Goal: Task Accomplishment & Management: Manage account settings

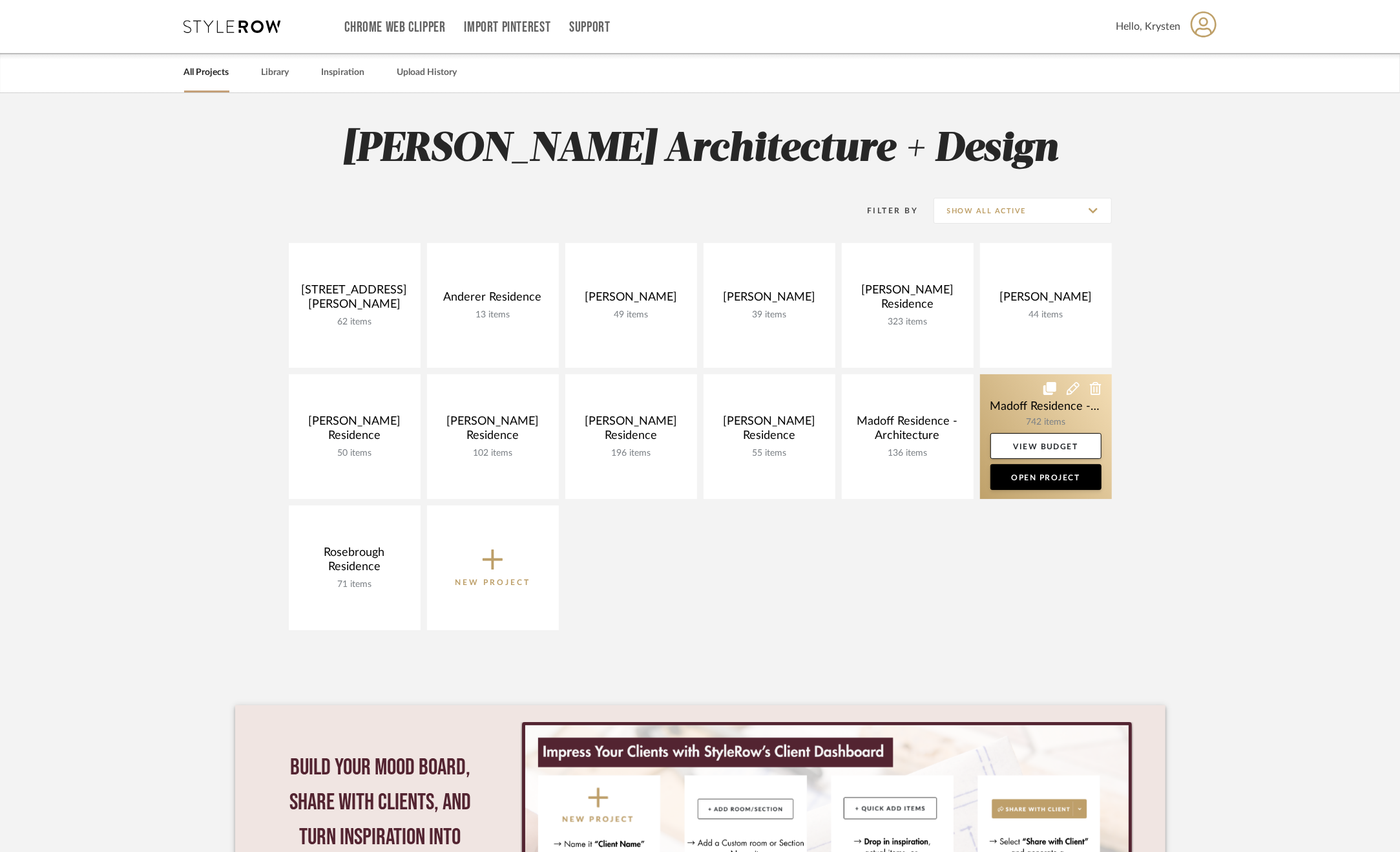
click at [1009, 411] on link at bounding box center [1046, 436] width 132 height 124
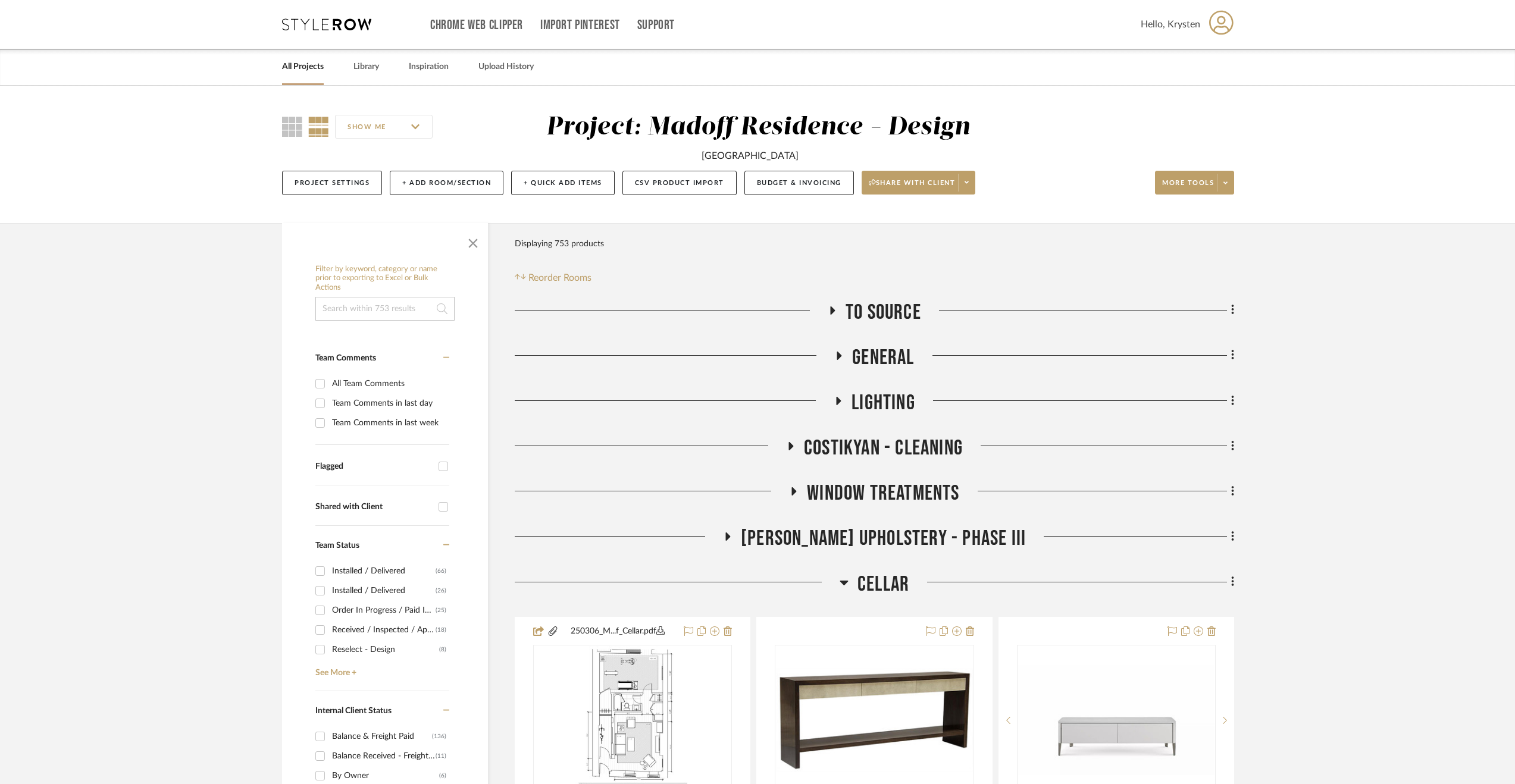
click at [898, 572] on span "Cellar" at bounding box center [883, 584] width 52 height 26
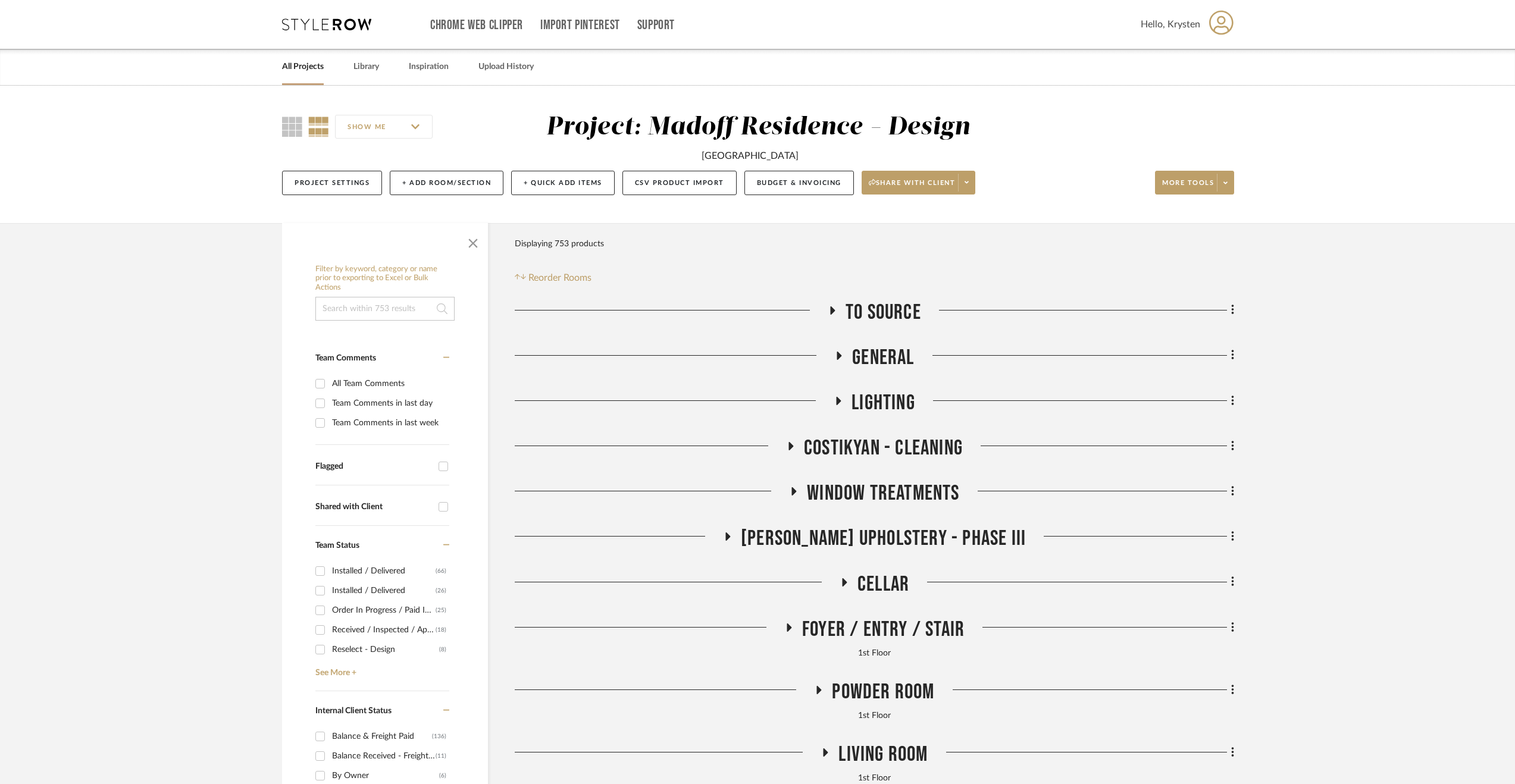
click at [902, 751] on span "Living Room" at bounding box center [882, 754] width 89 height 26
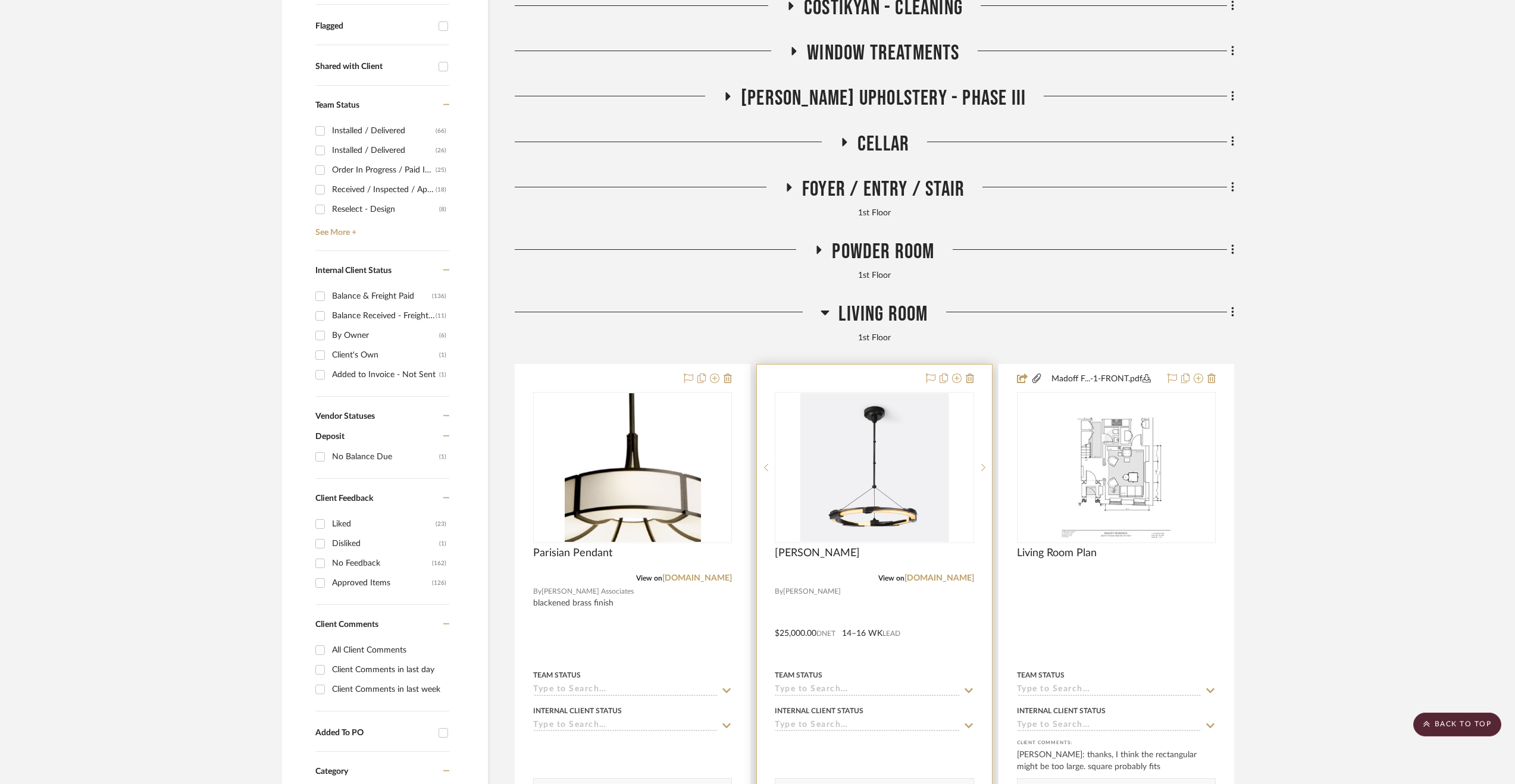
scroll to position [535, 0]
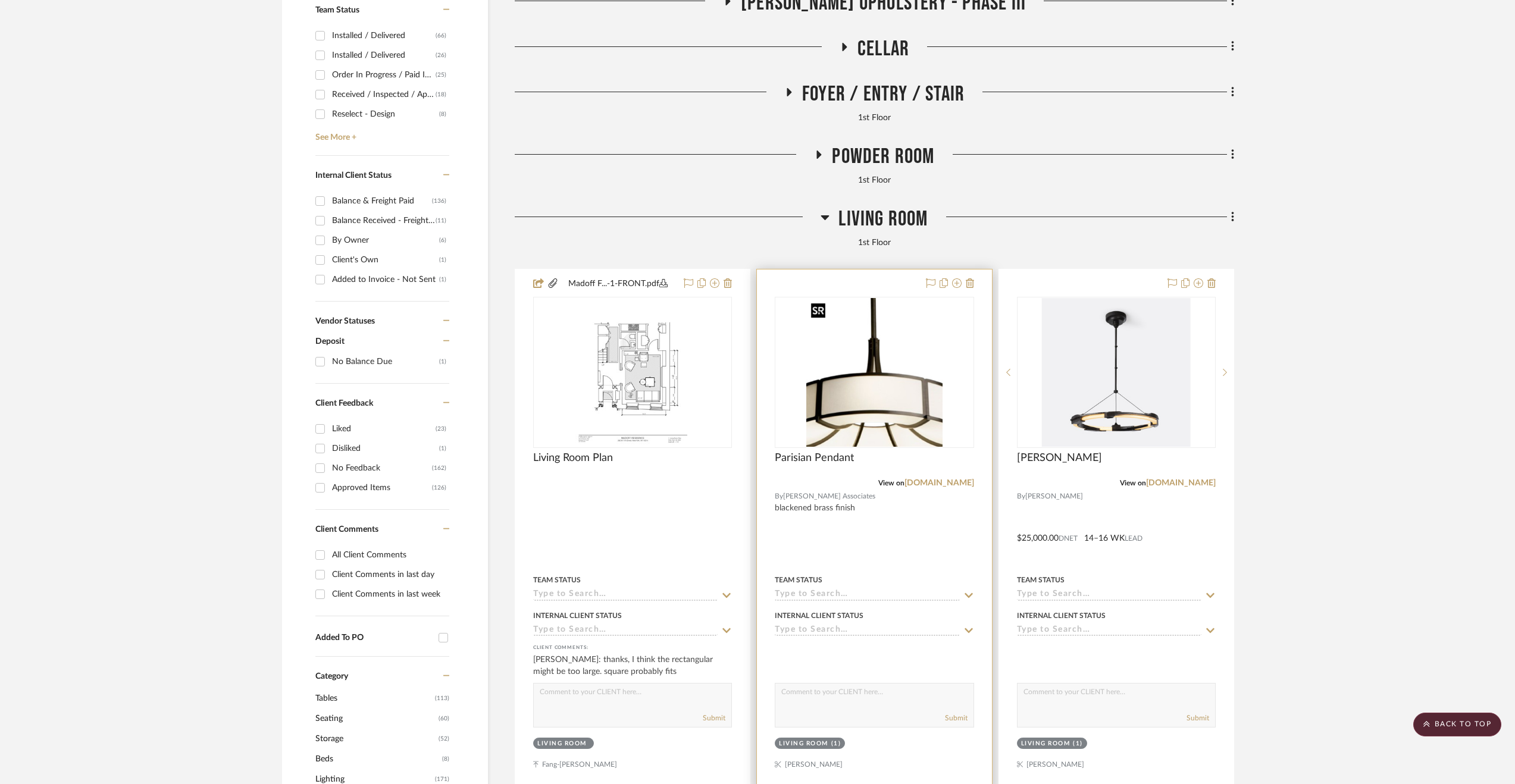
click at [0, 0] on img at bounding box center [0, 0] width 0 height 0
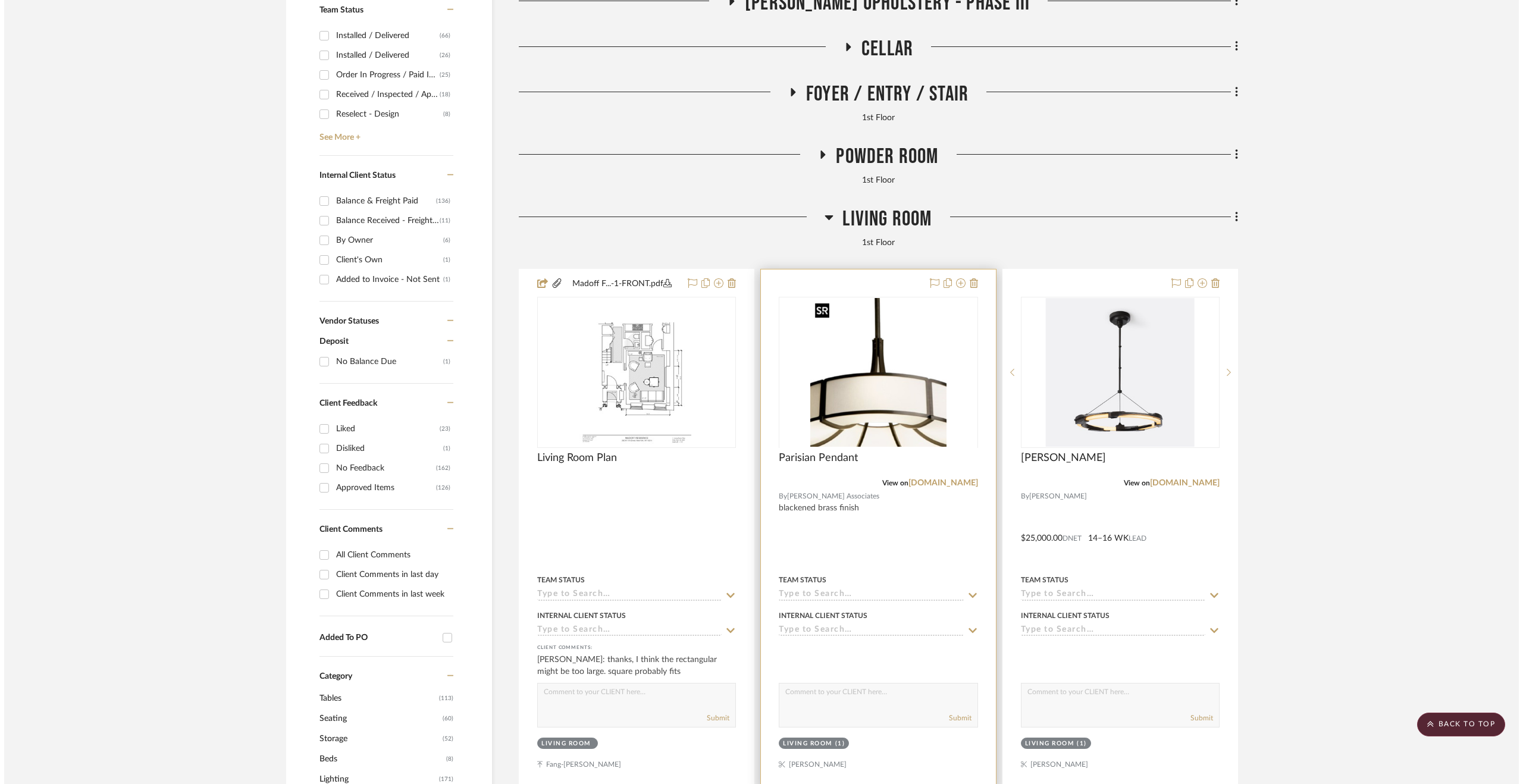
scroll to position [0, 0]
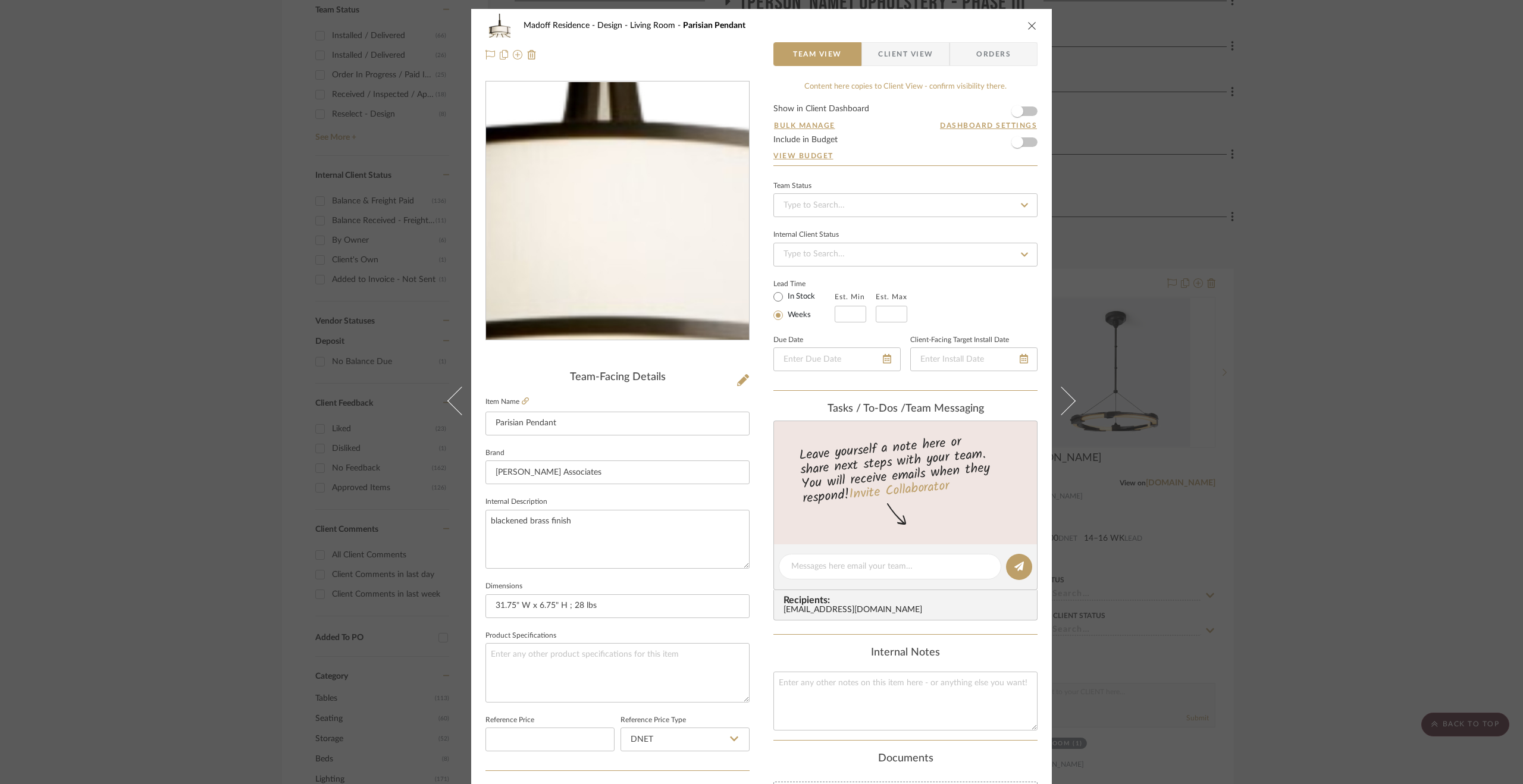
click at [617, 241] on img "0" at bounding box center [617, 211] width 236 height 258
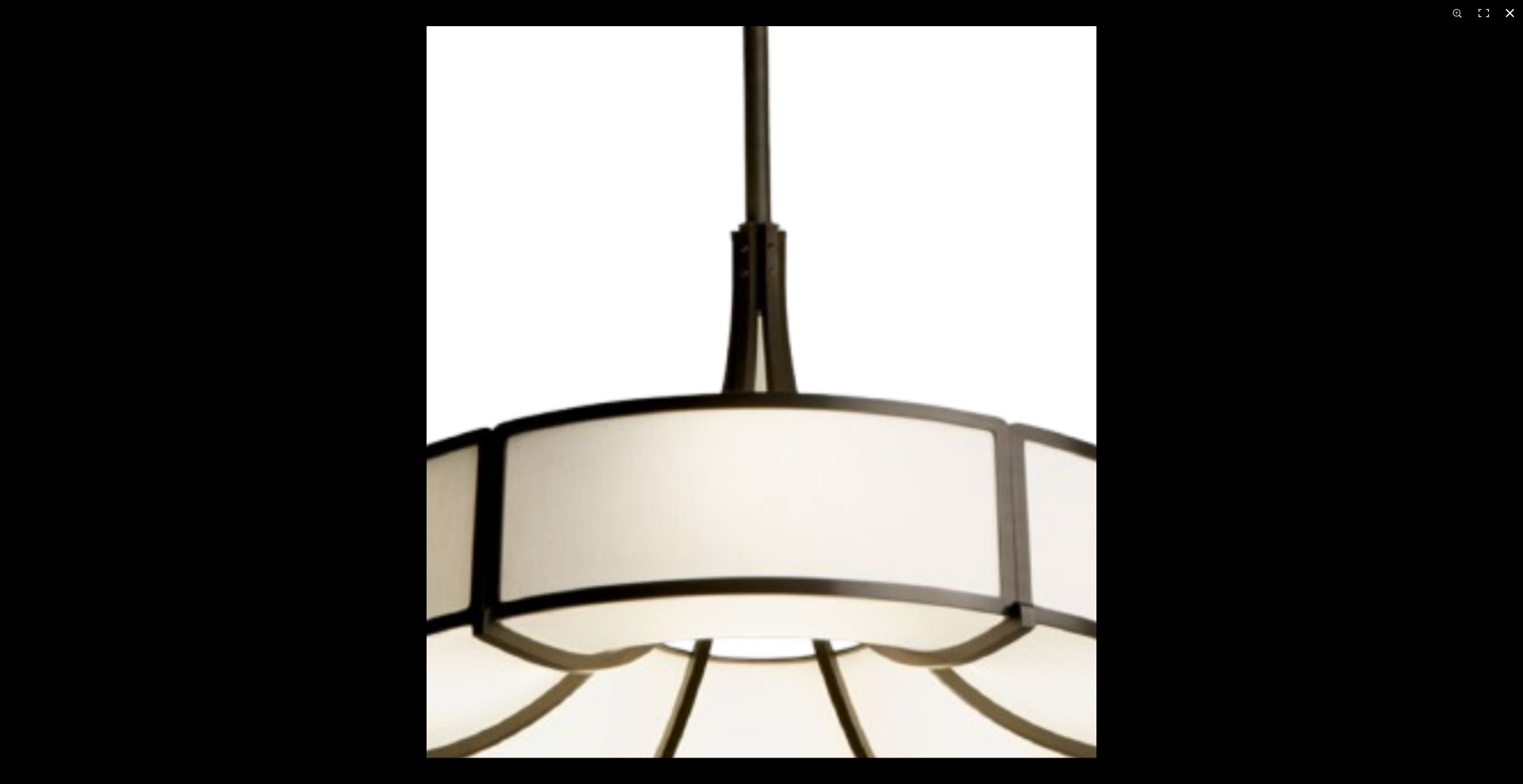
click at [1297, 230] on div at bounding box center [1188, 418] width 1523 height 784
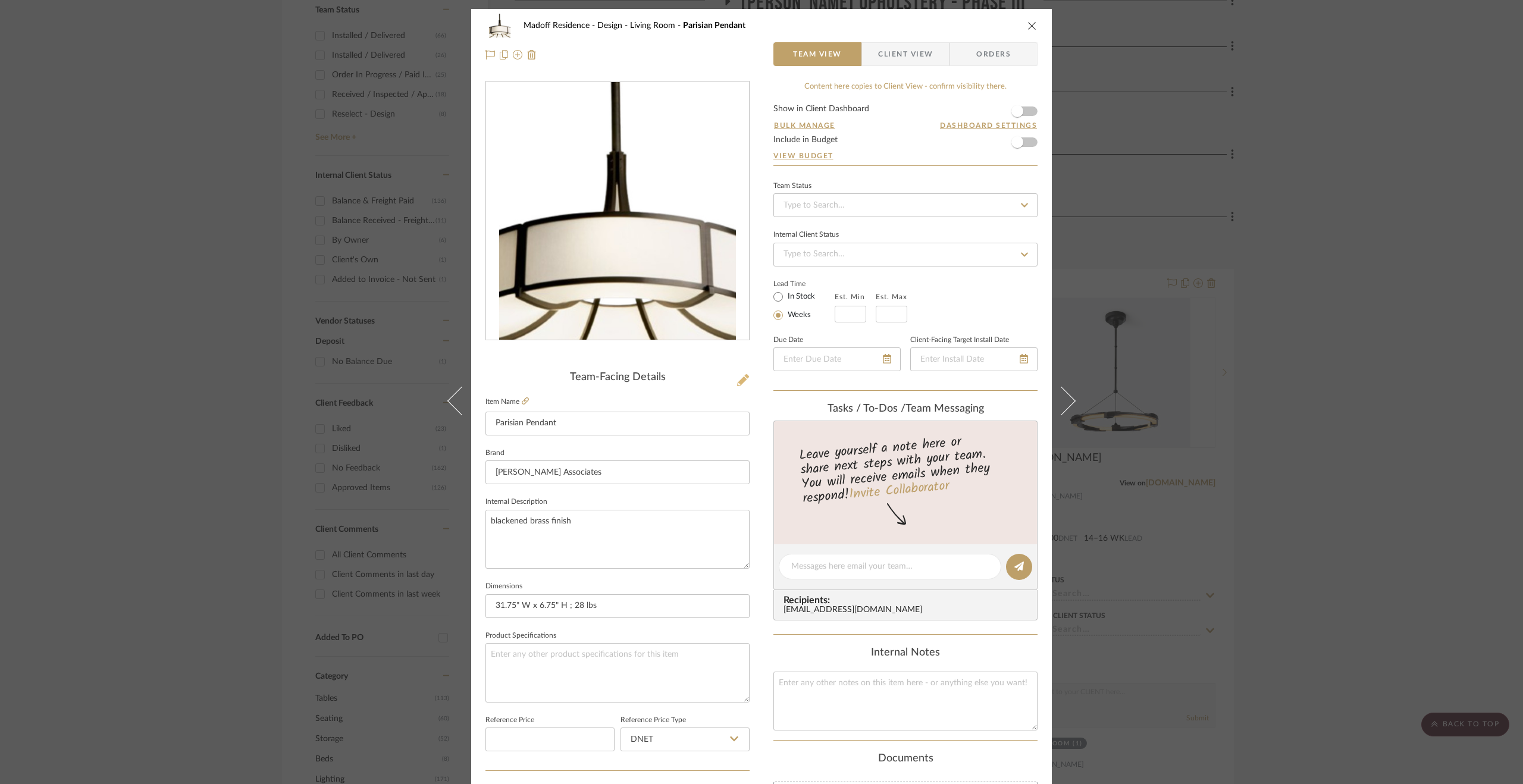
click at [745, 381] on icon at bounding box center [743, 380] width 12 height 12
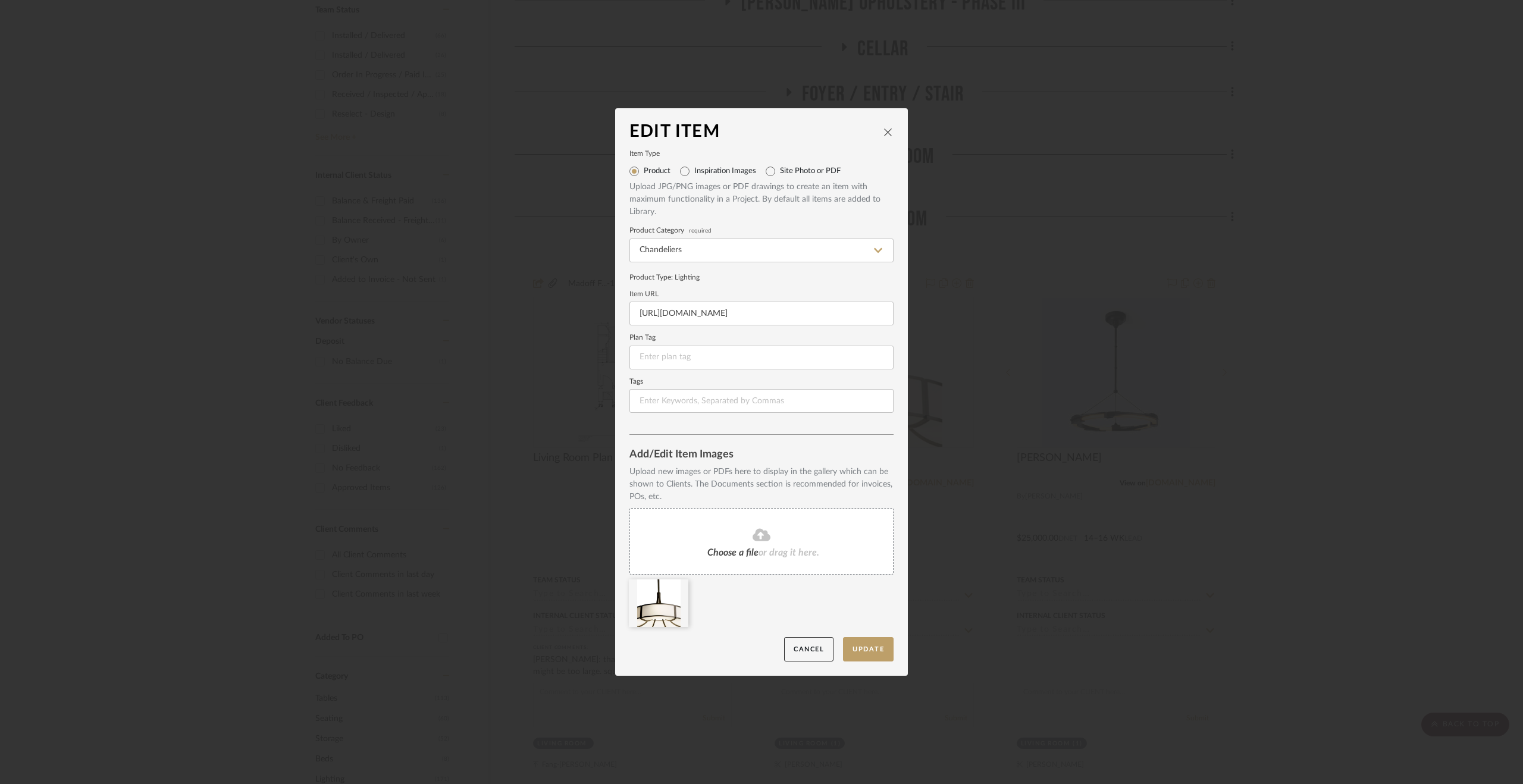
click at [757, 543] on div "Choose a file or drag it here." at bounding box center [762, 541] width 264 height 67
click at [677, 583] on icon at bounding box center [679, 587] width 8 height 10
click at [876, 655] on button "Update" at bounding box center [868, 649] width 50 height 24
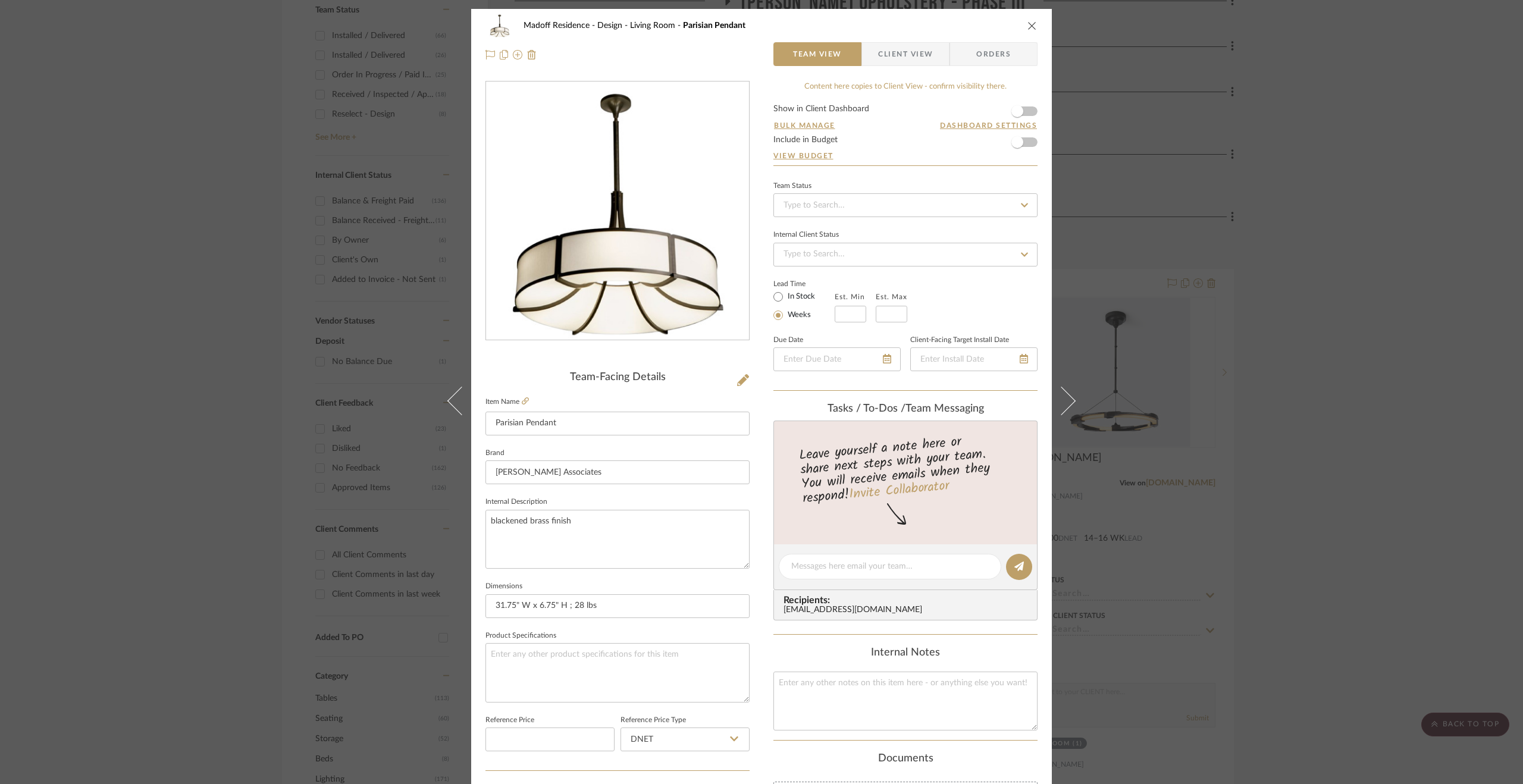
click at [1297, 744] on div "Madoff Residence - Design Living Room Parisian Pendant Team View Client View Or…" at bounding box center [762, 392] width 1523 height 784
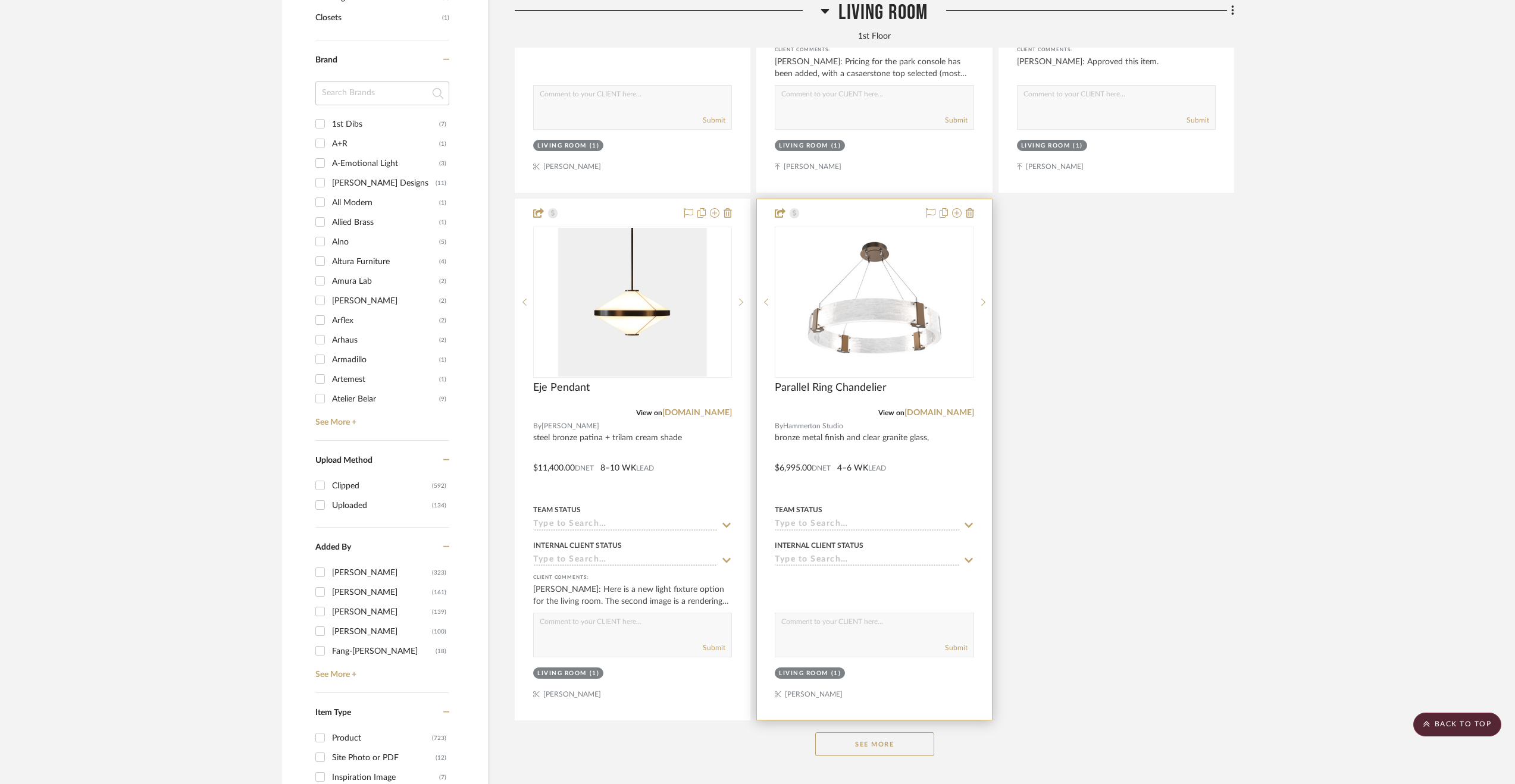
scroll to position [1785, 0]
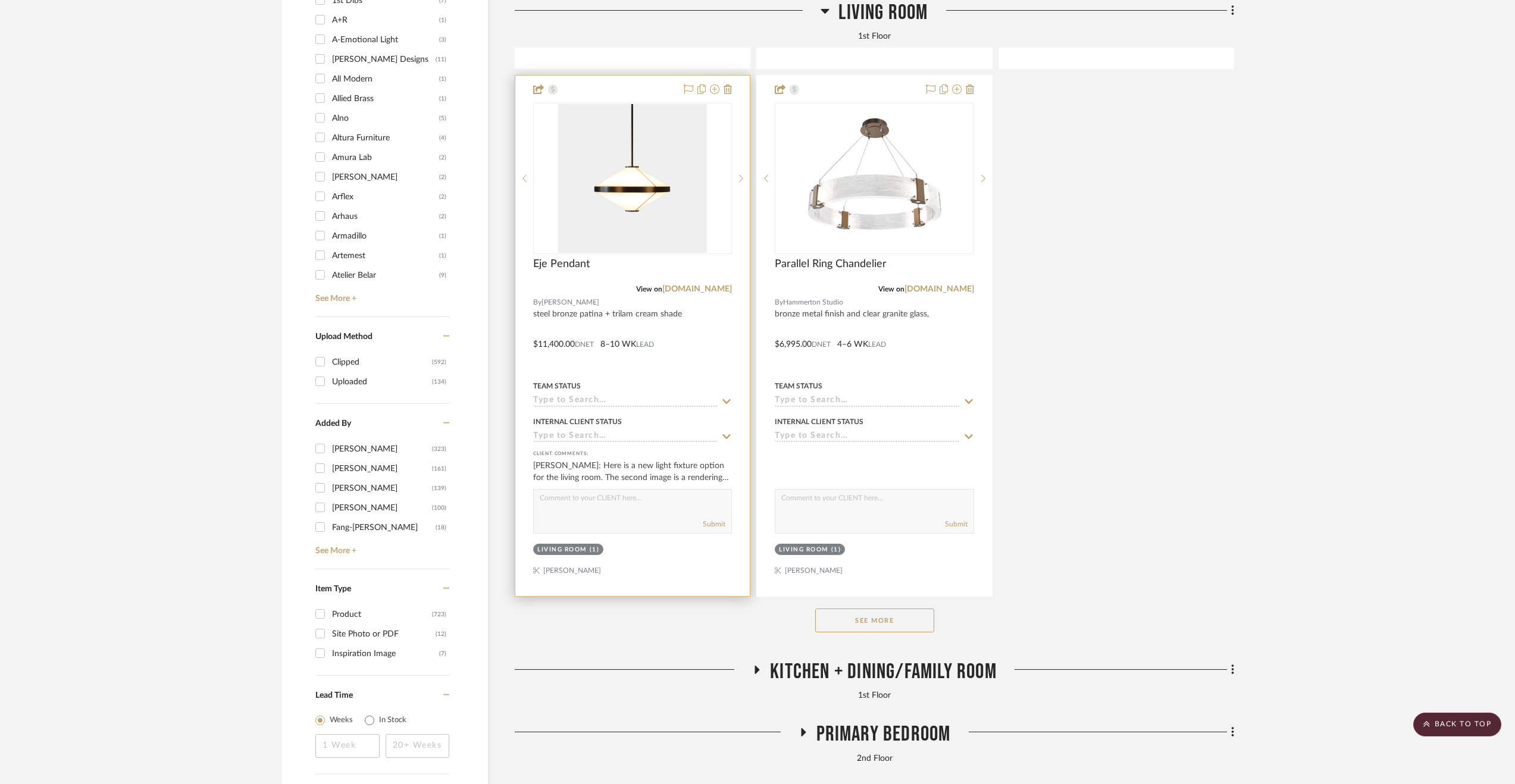
click at [688, 353] on div at bounding box center [633, 336] width 235 height 521
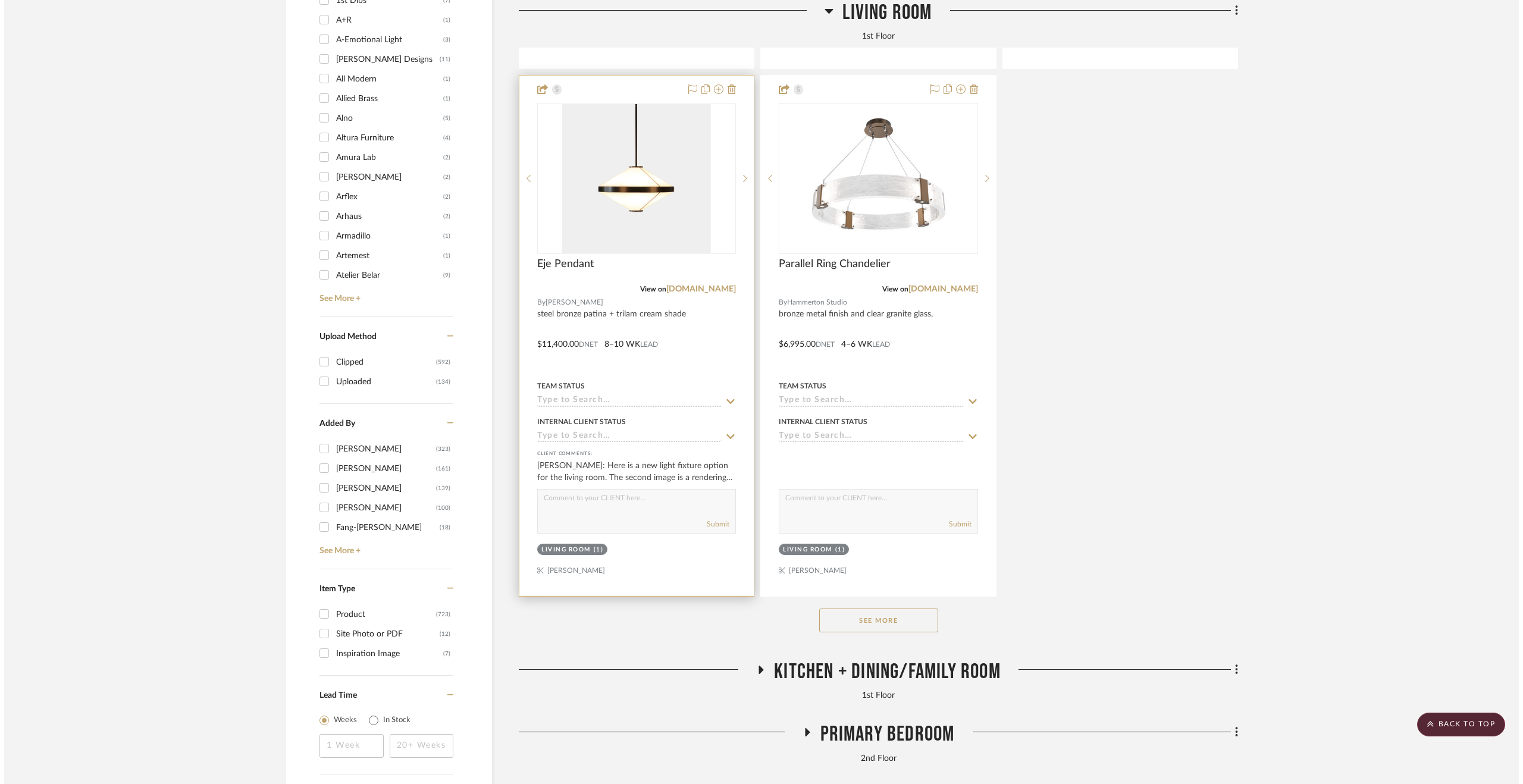
scroll to position [0, 0]
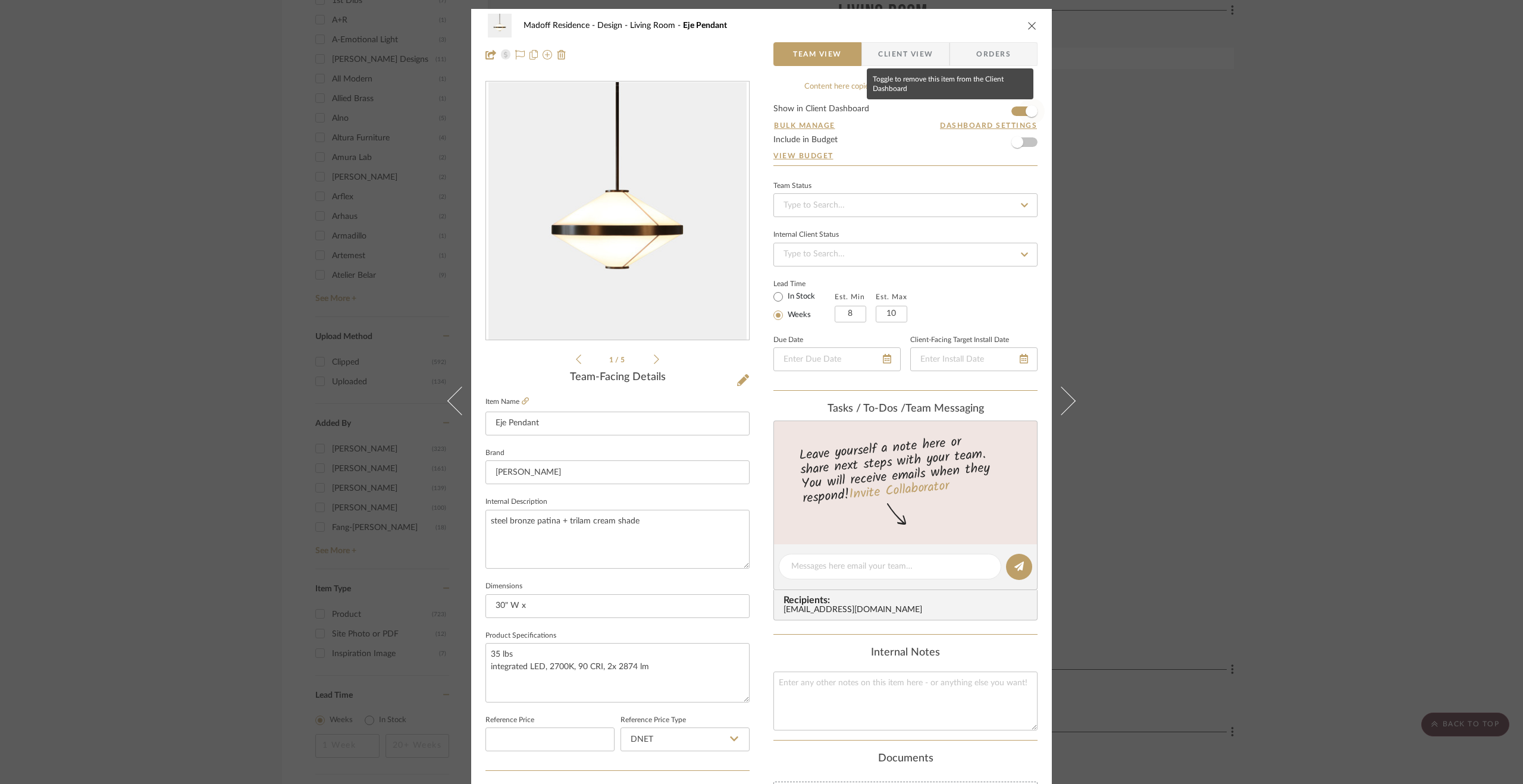
click at [1026, 108] on span "button" at bounding box center [1031, 111] width 12 height 12
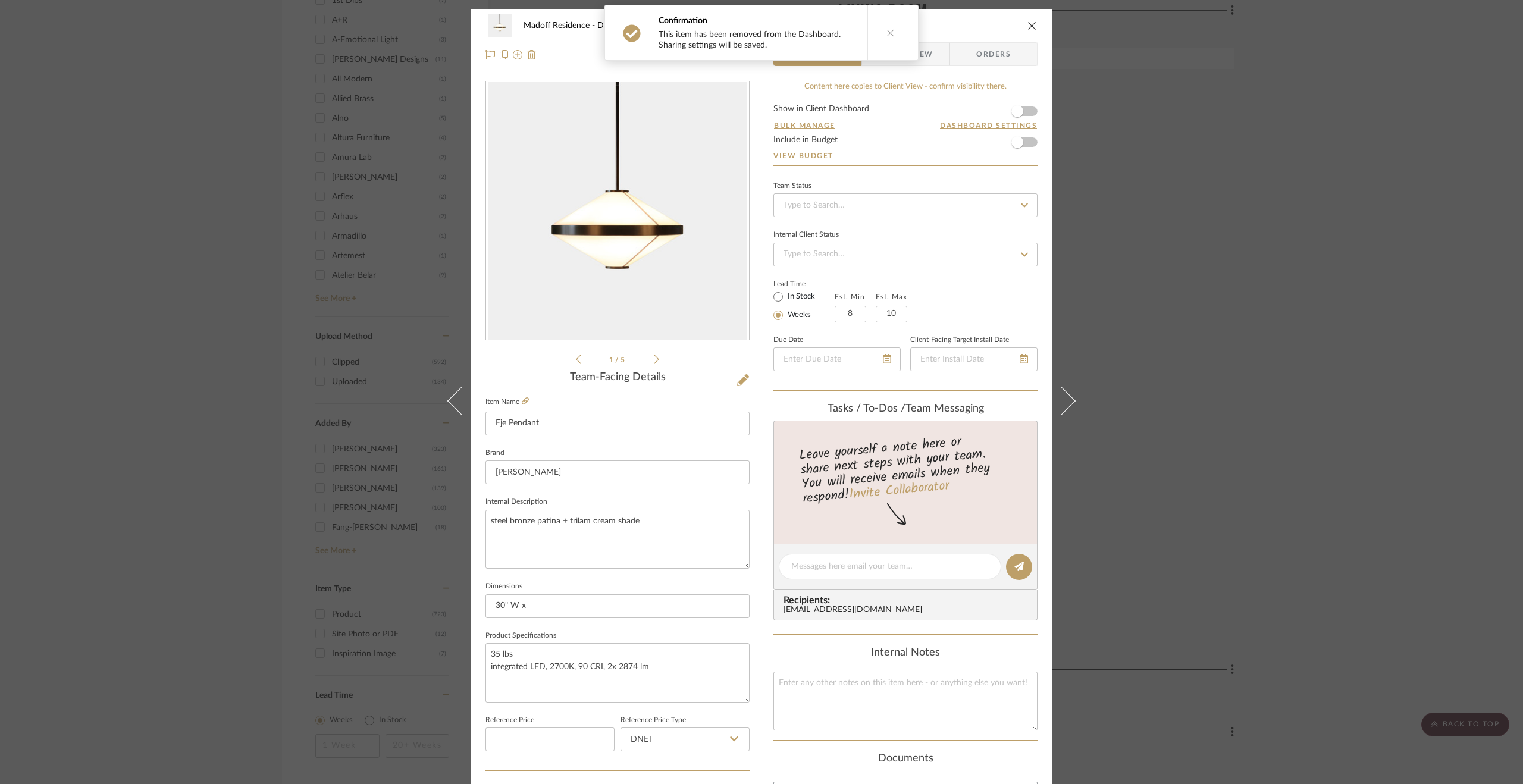
click at [1123, 457] on div "Madoff Residence - Design Living Room Eje Pendant Team View Client View Orders …" at bounding box center [762, 392] width 1523 height 784
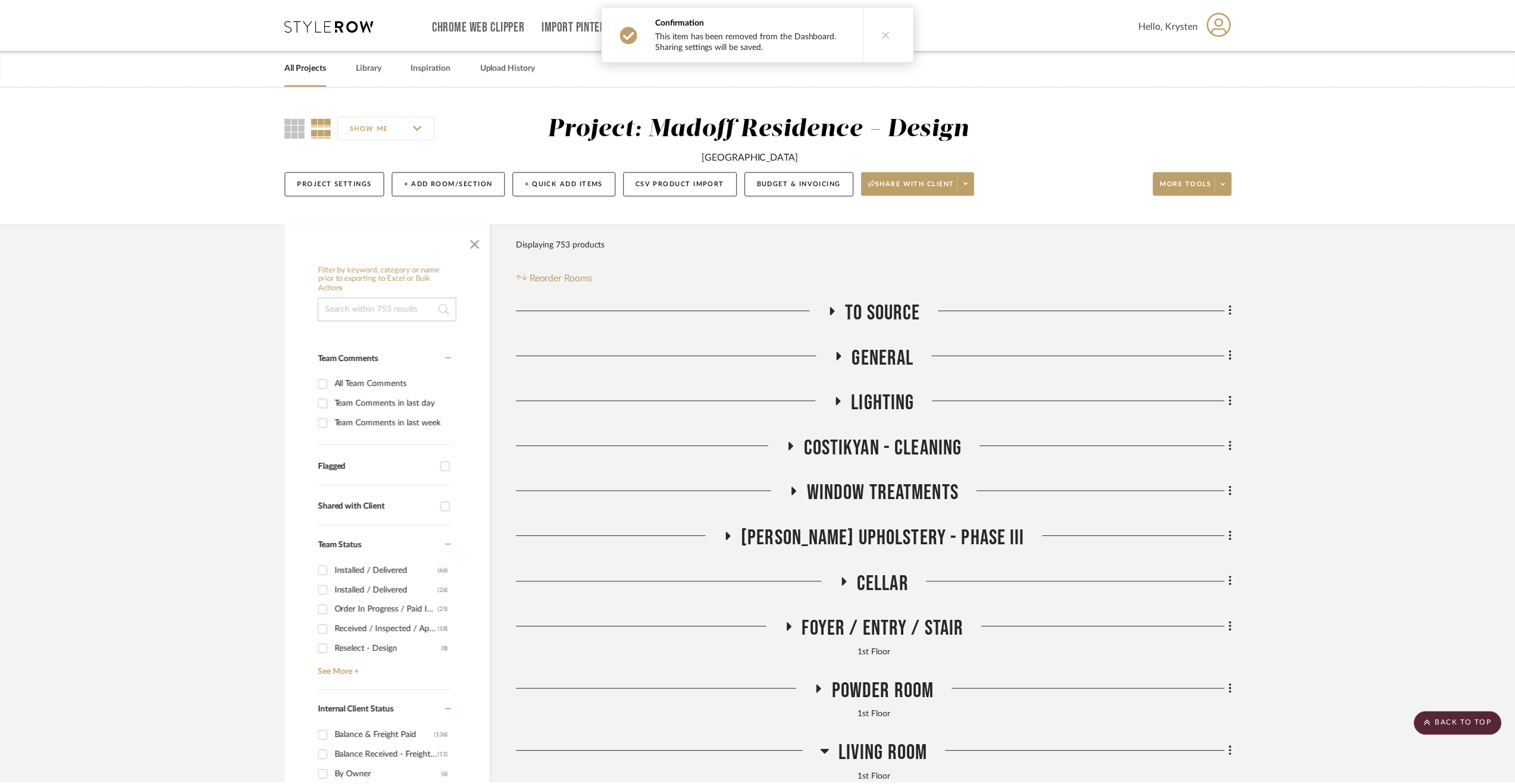
scroll to position [1785, 0]
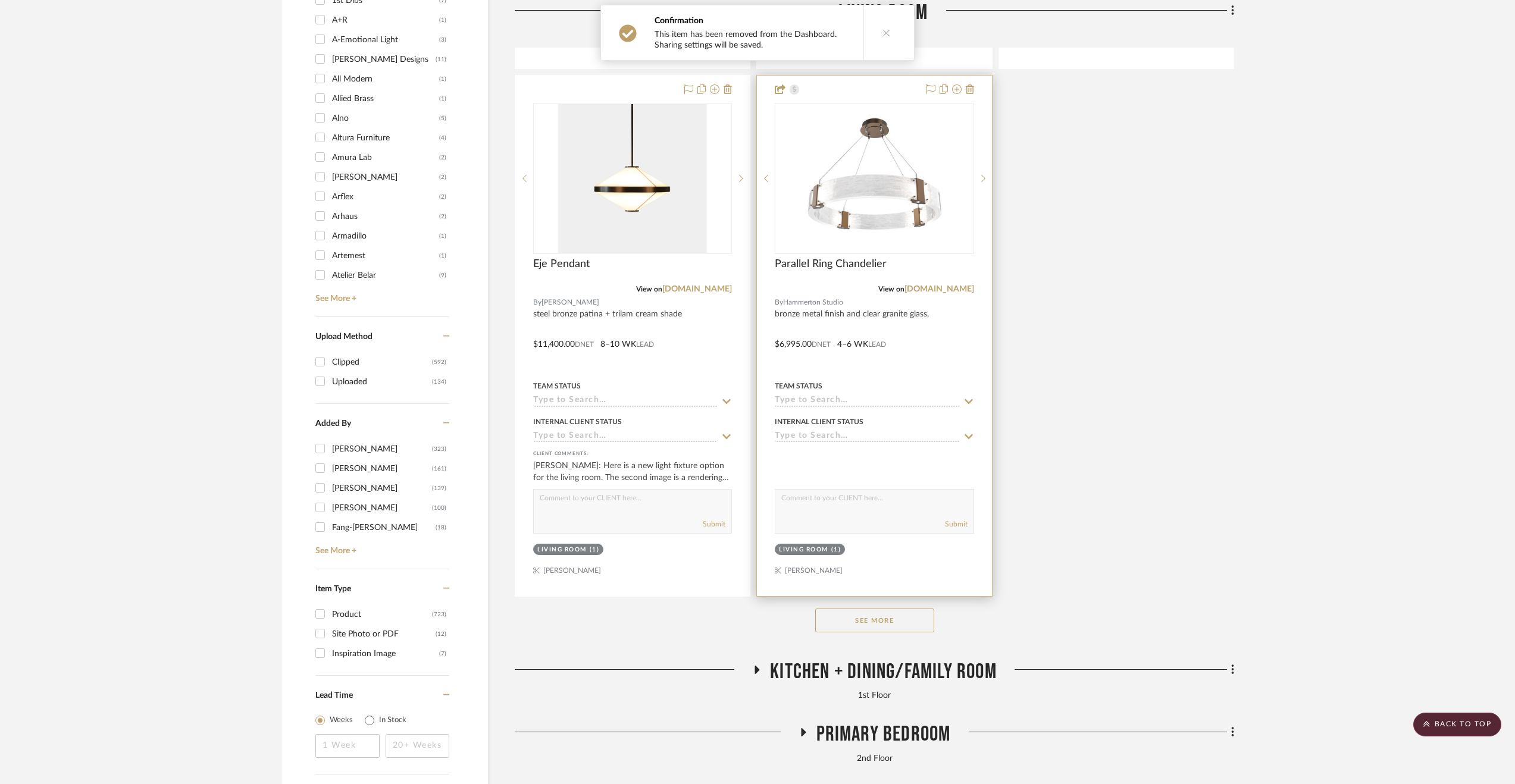
click at [948, 341] on div at bounding box center [874, 336] width 235 height 521
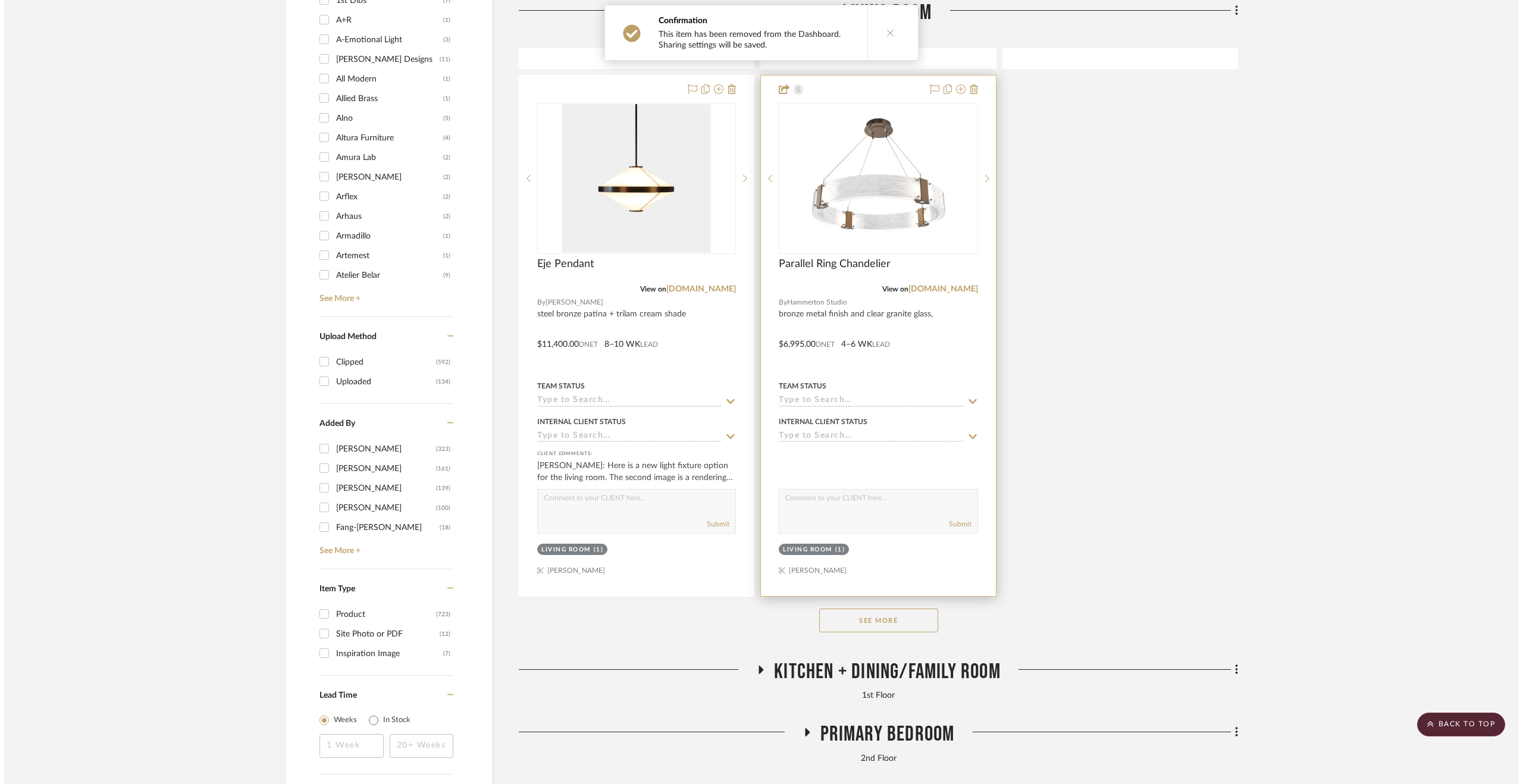
scroll to position [0, 0]
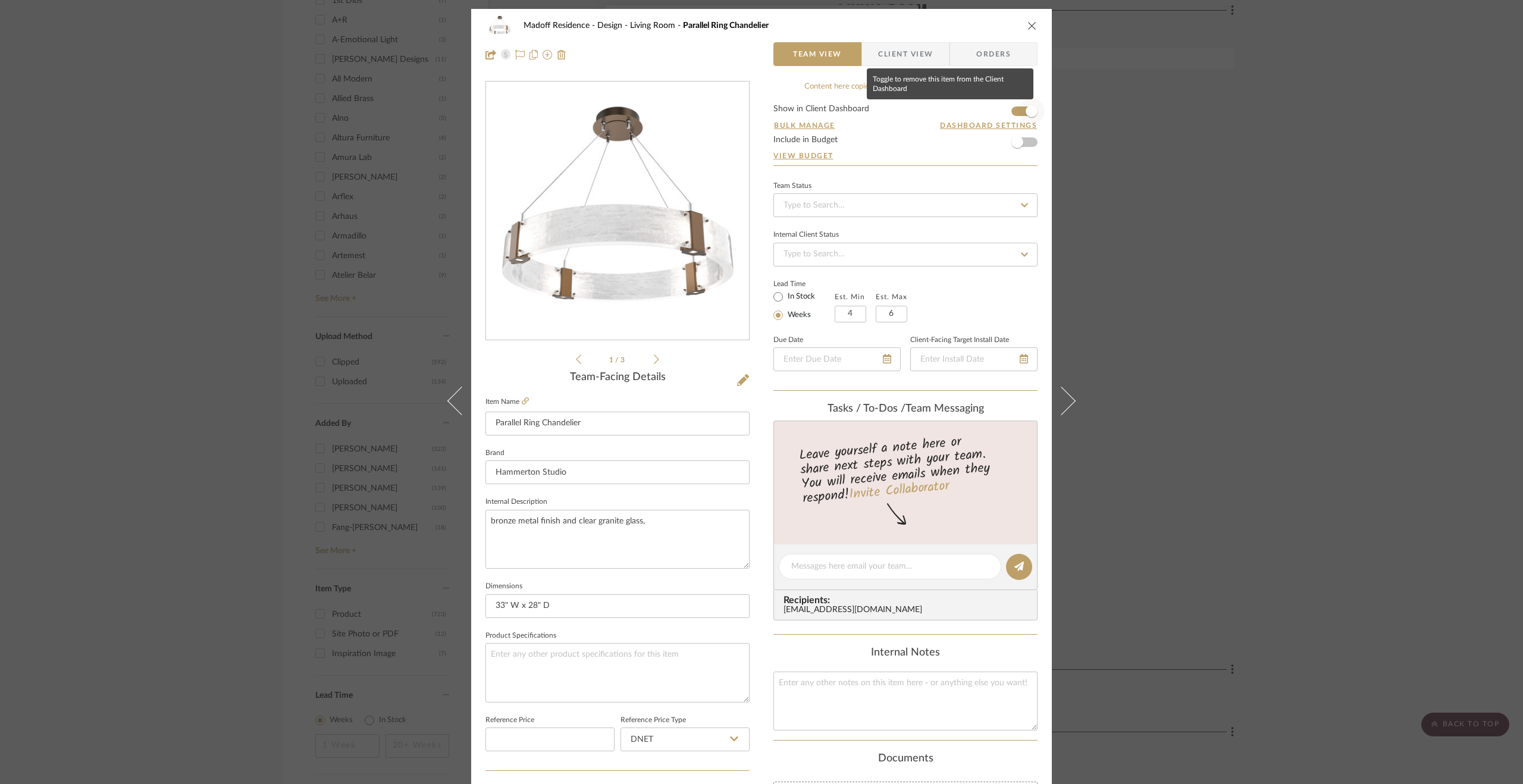
click at [1026, 112] on span "button" at bounding box center [1031, 111] width 12 height 12
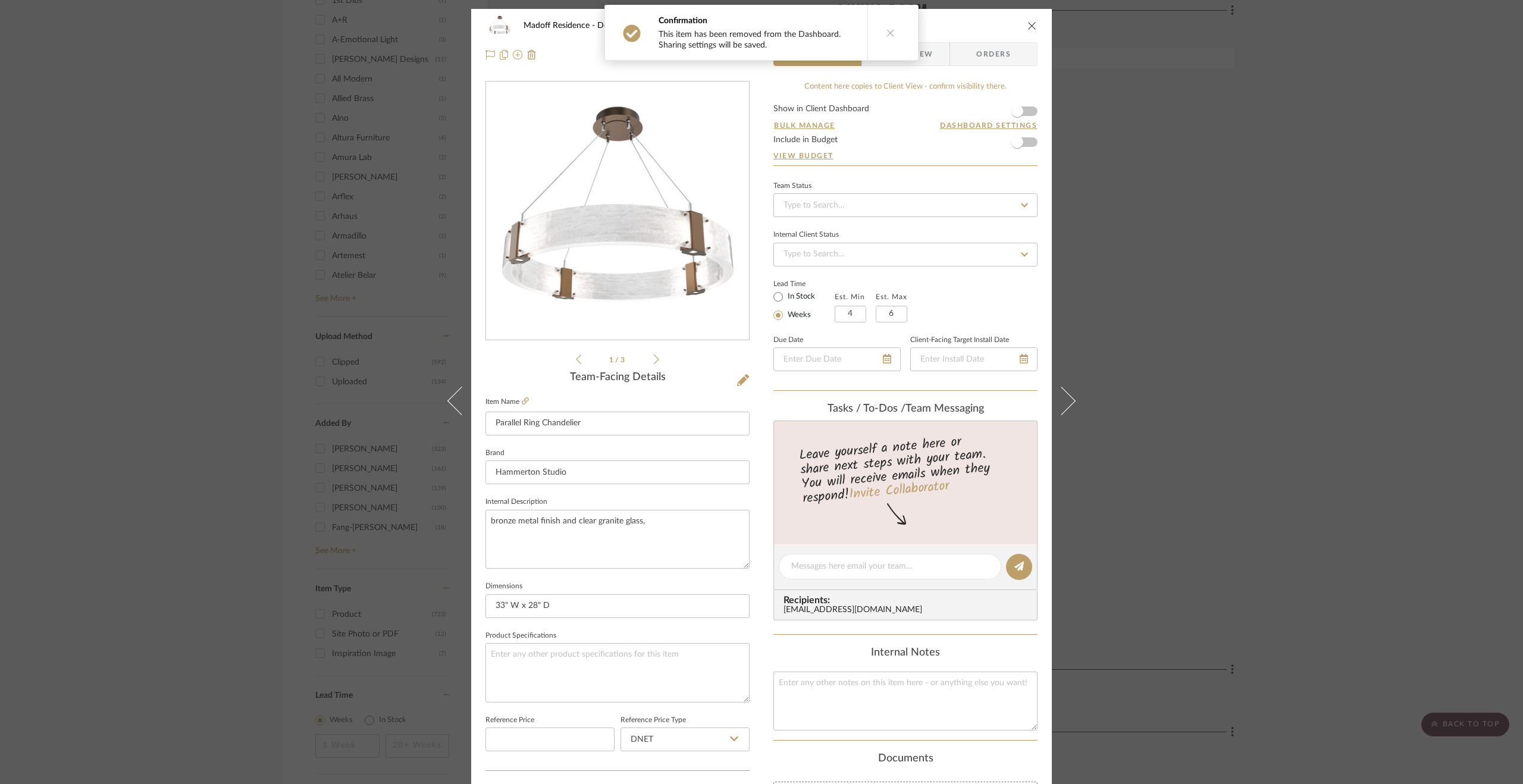
click at [1297, 374] on div "Madoff Residence - Design Living Room Parallel Ring Chandelier Team View Client…" at bounding box center [762, 392] width 1523 height 784
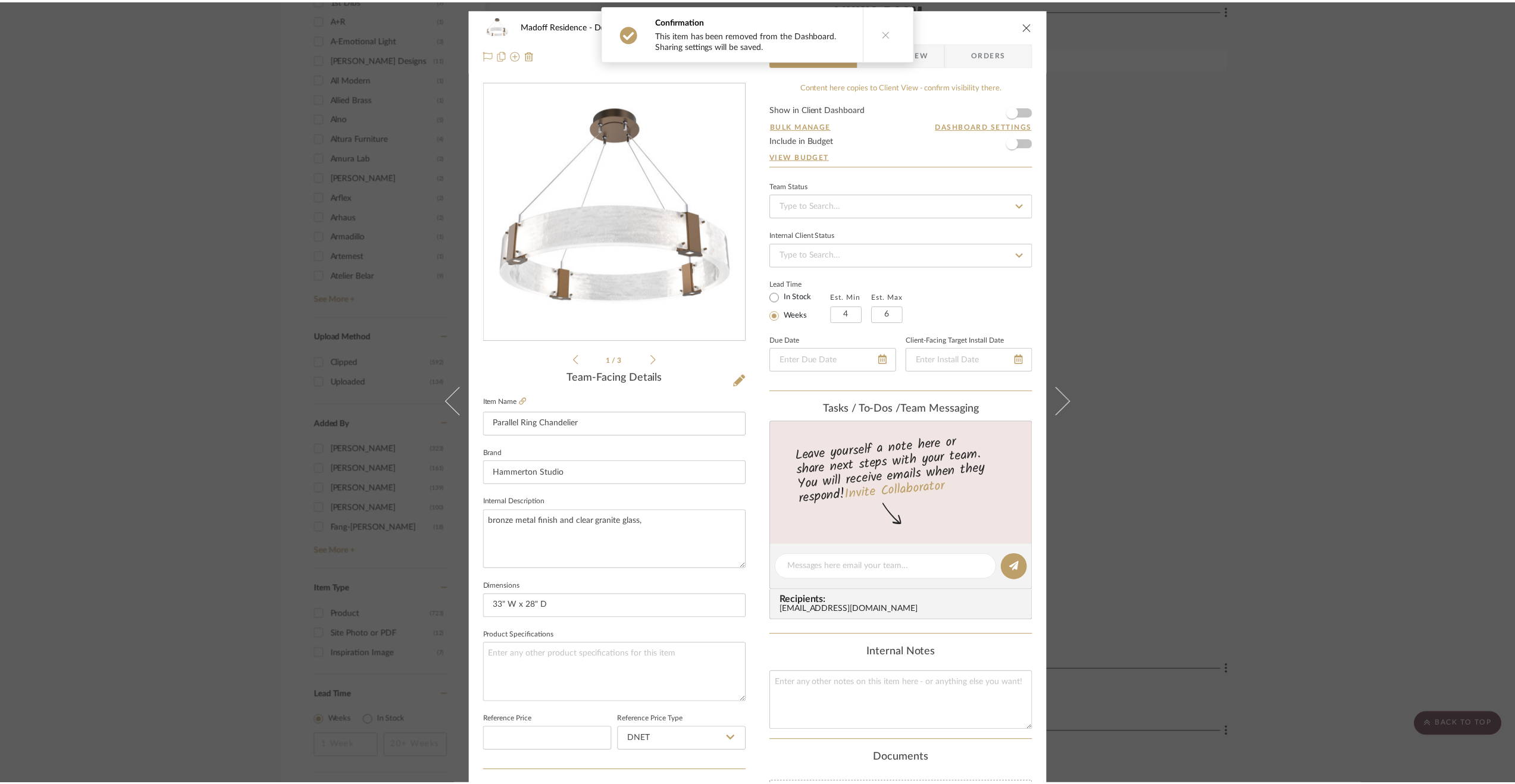
scroll to position [1785, 0]
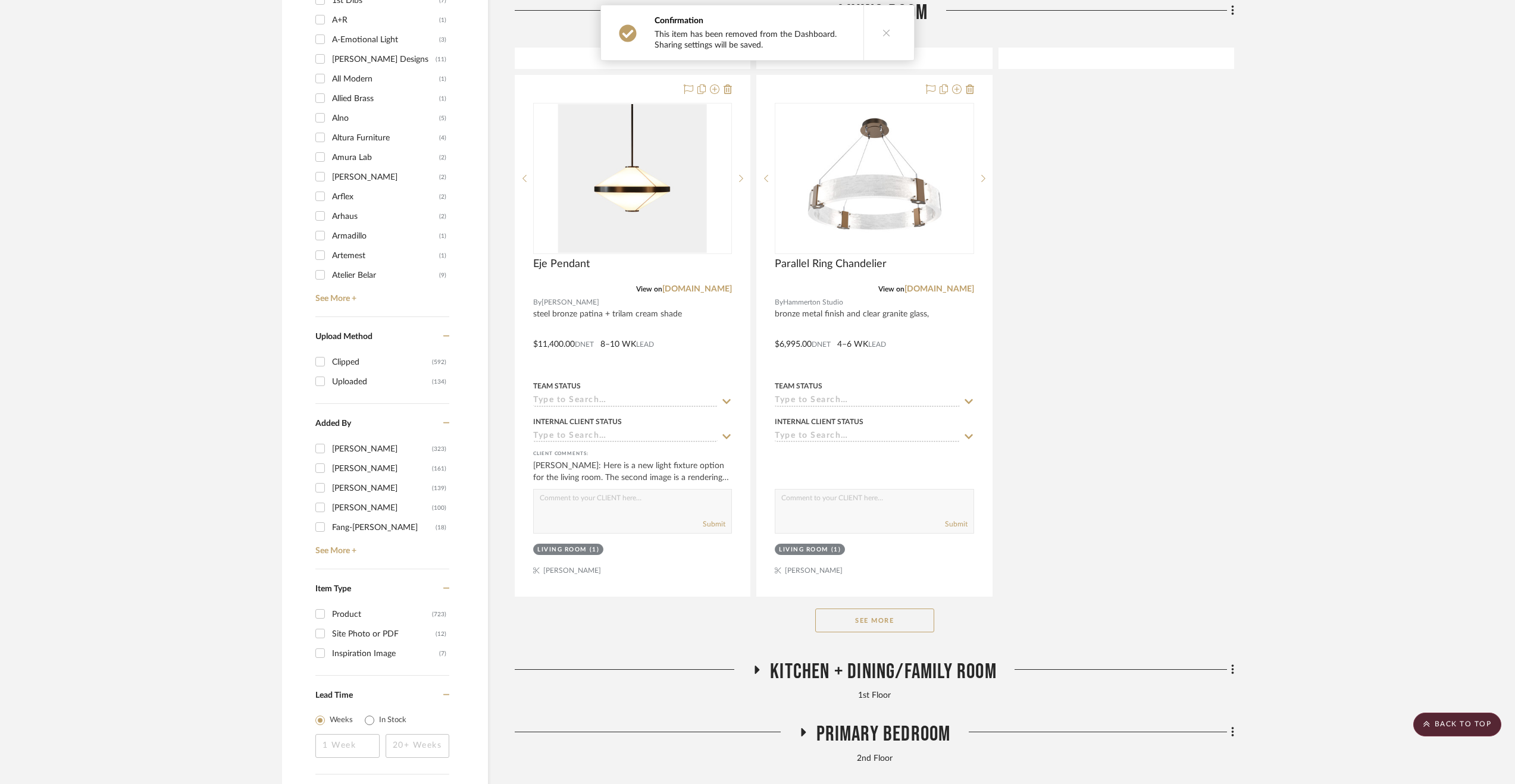
click at [900, 613] on button "See More" at bounding box center [875, 620] width 119 height 24
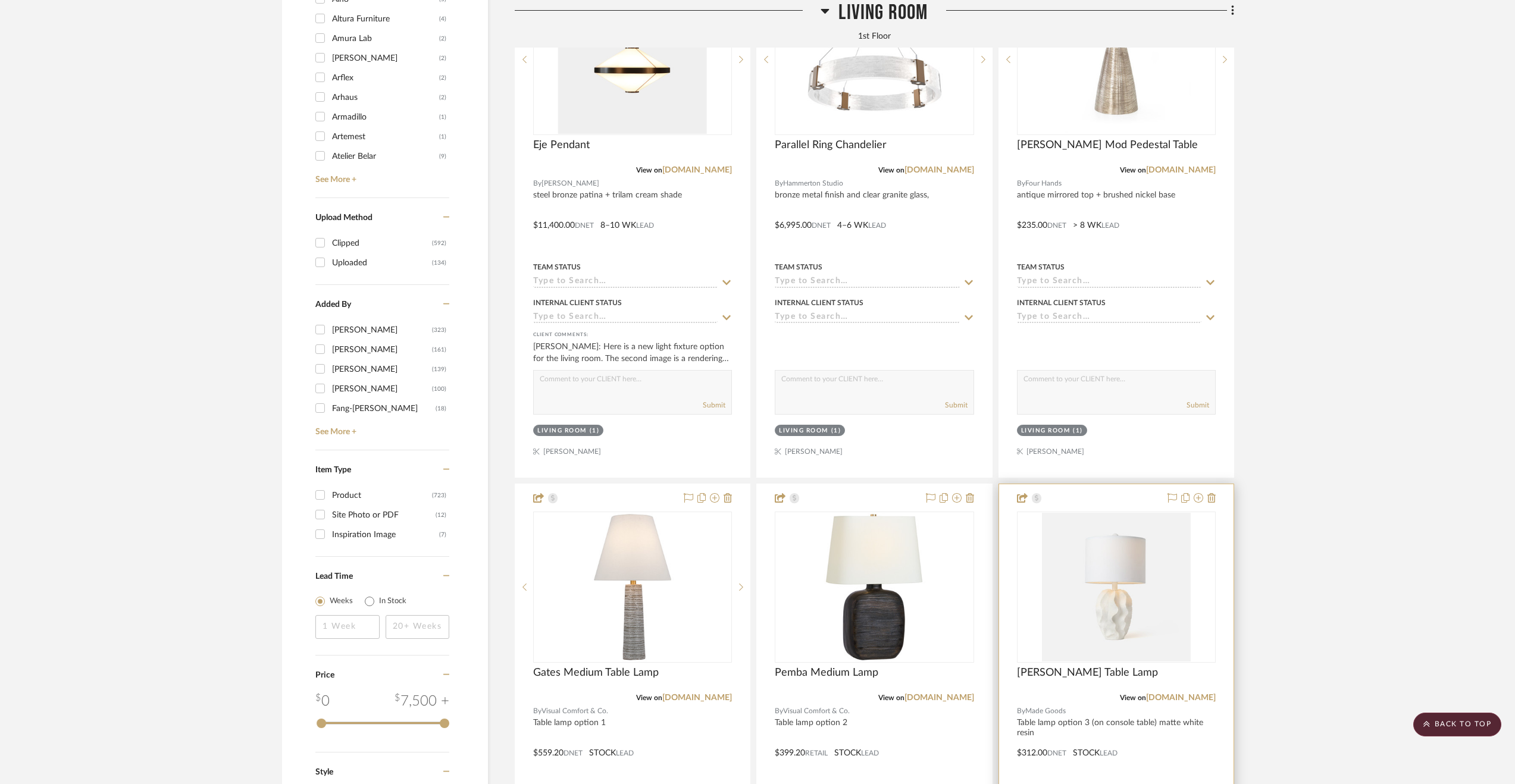
scroll to position [1606, 0]
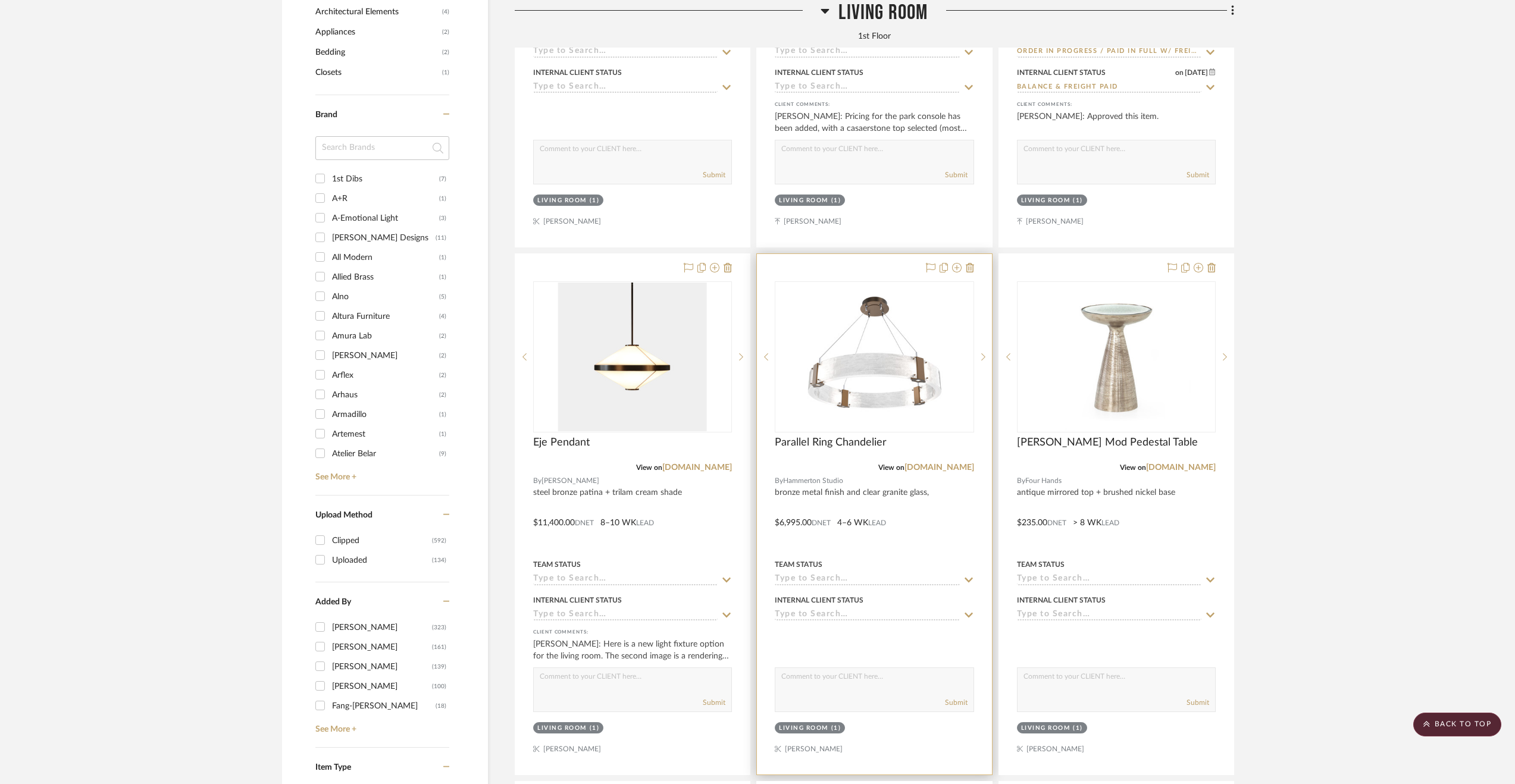
click at [916, 541] on div at bounding box center [874, 514] width 235 height 521
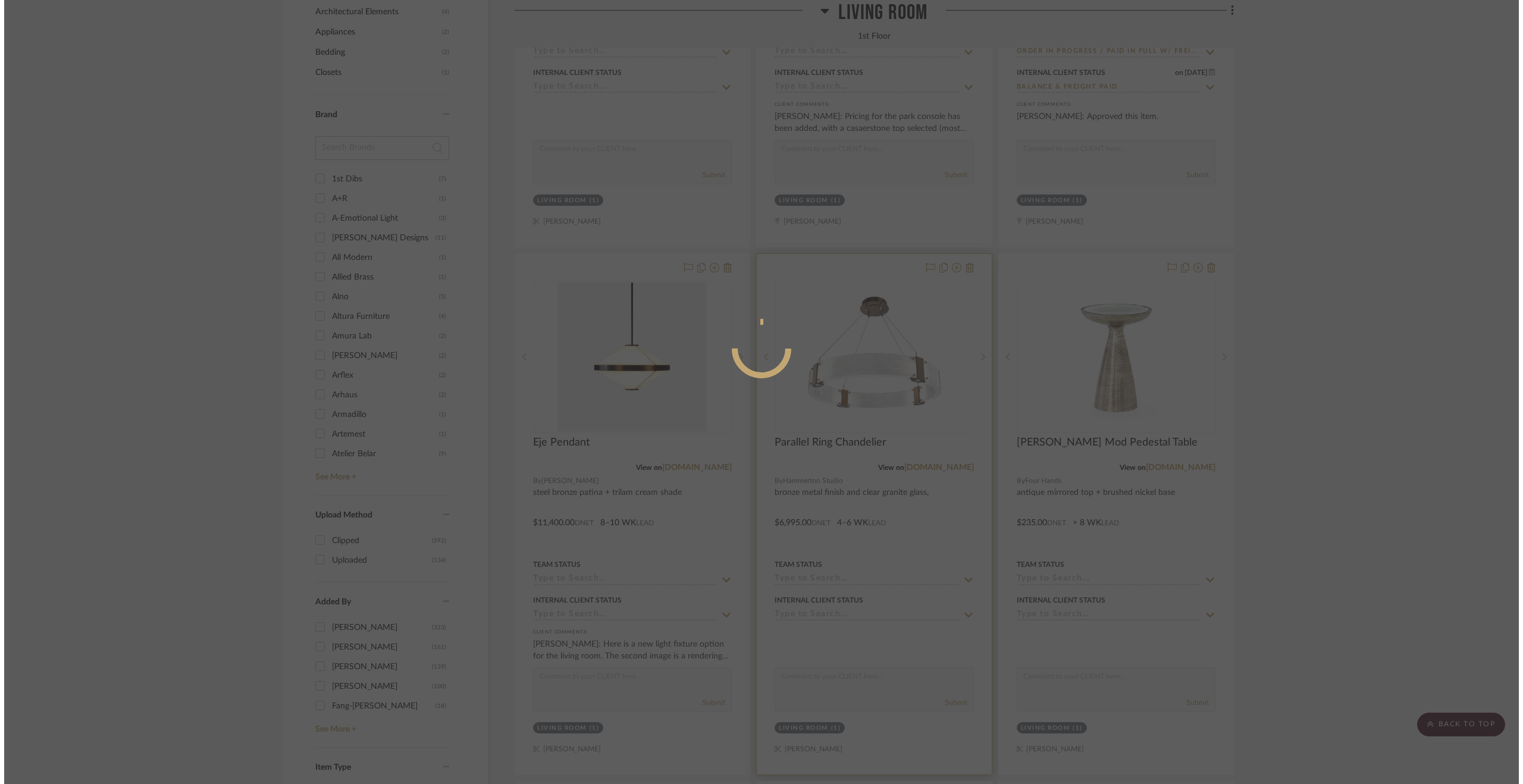
scroll to position [0, 0]
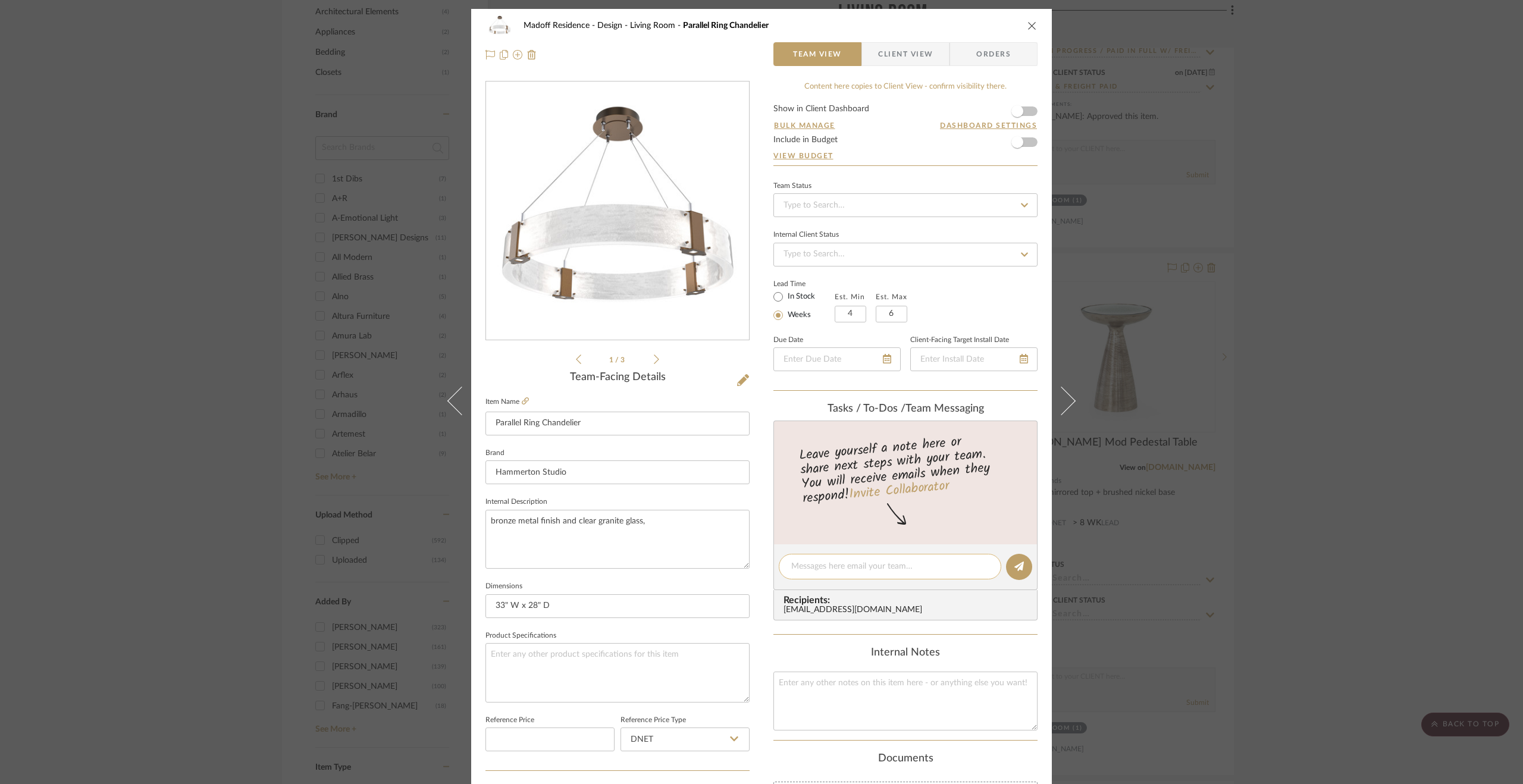
click at [868, 563] on textarea at bounding box center [890, 567] width 197 height 12
click at [1297, 327] on div "Madoff Residence - Design Living Room Parallel Ring Chandelier Team View Client…" at bounding box center [762, 392] width 1523 height 784
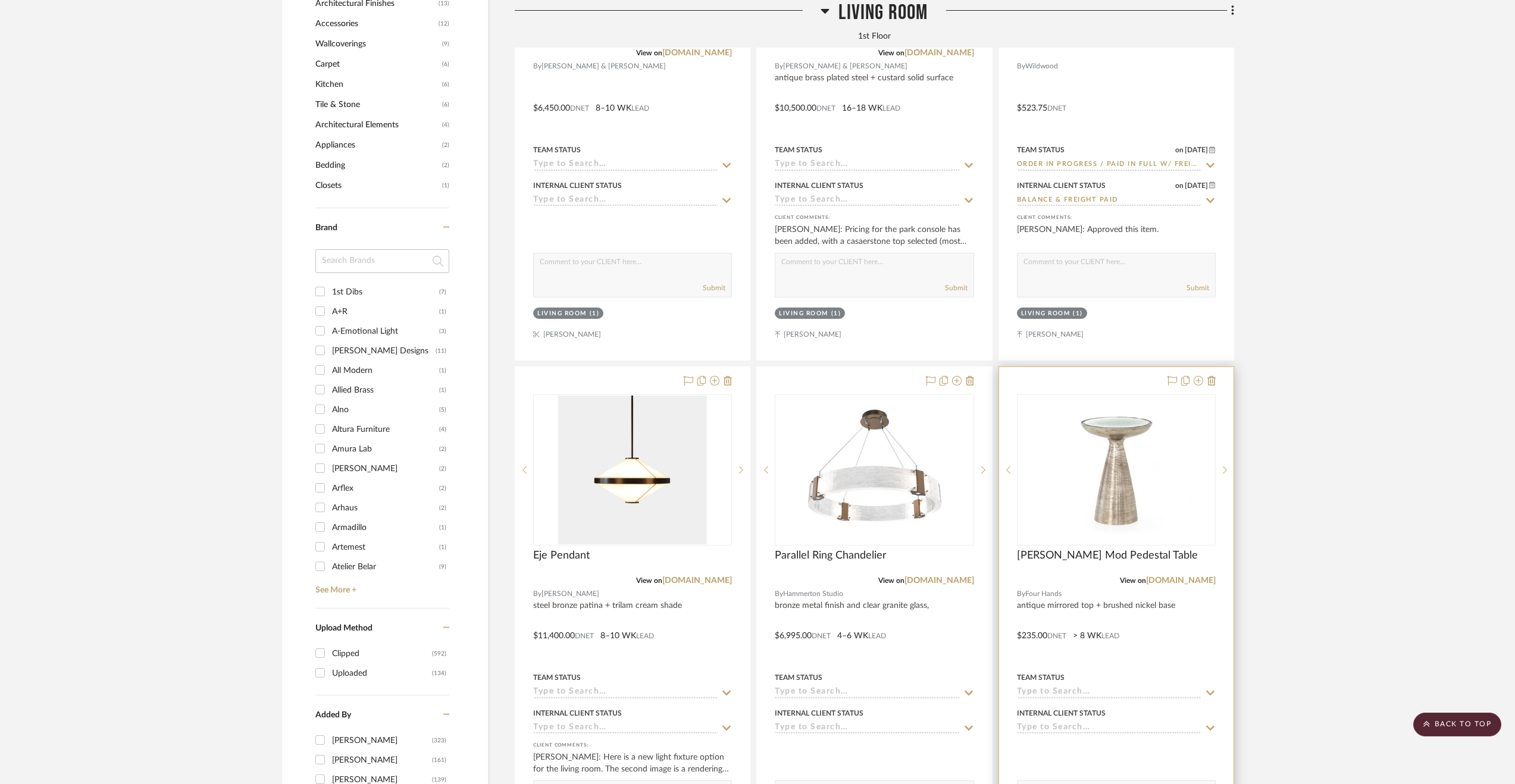
scroll to position [1547, 0]
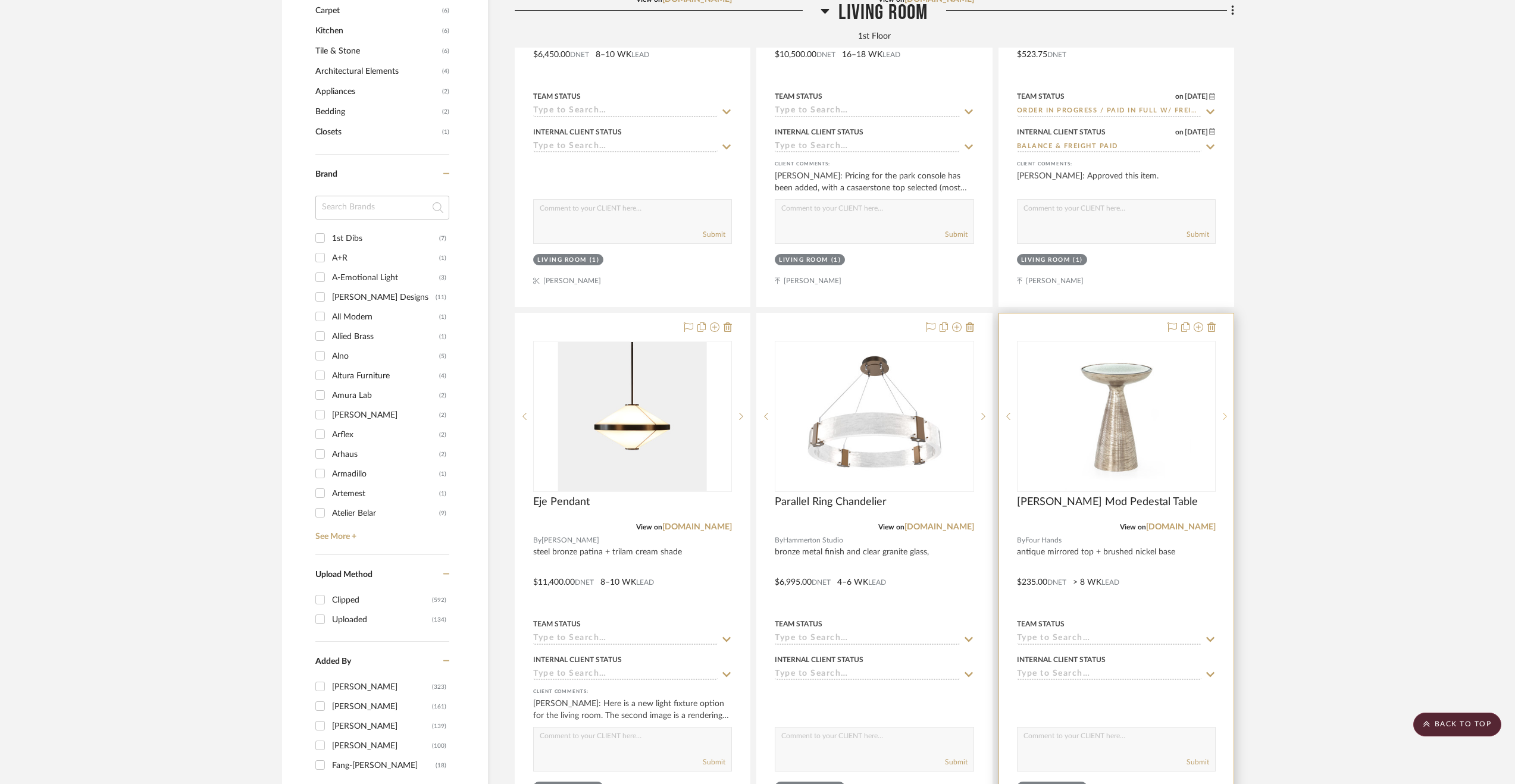
click at [1225, 418] on icon at bounding box center [1225, 416] width 4 height 8
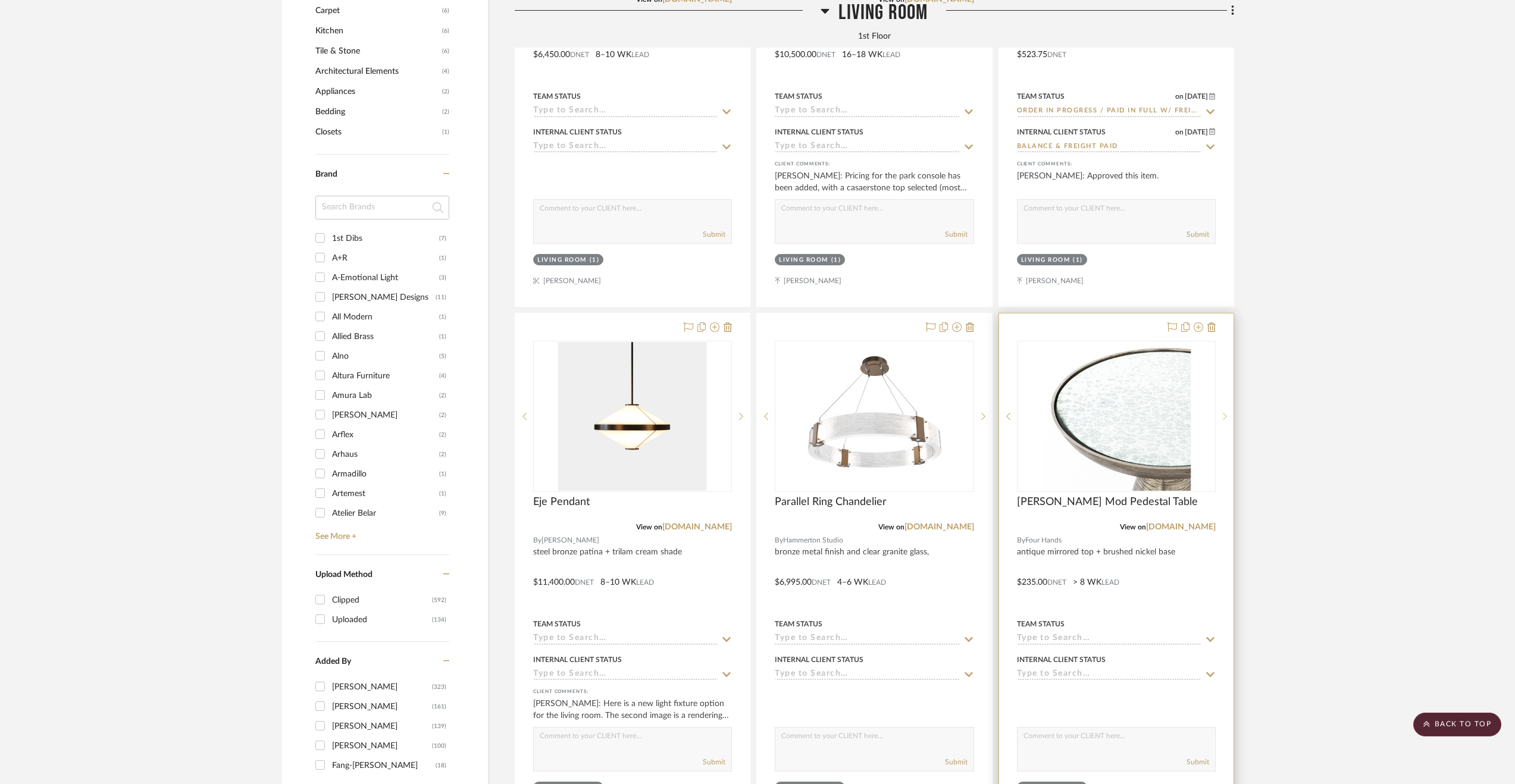
click at [1225, 418] on icon at bounding box center [1225, 416] width 4 height 8
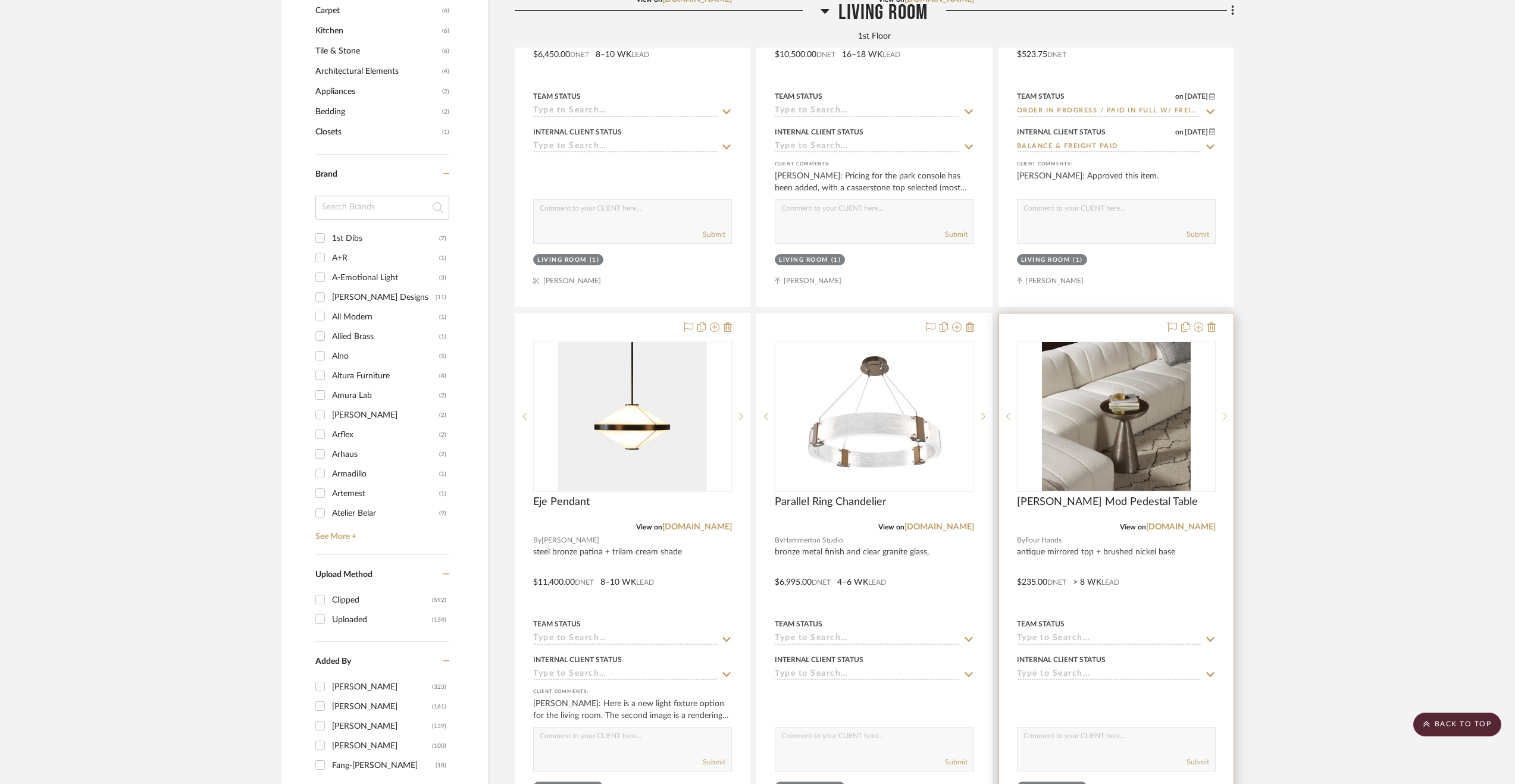
click at [1225, 418] on icon at bounding box center [1225, 416] width 4 height 8
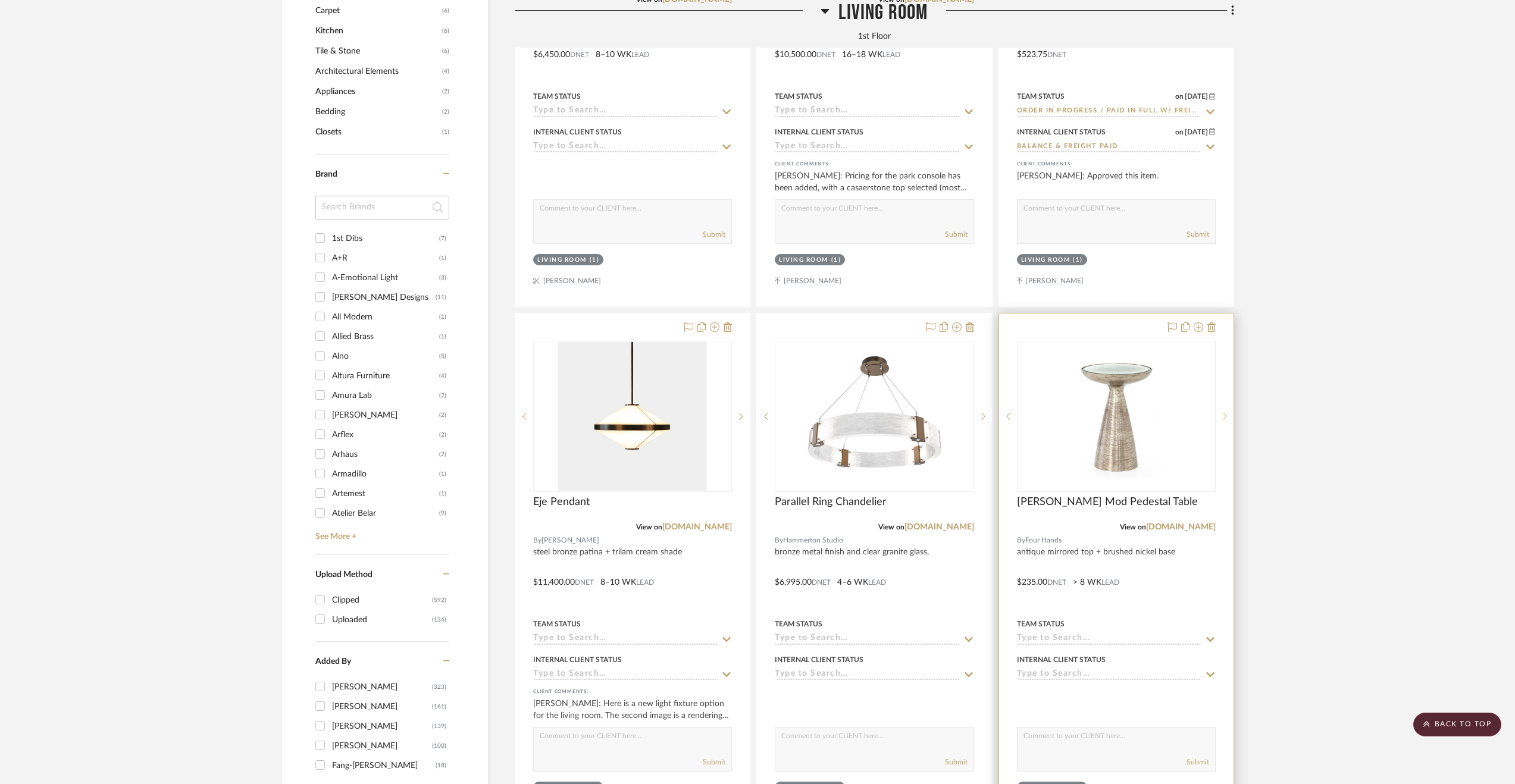
click at [1225, 418] on icon at bounding box center [1225, 416] width 4 height 8
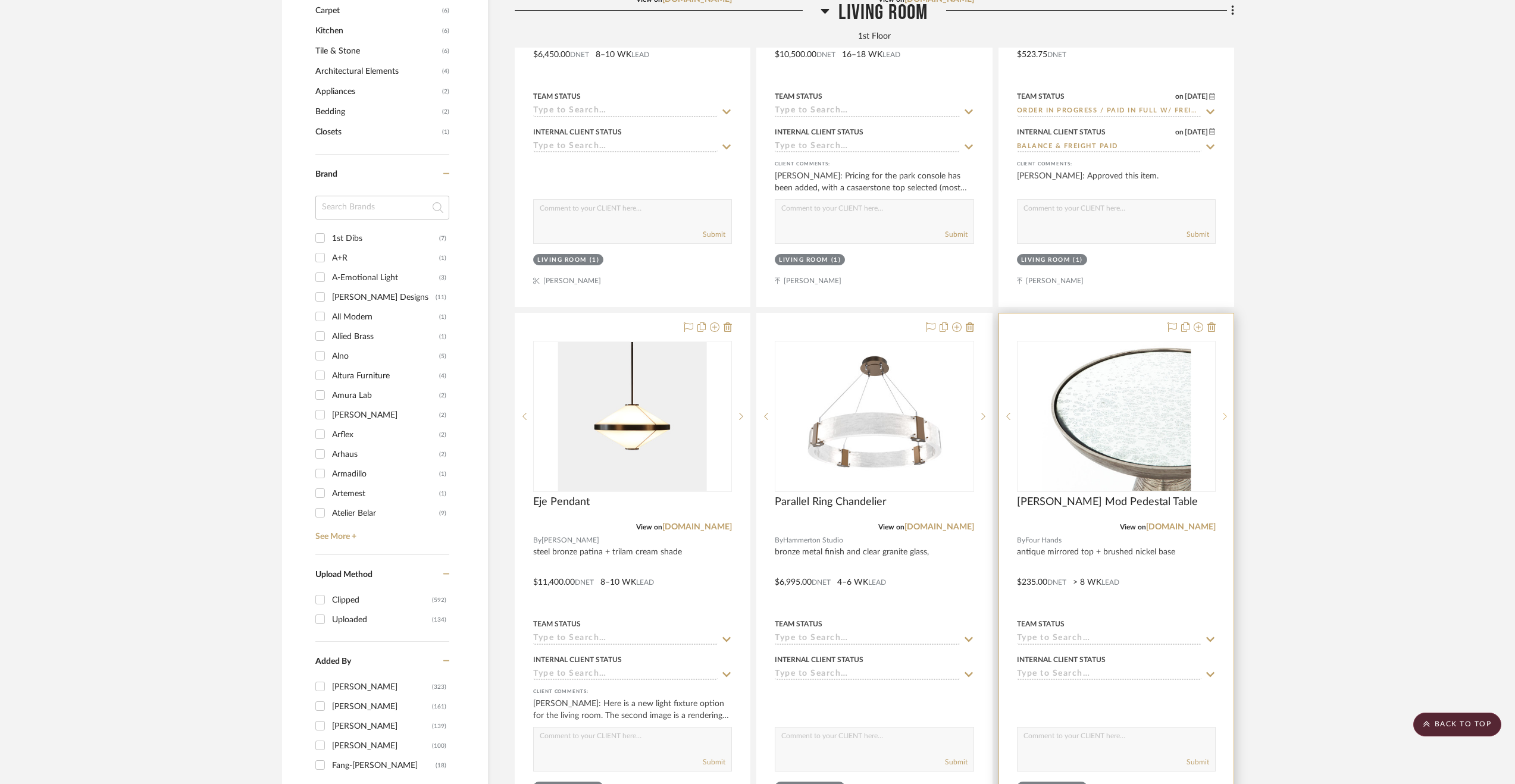
click at [1225, 418] on icon at bounding box center [1225, 416] width 4 height 8
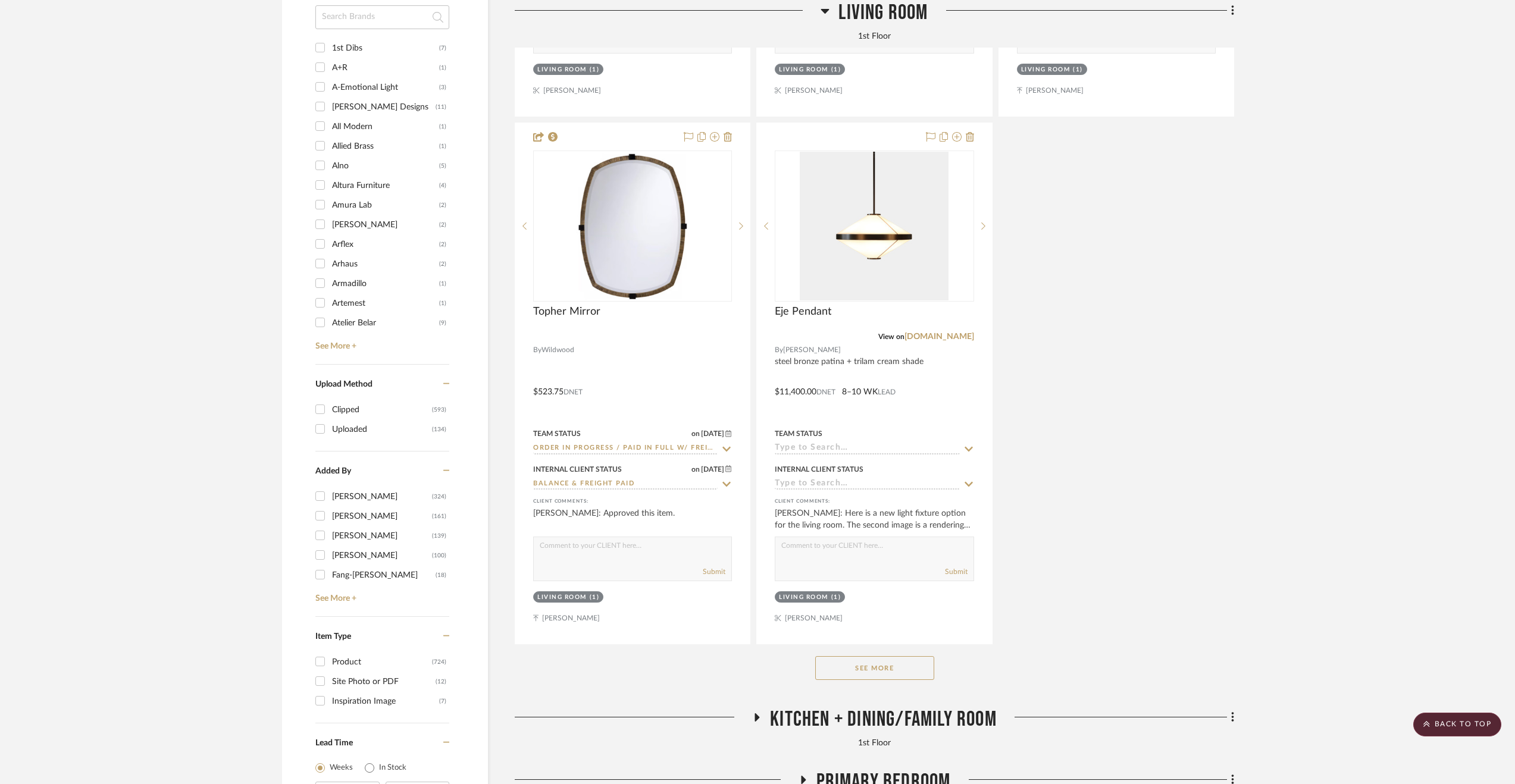
scroll to position [1963, 0]
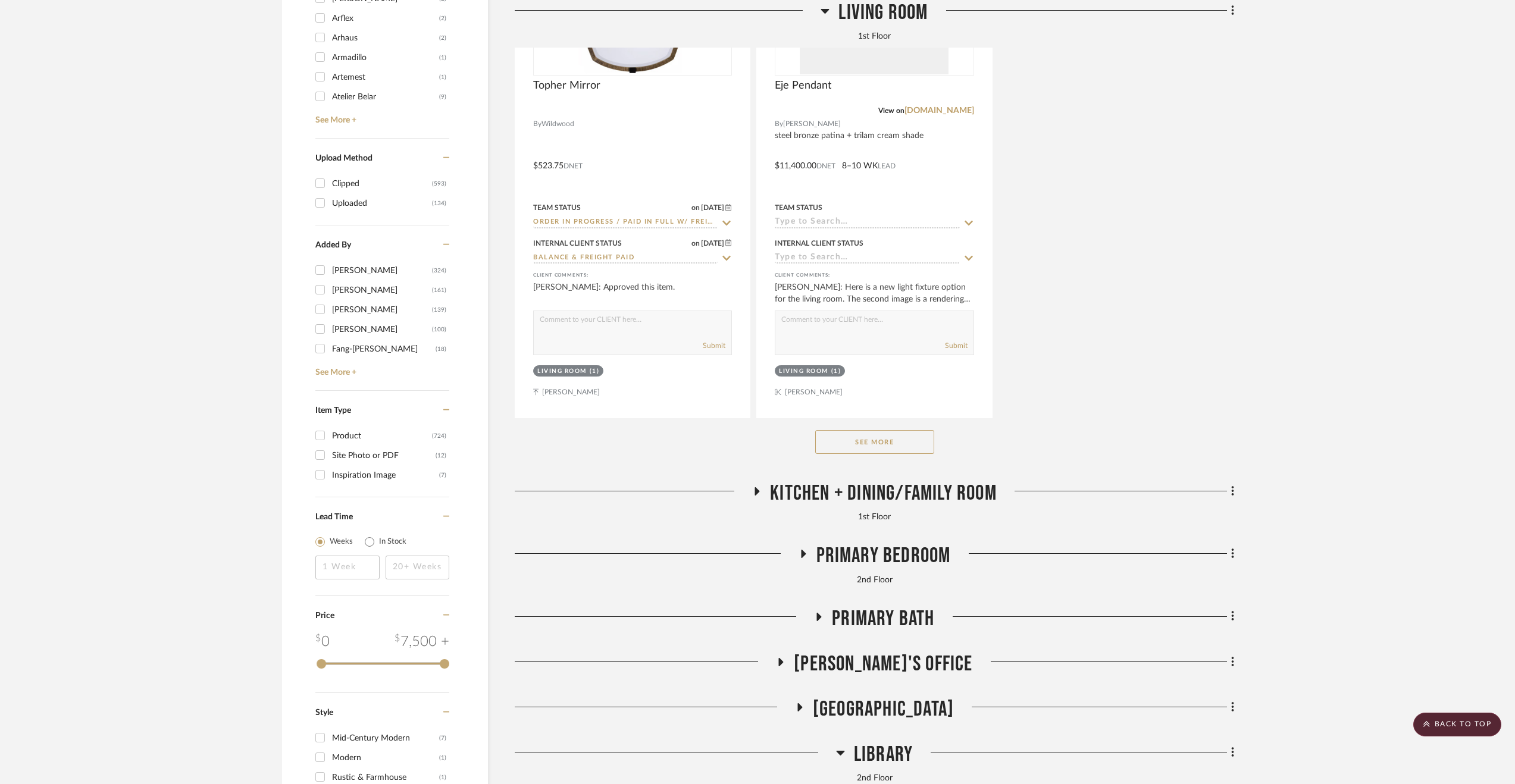
click at [873, 452] on button "See More" at bounding box center [875, 442] width 119 height 24
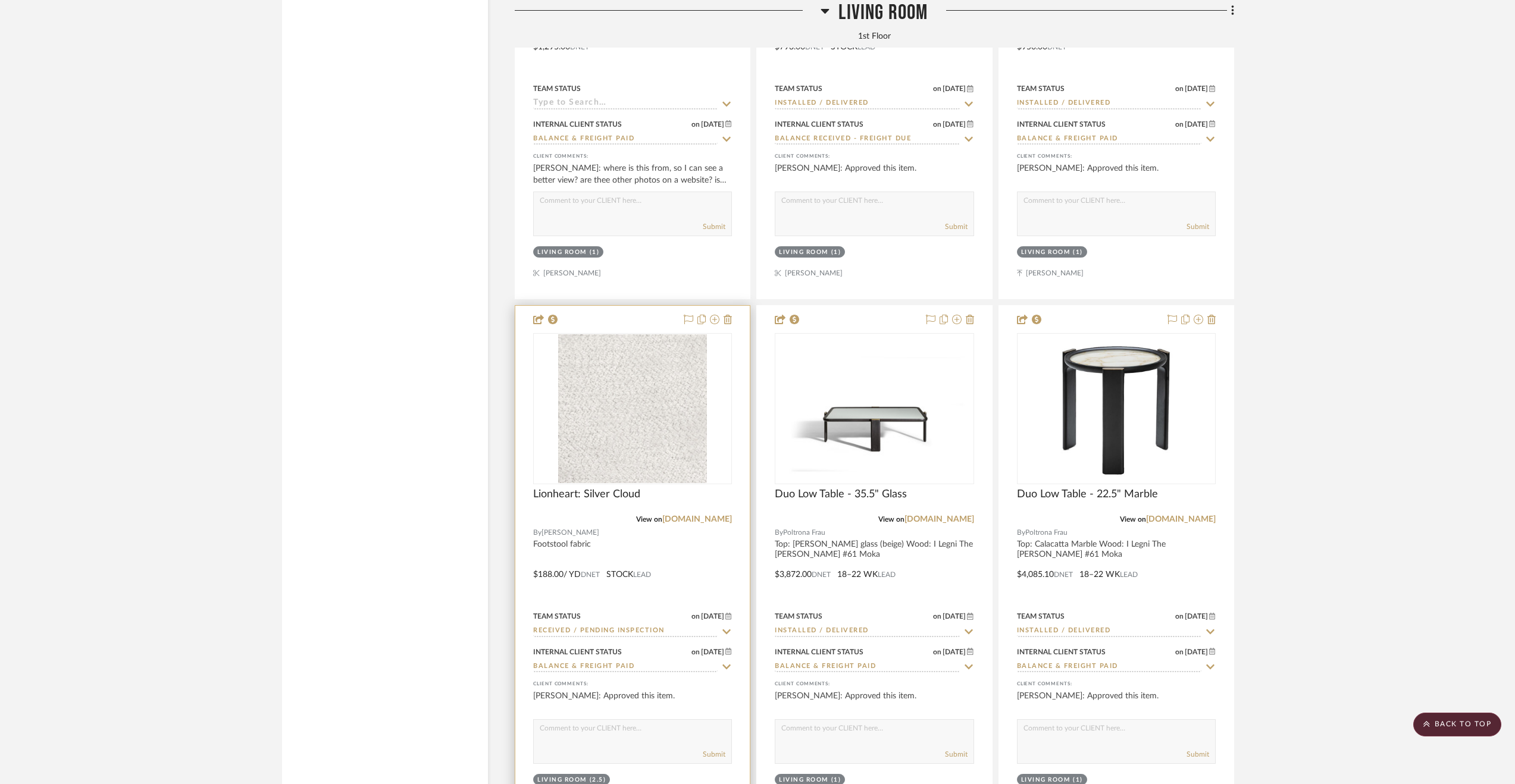
scroll to position [4283, 0]
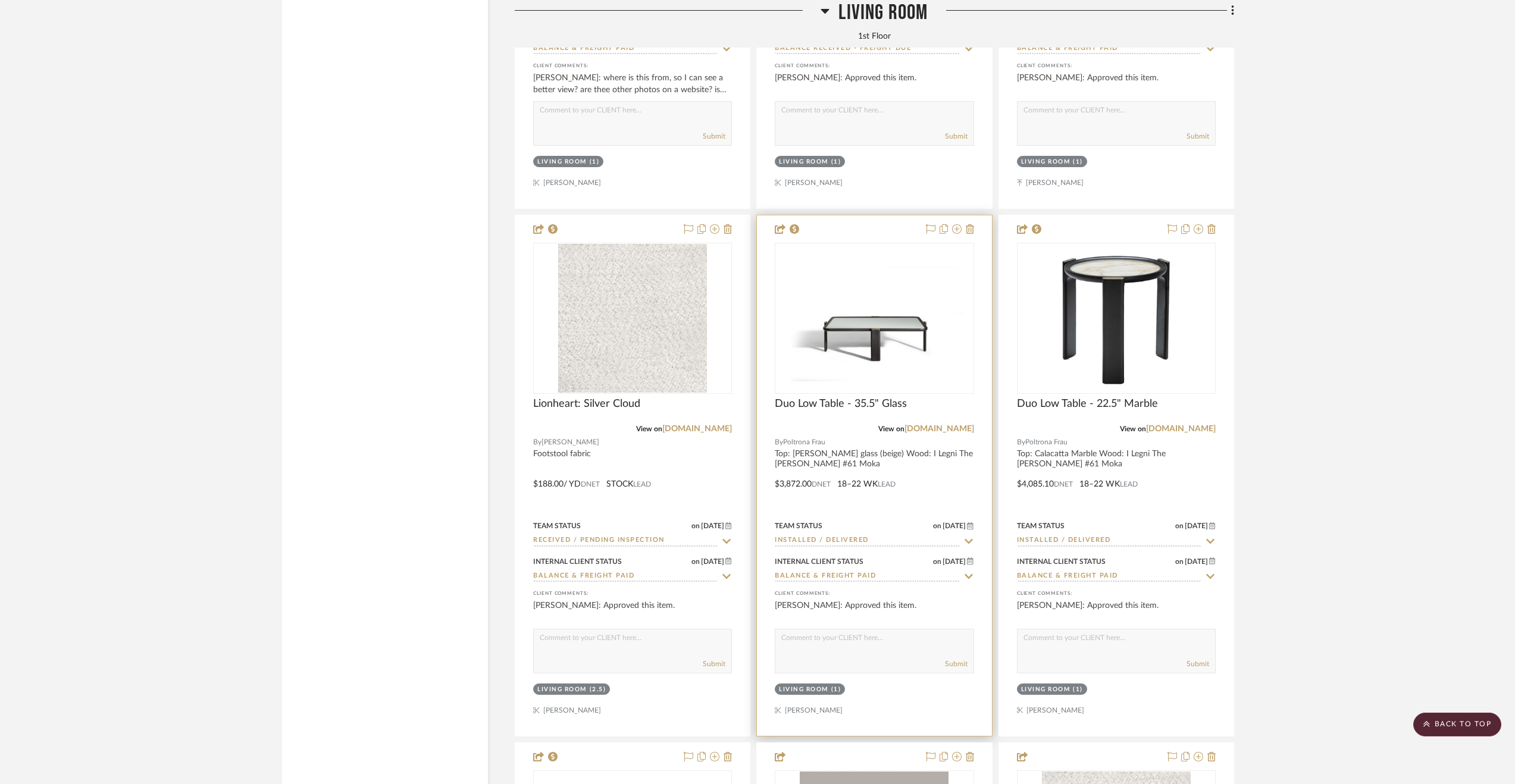
click at [949, 488] on div at bounding box center [874, 475] width 235 height 521
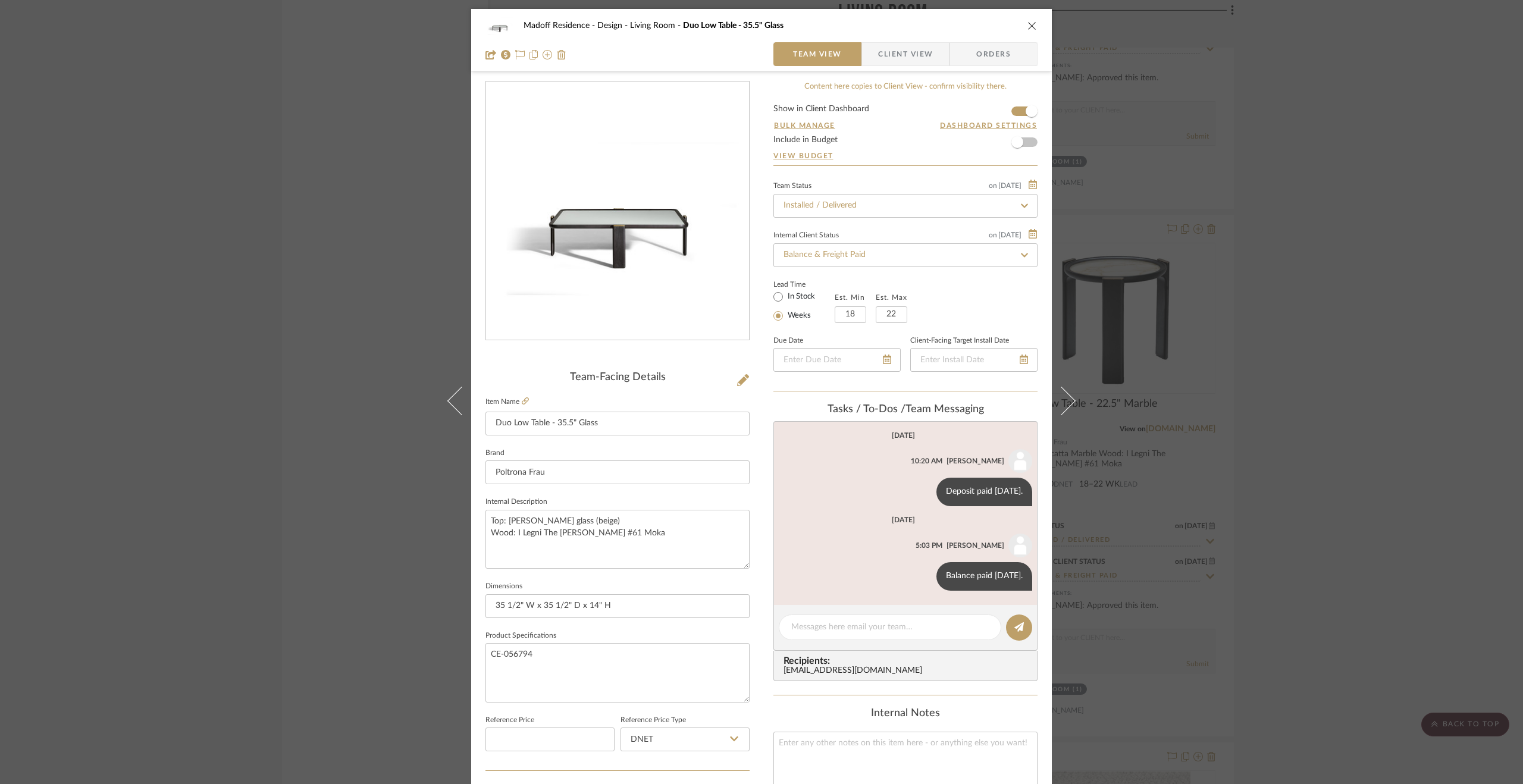
scroll to position [59, 0]
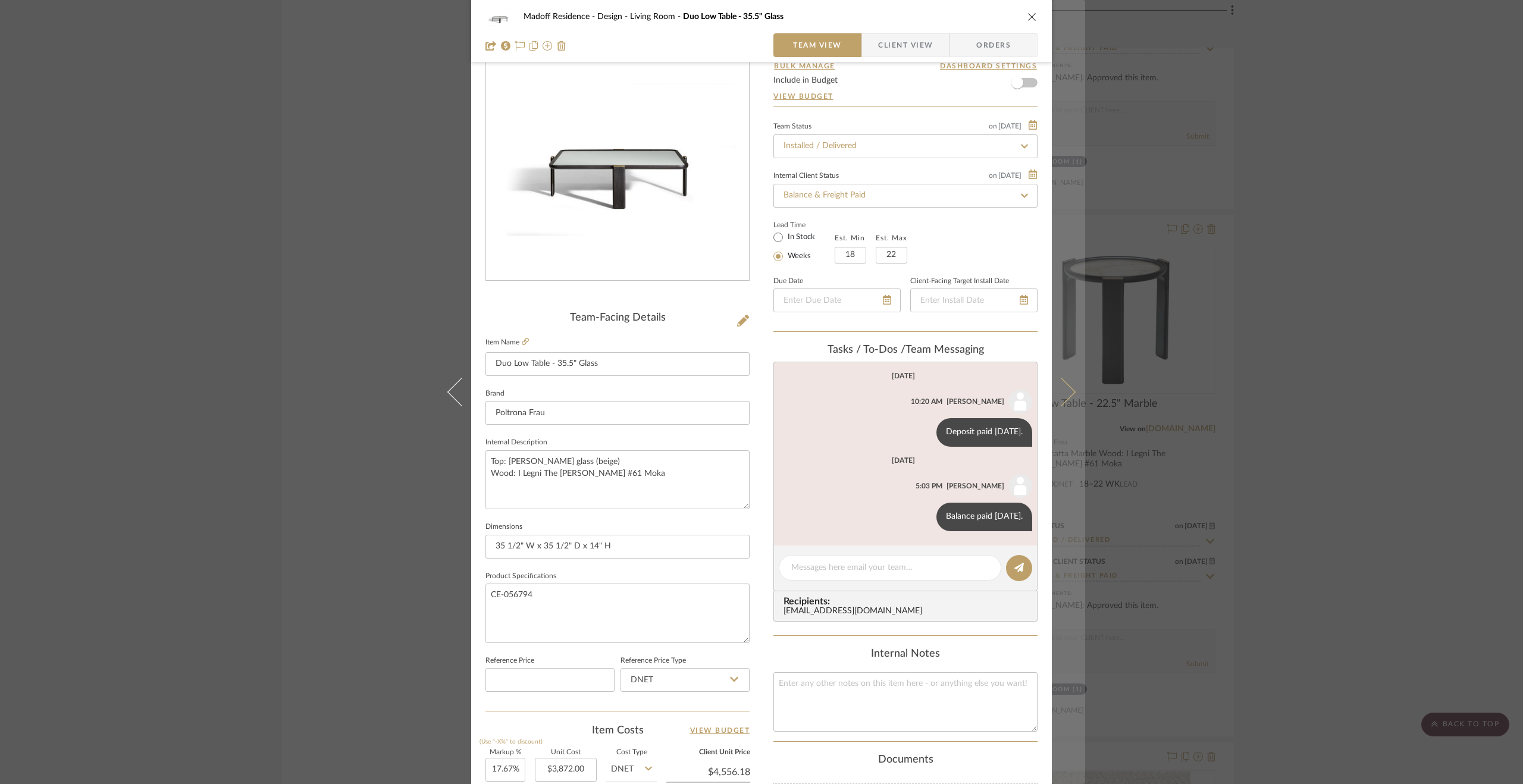
click at [1060, 391] on icon at bounding box center [1061, 392] width 28 height 28
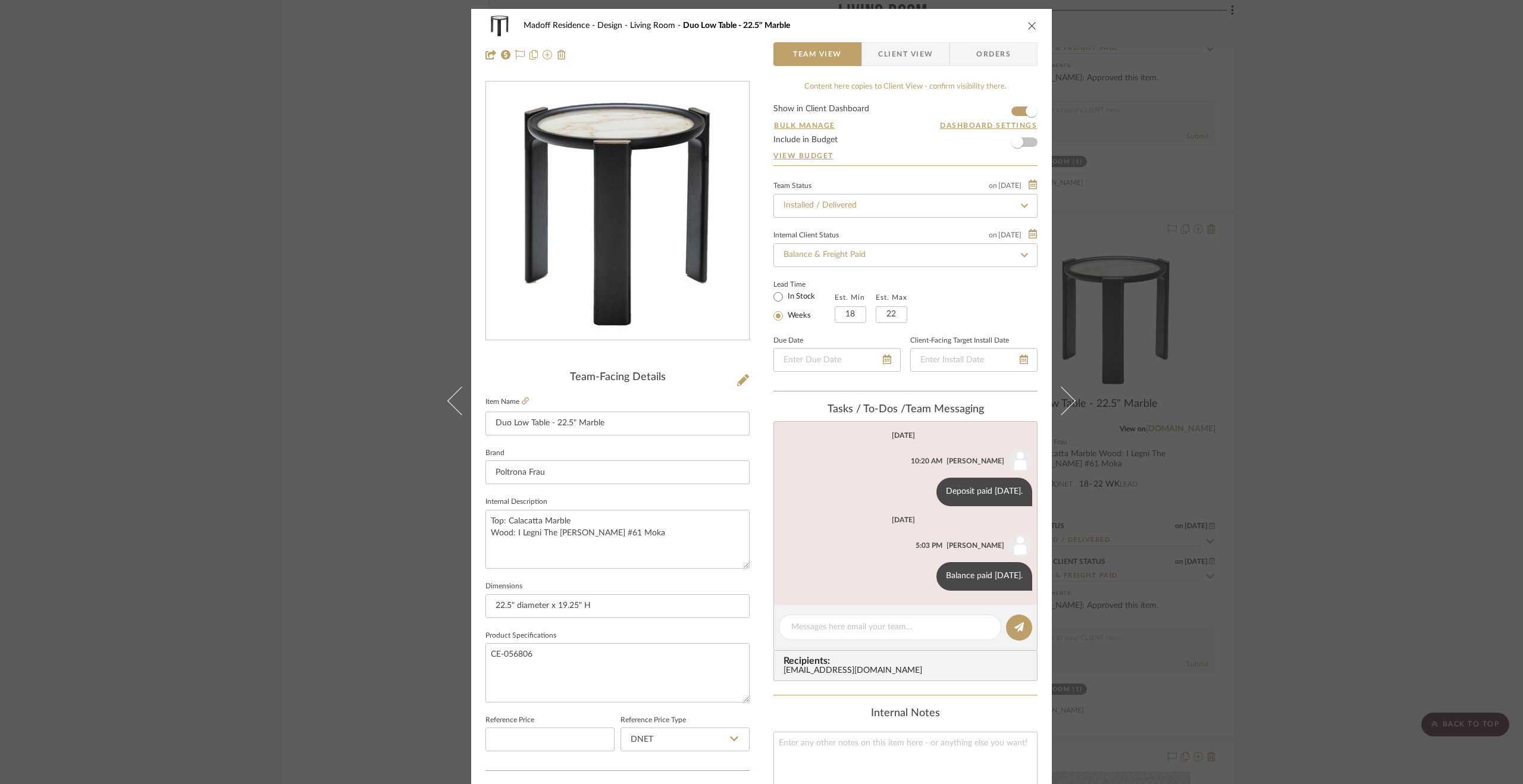
click at [1280, 348] on div "Madoff Residence - Design Living Room Duo Low Table - 22.5" Marble Team View Cl…" at bounding box center [762, 392] width 1523 height 784
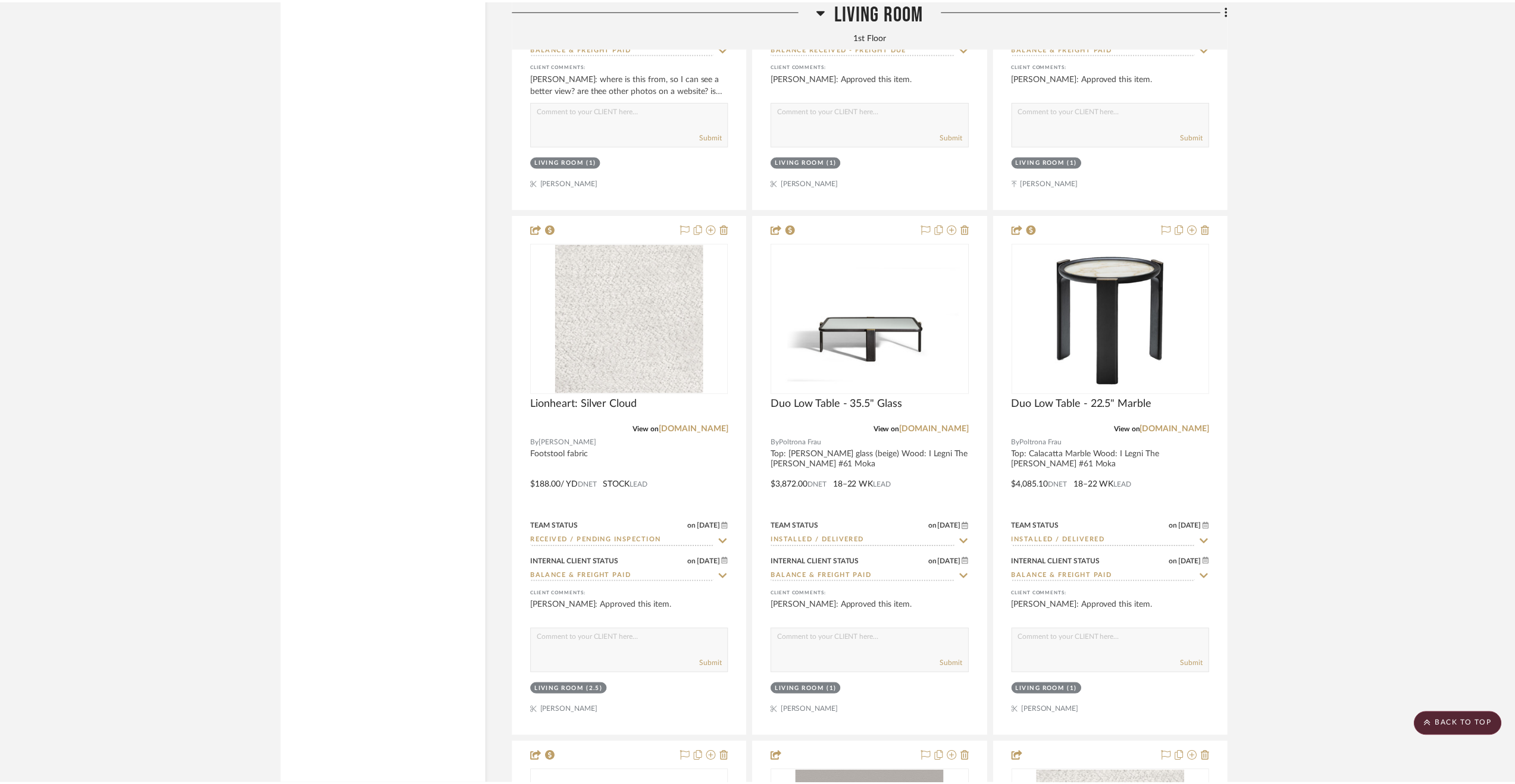
scroll to position [4283, 0]
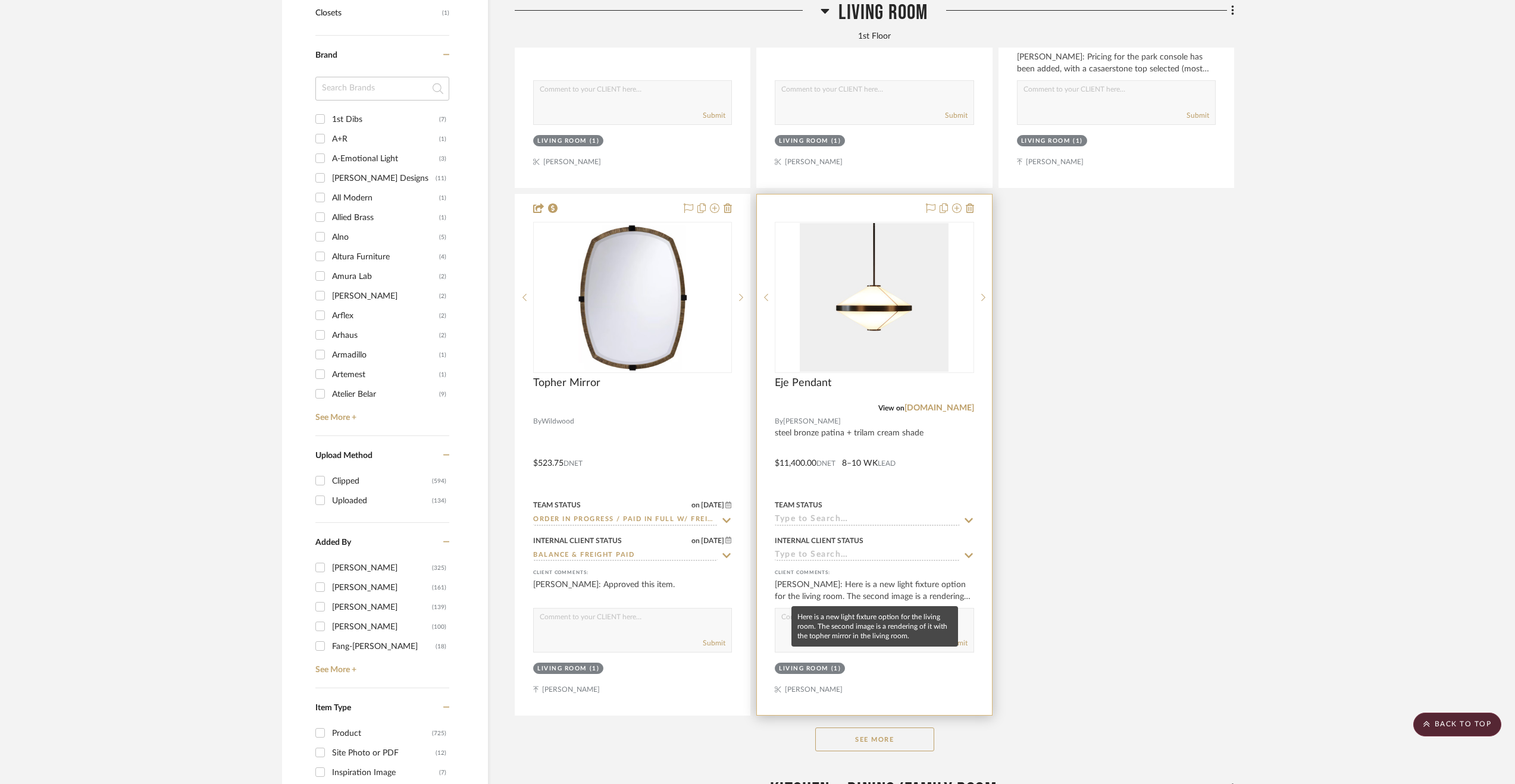
scroll to position [1903, 0]
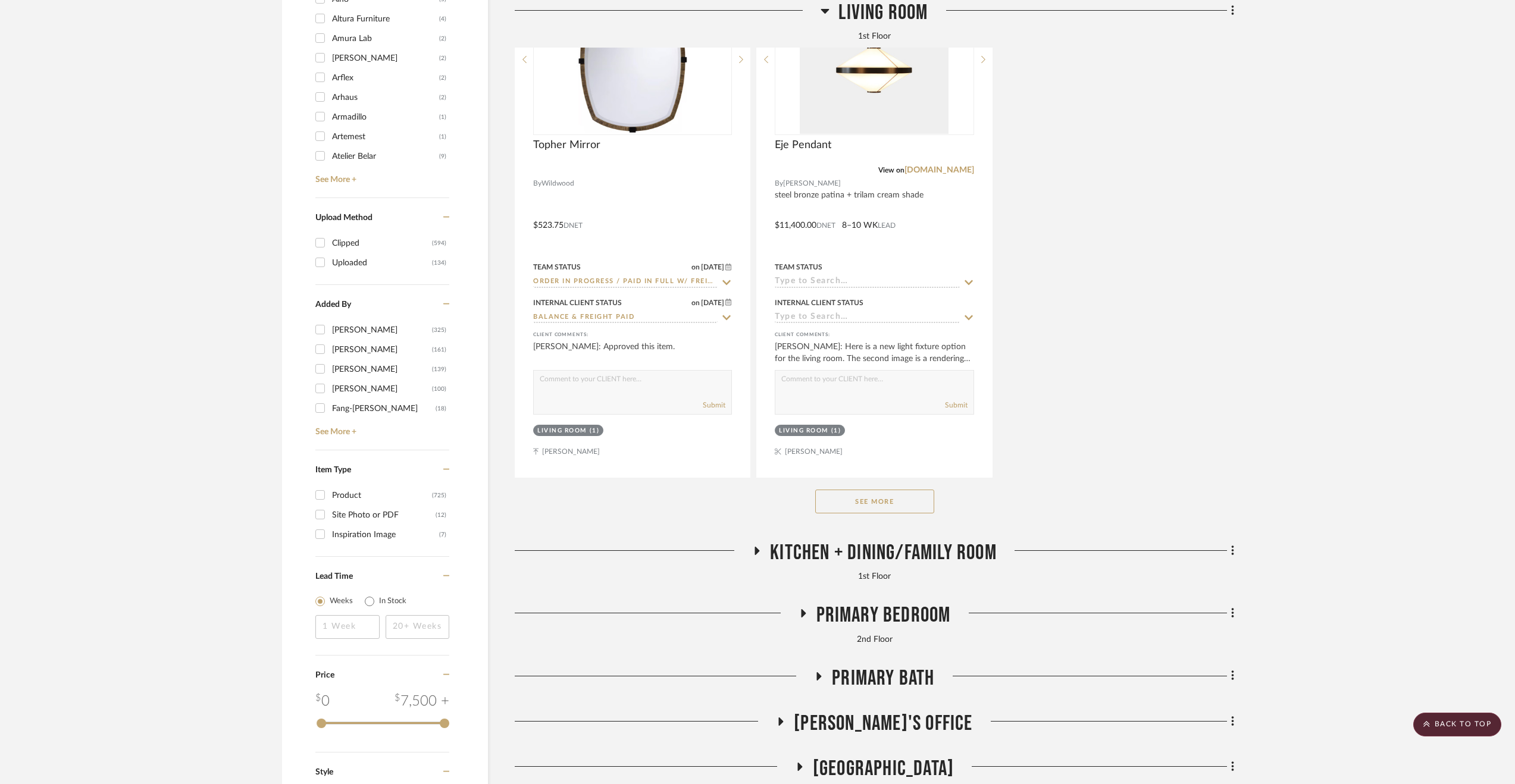
click at [840, 557] on span "Kitchen + Dining/Family Room" at bounding box center [883, 552] width 227 height 26
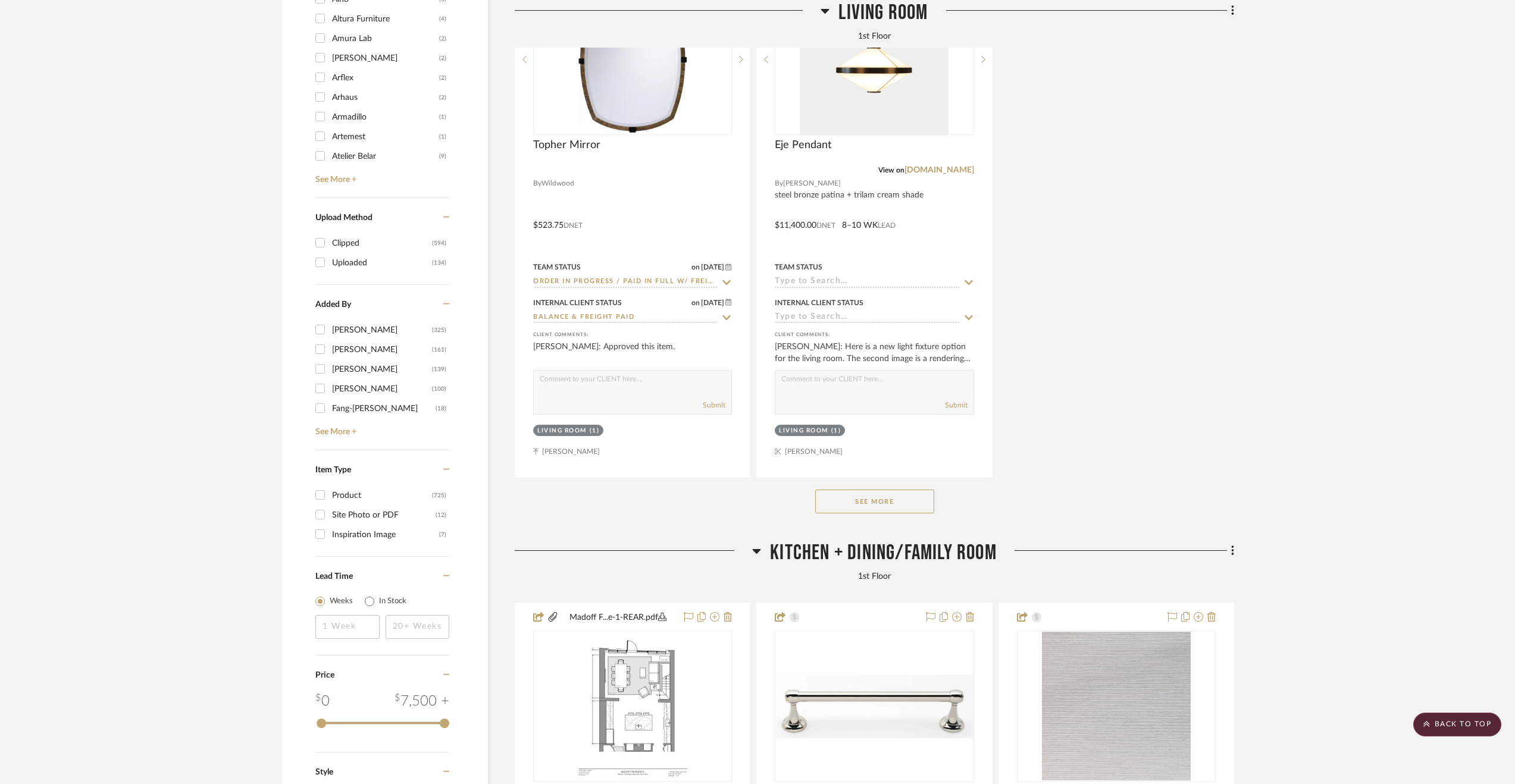
click at [857, 552] on span "Kitchen + Dining/Family Room" at bounding box center [883, 552] width 227 height 26
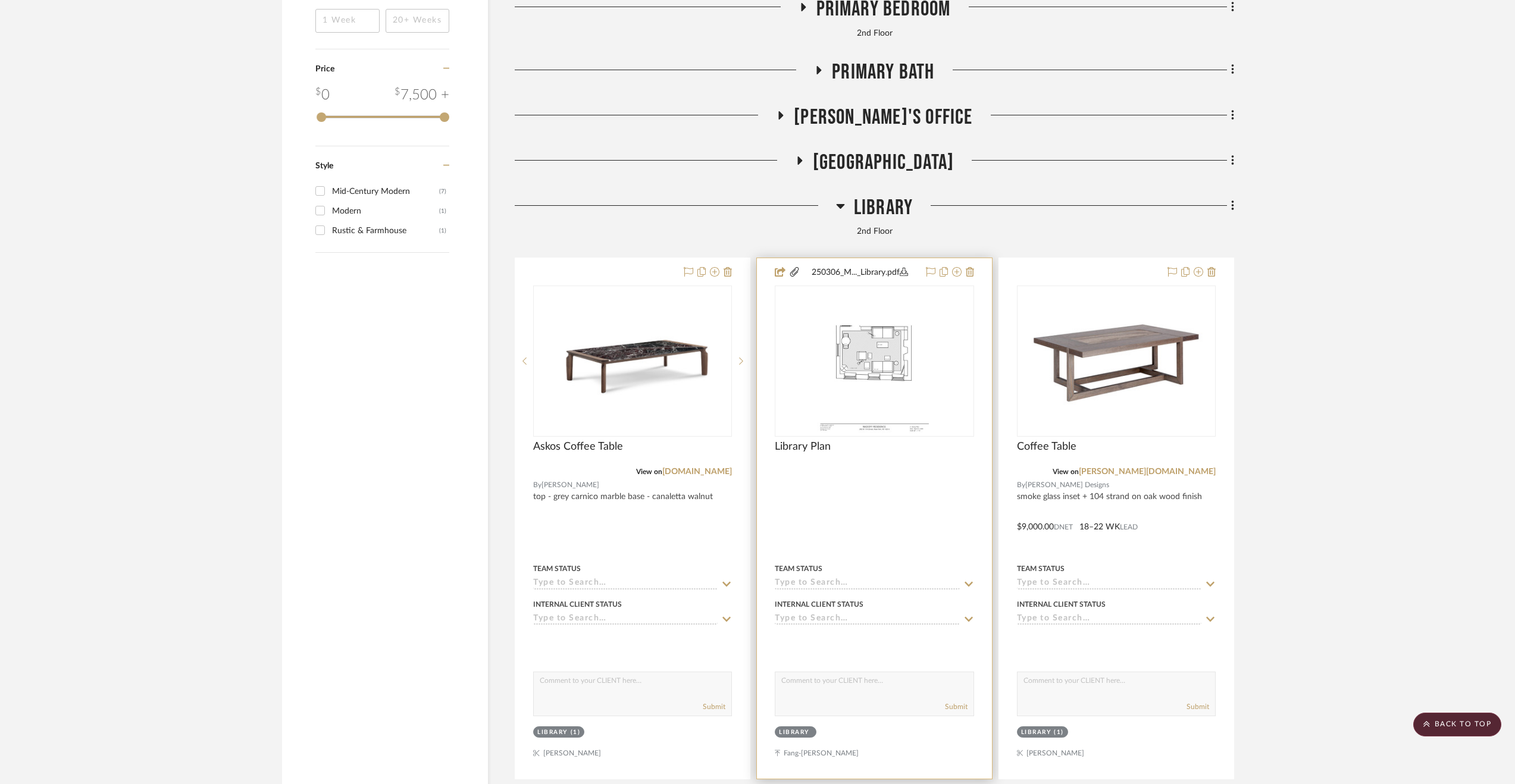
scroll to position [2617, 0]
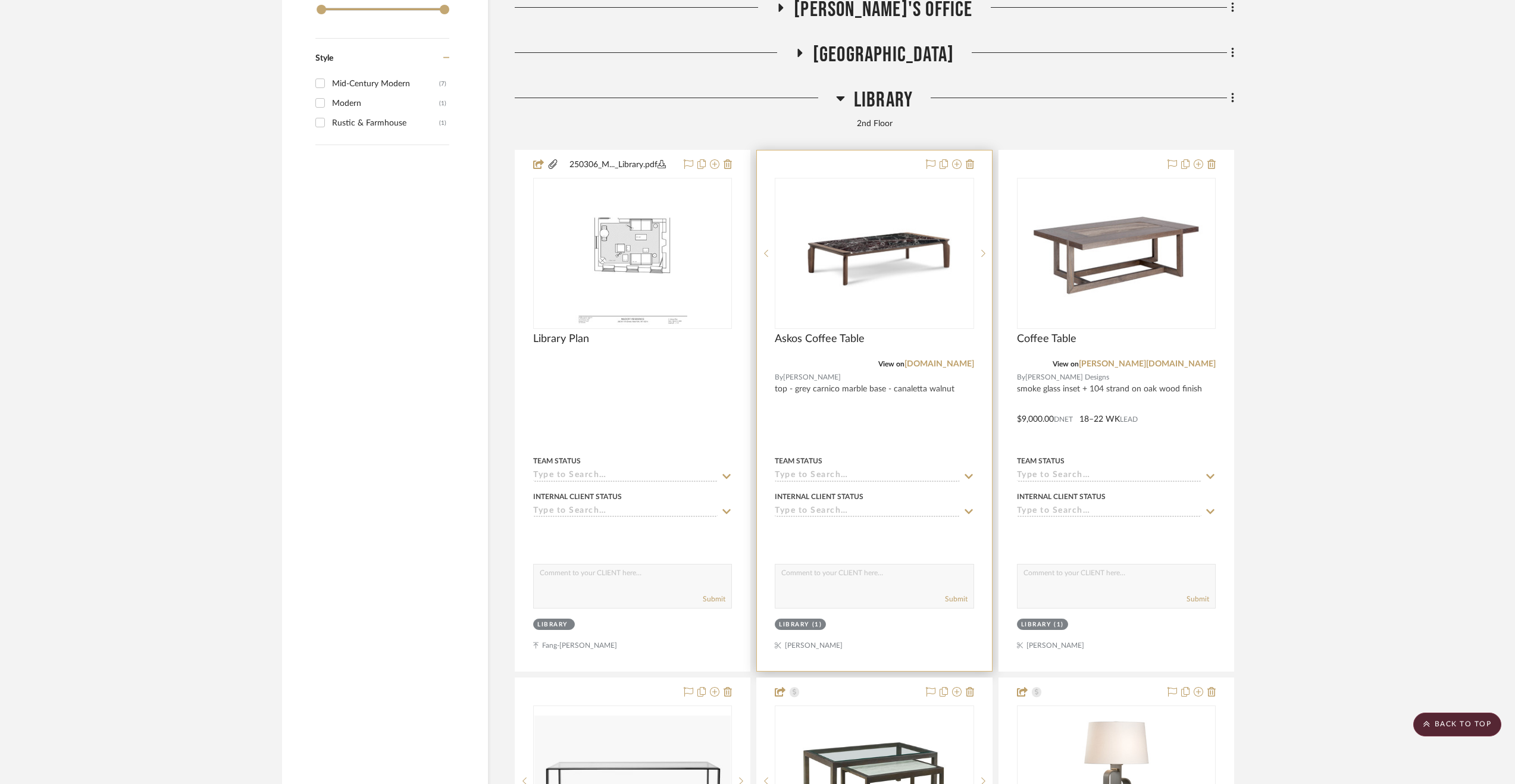
click at [948, 447] on div at bounding box center [874, 410] width 235 height 521
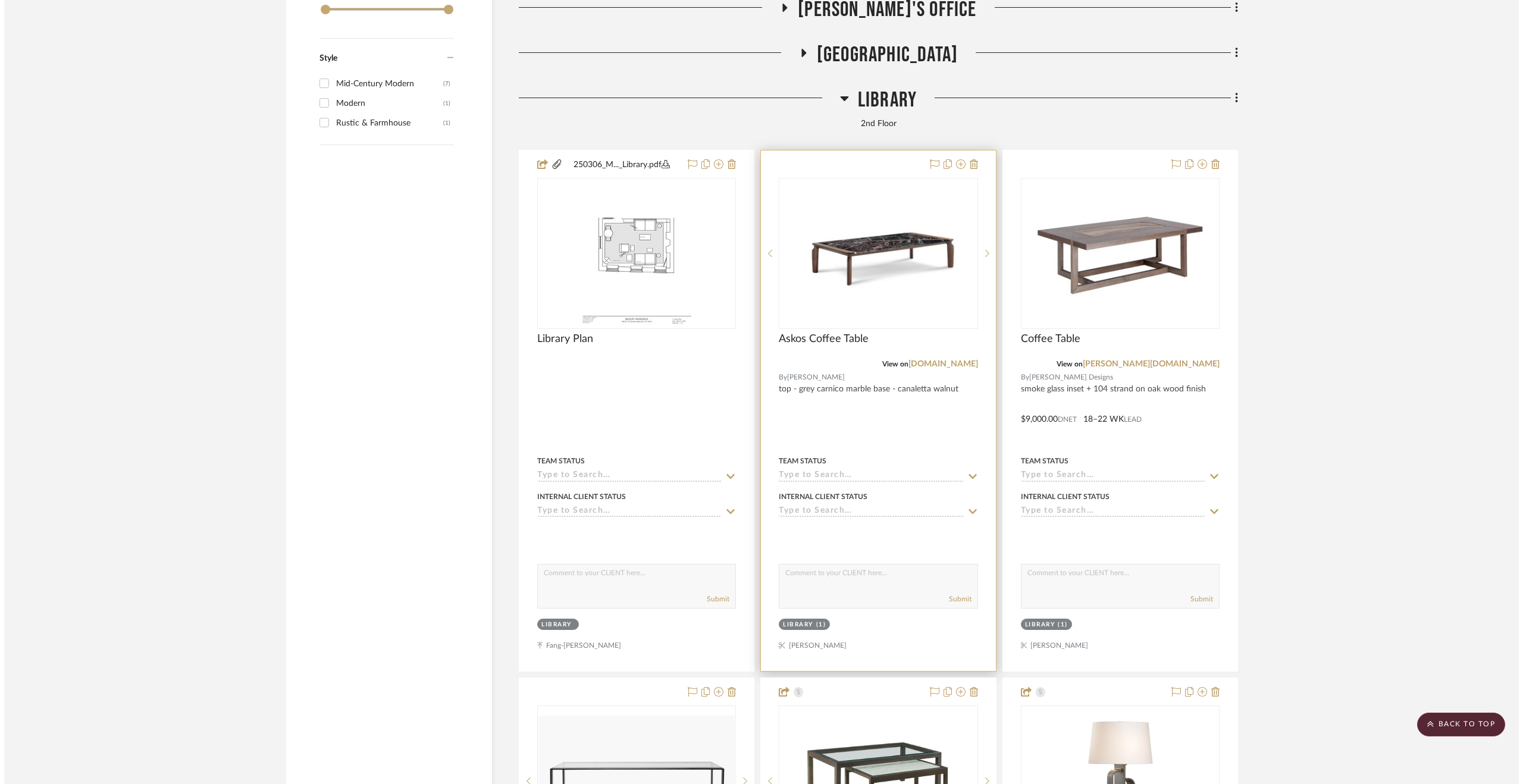
scroll to position [0, 0]
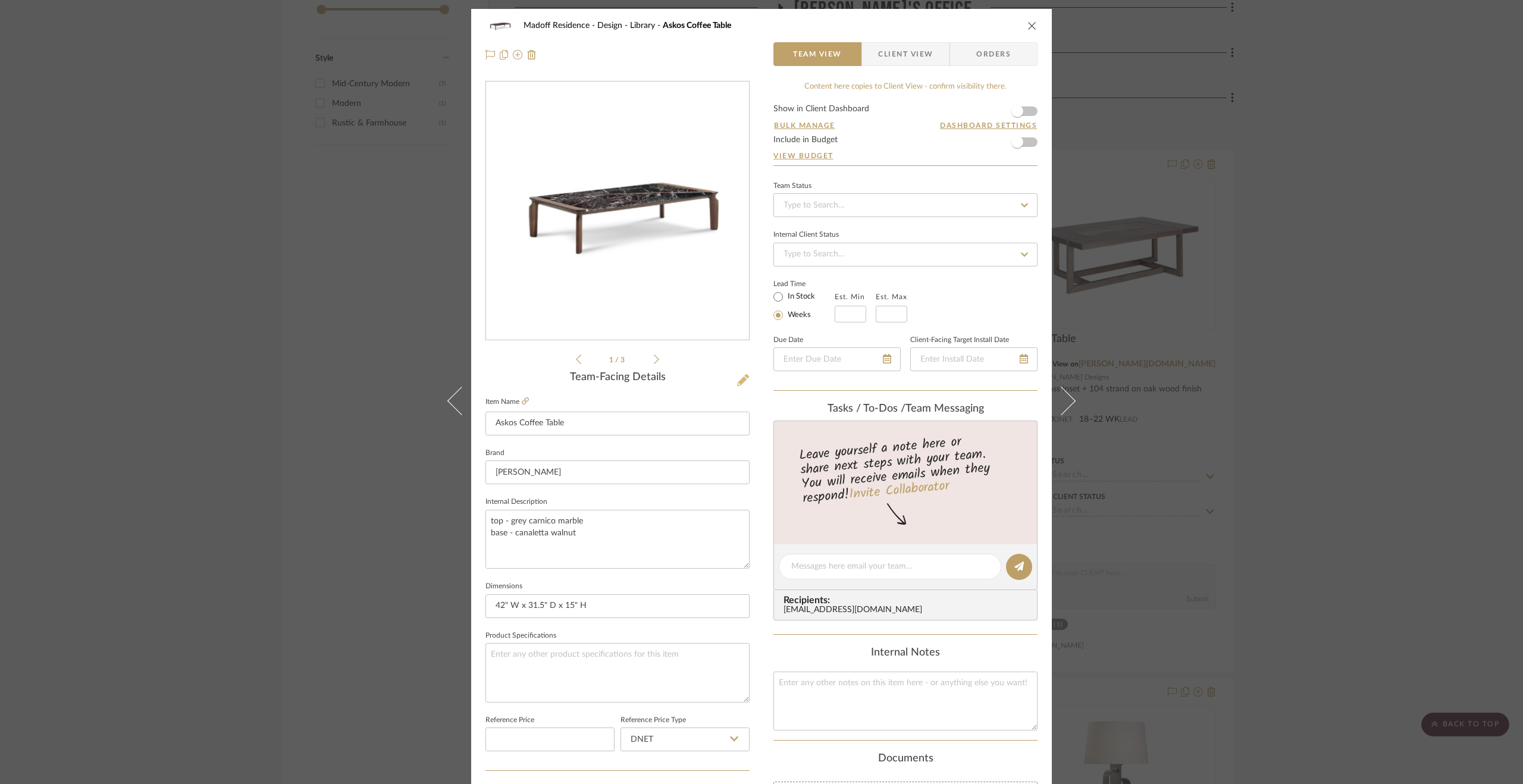
click at [739, 381] on icon at bounding box center [743, 380] width 12 height 12
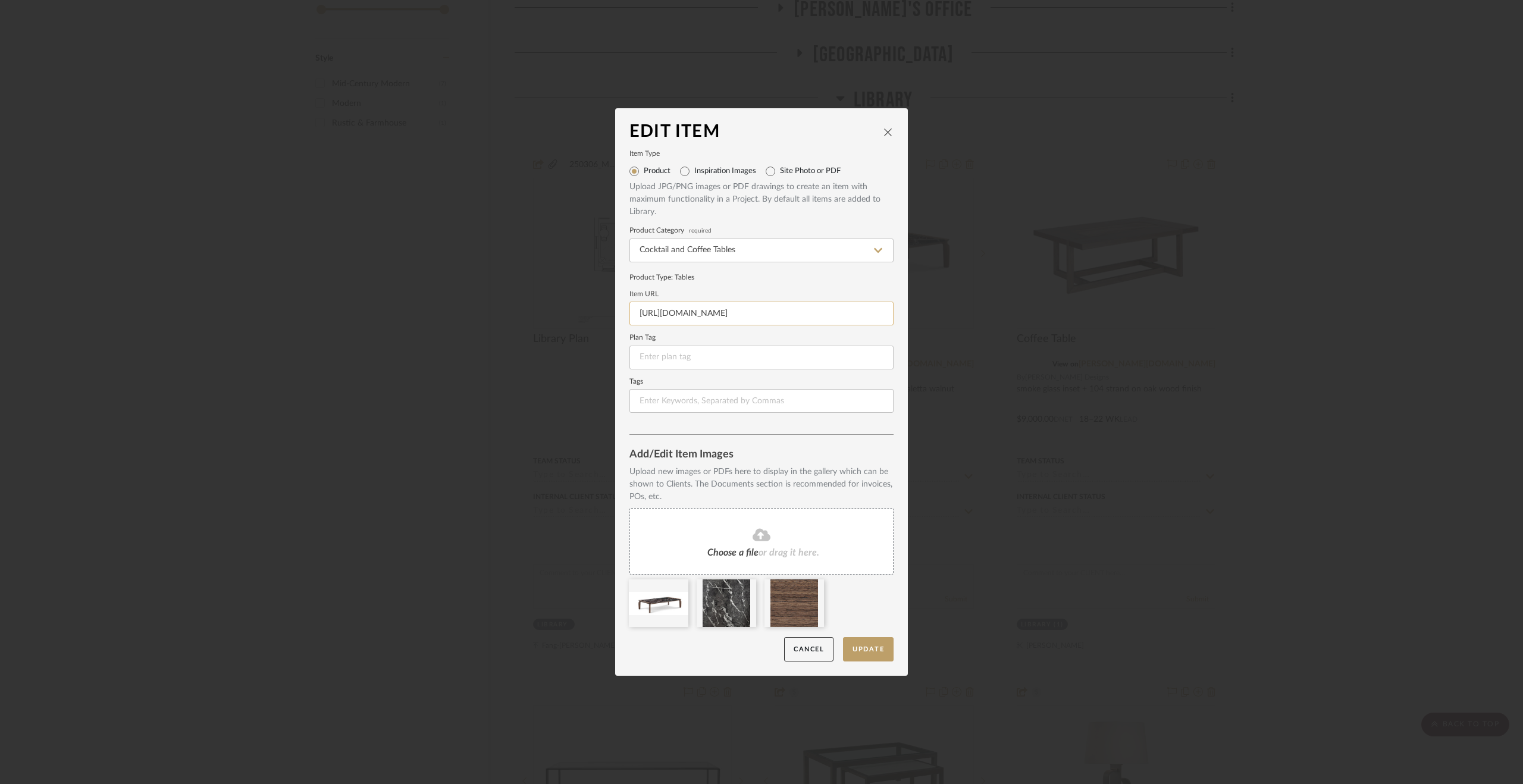
click at [726, 319] on input "https://mail.google.com/mail/u/0/#inbox/FMfcgzQcpdpcvDHNtVXCpZLSgprdftMM" at bounding box center [762, 313] width 264 height 24
click at [724, 319] on input "https://mail.google.com/mail/u/0/#inbox/FMfcgzQcpdpcvDHNtVXCpZLSgprdftMM" at bounding box center [762, 313] width 264 height 24
paste input "www.porada.it/en/product/askos/"
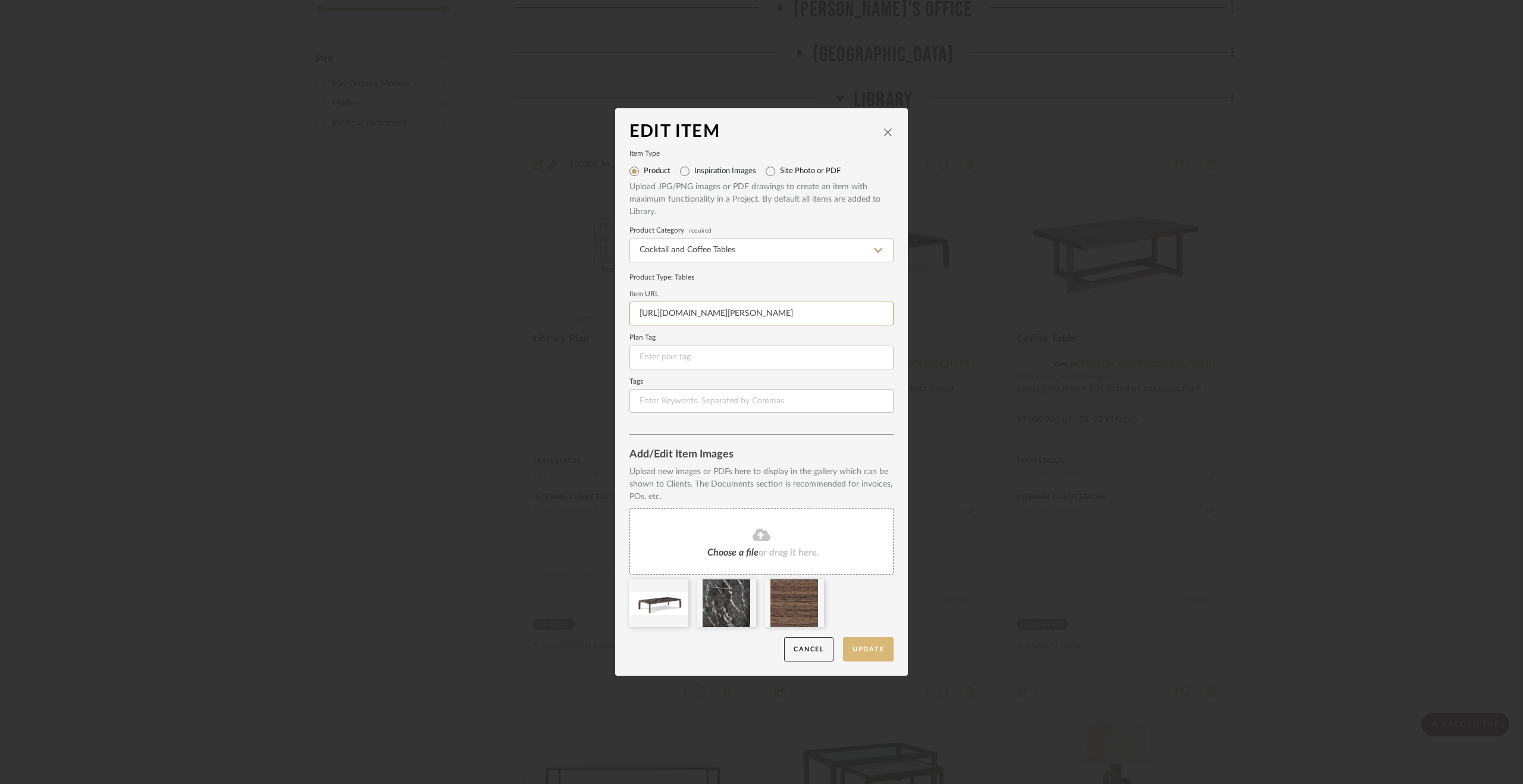
type input "https://www.porada.it/en/product/askos/"
click at [864, 639] on button "Update" at bounding box center [868, 649] width 50 height 24
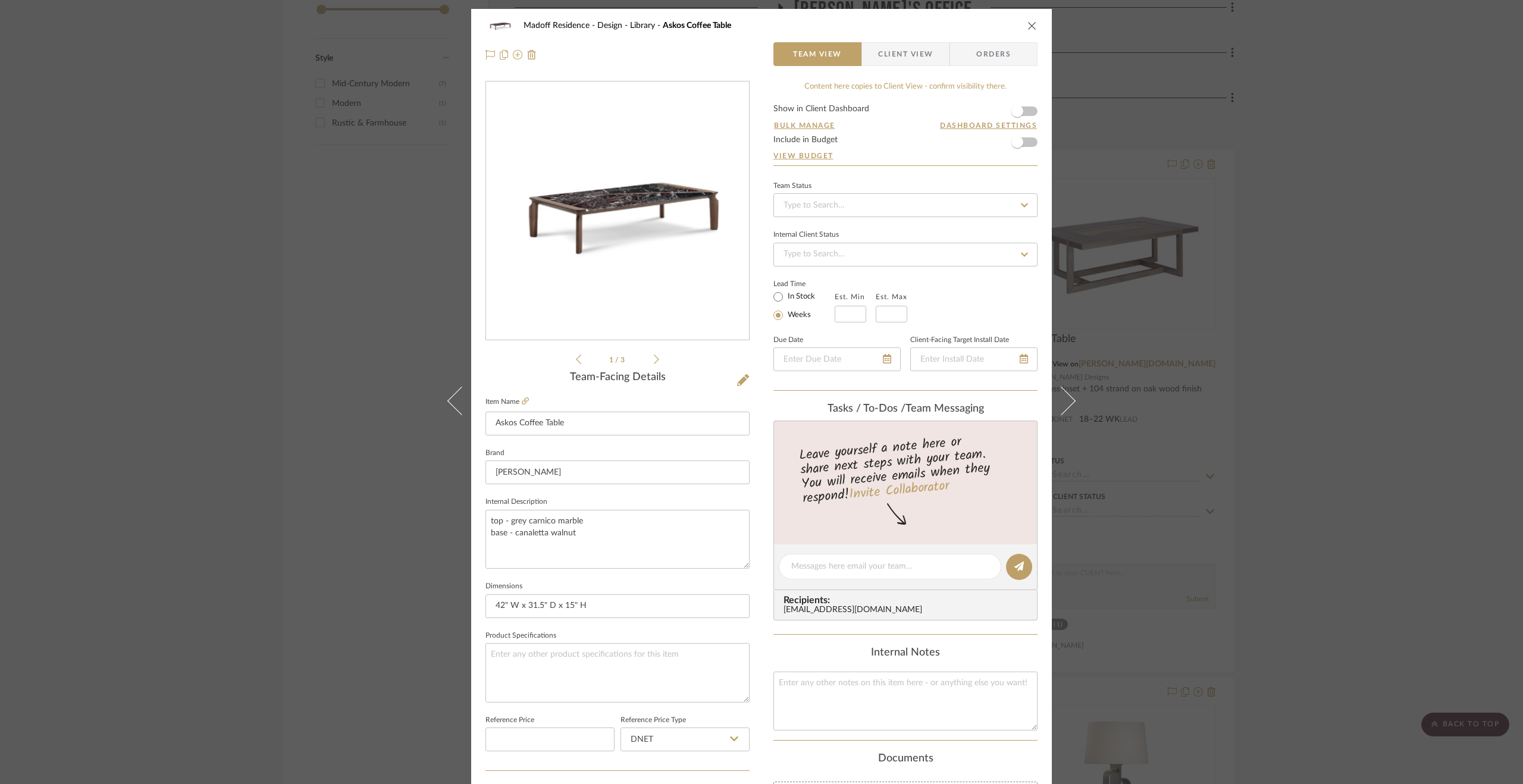
click at [1275, 436] on div "Madoff Residence - Design Library Askos Coffee Table Team View Client View Orde…" at bounding box center [762, 392] width 1523 height 784
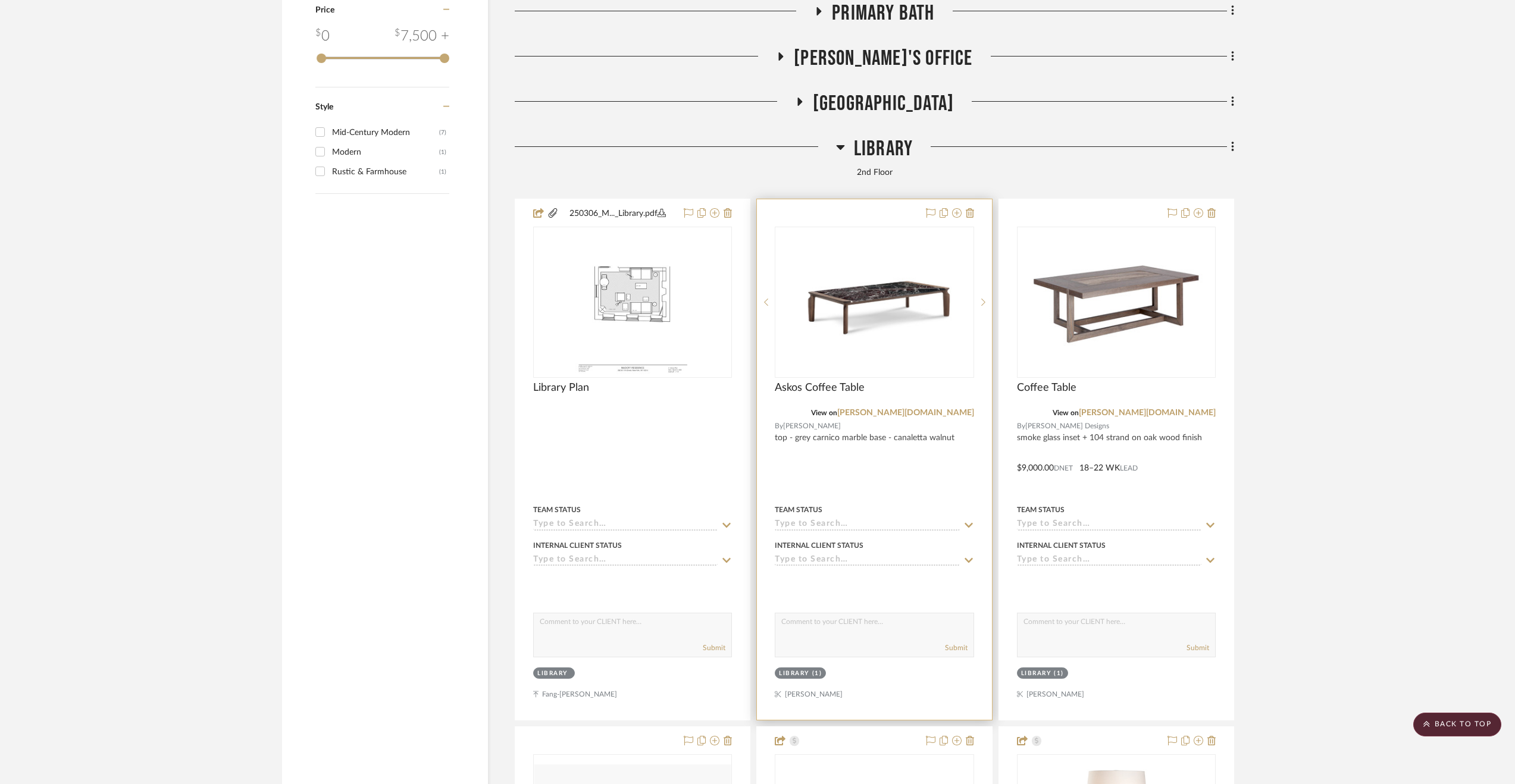
scroll to position [2855, 0]
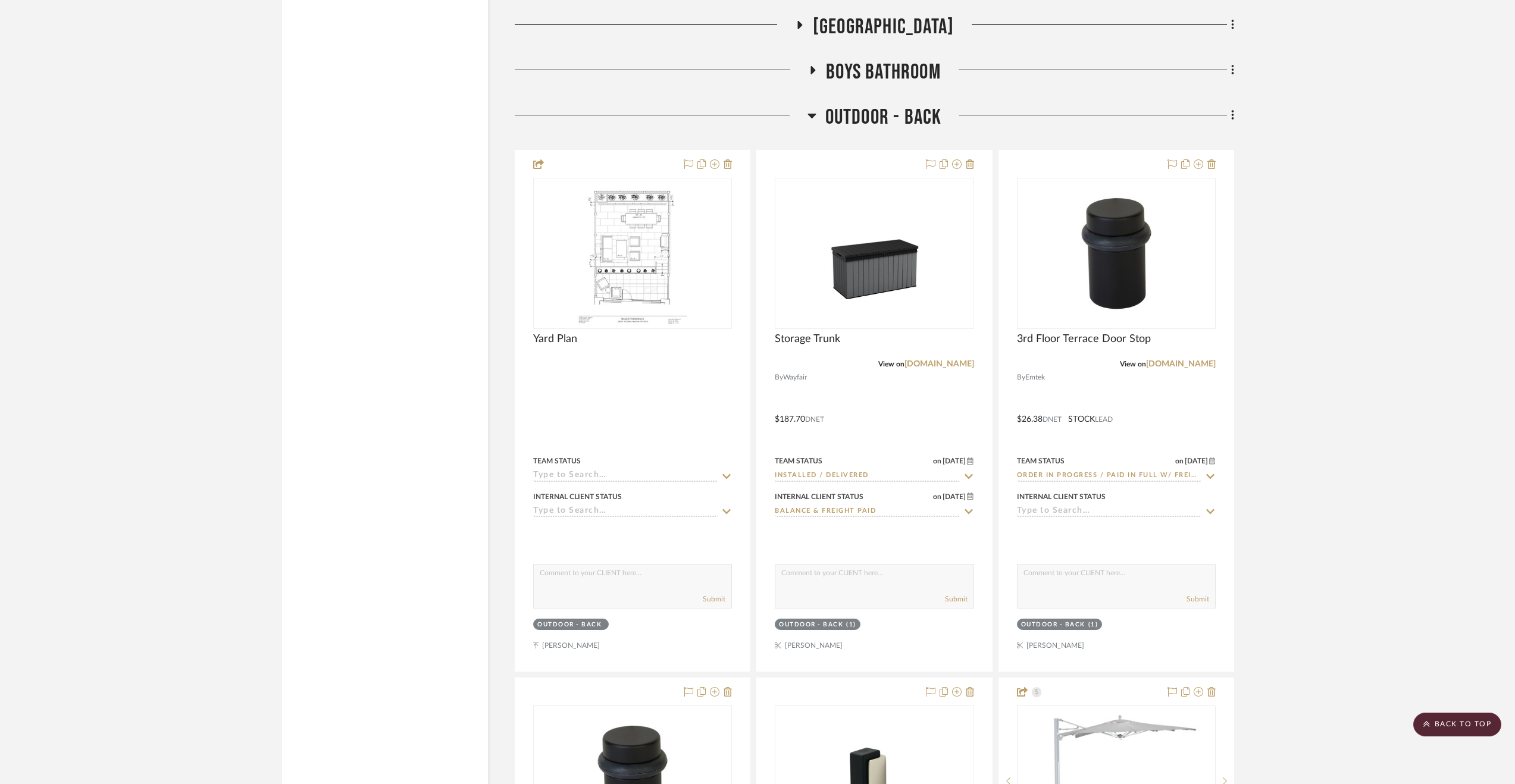
click at [914, 119] on span "Outdoor - Back" at bounding box center [883, 117] width 117 height 26
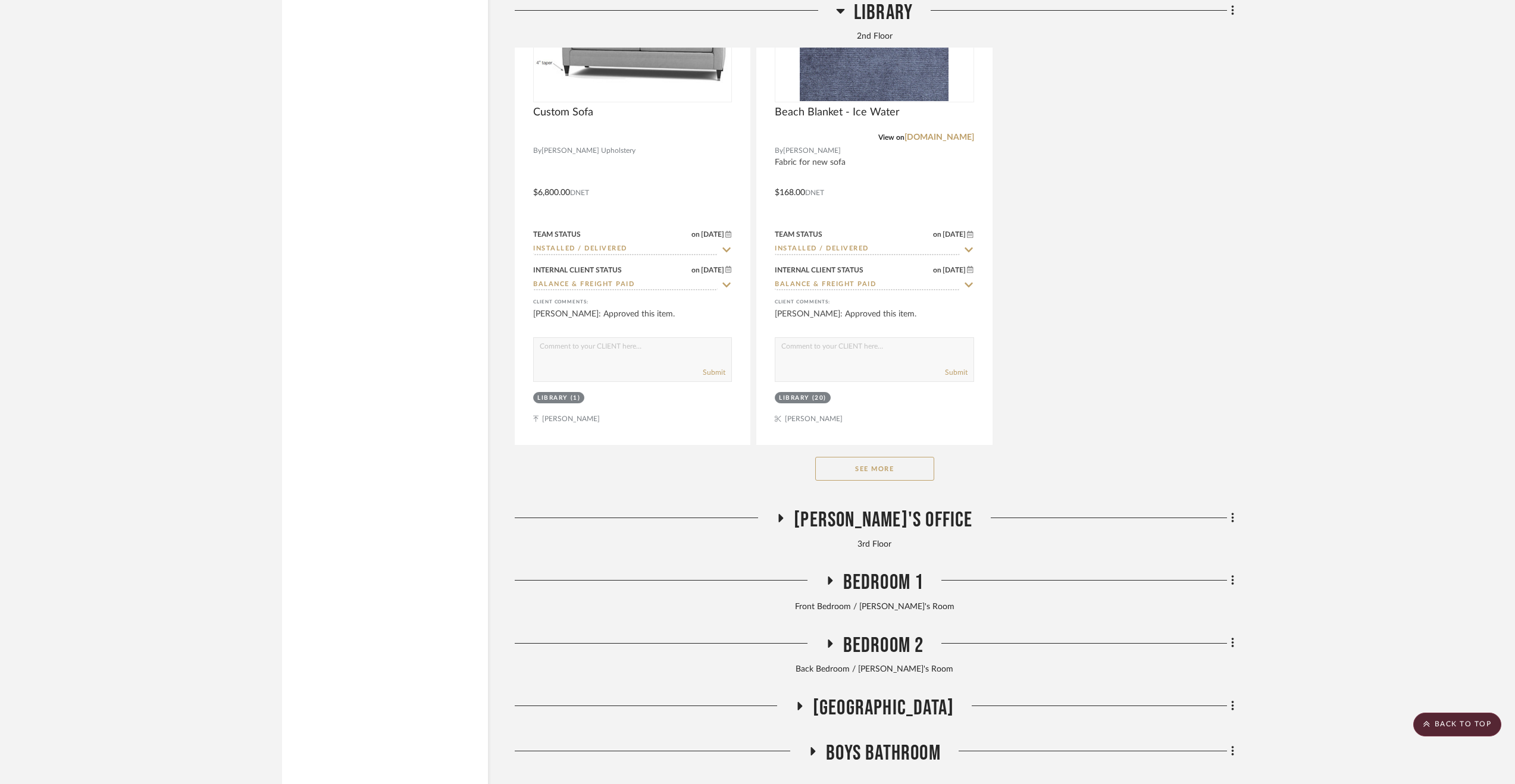
scroll to position [3542, 0]
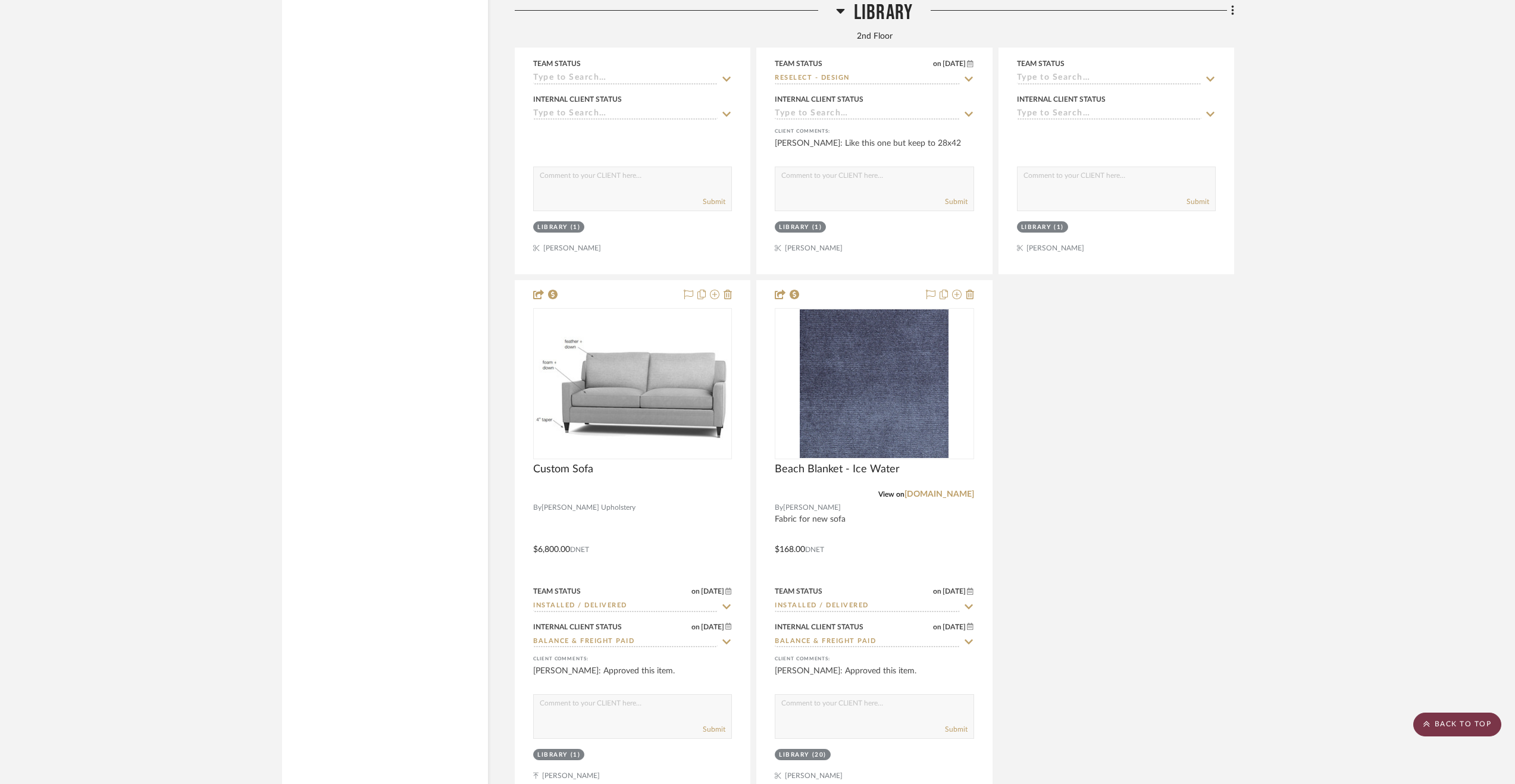
click at [1446, 719] on scroll-to-top-button "BACK TO TOP" at bounding box center [1458, 724] width 88 height 24
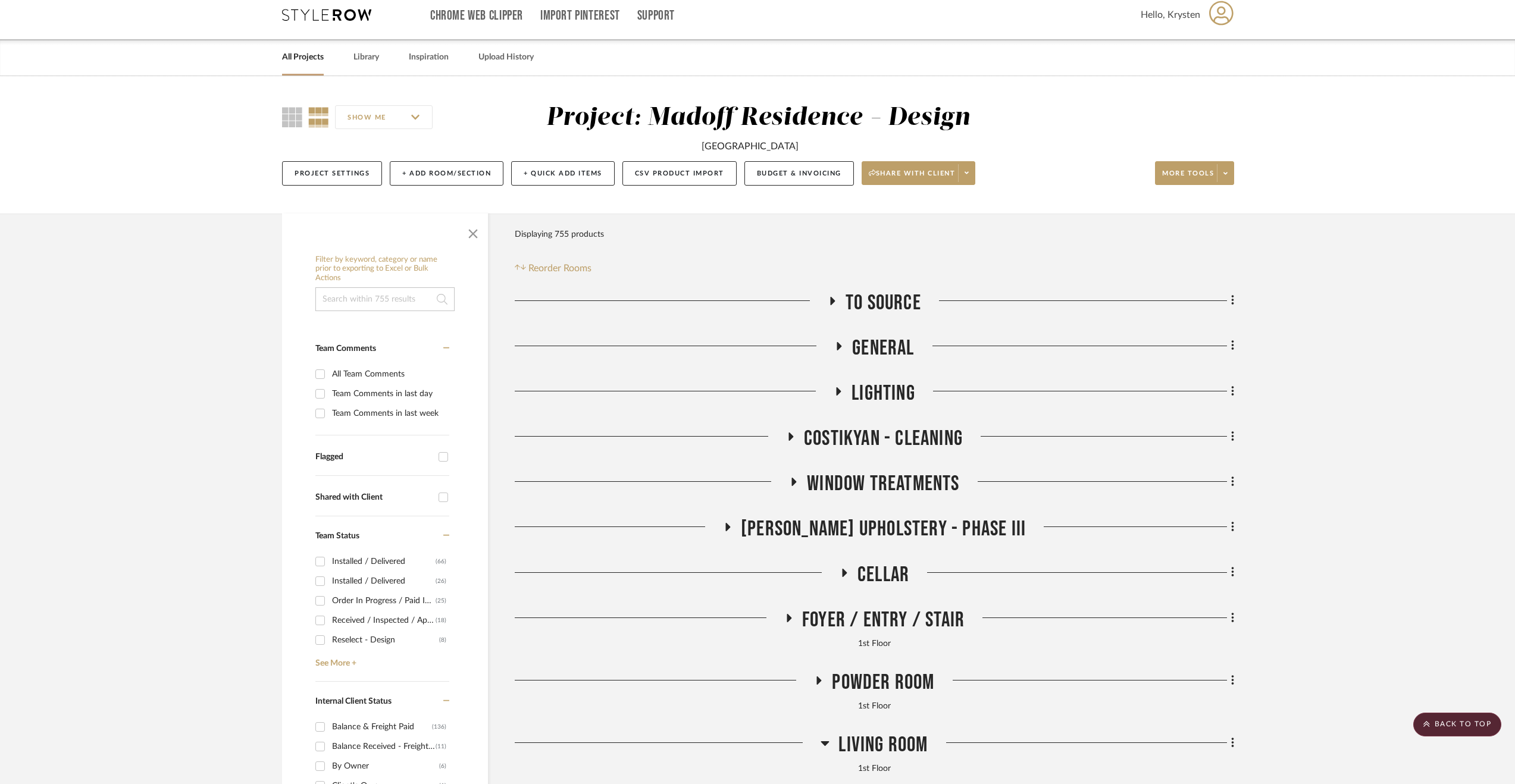
scroll to position [0, 0]
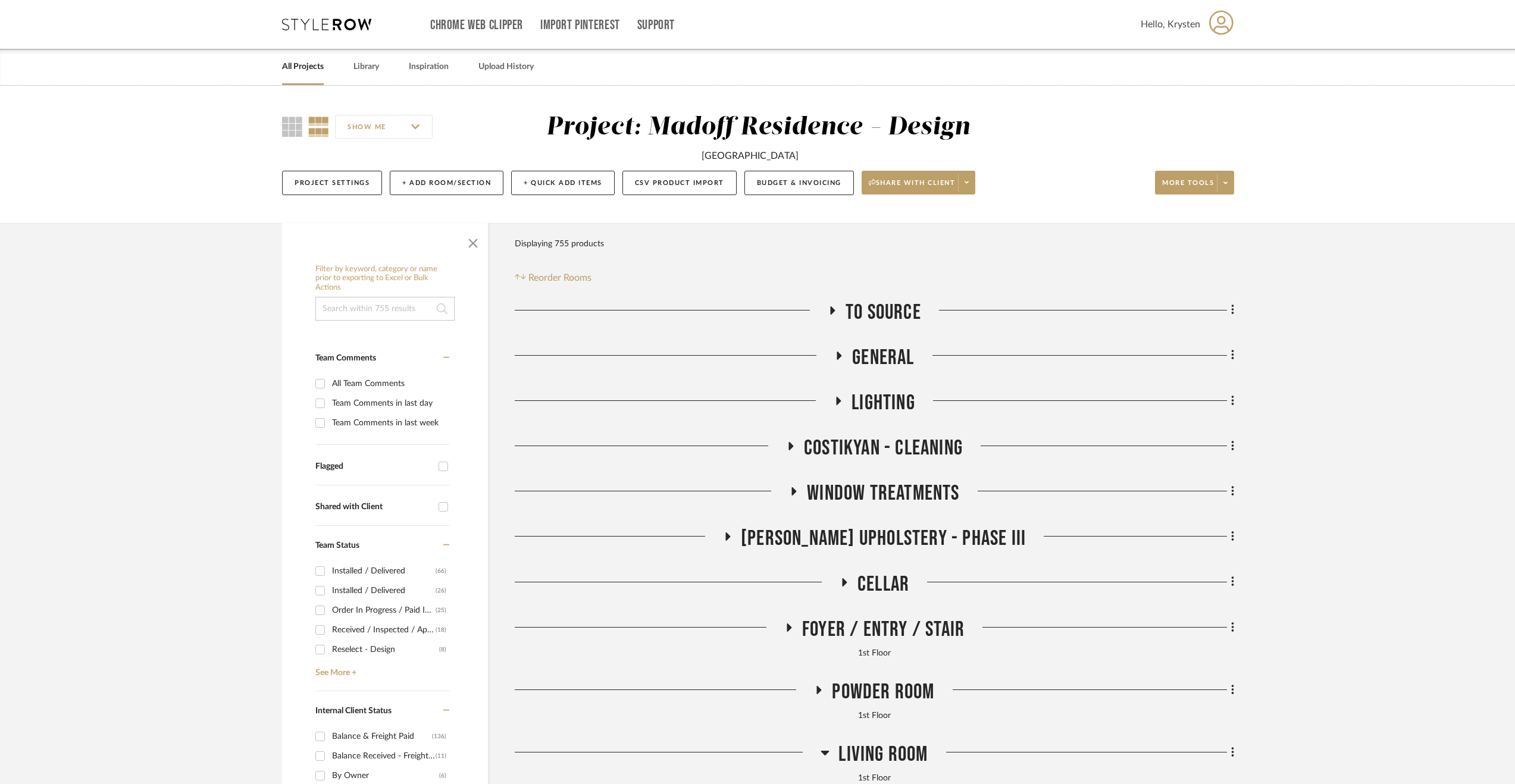
click at [860, 305] on span "To Source" at bounding box center [884, 312] width 76 height 26
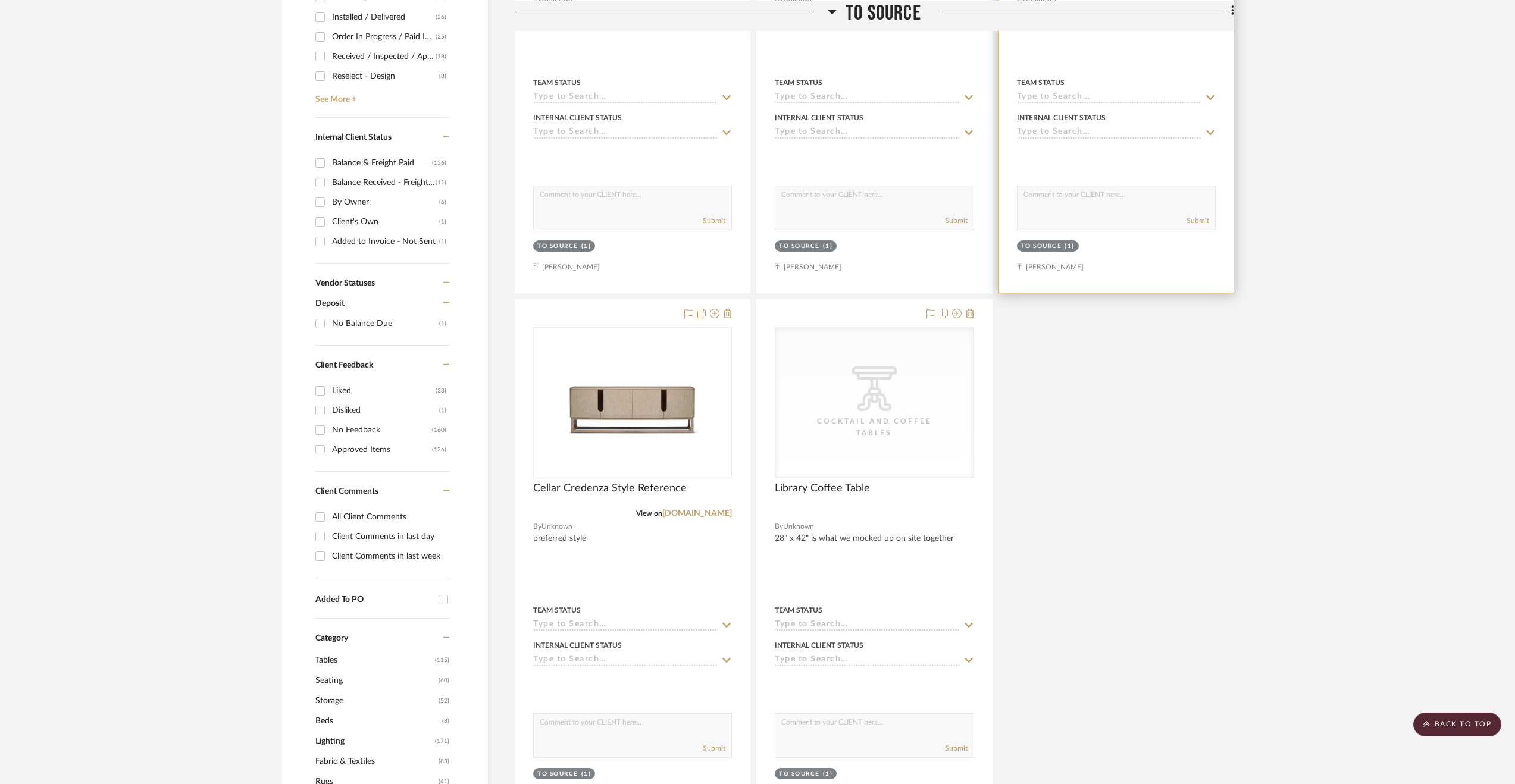
scroll to position [595, 0]
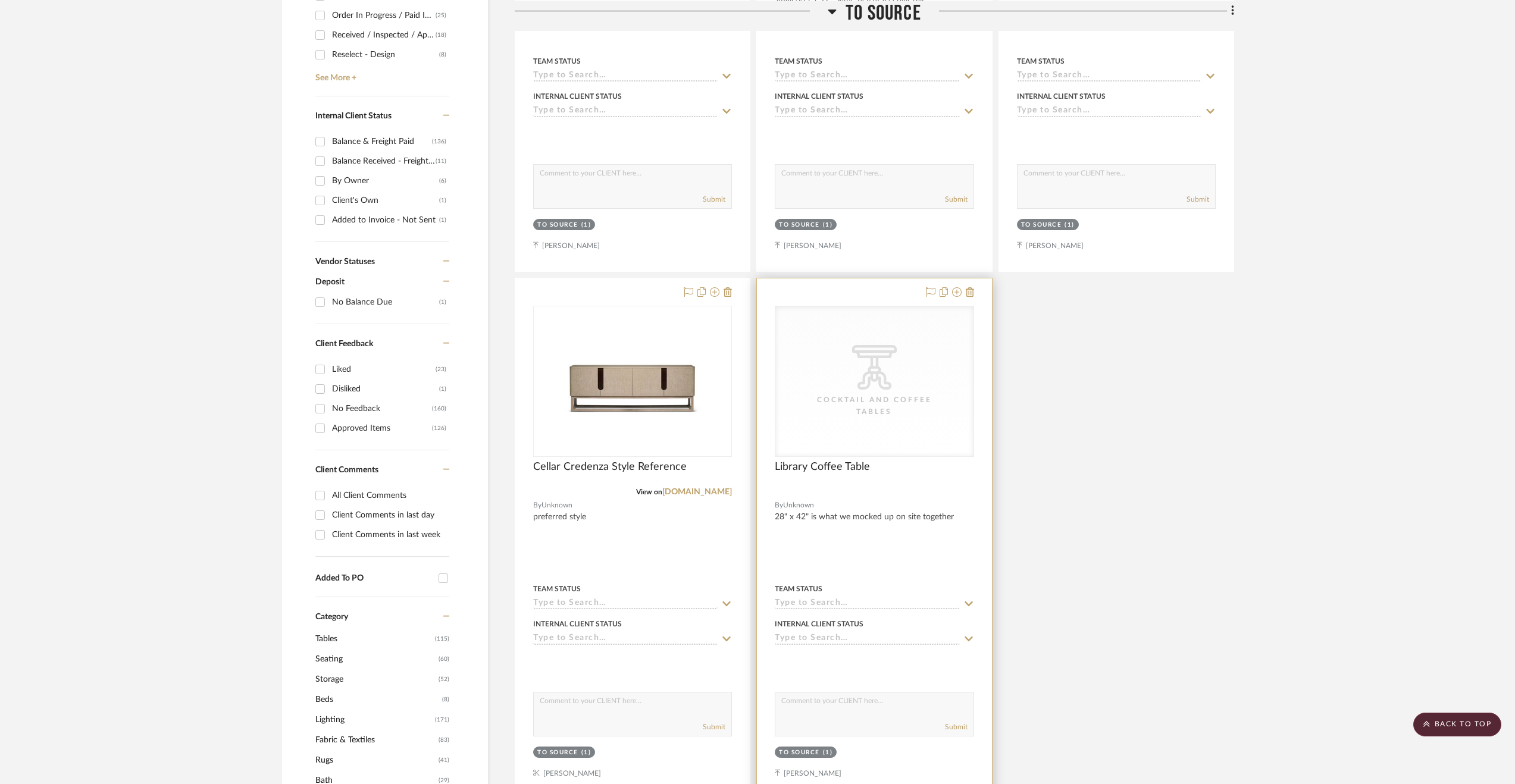
click at [940, 510] on div at bounding box center [874, 539] width 235 height 521
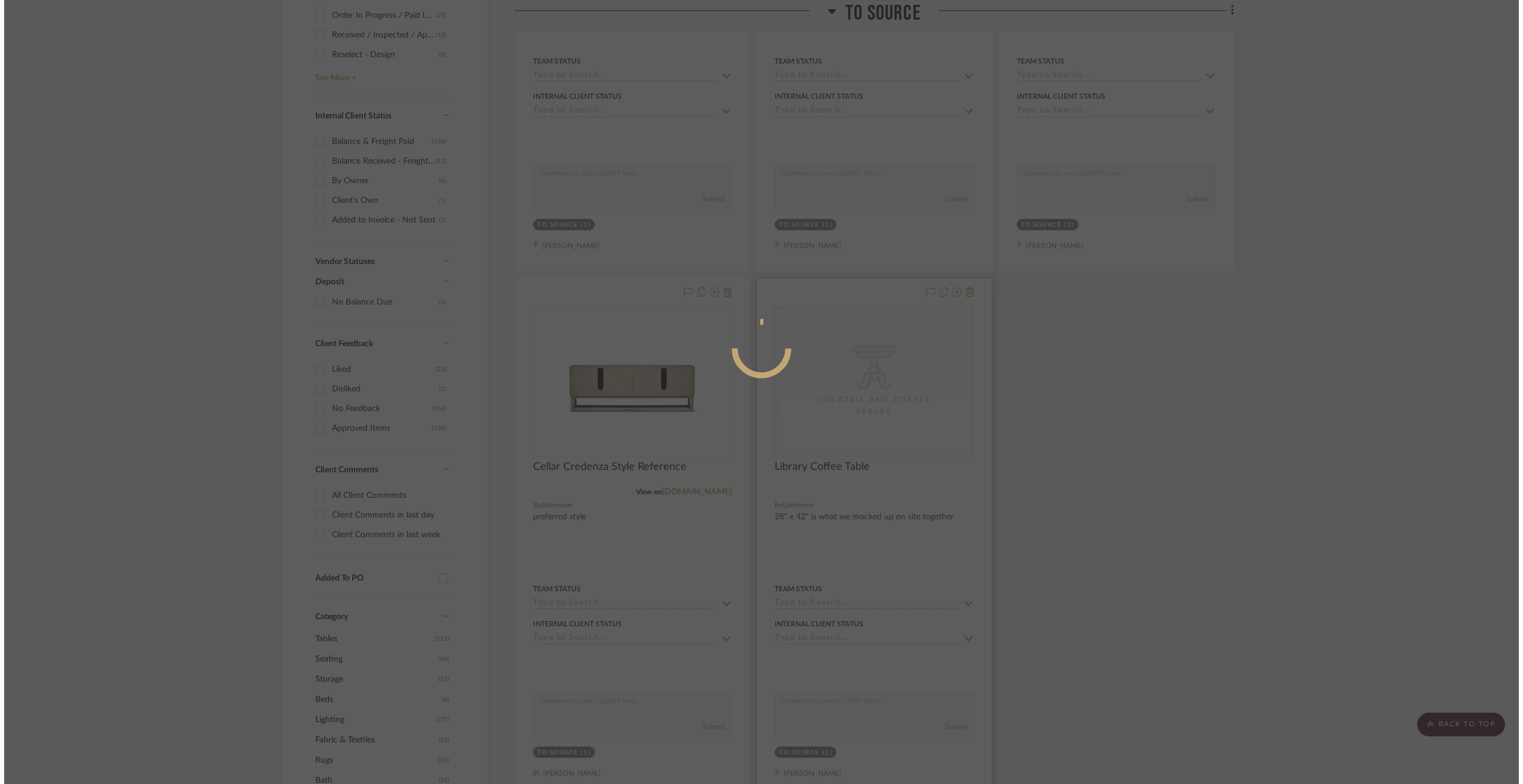
scroll to position [0, 0]
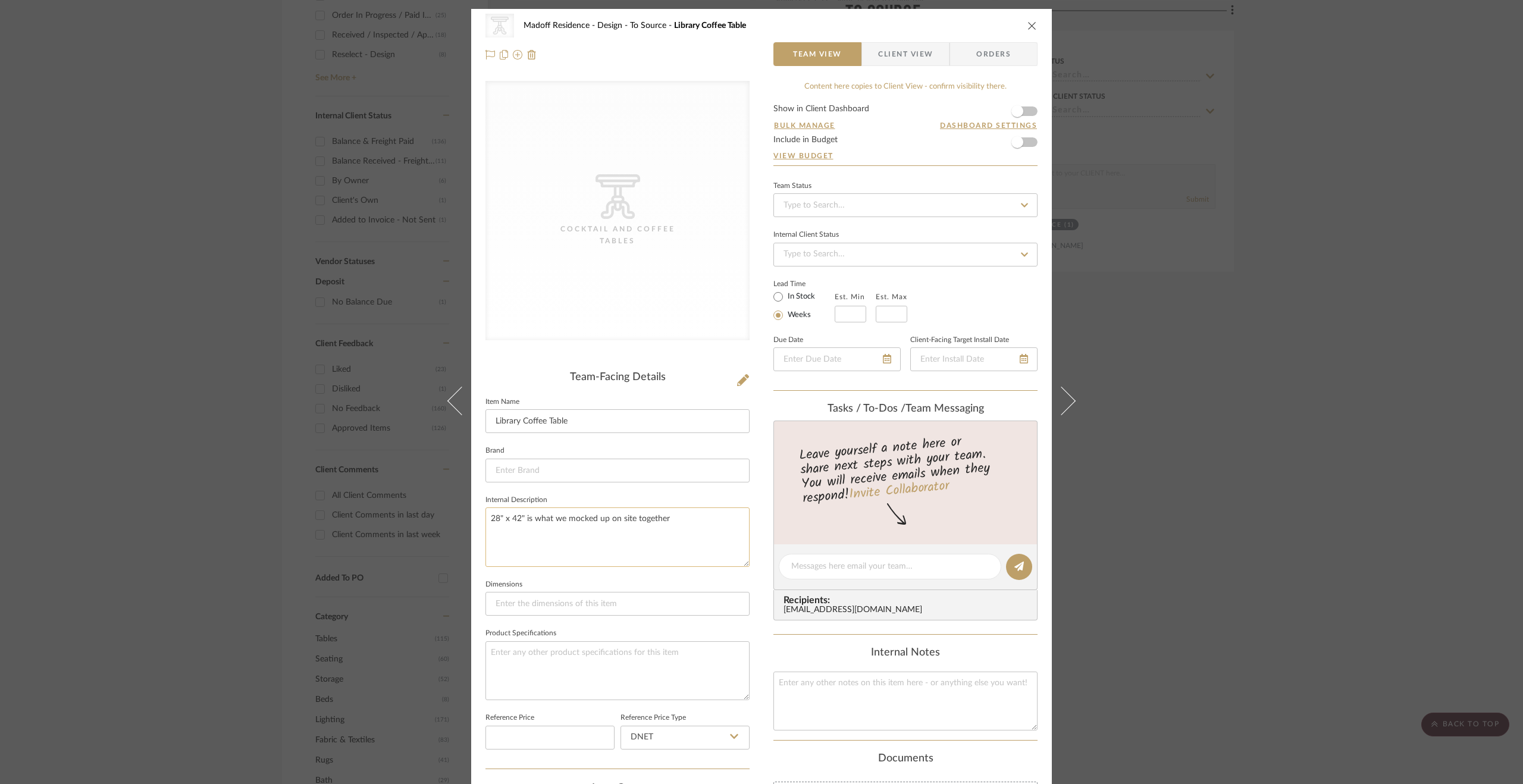
click at [682, 516] on textarea "28" x 42" is what we mocked up on site together" at bounding box center [617, 536] width 264 height 59
type textarea "28" x 42" is what we mocked up on site together 42" round also approved"
click at [748, 459] on div "CategoryIconTables Created with Sketch. Cocktail and Coffee Tables Madoff Resid…" at bounding box center [762, 557] width 581 height 1096
click at [1303, 485] on div "CategoryIconTables Created with Sketch. Cocktail and Coffee Tables Madoff Resid…" at bounding box center [762, 392] width 1523 height 784
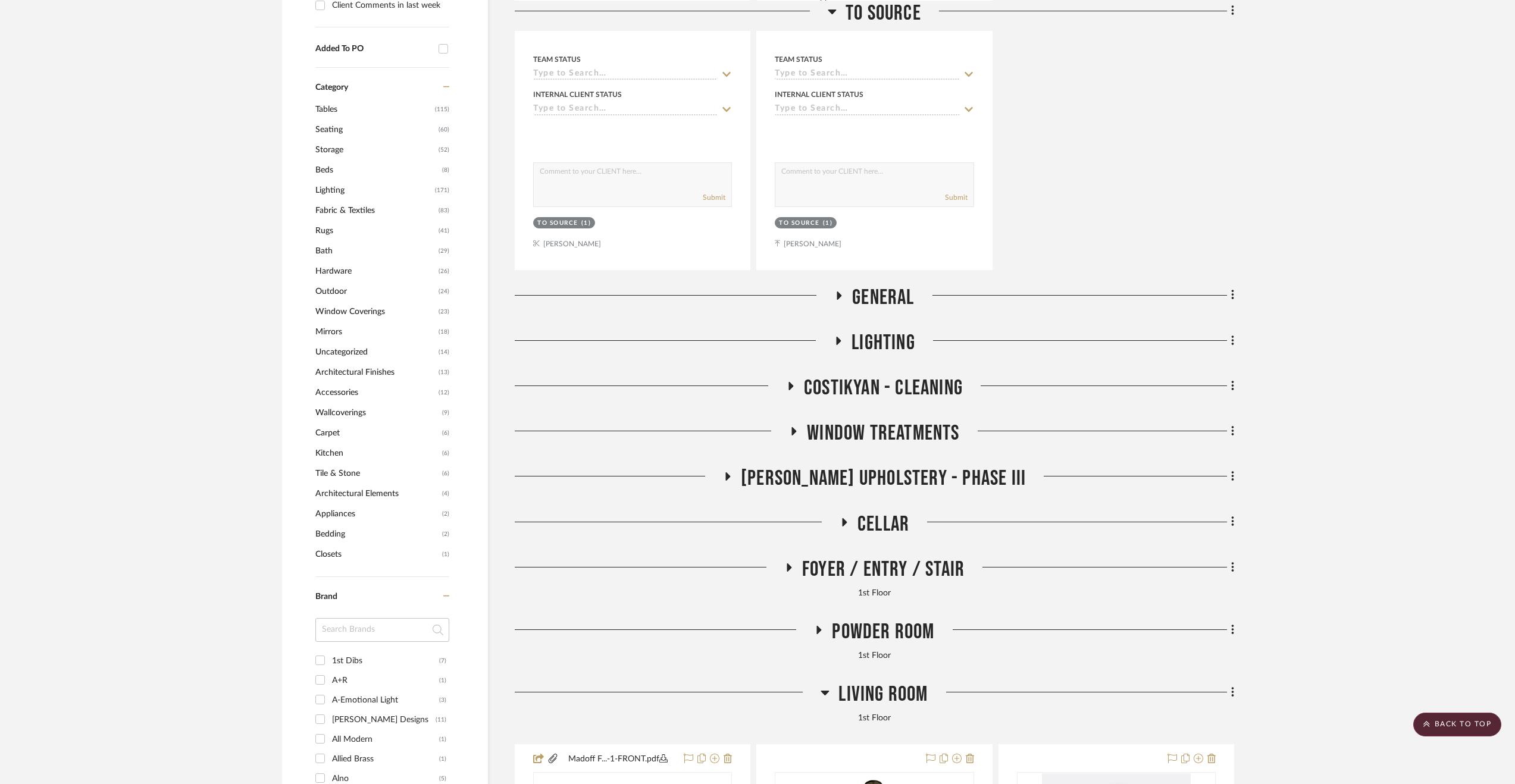
scroll to position [1189, 0]
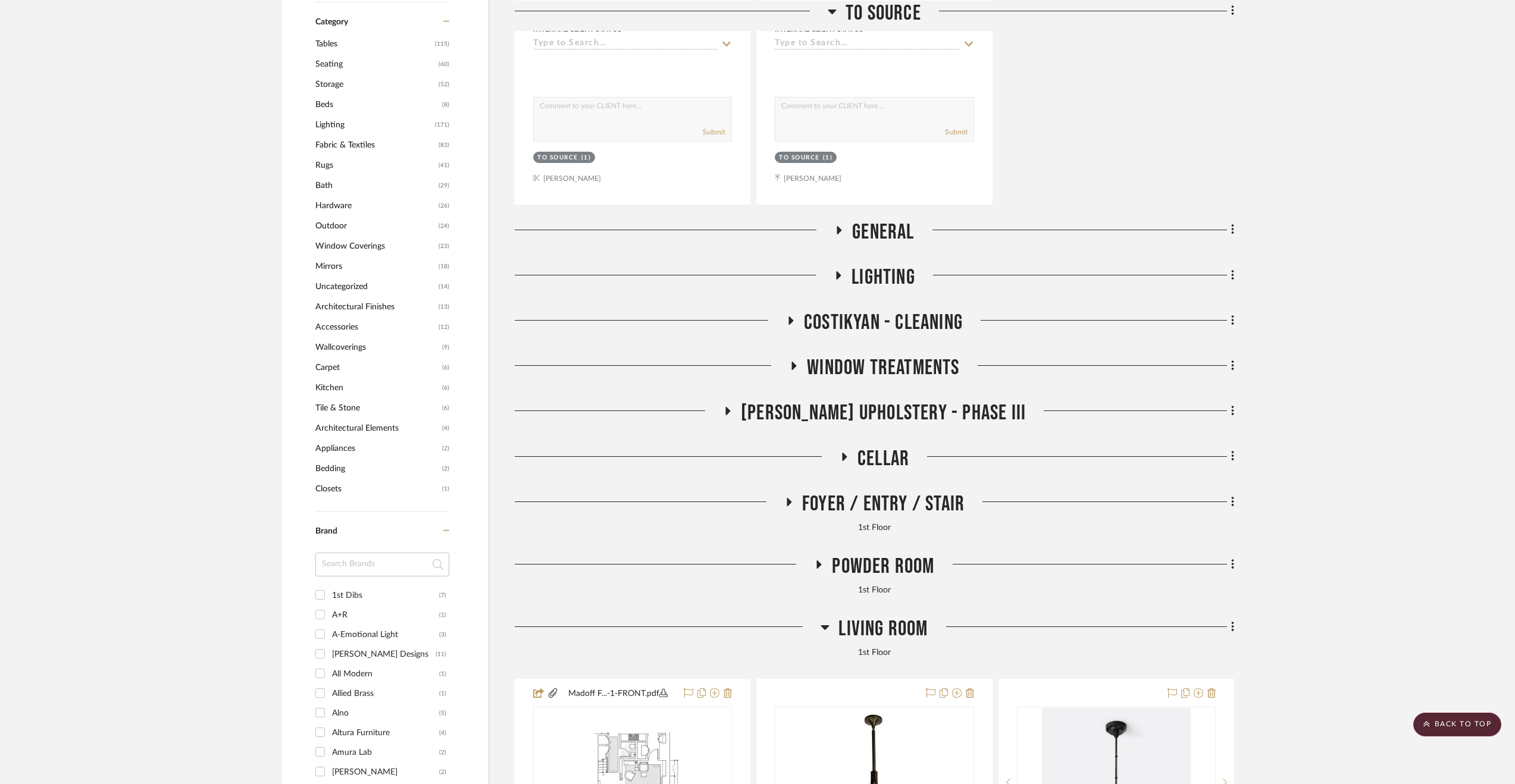
click at [901, 223] on span "General" at bounding box center [883, 232] width 62 height 26
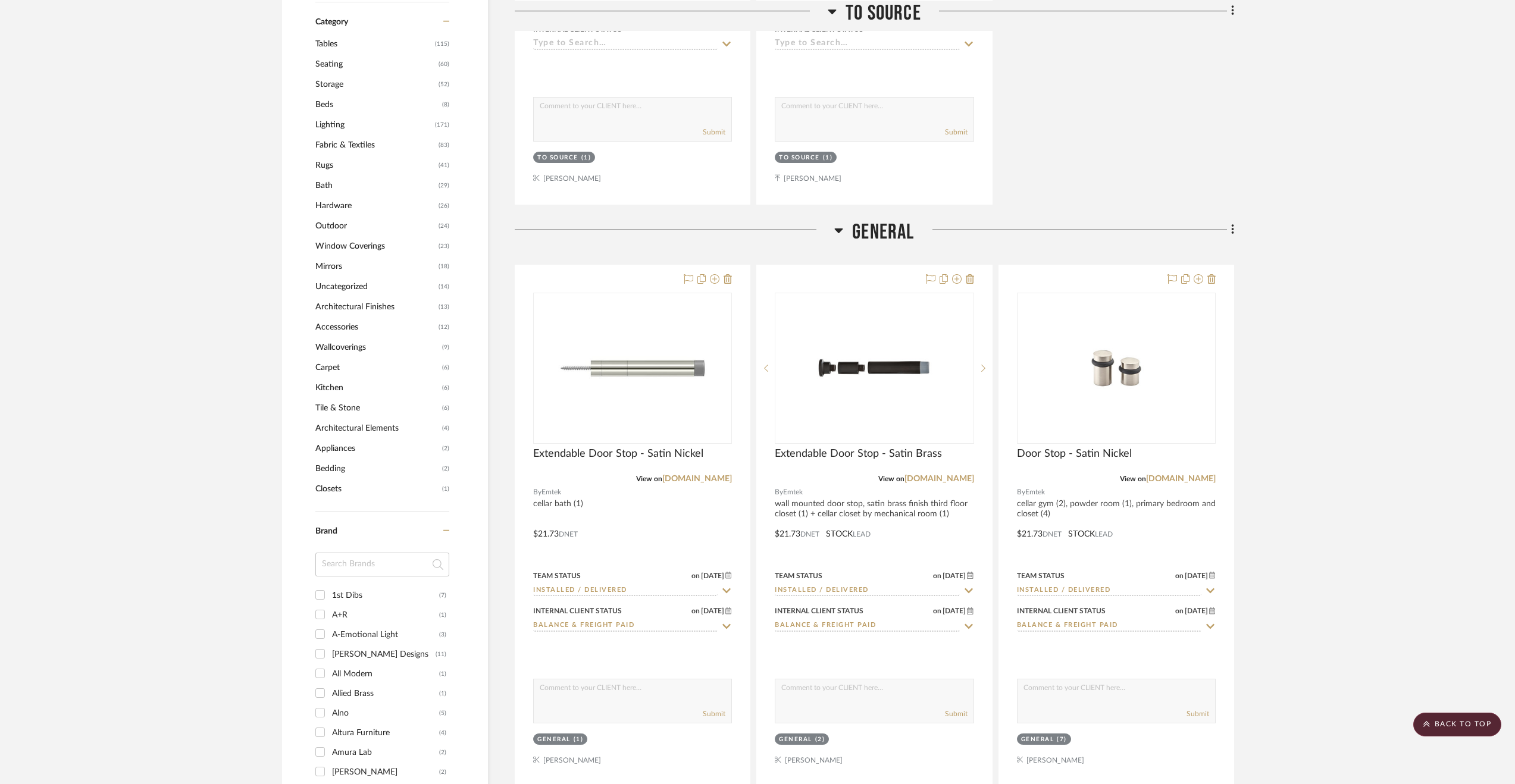
click at [898, 223] on span "General" at bounding box center [883, 232] width 62 height 26
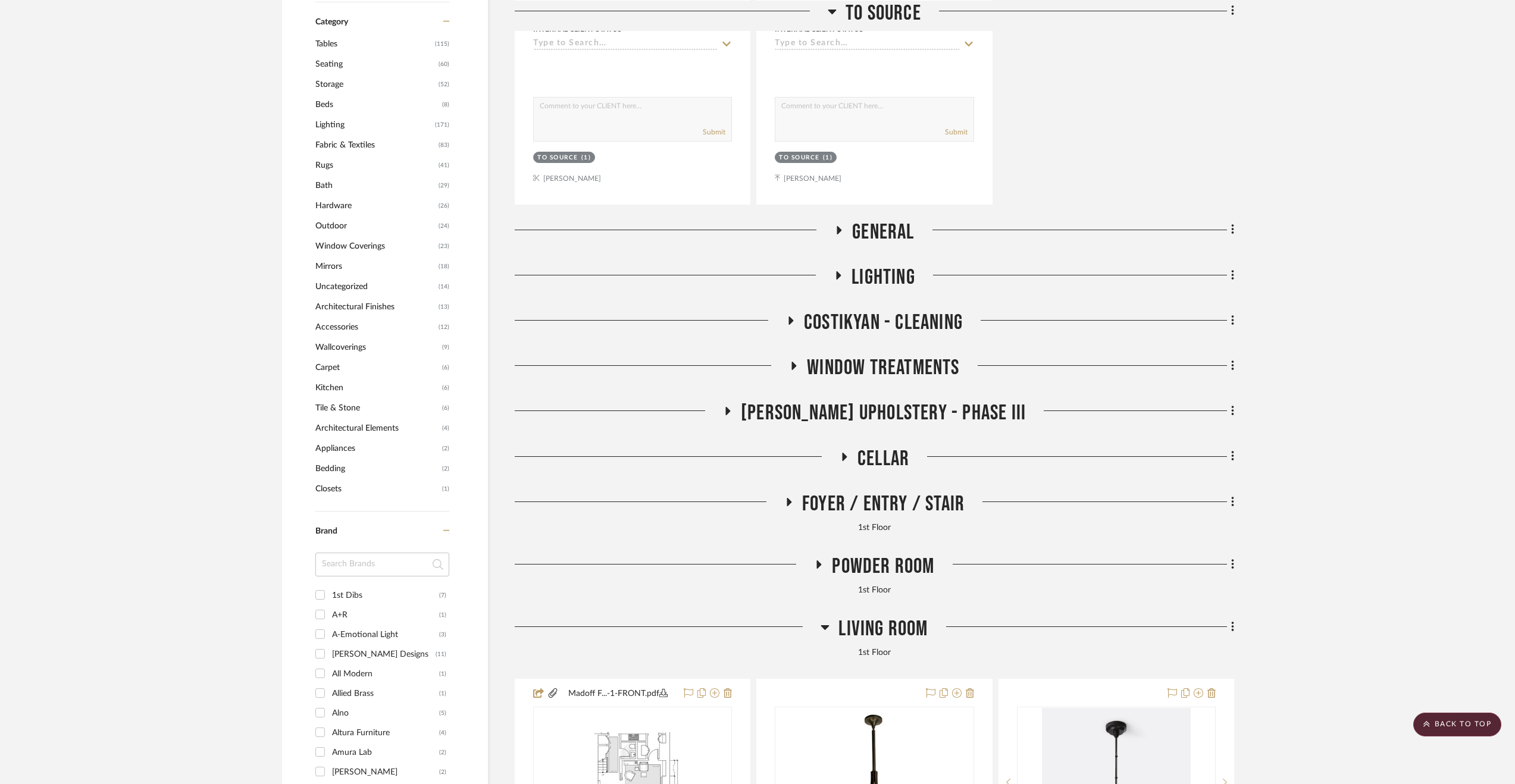
click at [891, 274] on span "Lighting" at bounding box center [883, 277] width 63 height 26
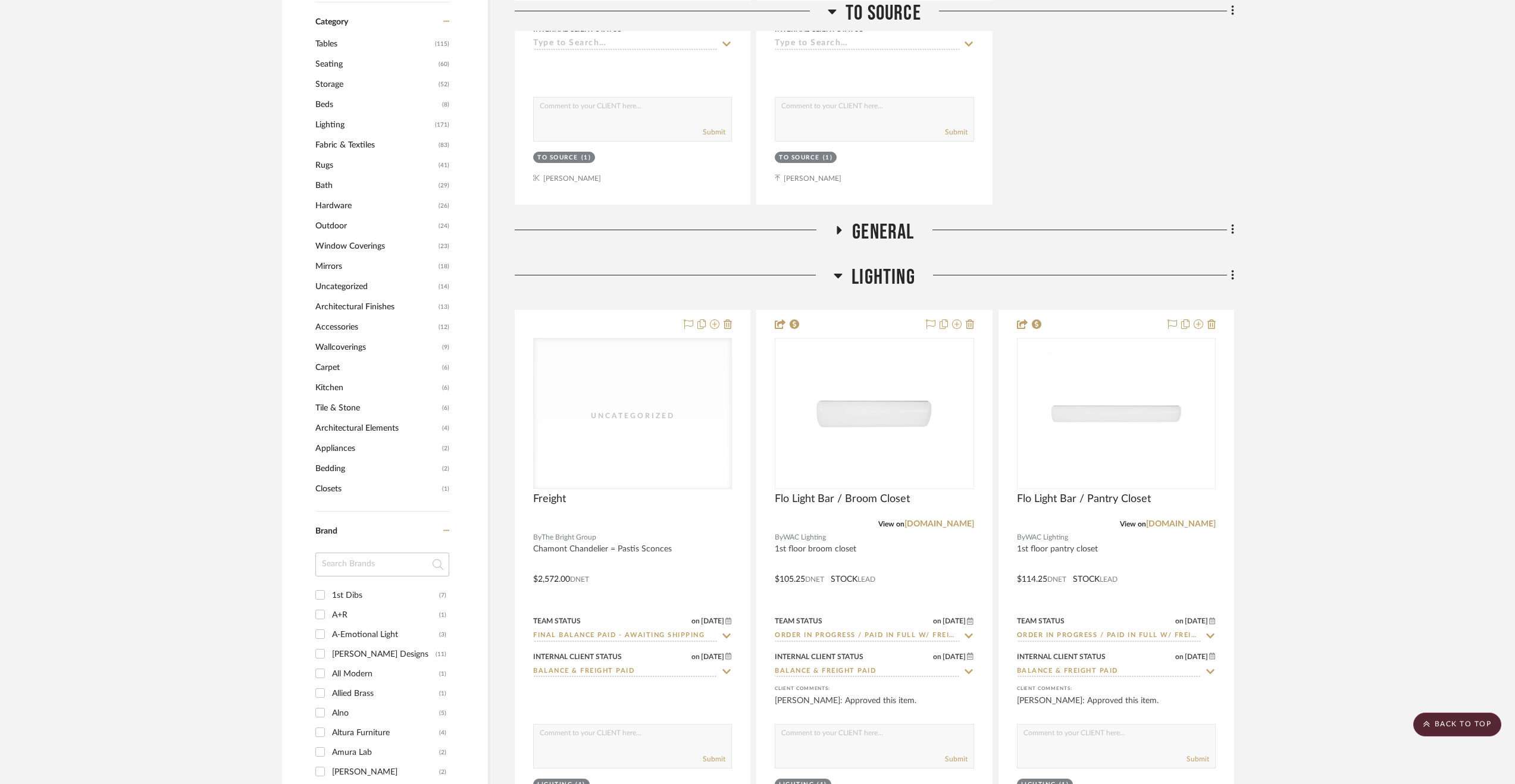
click at [891, 274] on span "Lighting" at bounding box center [883, 277] width 63 height 26
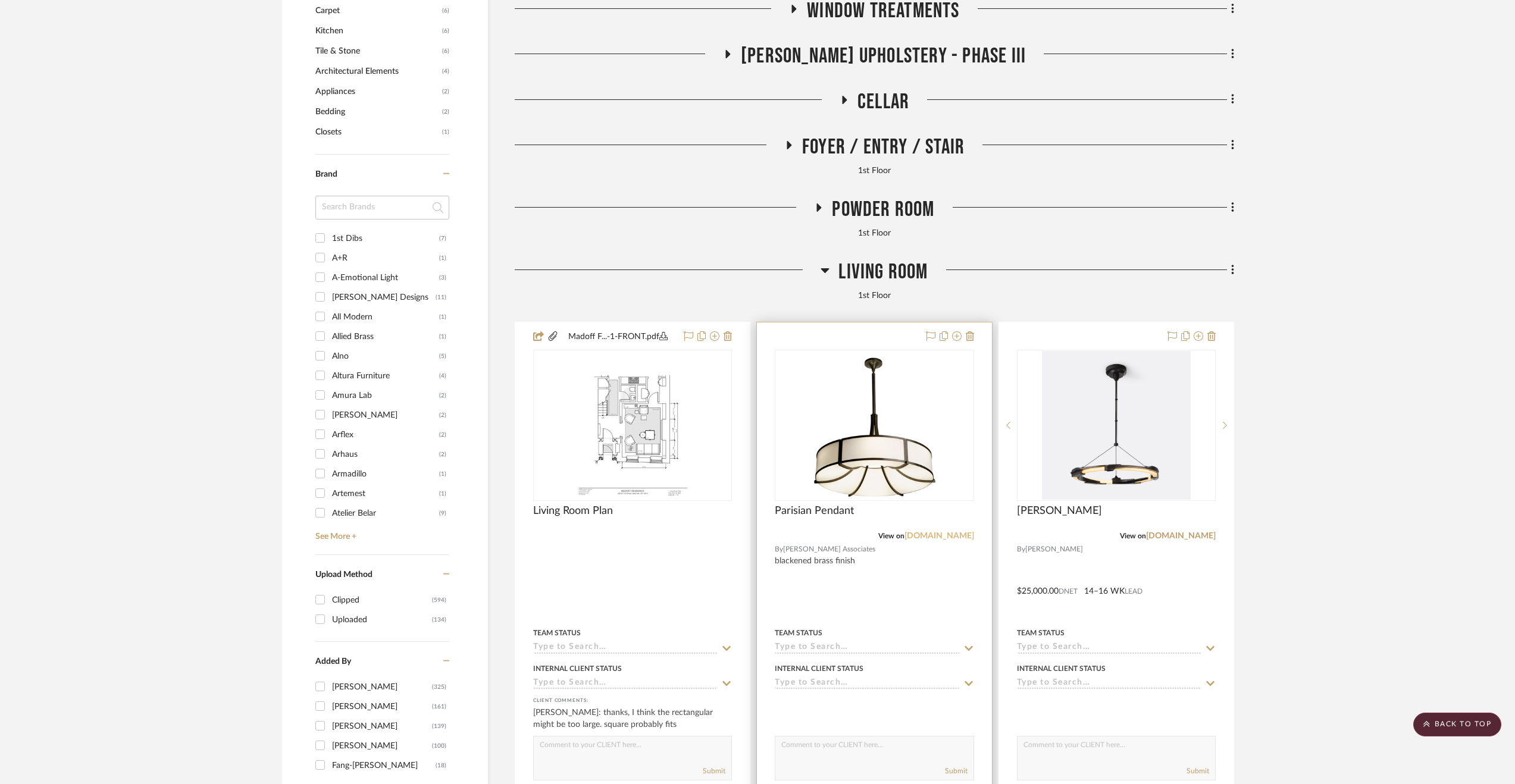
scroll to position [1249, 0]
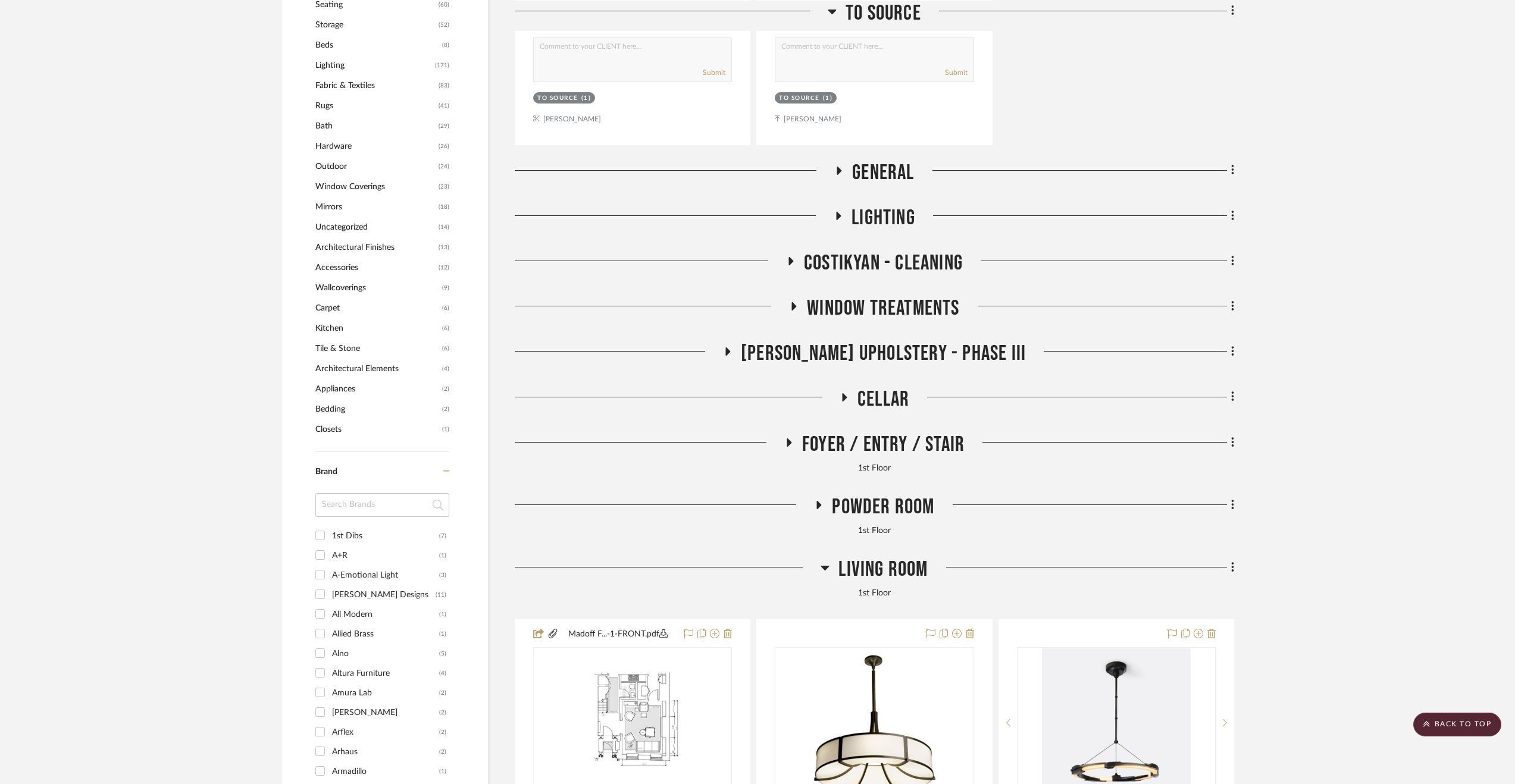
click at [868, 399] on span "Cellar" at bounding box center [883, 399] width 52 height 26
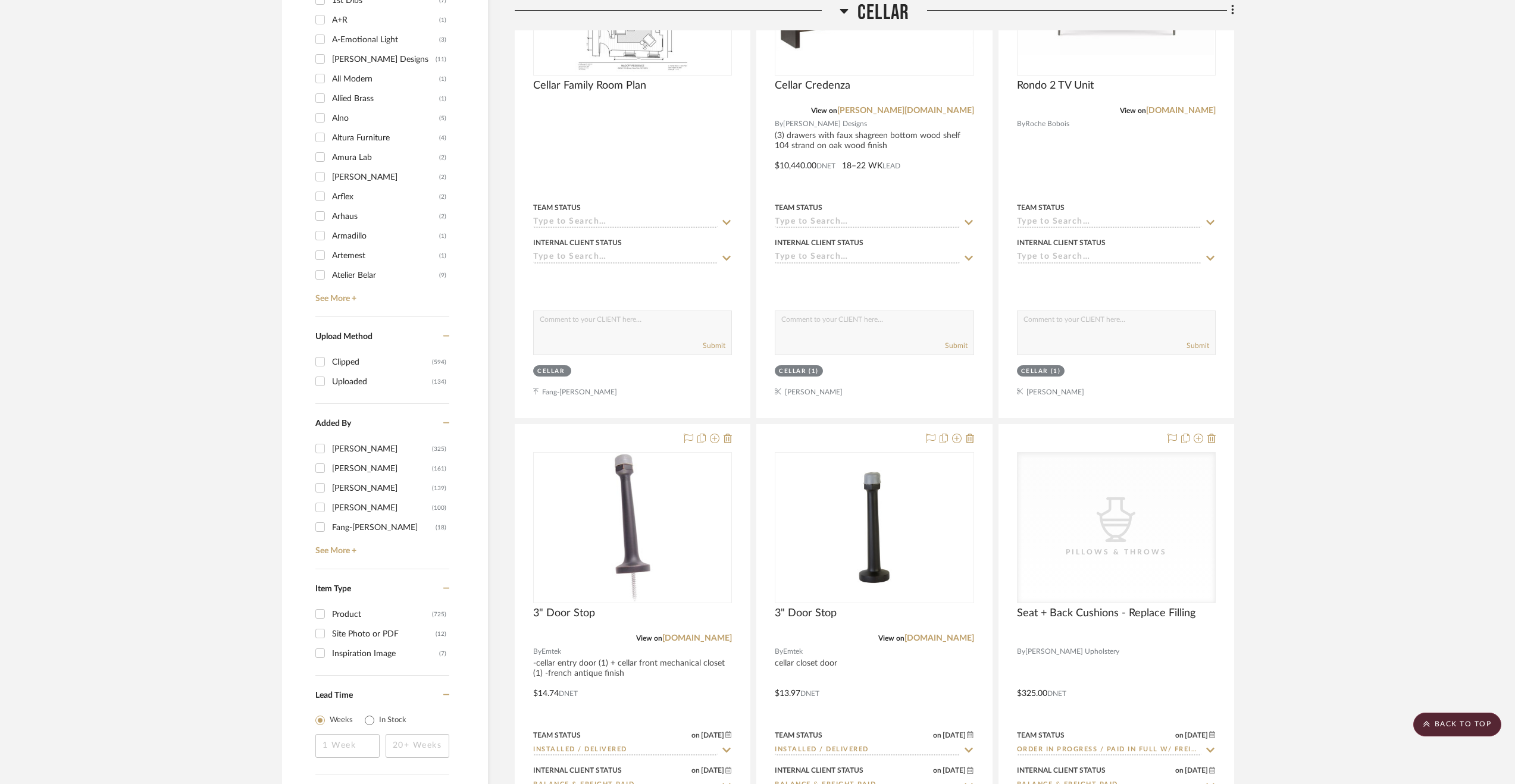
scroll to position [1547, 0]
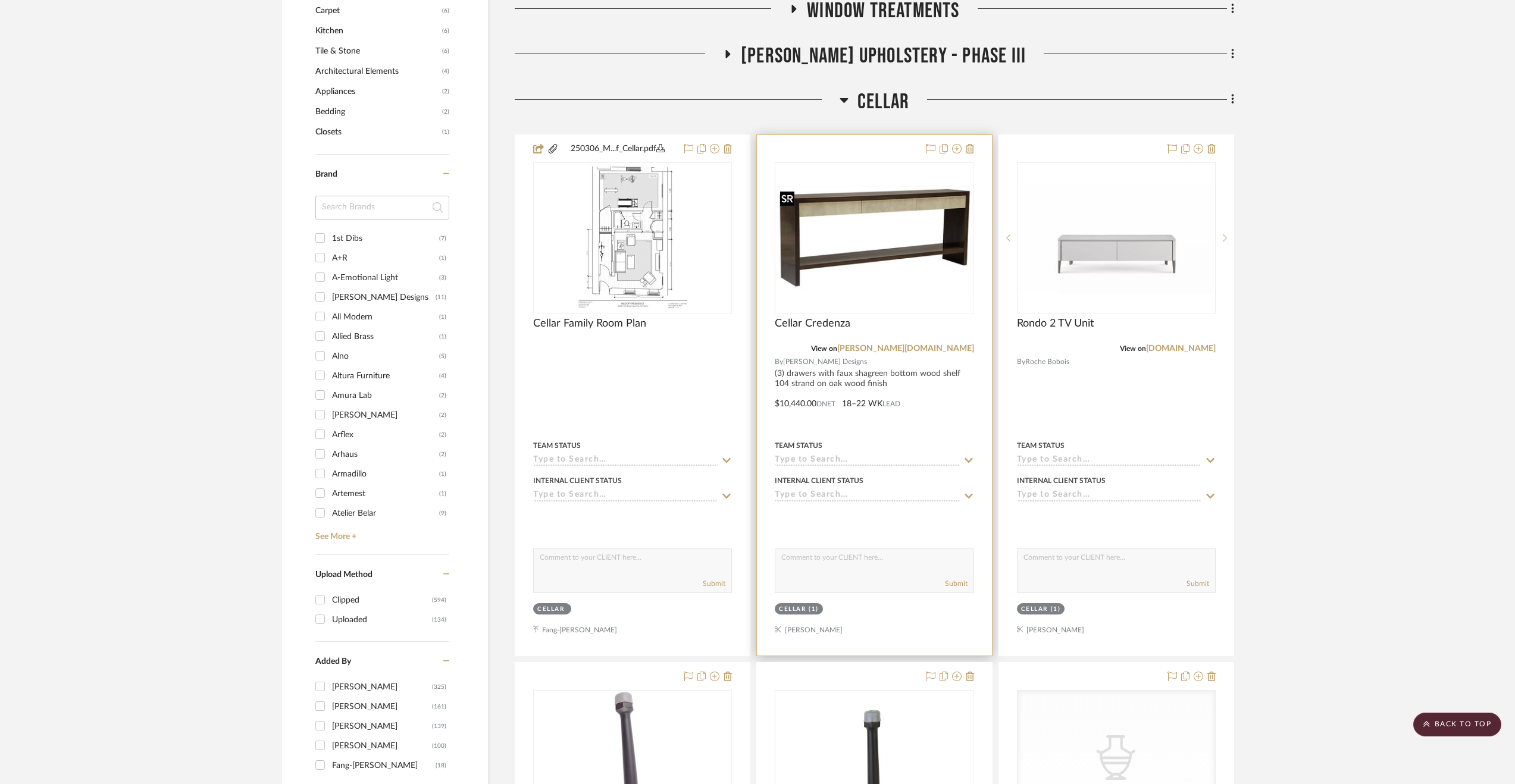
click at [904, 216] on img "0" at bounding box center [874, 237] width 197 height 103
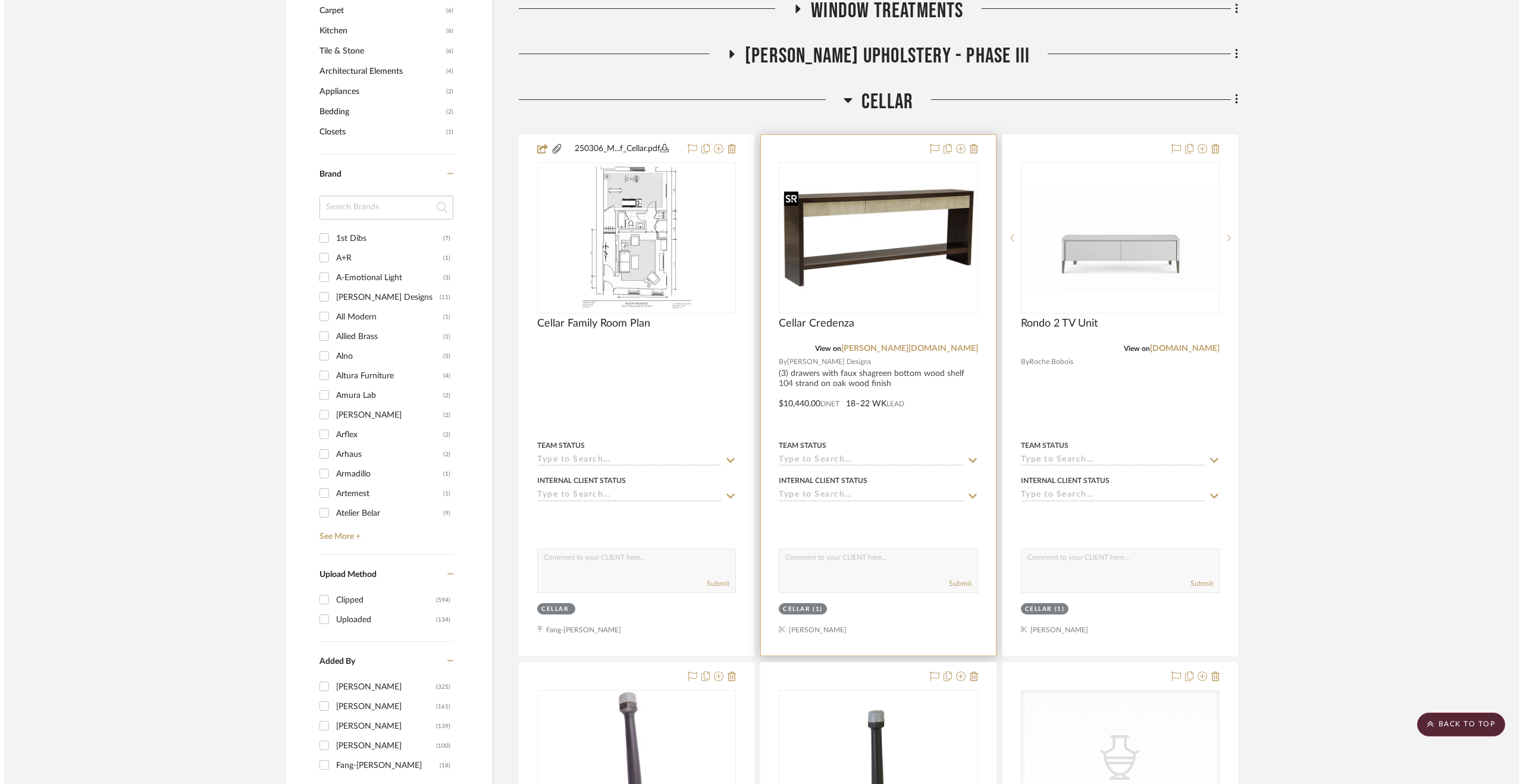
scroll to position [0, 0]
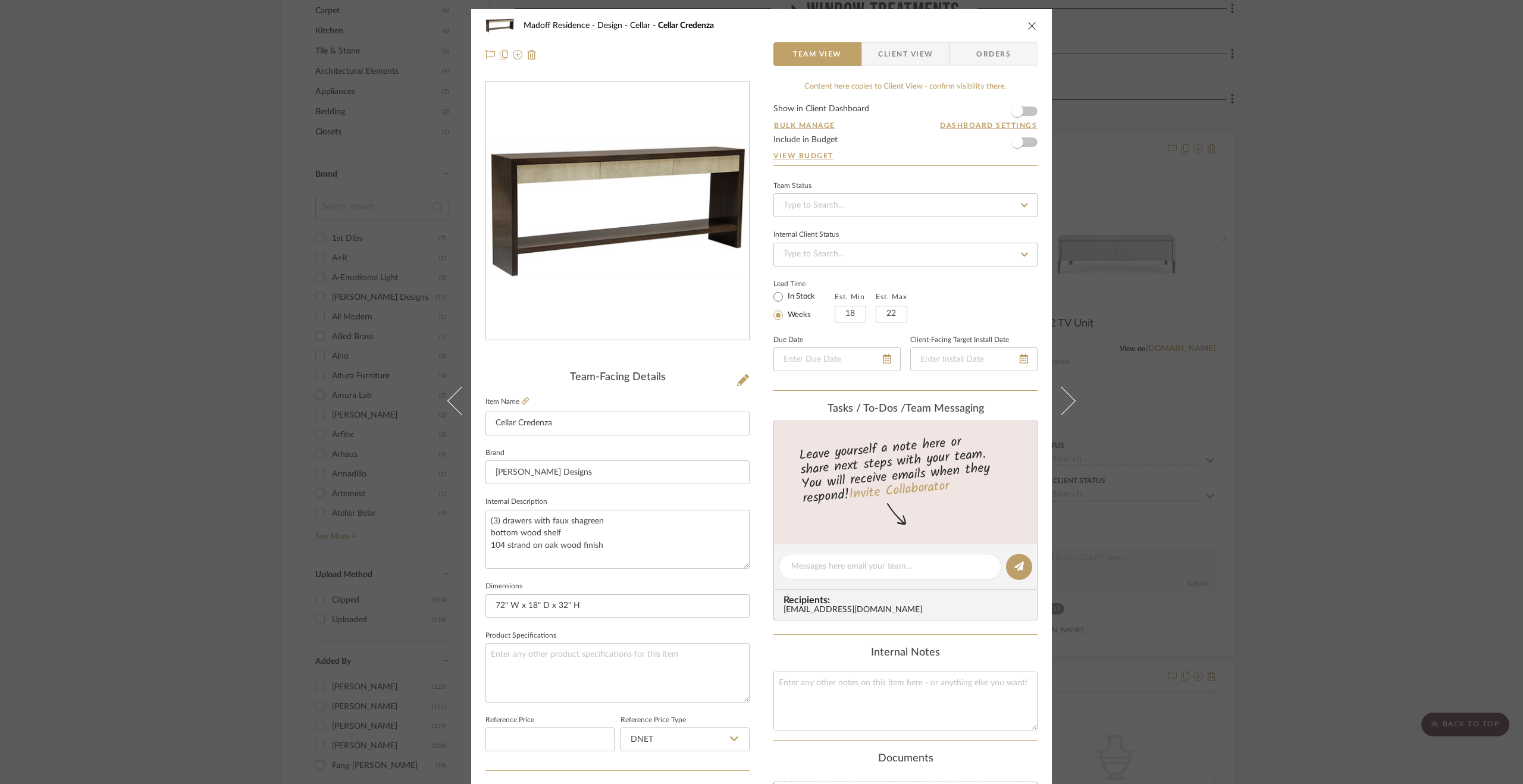
click at [1337, 449] on div "Madoff Residence - Design Cellar Cellar Credenza Team View Client View Orders T…" at bounding box center [762, 392] width 1523 height 784
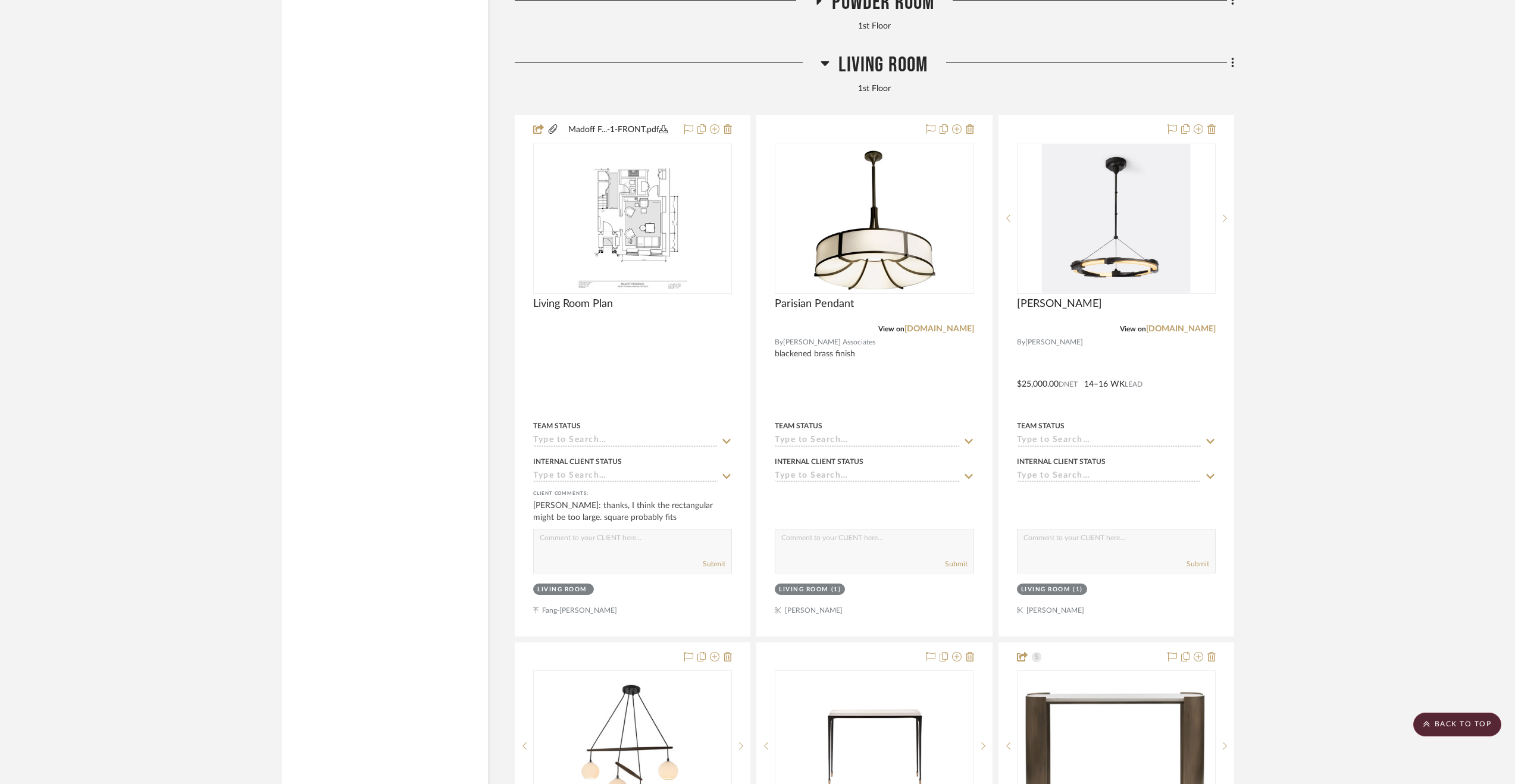
scroll to position [3390, 0]
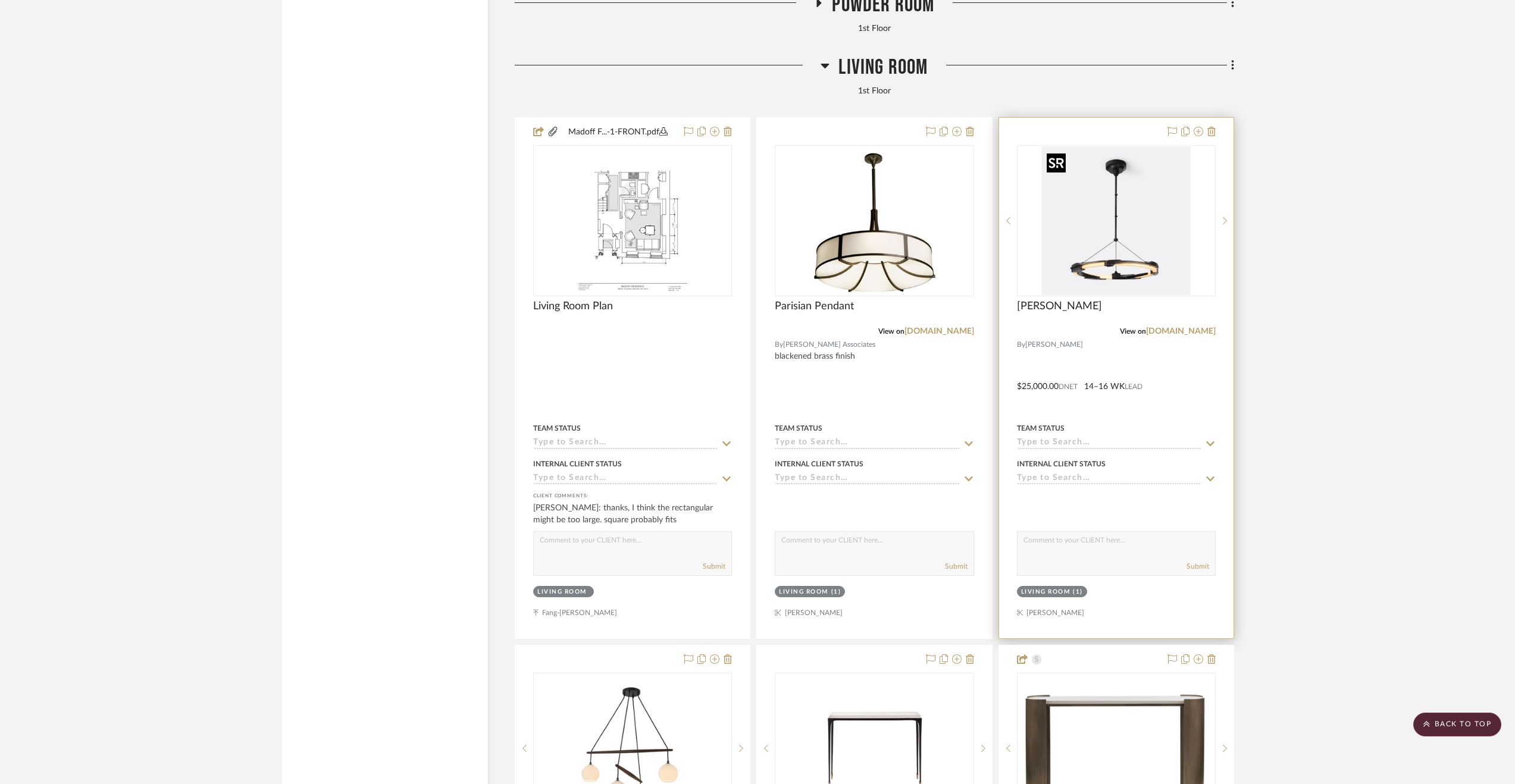
click at [1113, 180] on img "0" at bounding box center [1116, 221] width 149 height 149
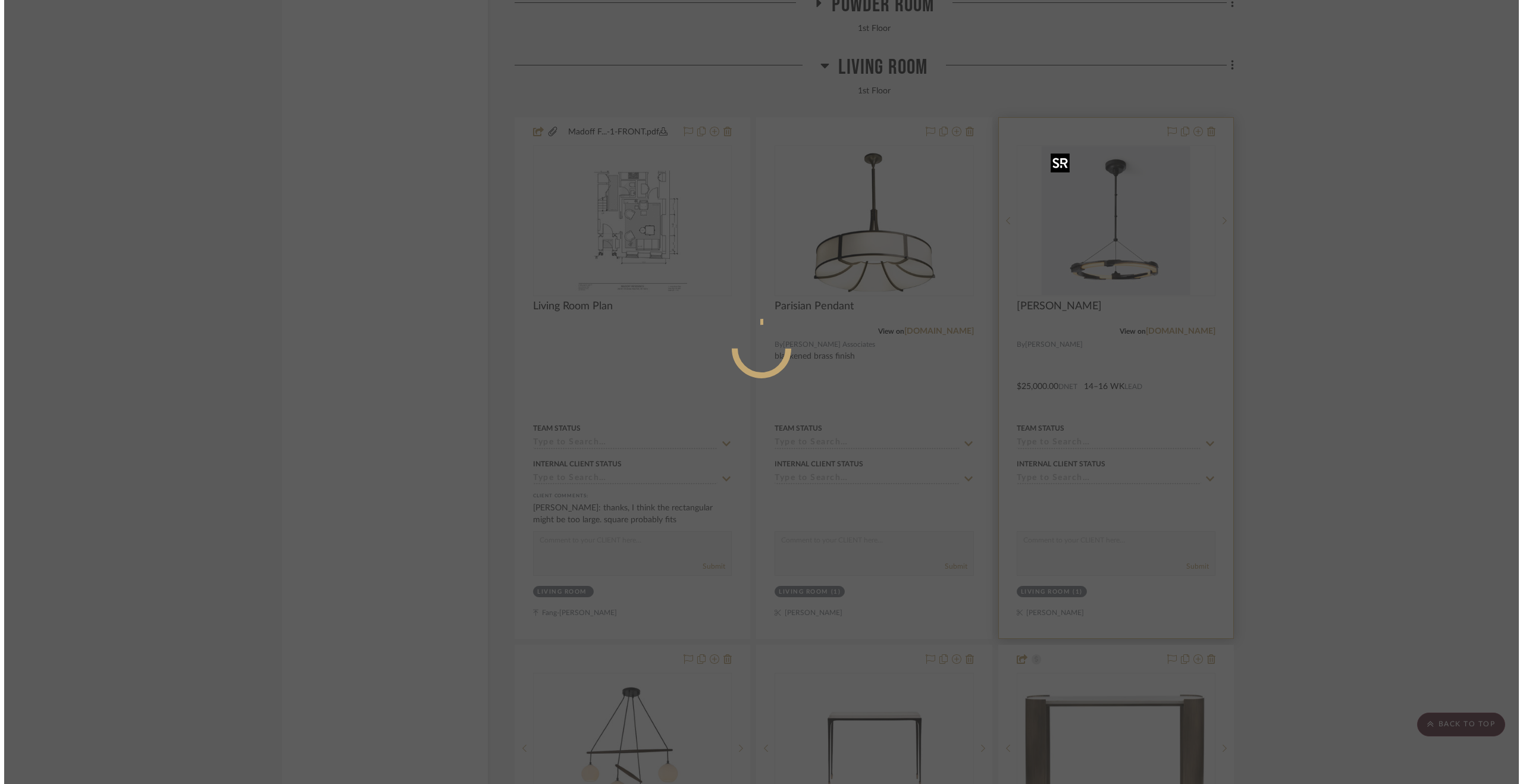
scroll to position [0, 0]
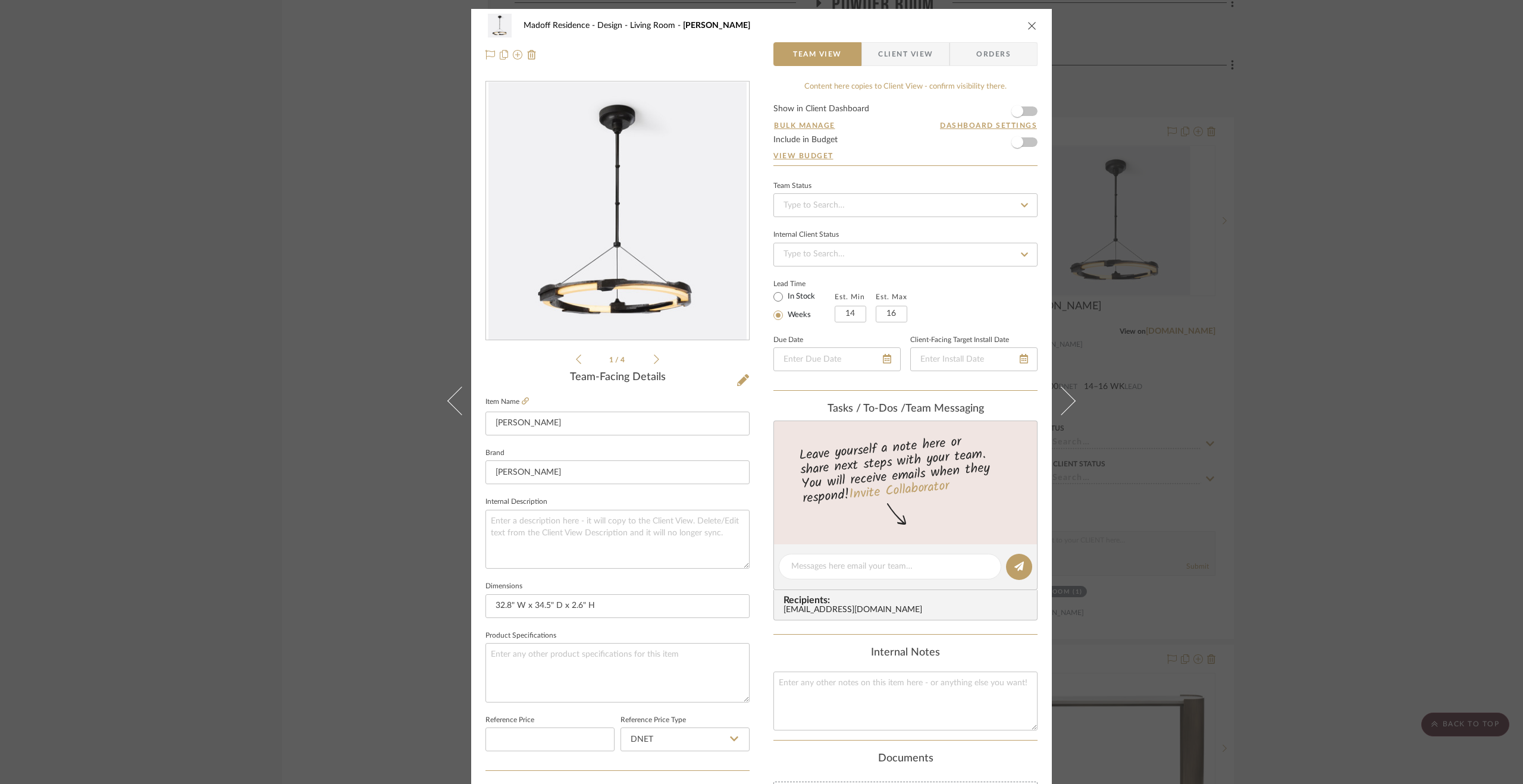
click at [1358, 426] on div "Madoff Residence - Design Living Room Aurora Chandelier Team View Client View O…" at bounding box center [762, 392] width 1523 height 784
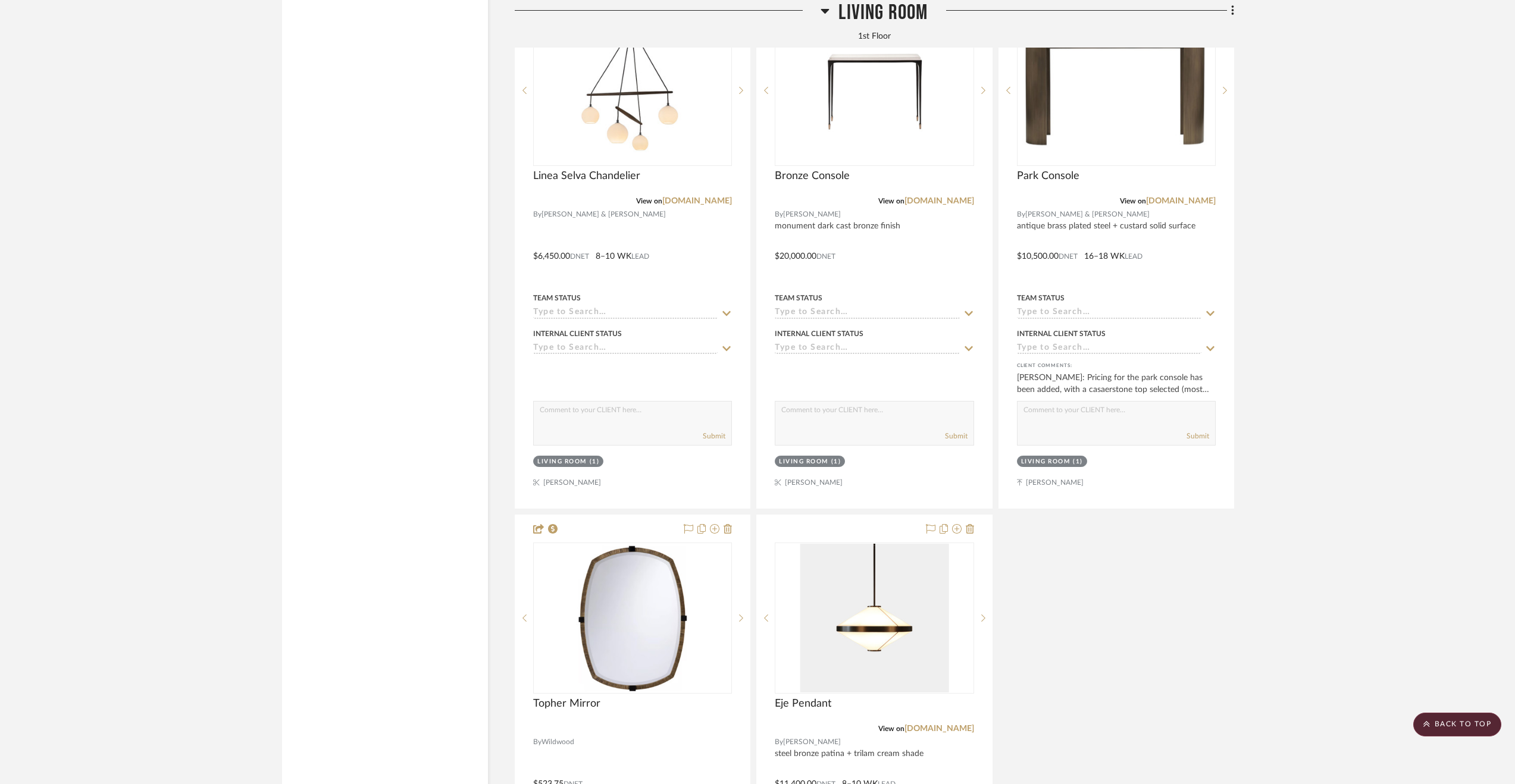
scroll to position [3926, 0]
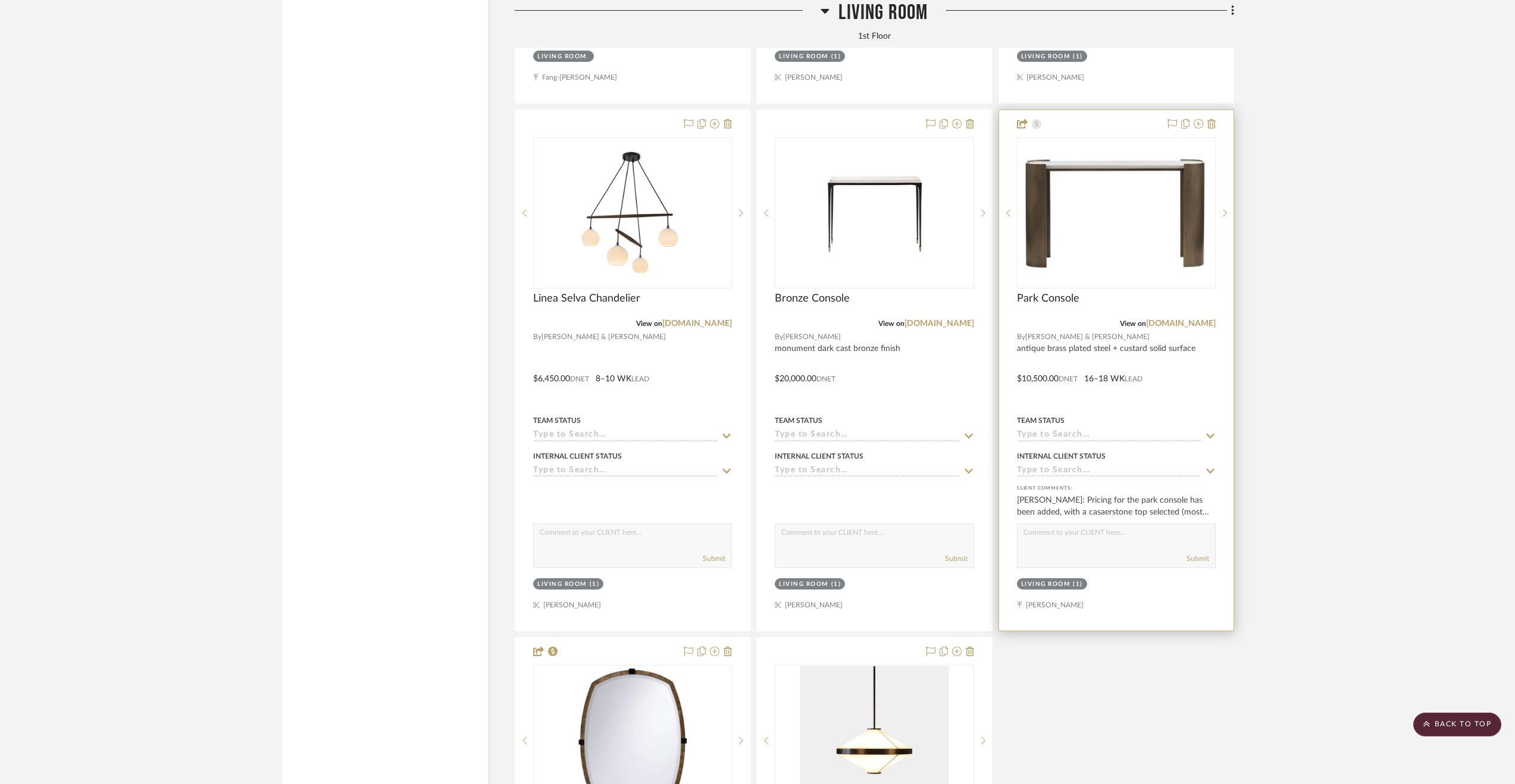
click at [1200, 402] on div at bounding box center [1116, 370] width 235 height 521
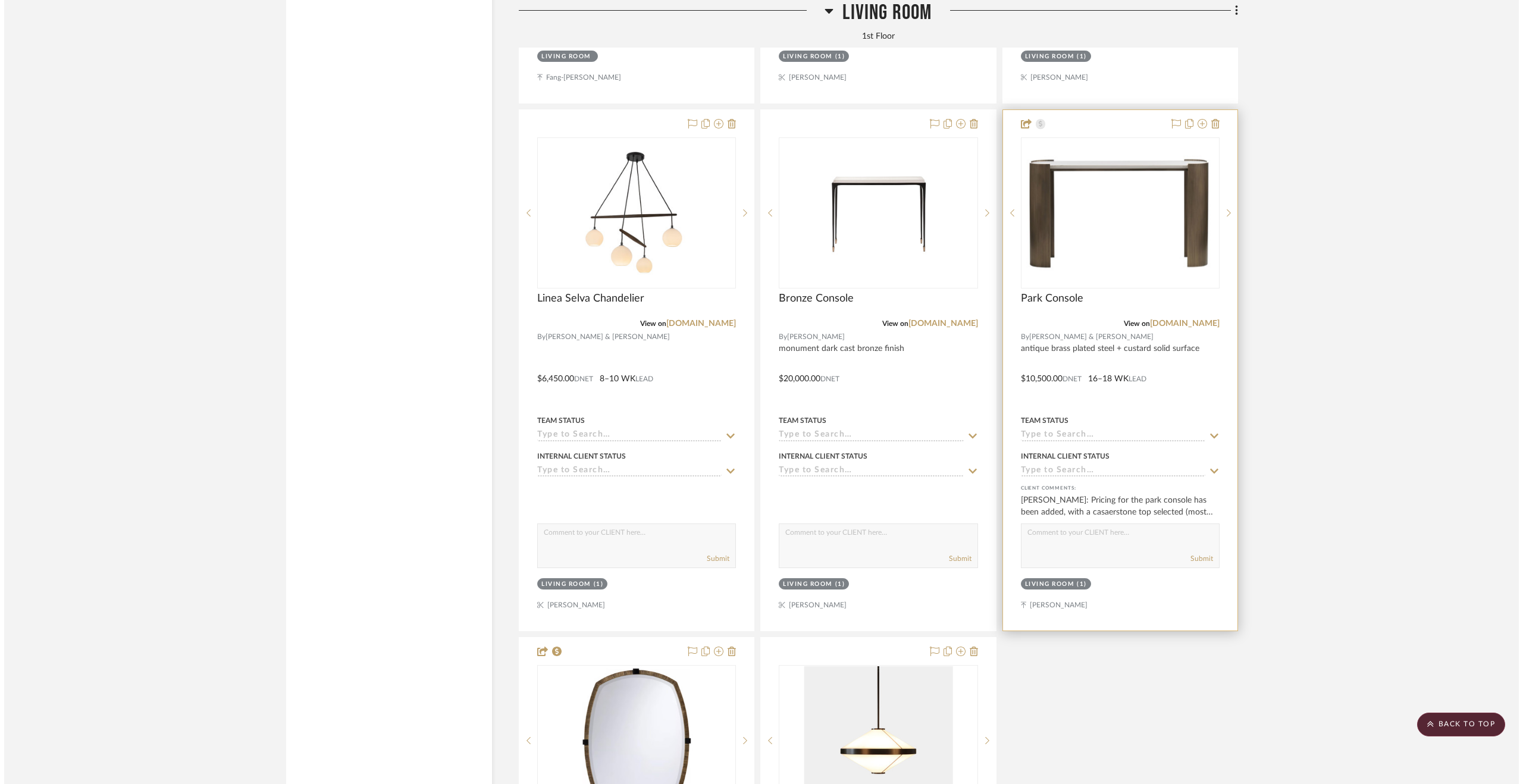
scroll to position [0, 0]
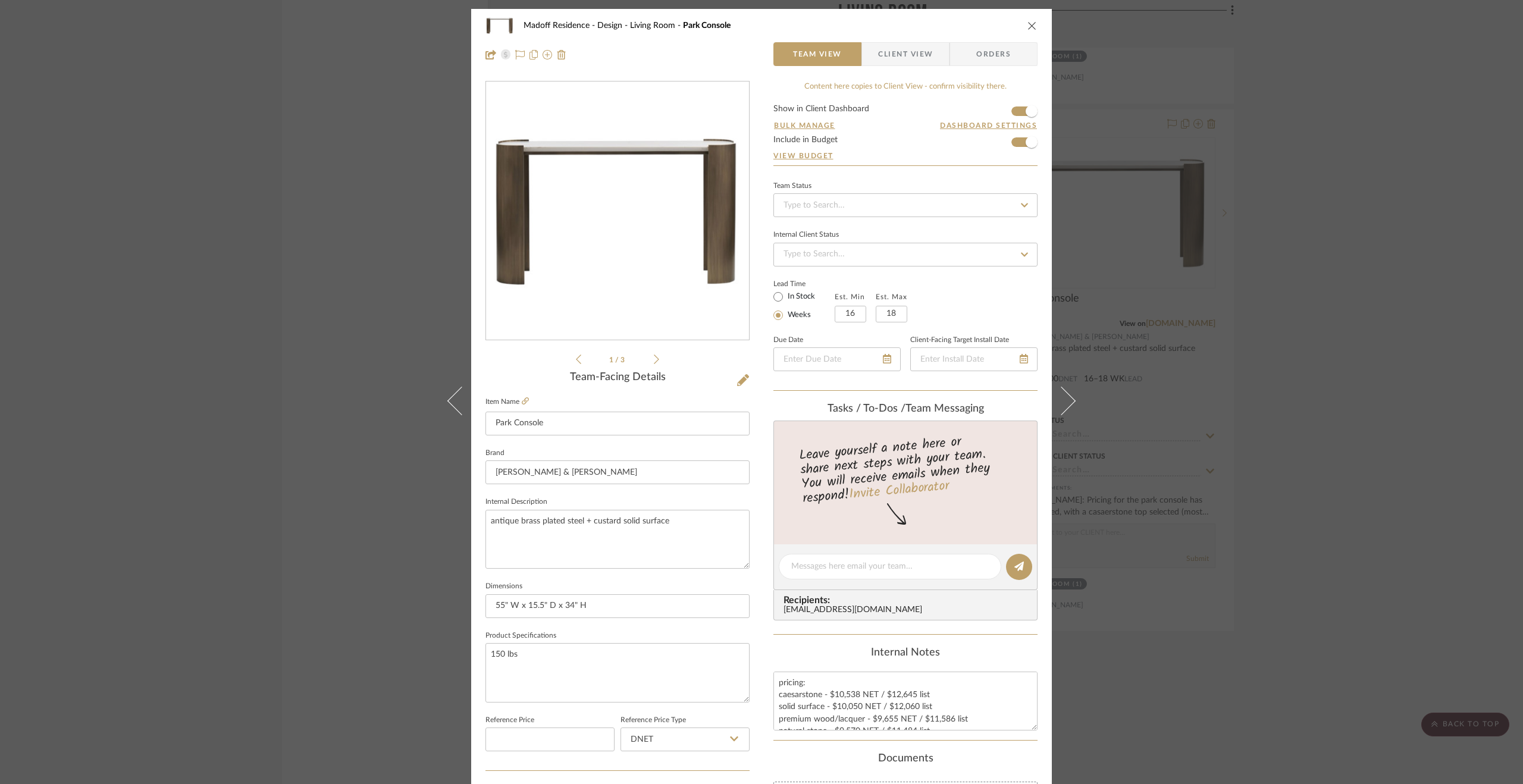
click at [1433, 352] on div "Madoff Residence - Design Living Room Park Console Team View Client View Orders…" at bounding box center [762, 392] width 1523 height 784
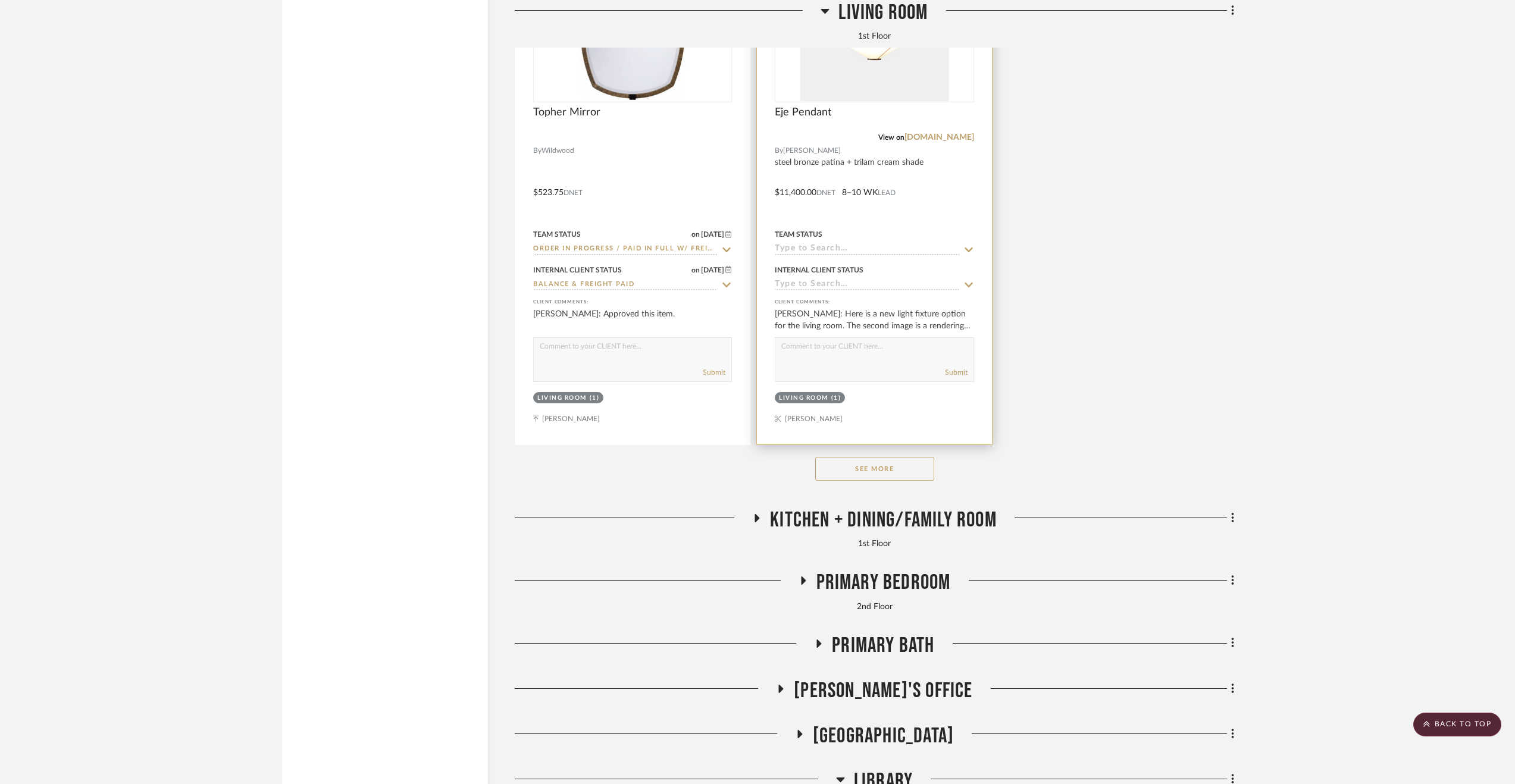
scroll to position [4699, 0]
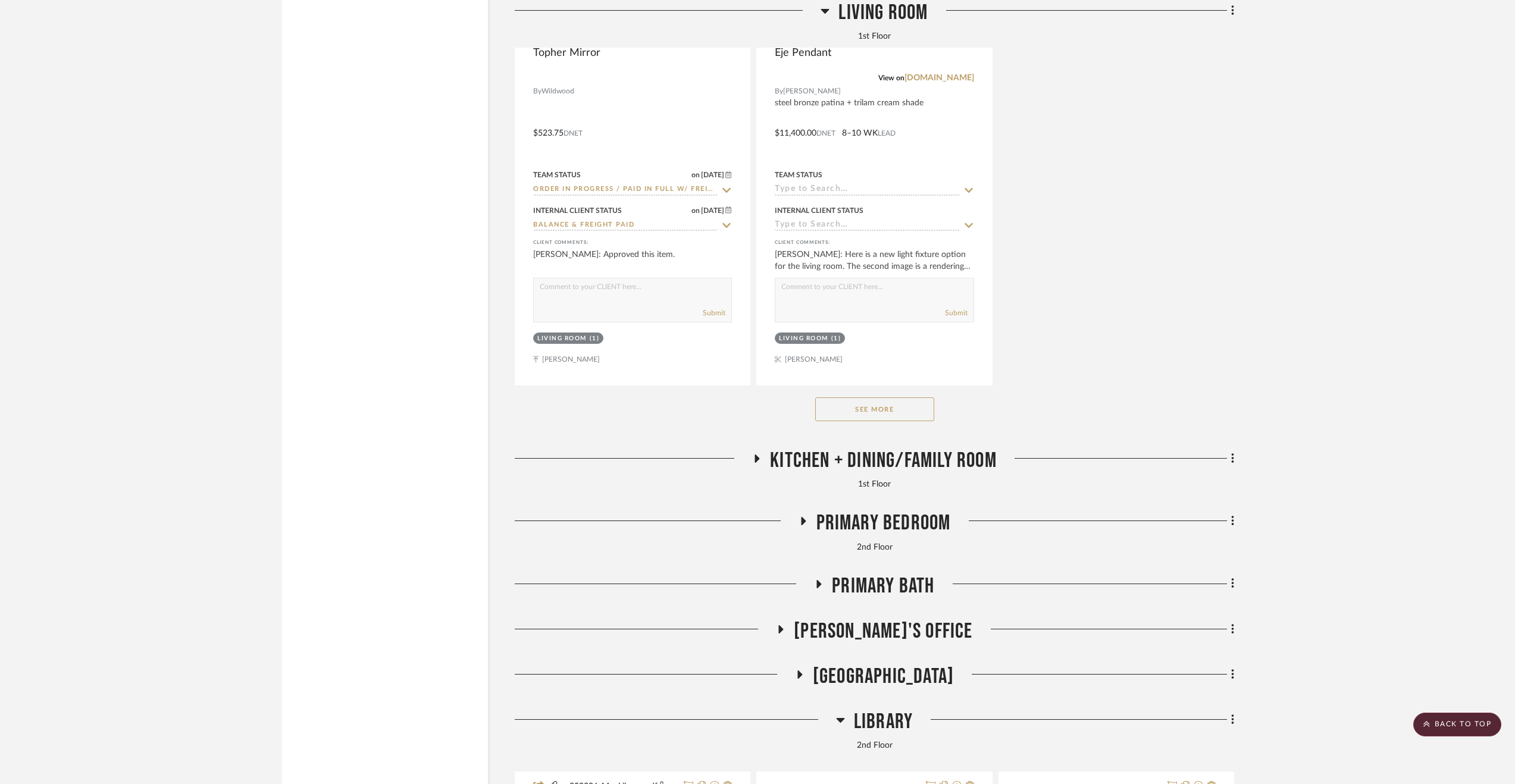
click at [969, 465] on span "Kitchen + Dining/Family Room" at bounding box center [883, 461] width 227 height 26
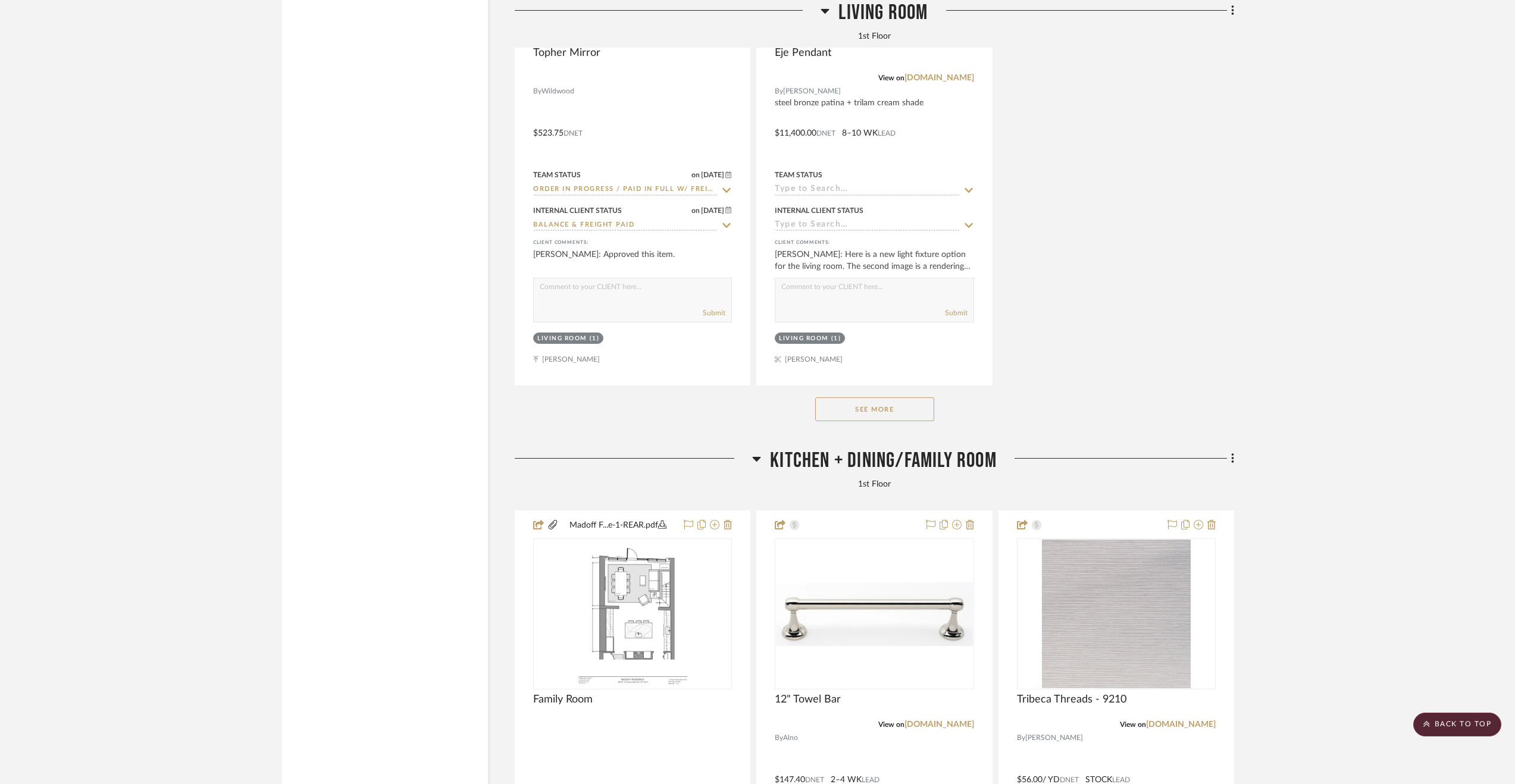
click at [969, 465] on span "Kitchen + Dining/Family Room" at bounding box center [883, 461] width 227 height 26
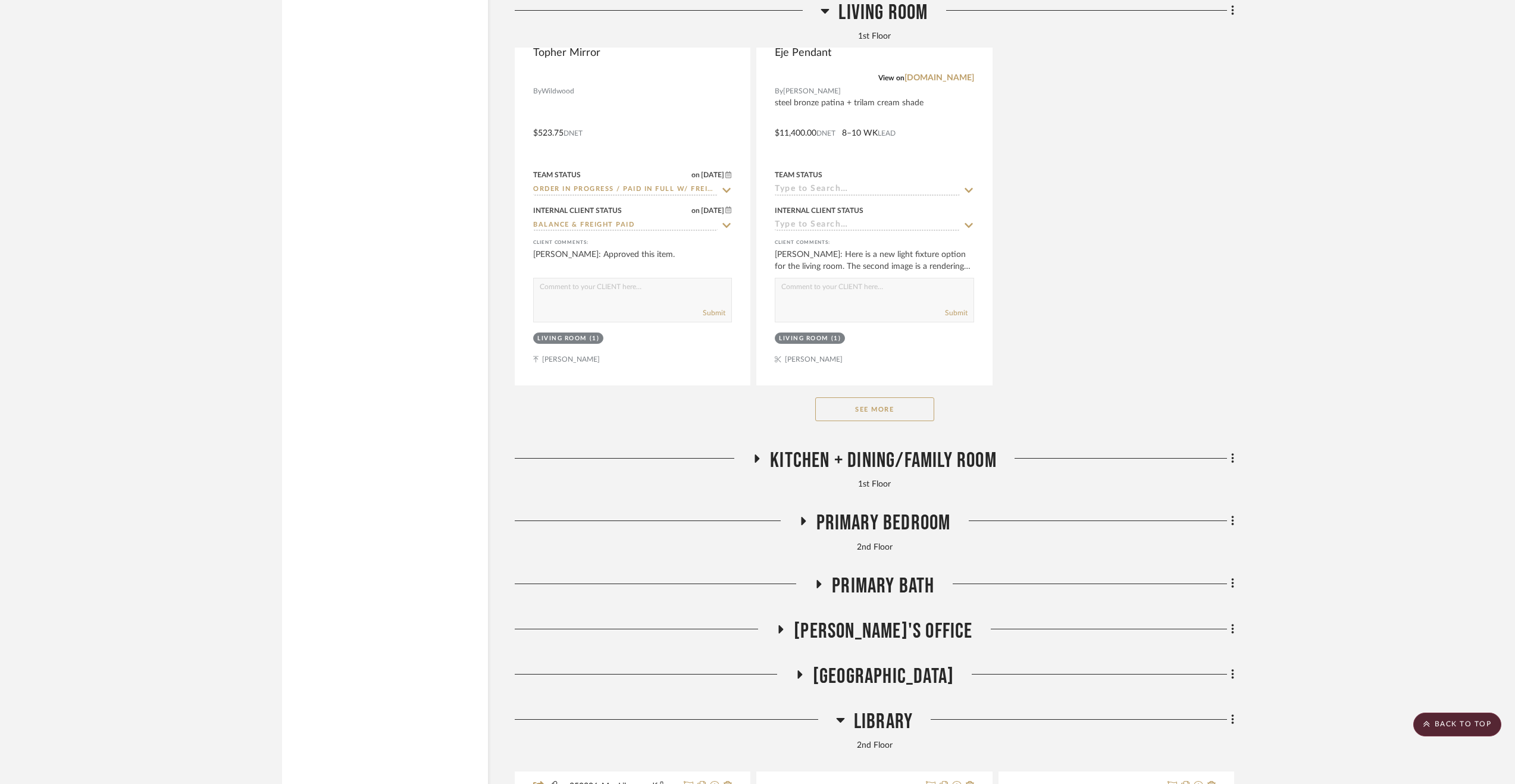
click at [899, 523] on span "Primary Bedroom" at bounding box center [884, 523] width 135 height 26
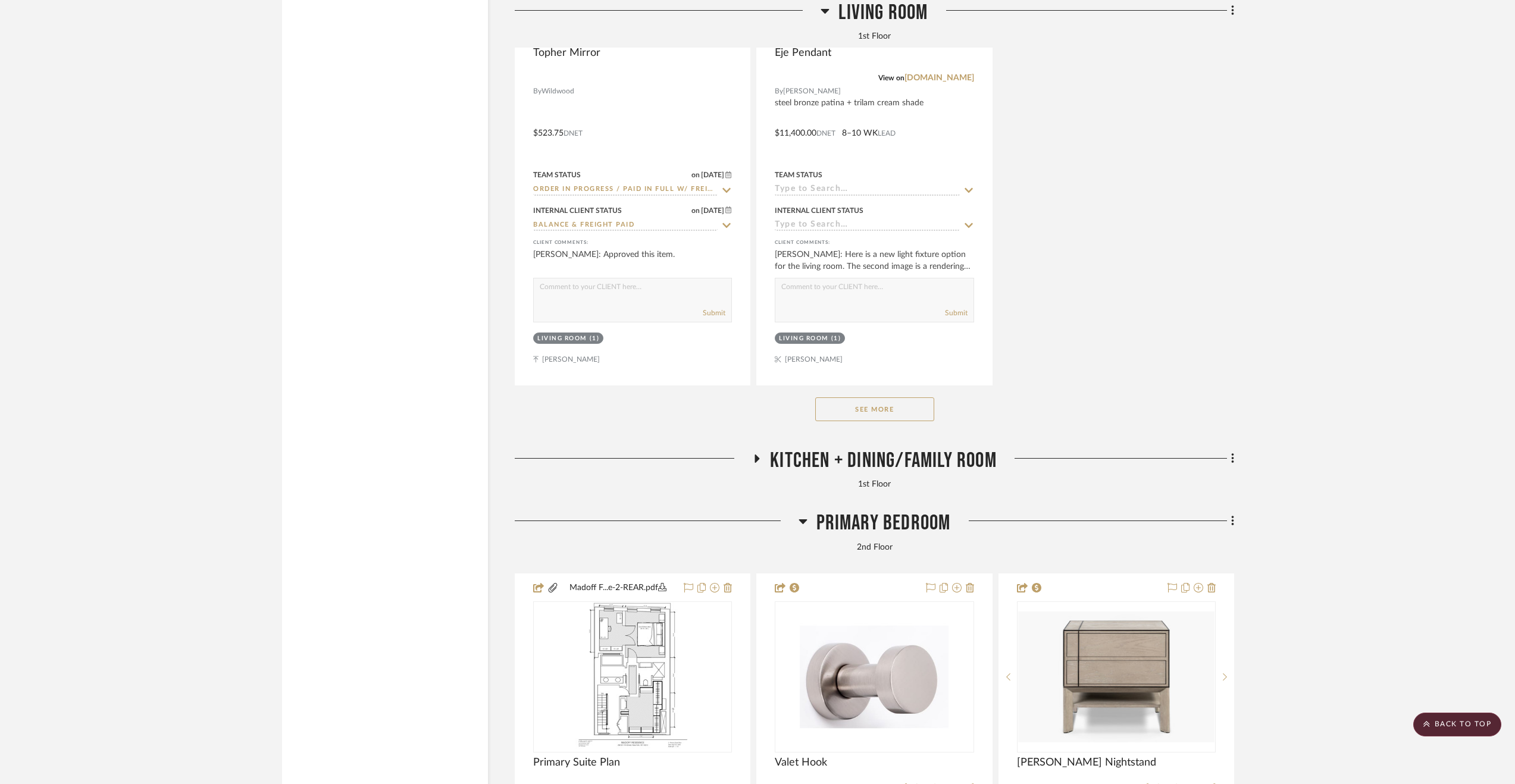
click at [899, 523] on span "Primary Bedroom" at bounding box center [884, 523] width 135 height 26
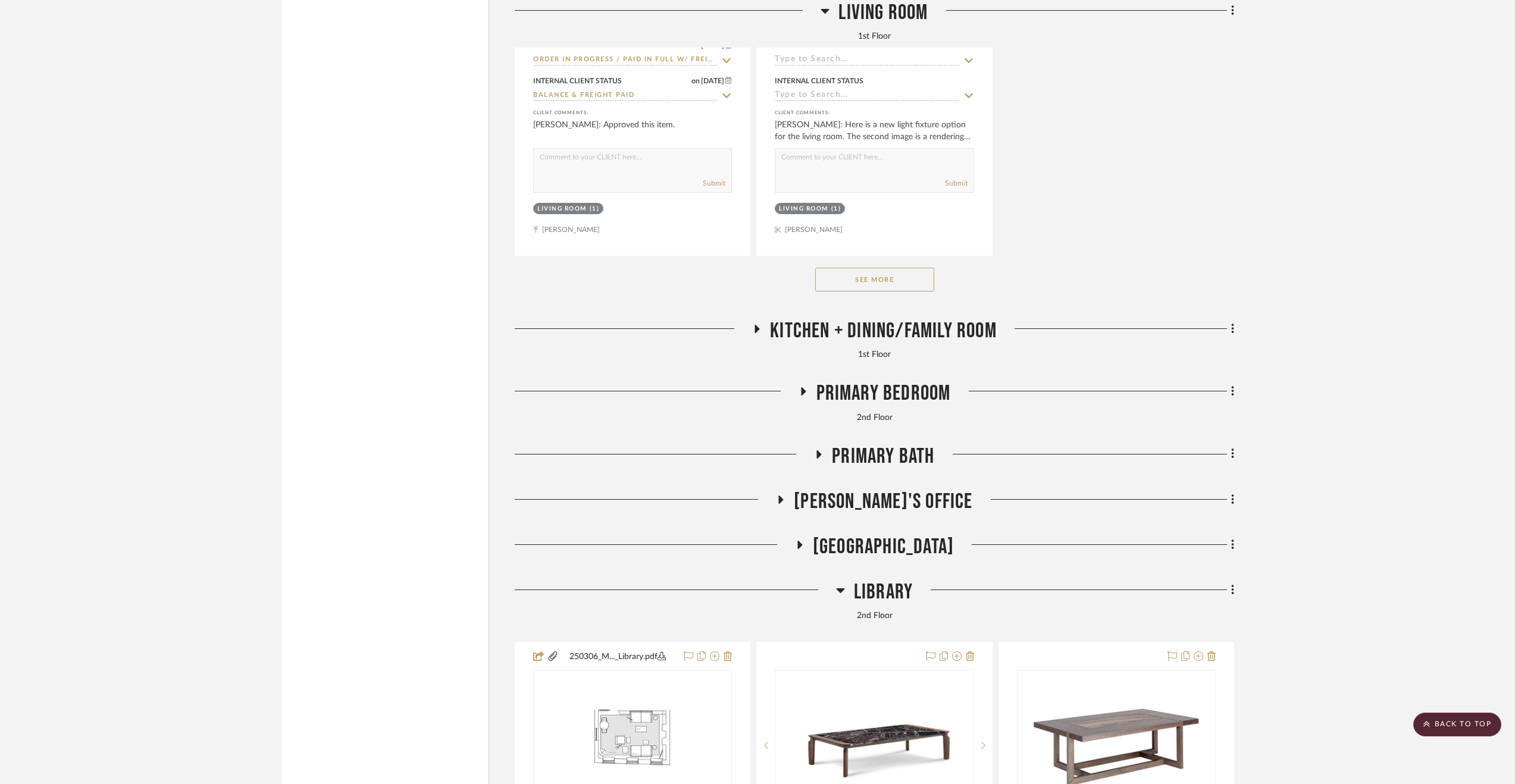
scroll to position [4937, 0]
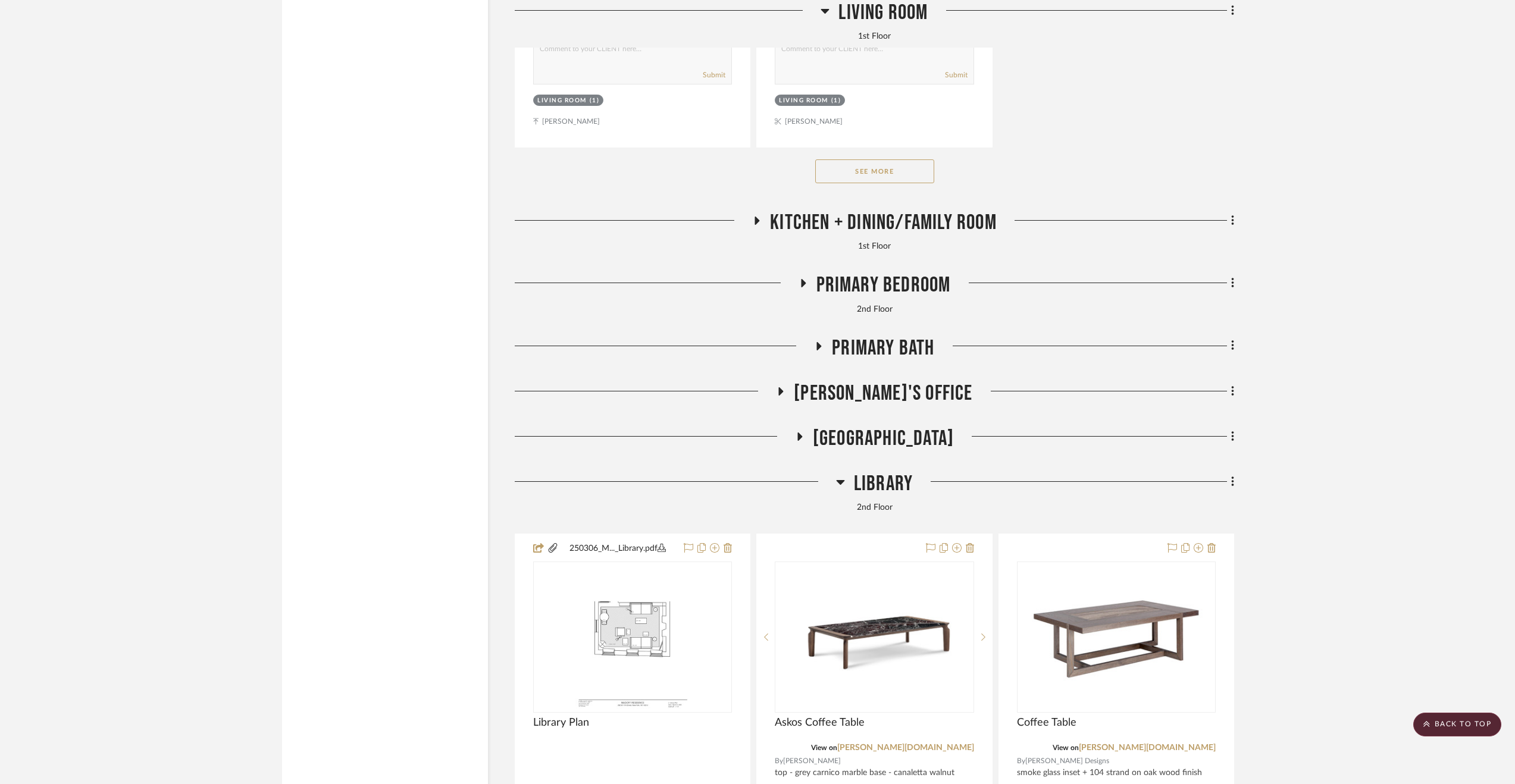
click at [865, 355] on span "Primary Bath" at bounding box center [883, 348] width 102 height 26
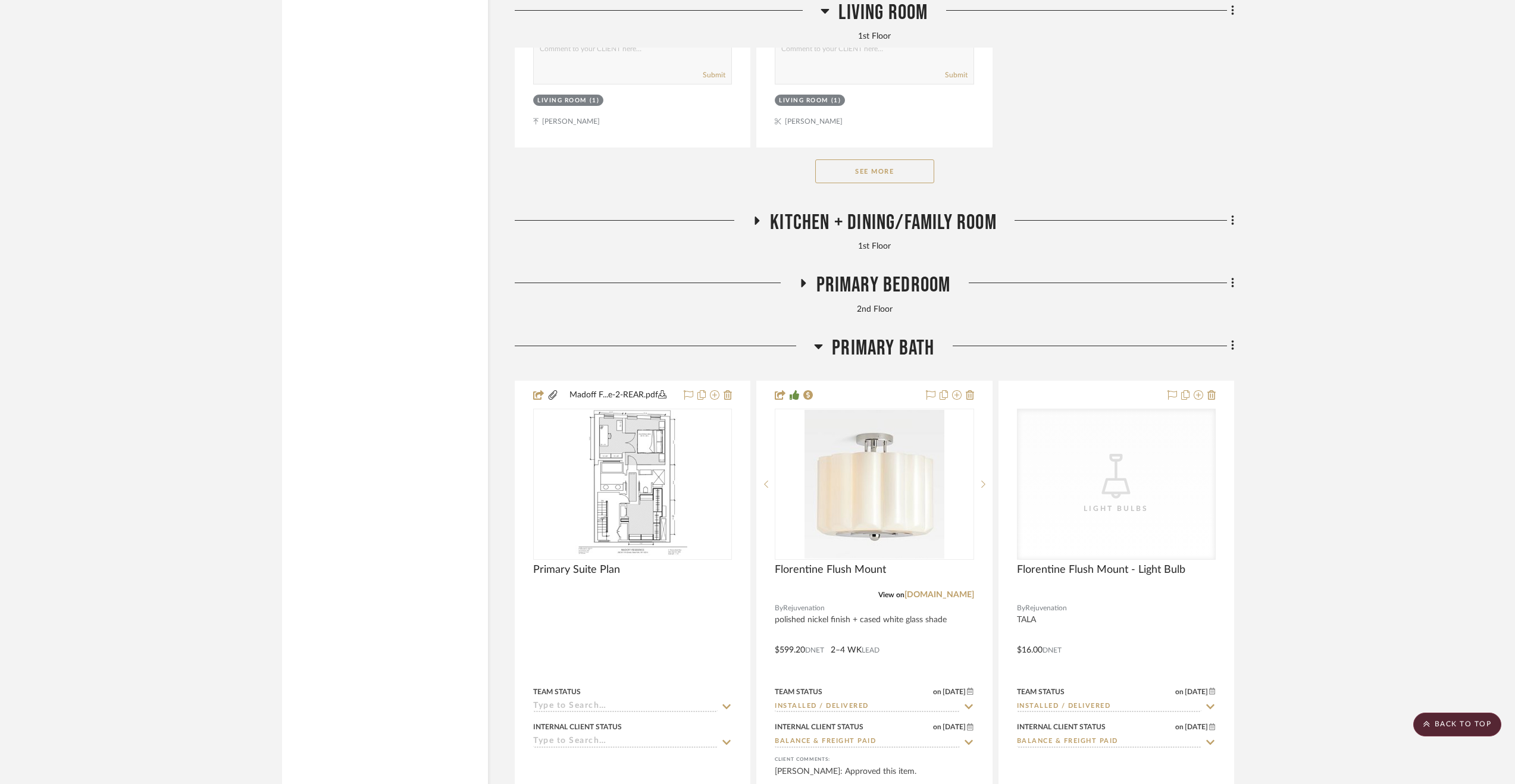
click at [865, 355] on span "Primary Bath" at bounding box center [883, 348] width 102 height 26
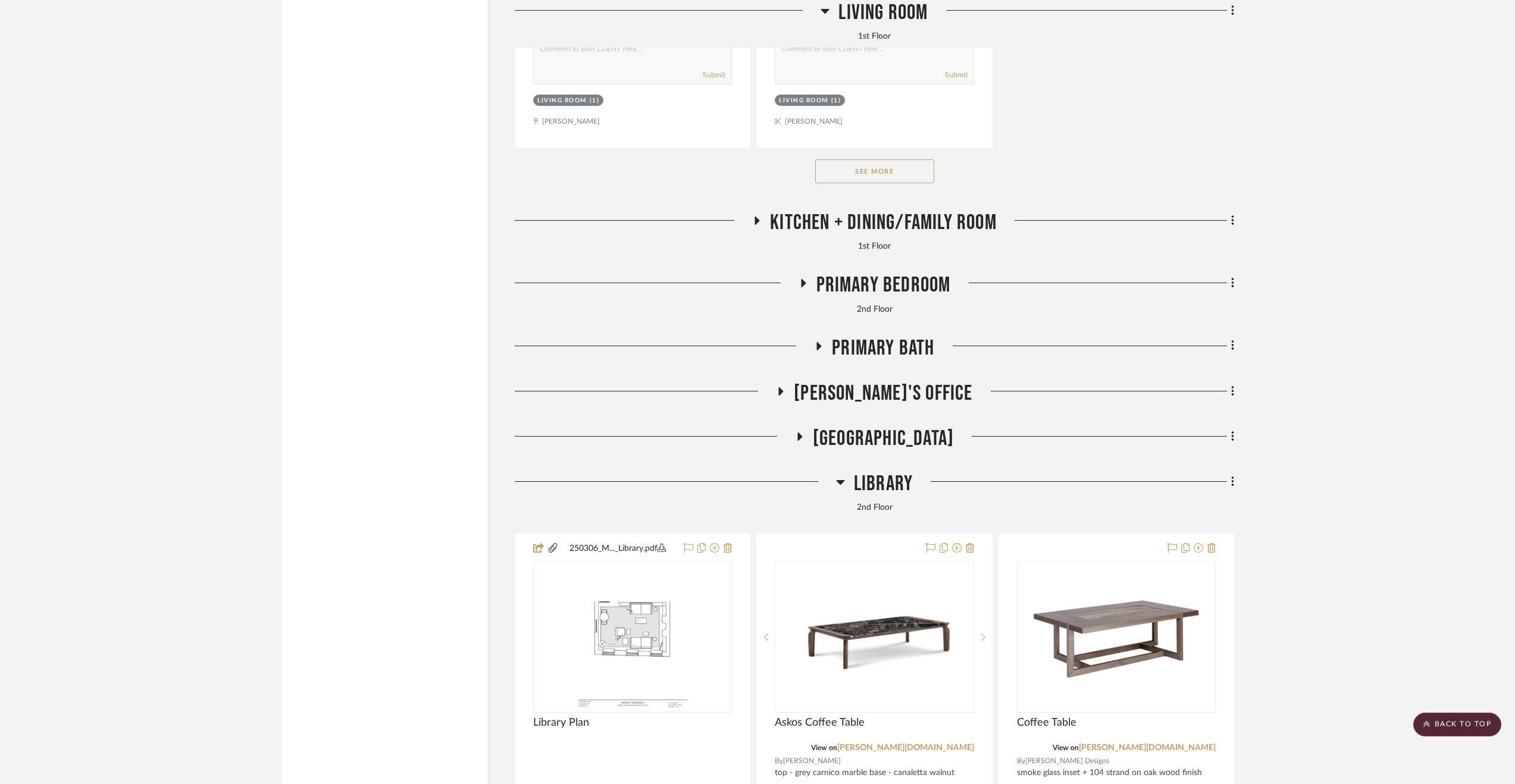
click at [842, 394] on span "Paula's Office" at bounding box center [883, 393] width 179 height 26
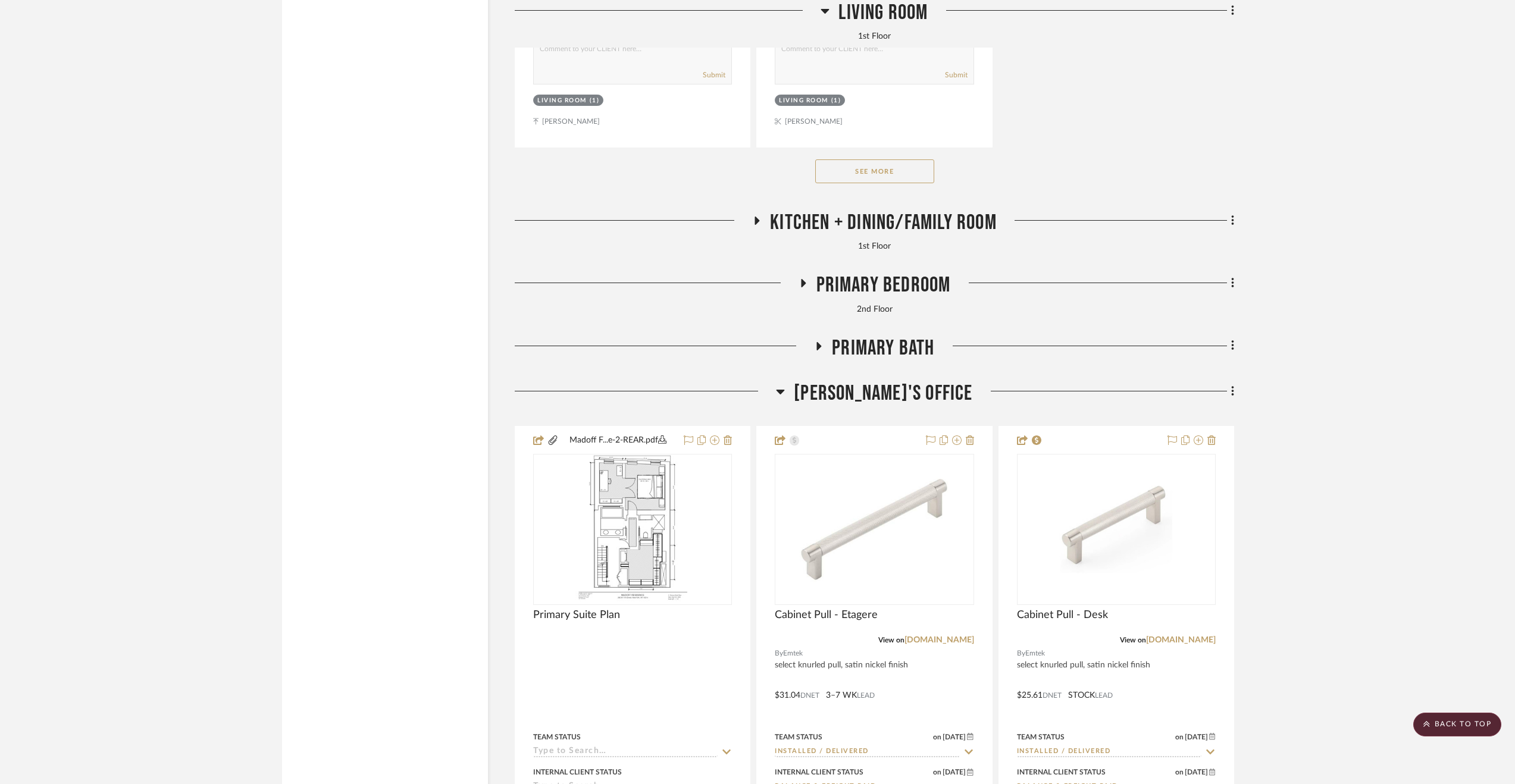
click at [842, 394] on span "Paula's Office" at bounding box center [883, 393] width 179 height 26
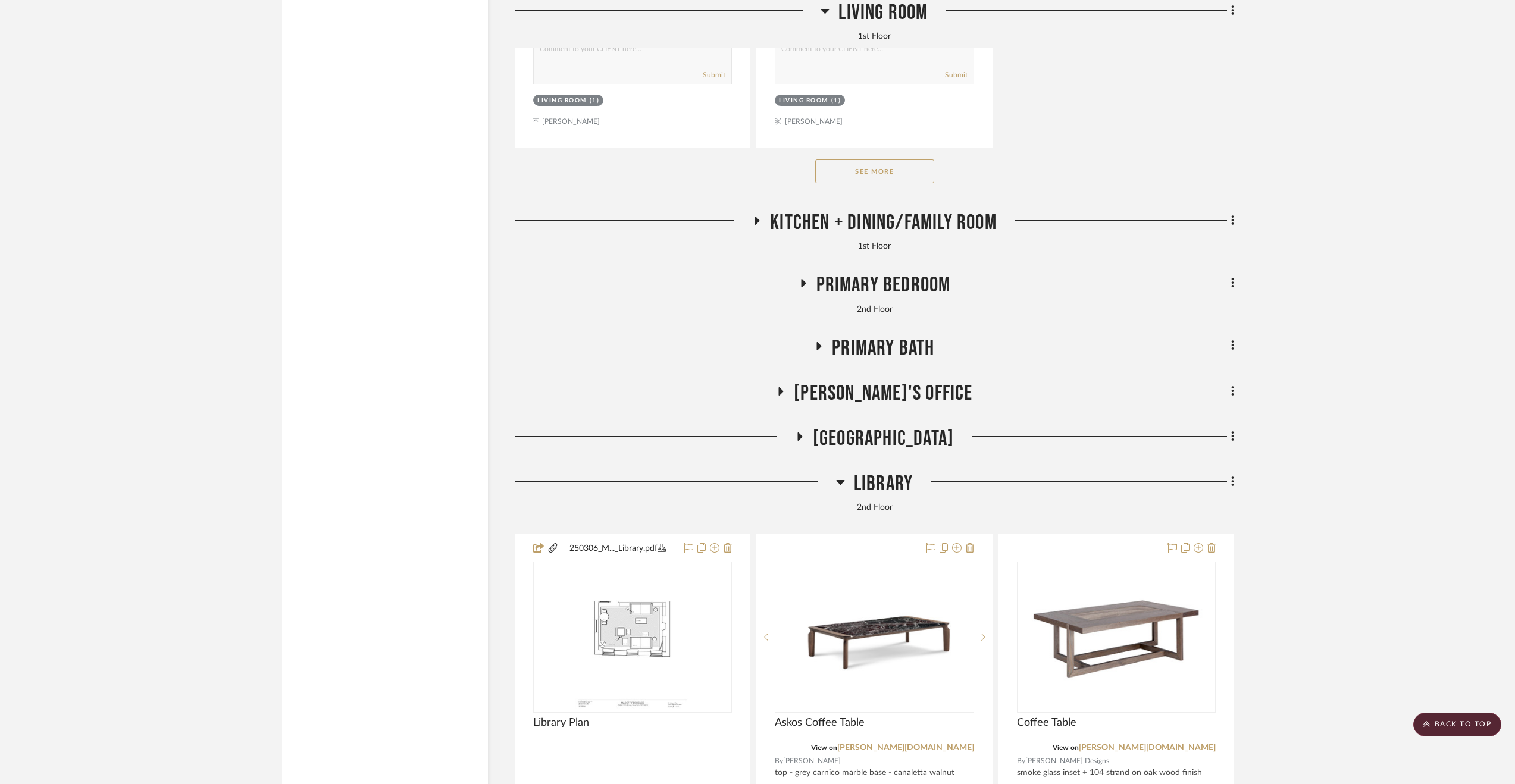
click at [855, 442] on span "2nd Floor Stair Hall" at bounding box center [883, 439] width 141 height 26
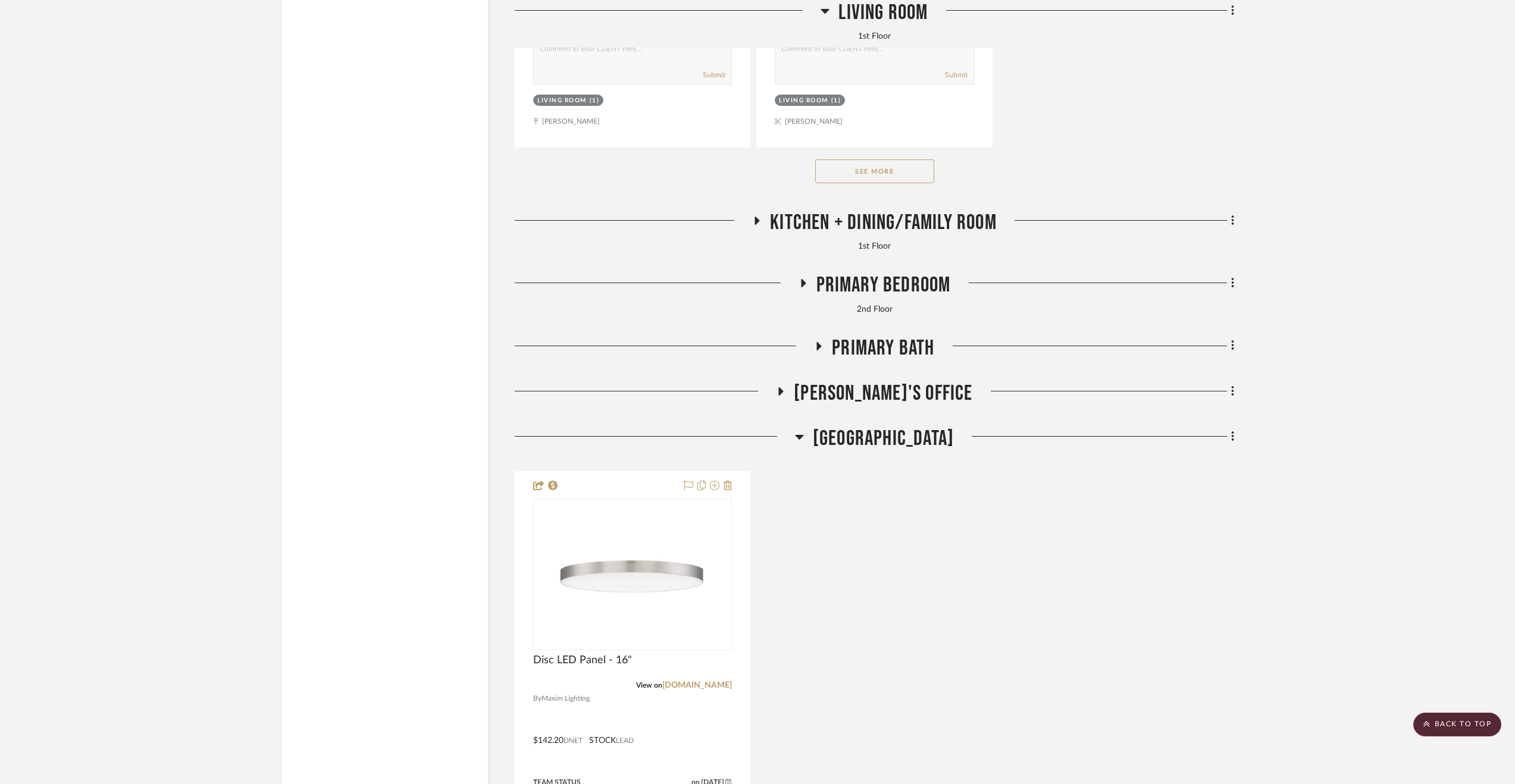
click at [855, 442] on span "2nd Floor Stair Hall" at bounding box center [883, 439] width 141 height 26
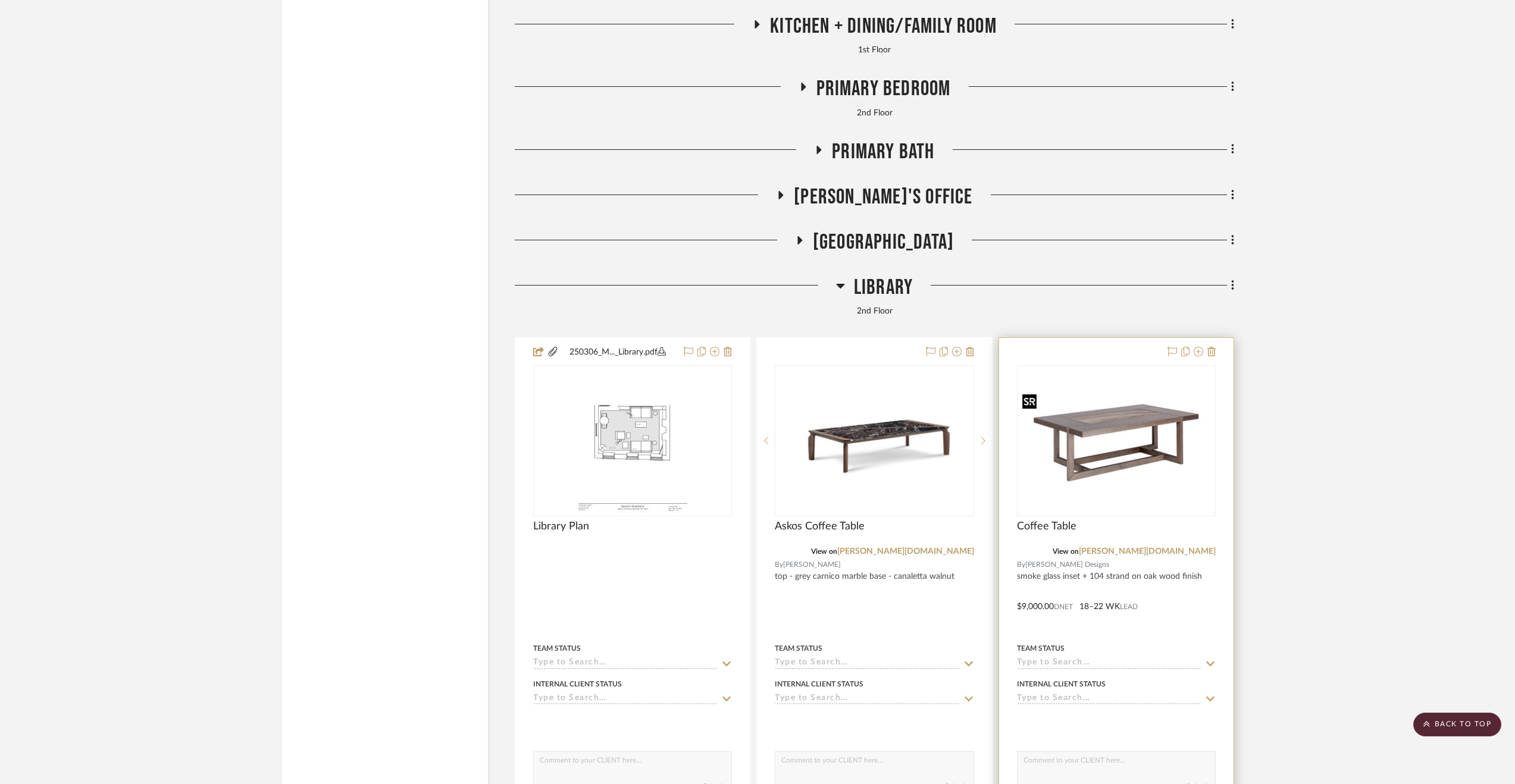
scroll to position [5175, 0]
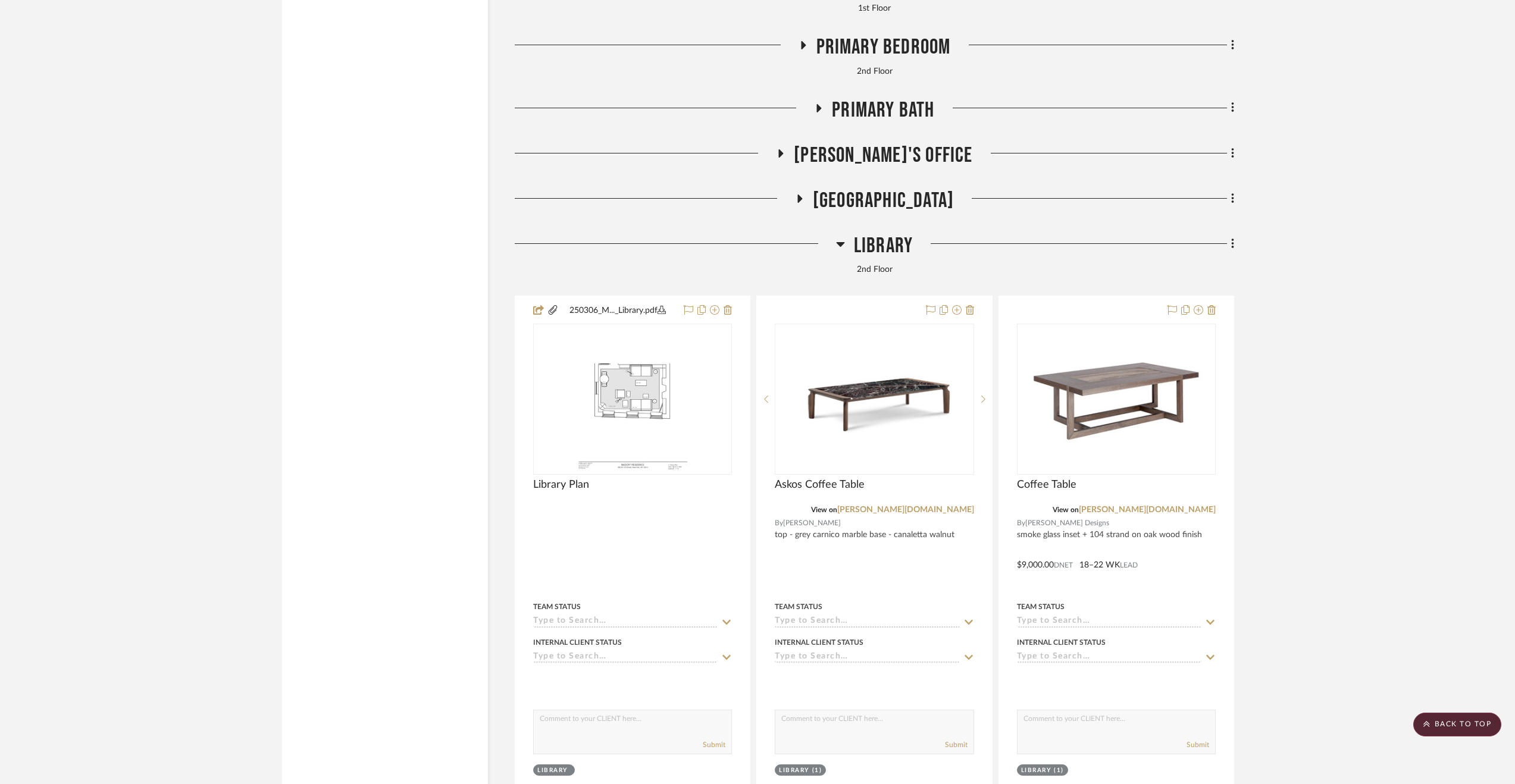
click at [920, 199] on span "2nd Floor Stair Hall" at bounding box center [883, 201] width 141 height 26
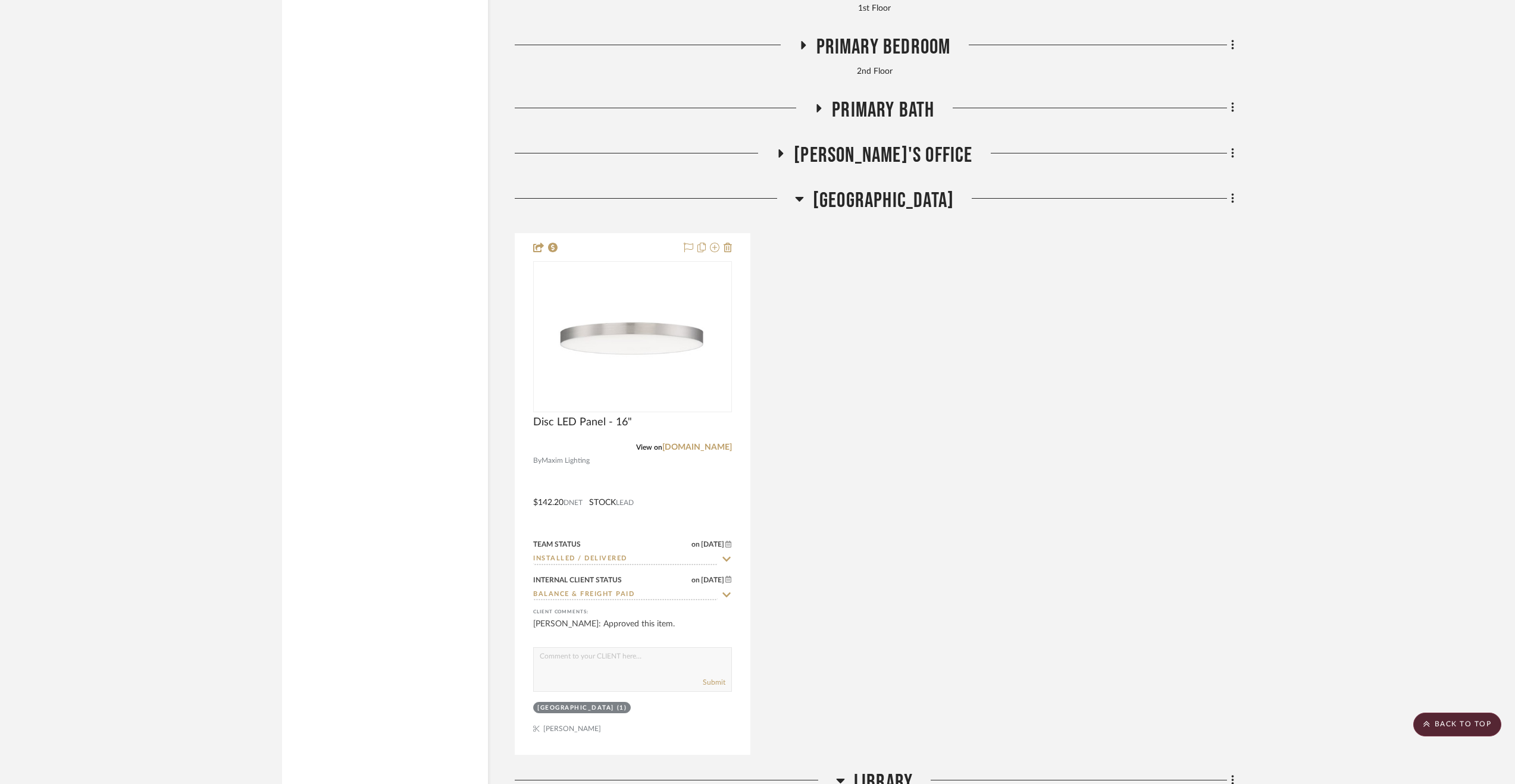
click at [925, 199] on span "2nd Floor Stair Hall" at bounding box center [883, 201] width 141 height 26
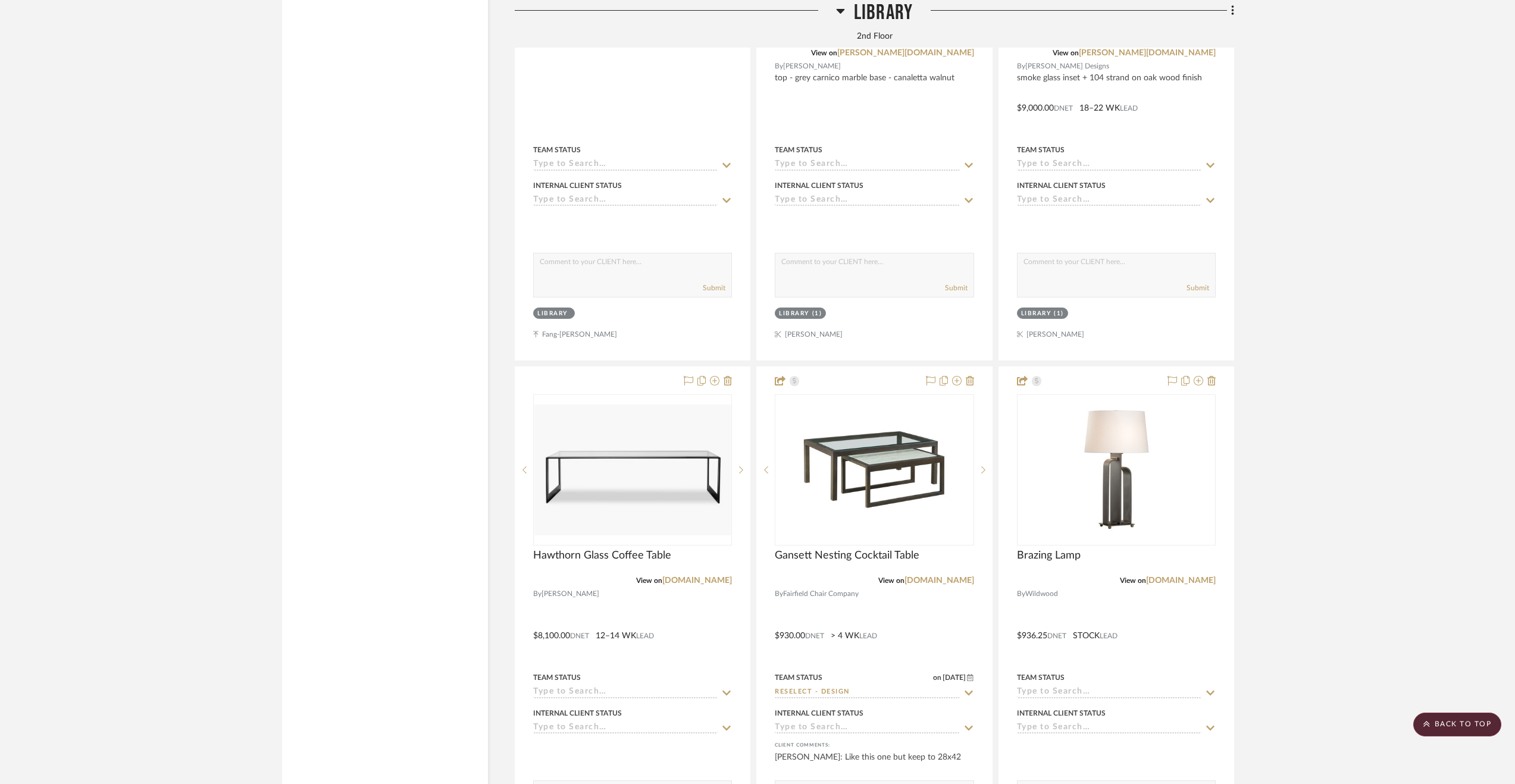
scroll to position [5651, 0]
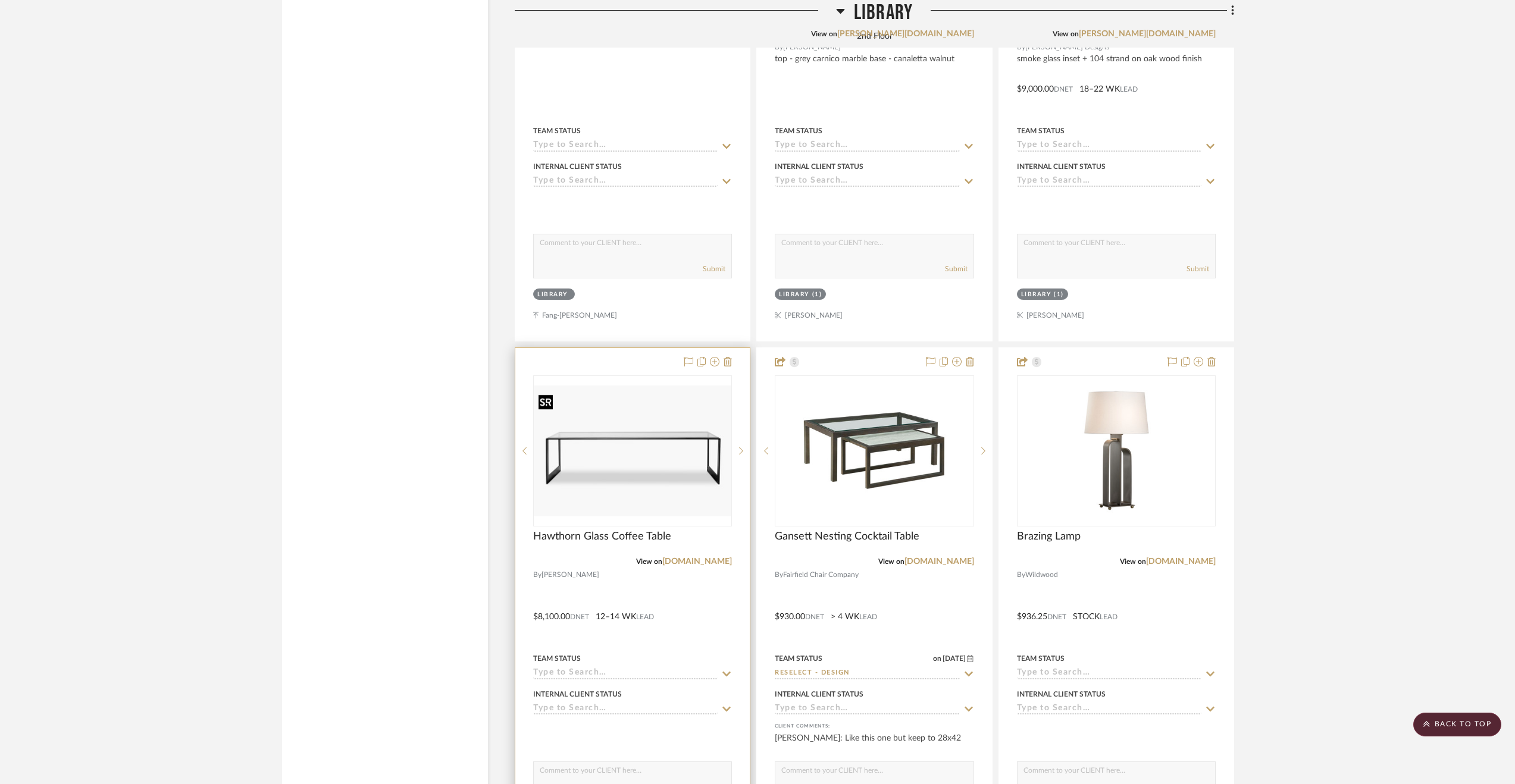
click at [675, 460] on img "0" at bounding box center [633, 451] width 197 height 131
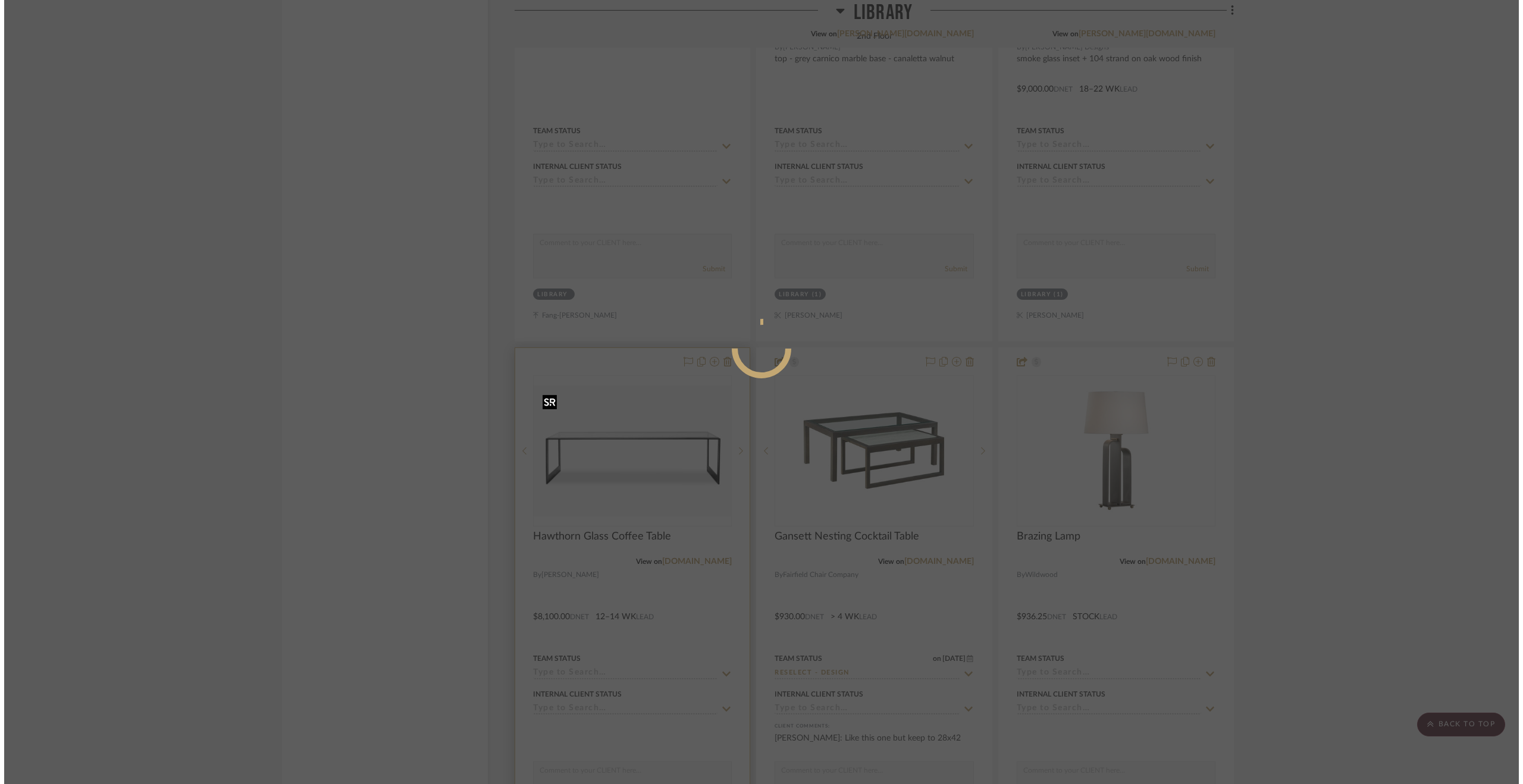
scroll to position [0, 0]
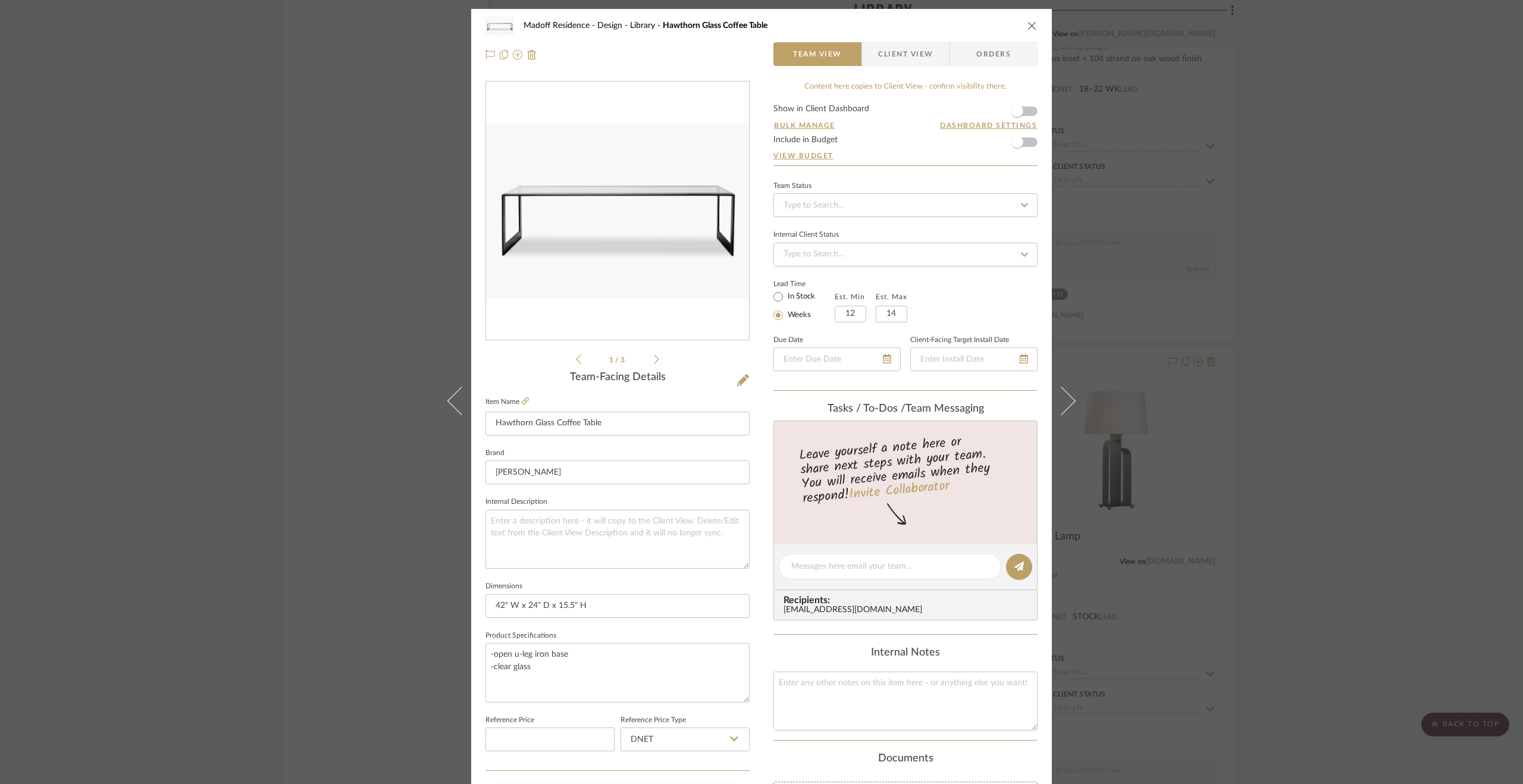
click at [654, 358] on icon at bounding box center [657, 359] width 6 height 11
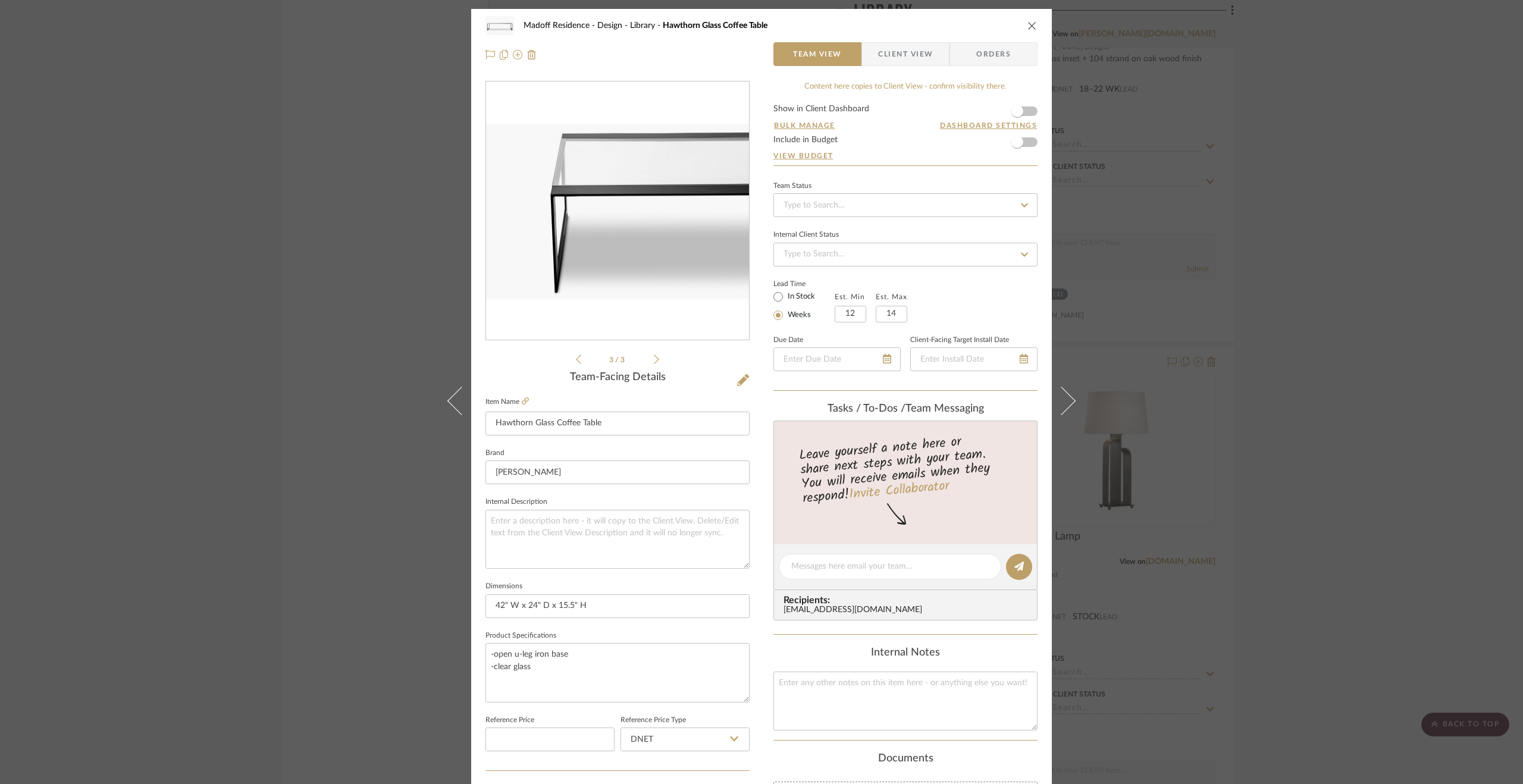
click at [1324, 219] on div "Madoff Residence - Design Library Hawthorn Glass Coffee Table Team View Client …" at bounding box center [762, 392] width 1523 height 784
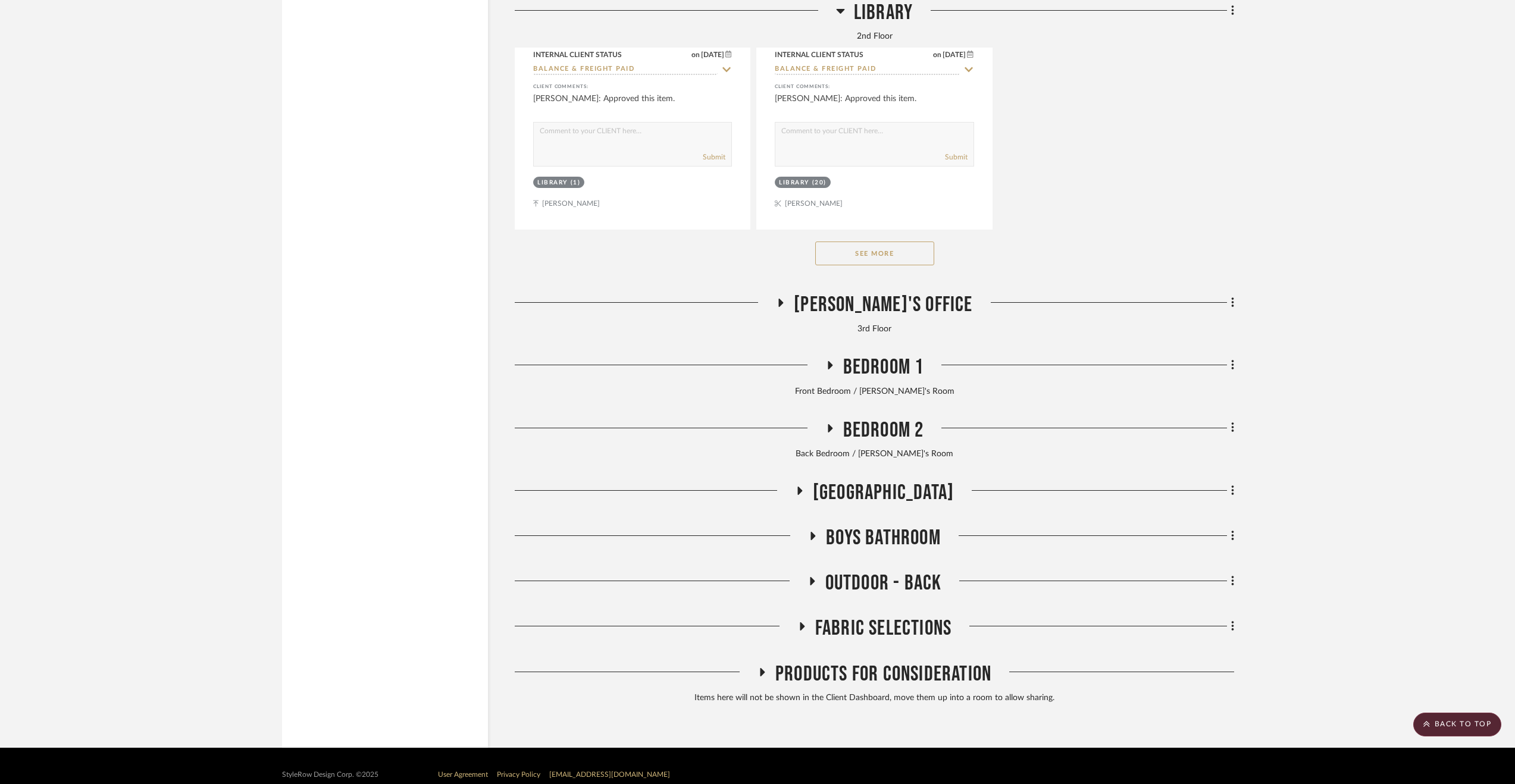
scroll to position [6842, 0]
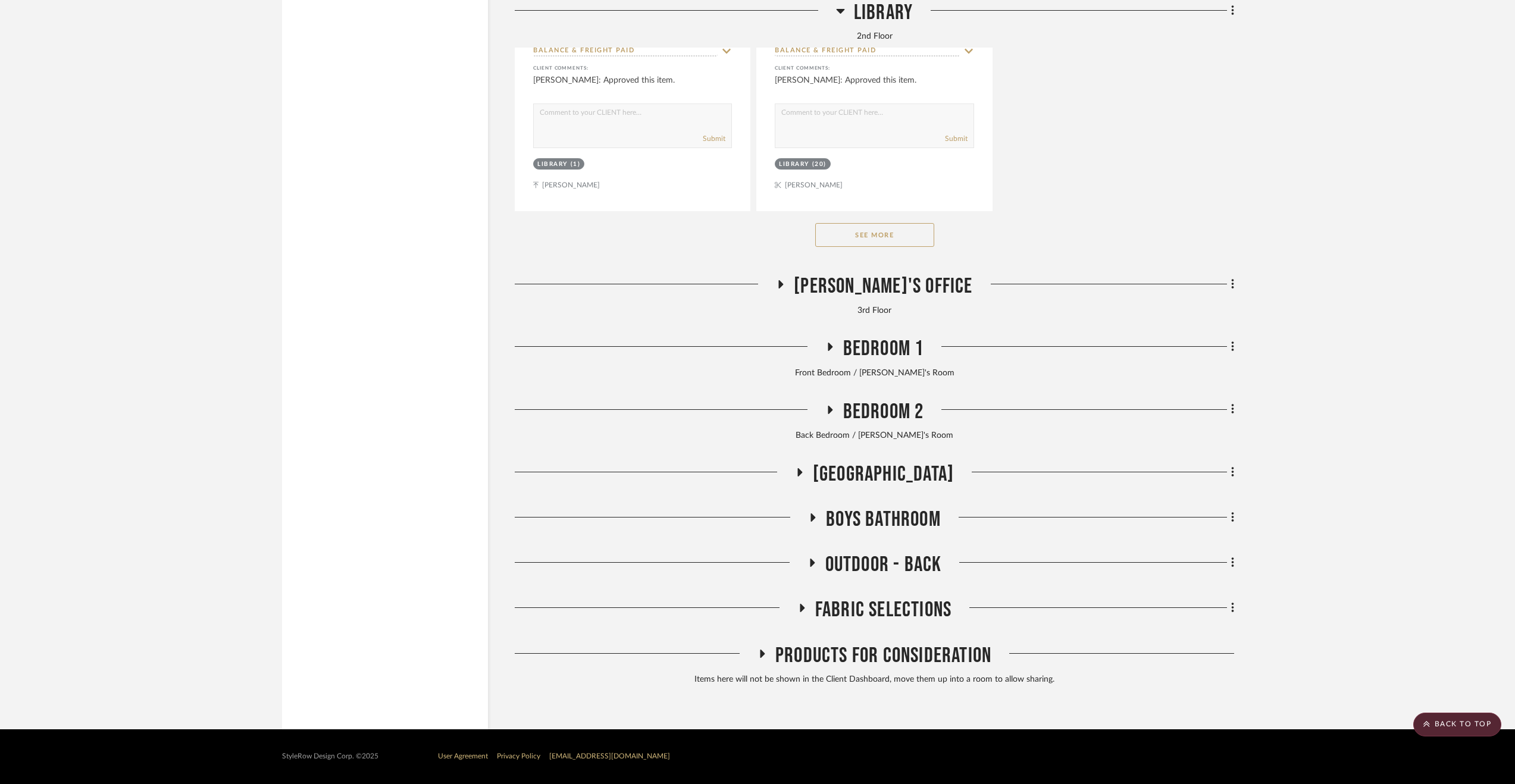
click at [879, 286] on span "Eric's Office" at bounding box center [883, 286] width 179 height 26
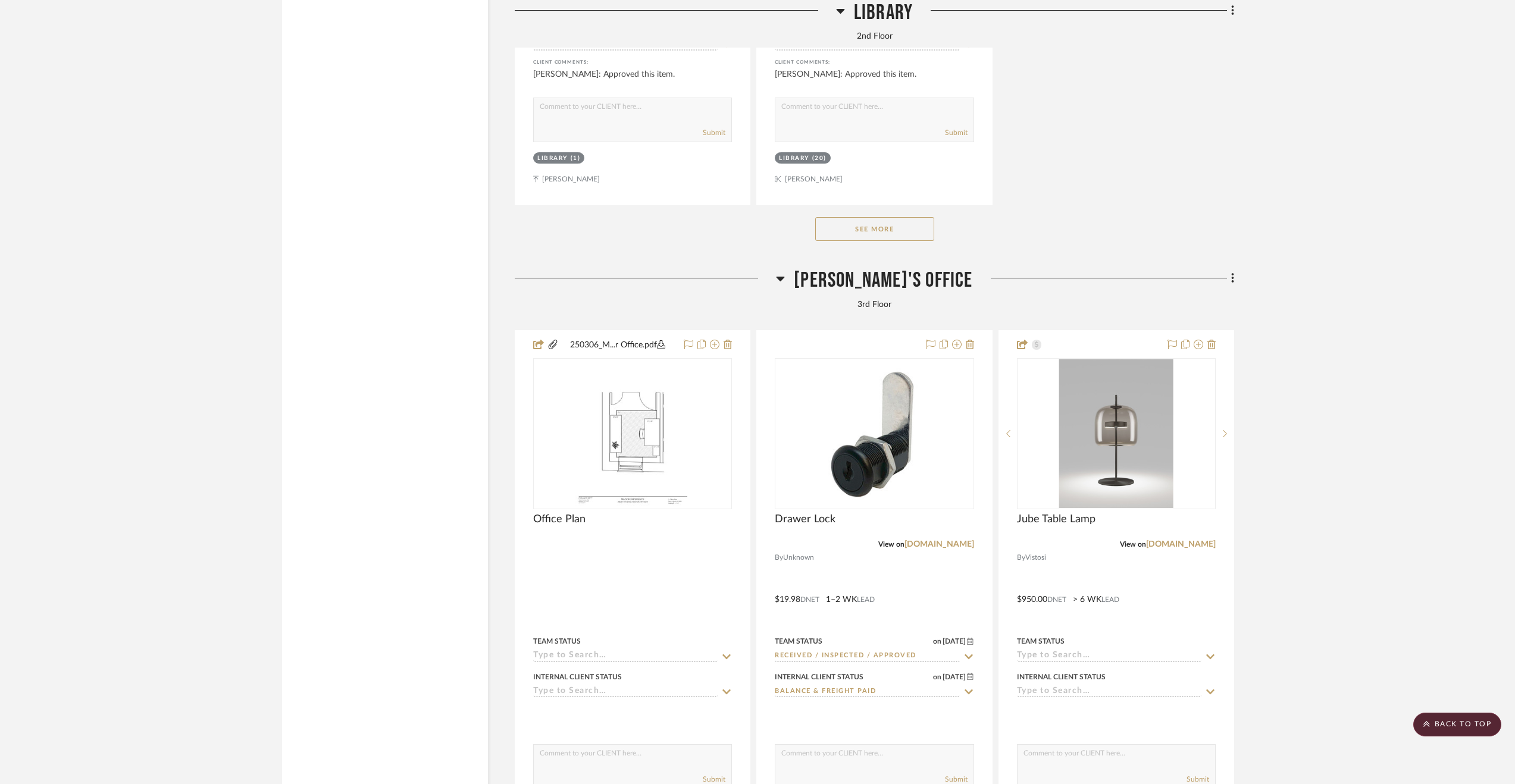
click at [869, 288] on span "Eric's Office" at bounding box center [883, 280] width 179 height 26
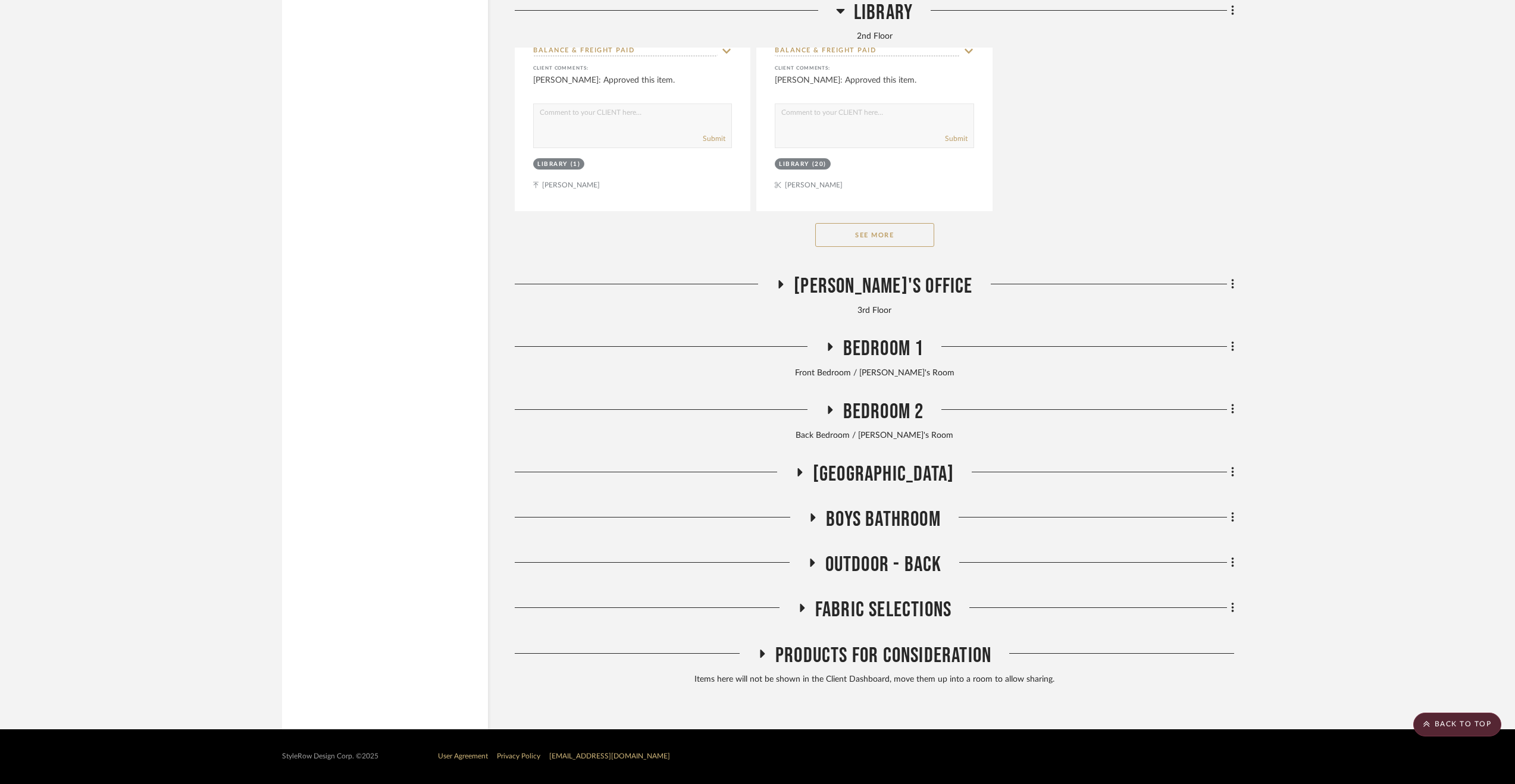
click at [871, 288] on span "Eric's Office" at bounding box center [883, 286] width 179 height 26
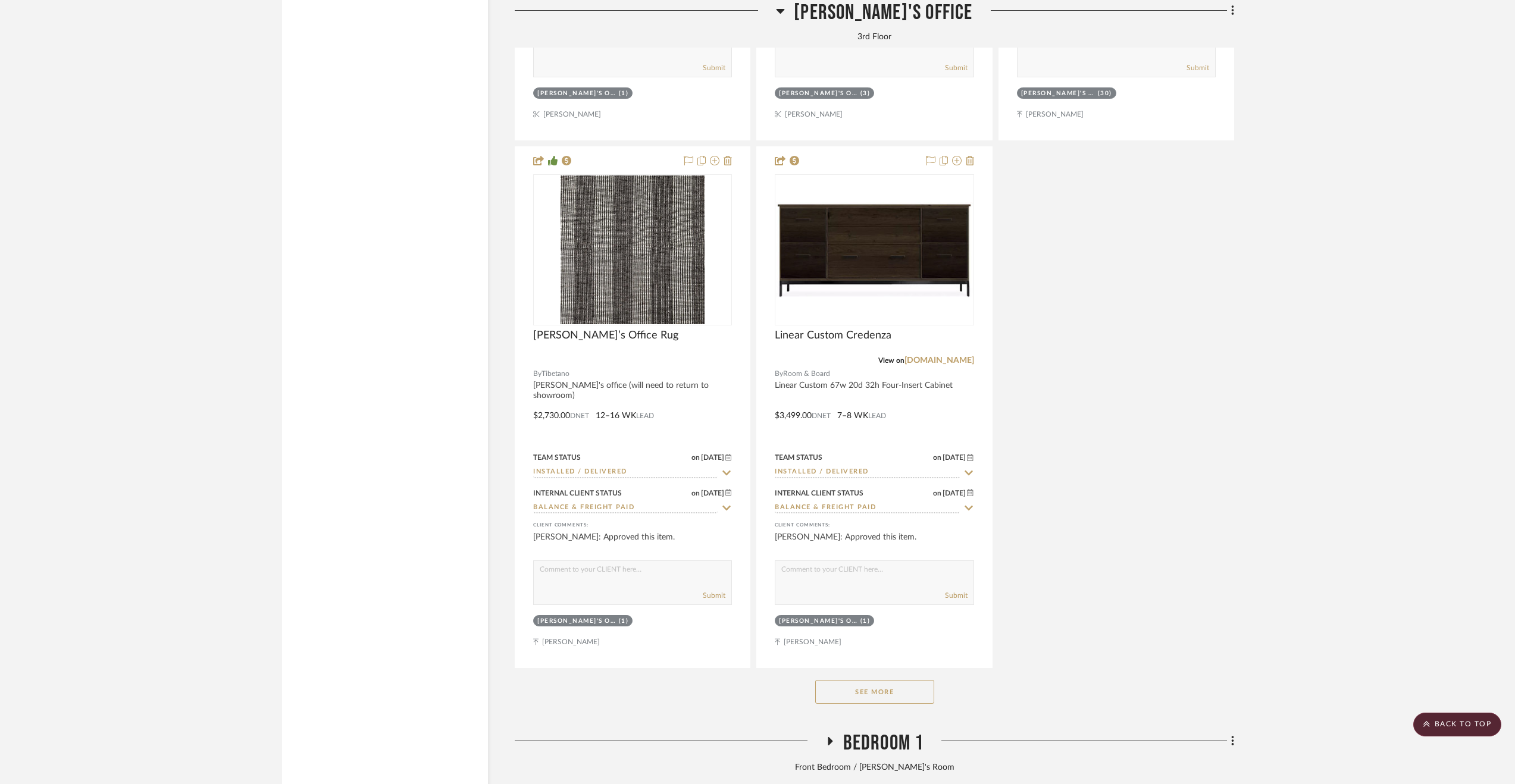
scroll to position [8270, 0]
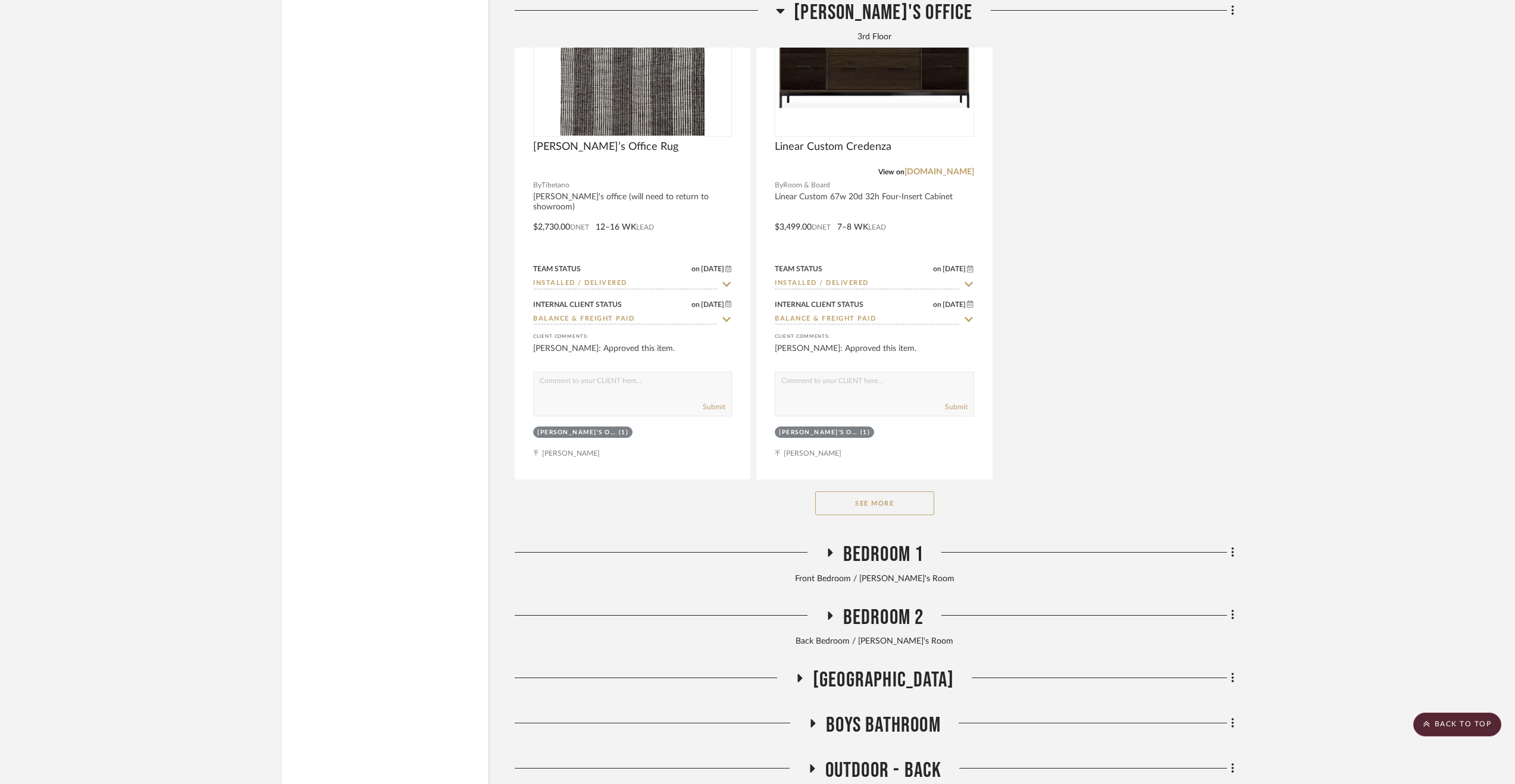
click at [922, 567] on span "Bedroom 1" at bounding box center [883, 554] width 81 height 26
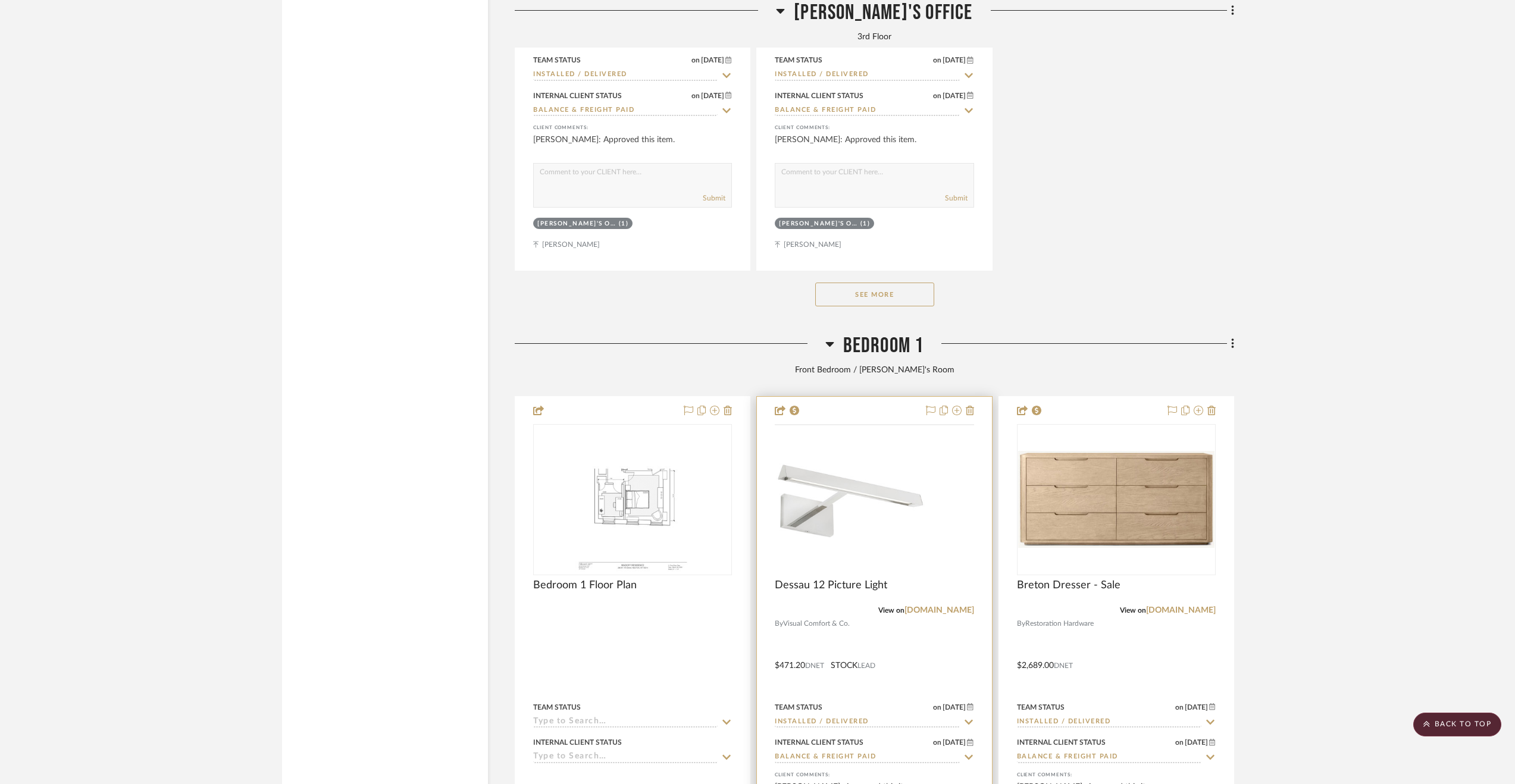
scroll to position [8567, 0]
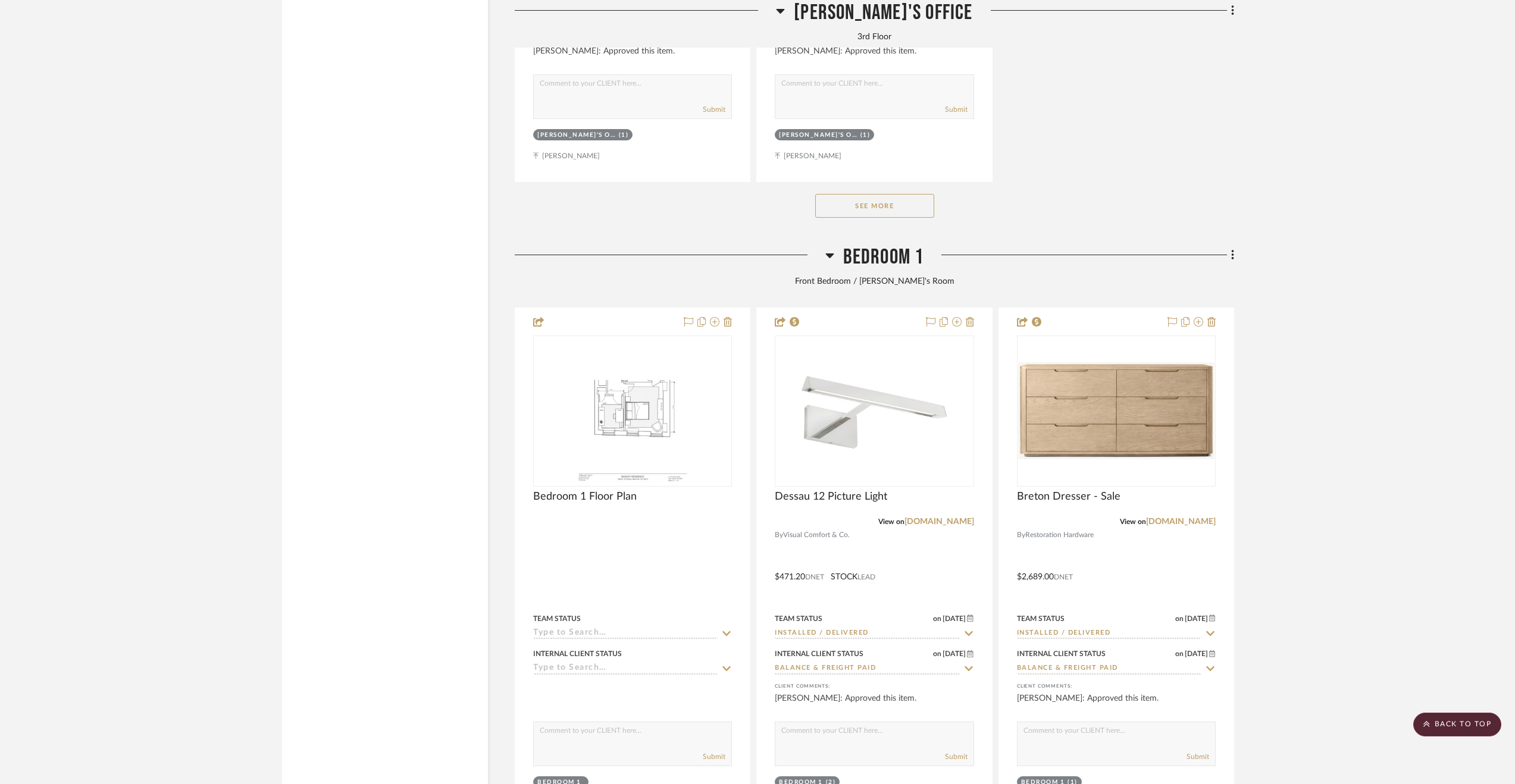
click at [858, 254] on span "Bedroom 1" at bounding box center [883, 257] width 81 height 26
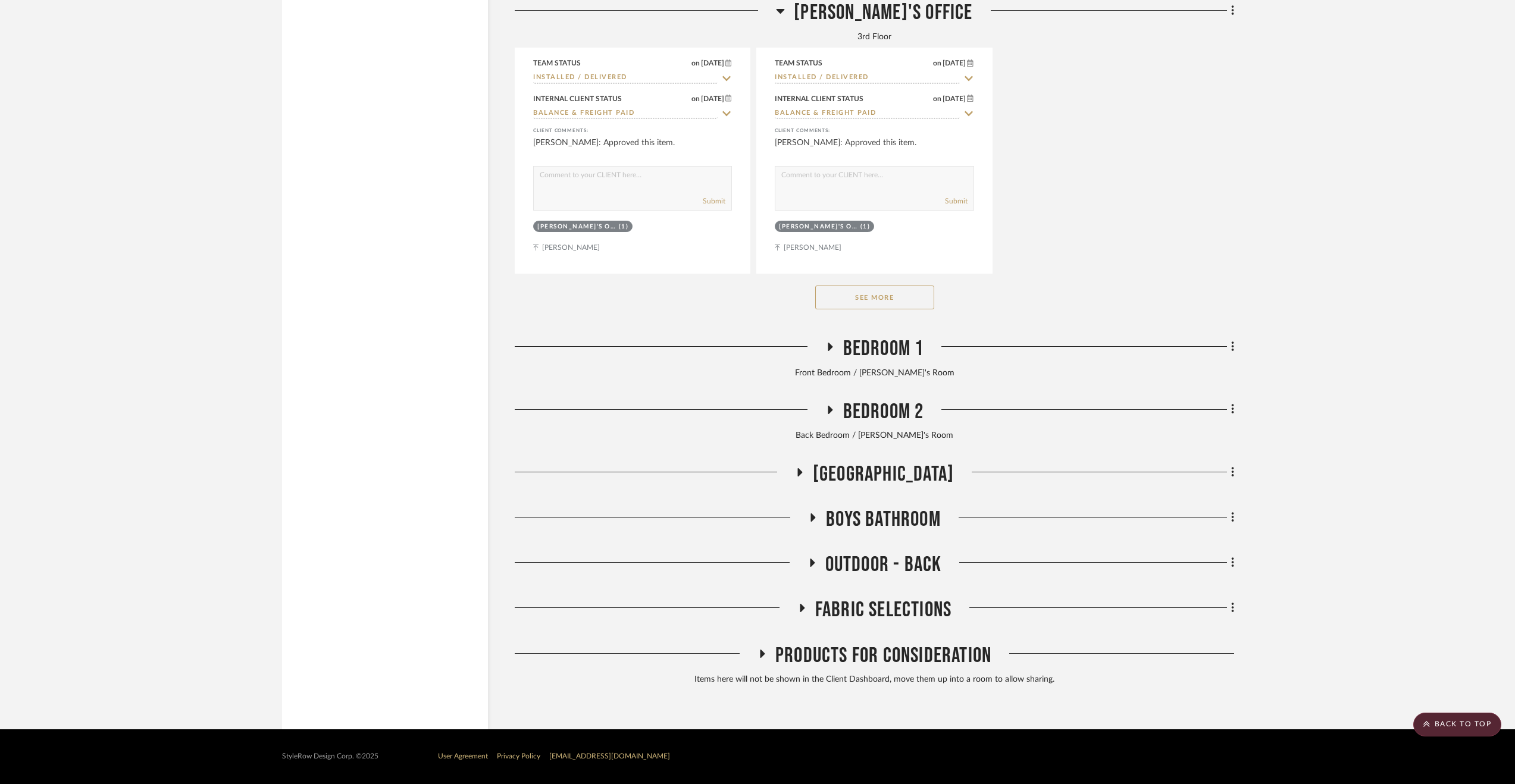
click at [869, 408] on span "Bedroom 2" at bounding box center [883, 412] width 81 height 26
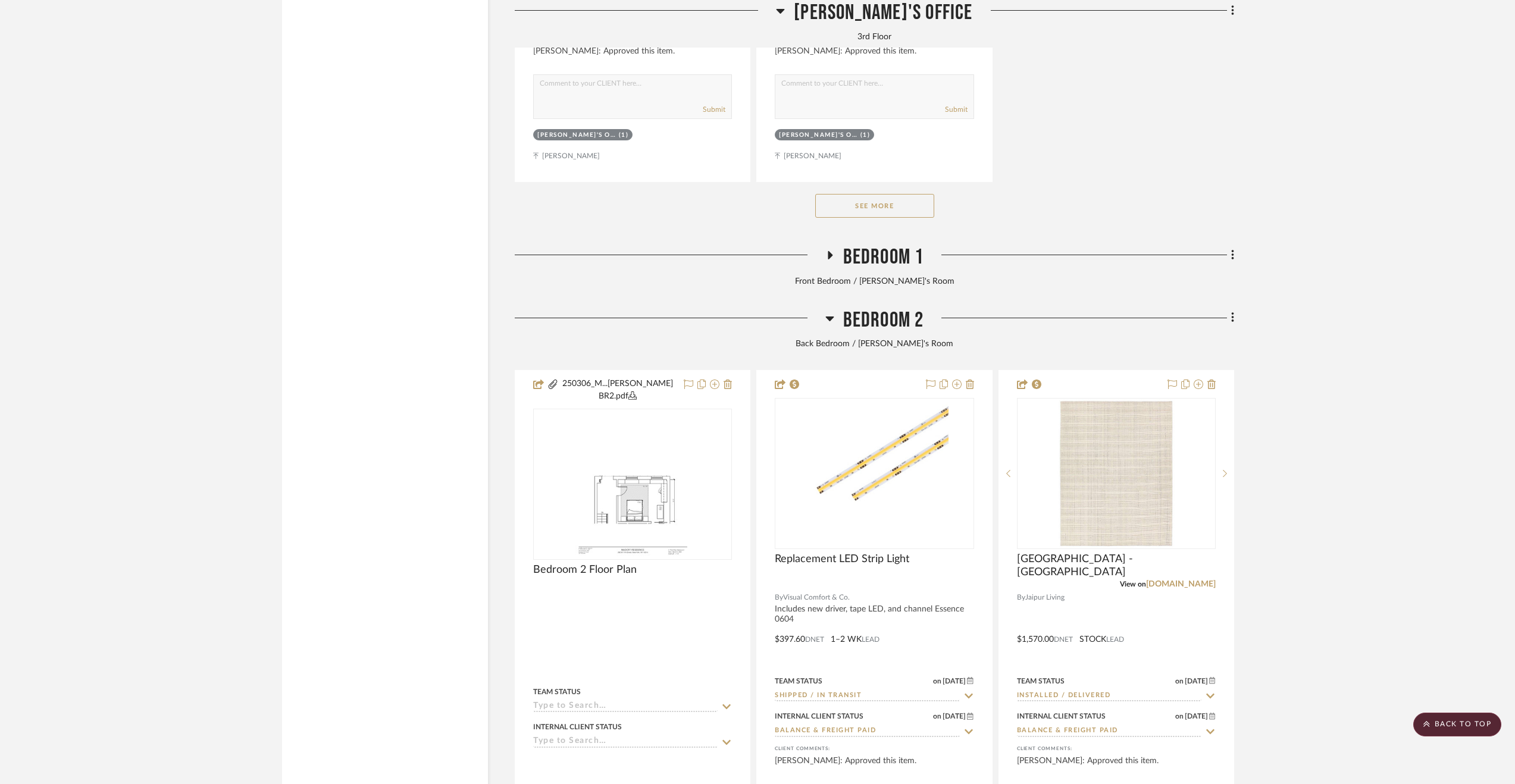
click at [842, 331] on h3 "Bedroom 2" at bounding box center [874, 320] width 99 height 26
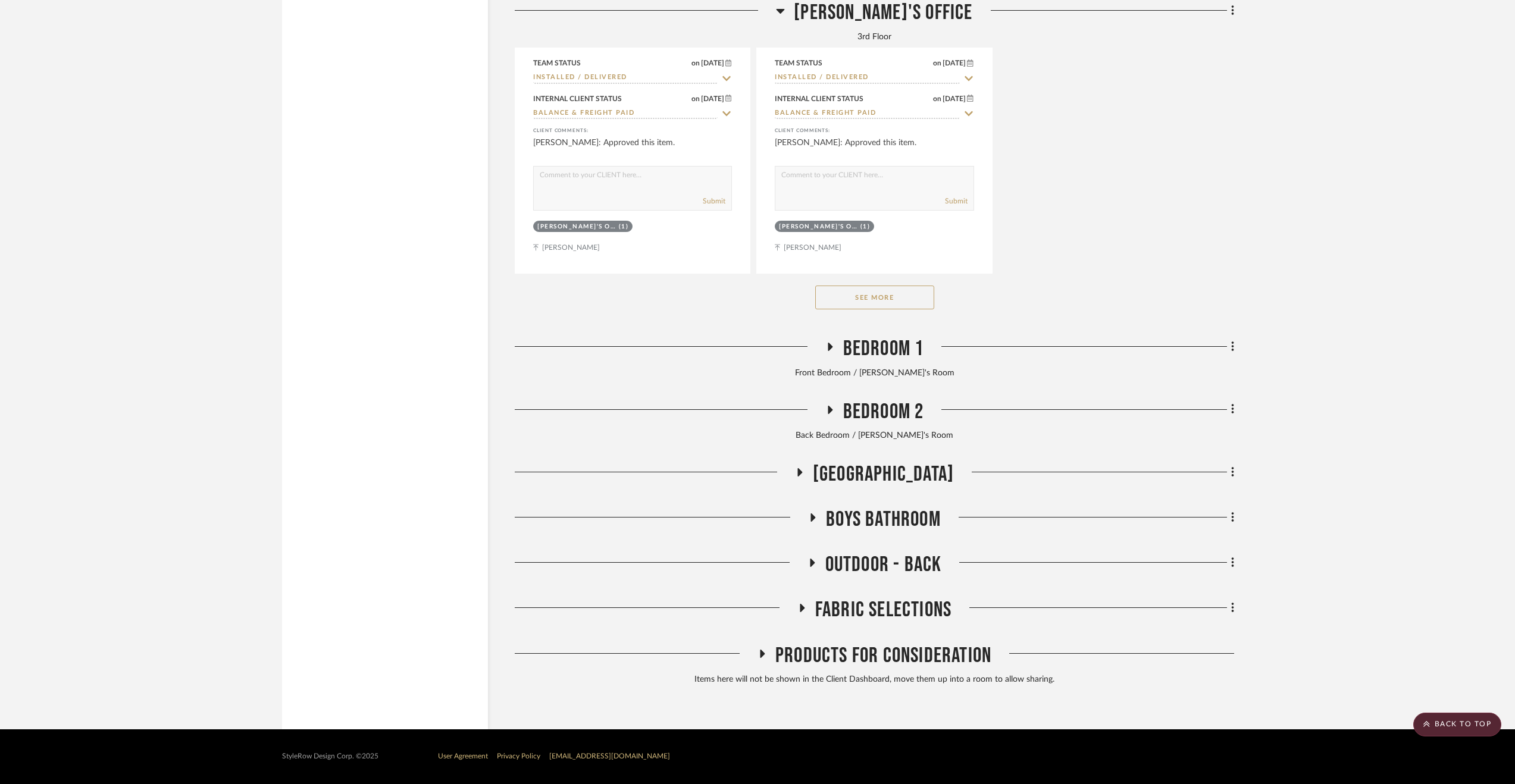
click at [855, 463] on span "3rd Floor Stair Hall" at bounding box center [883, 474] width 141 height 26
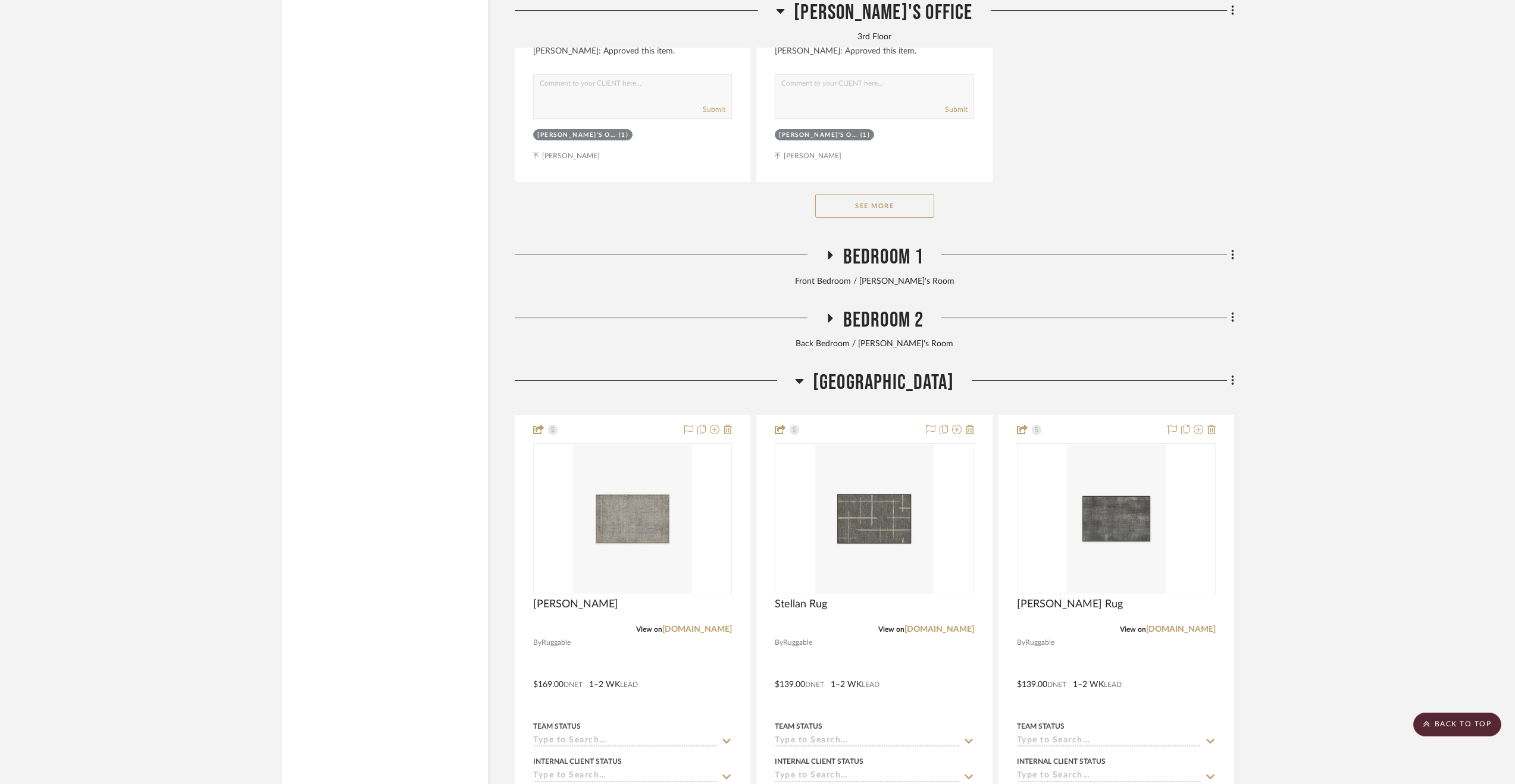
click at [830, 381] on span "3rd Floor Stair Hall" at bounding box center [883, 383] width 141 height 26
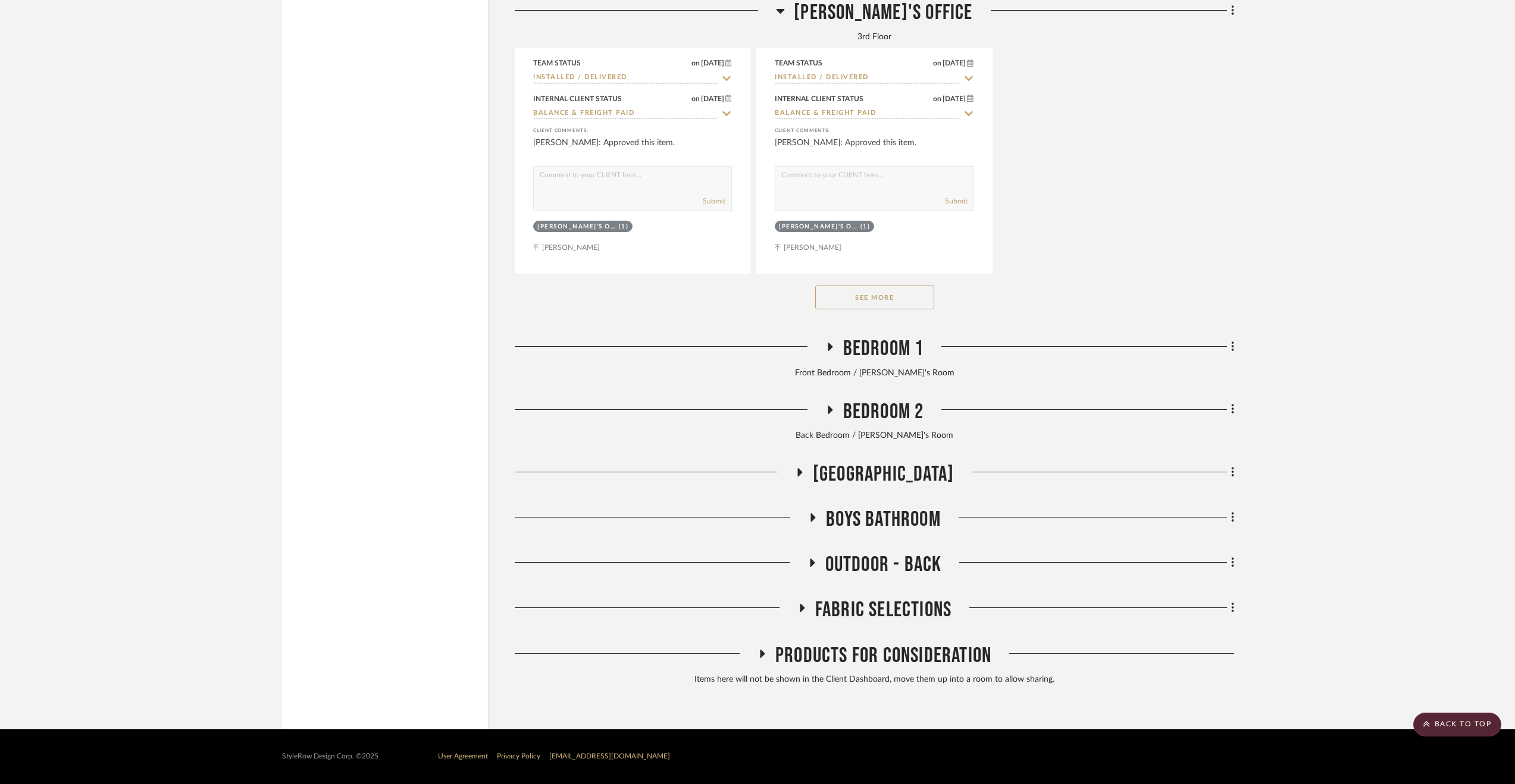
click at [886, 523] on span "Boys Bathroom" at bounding box center [883, 519] width 115 height 26
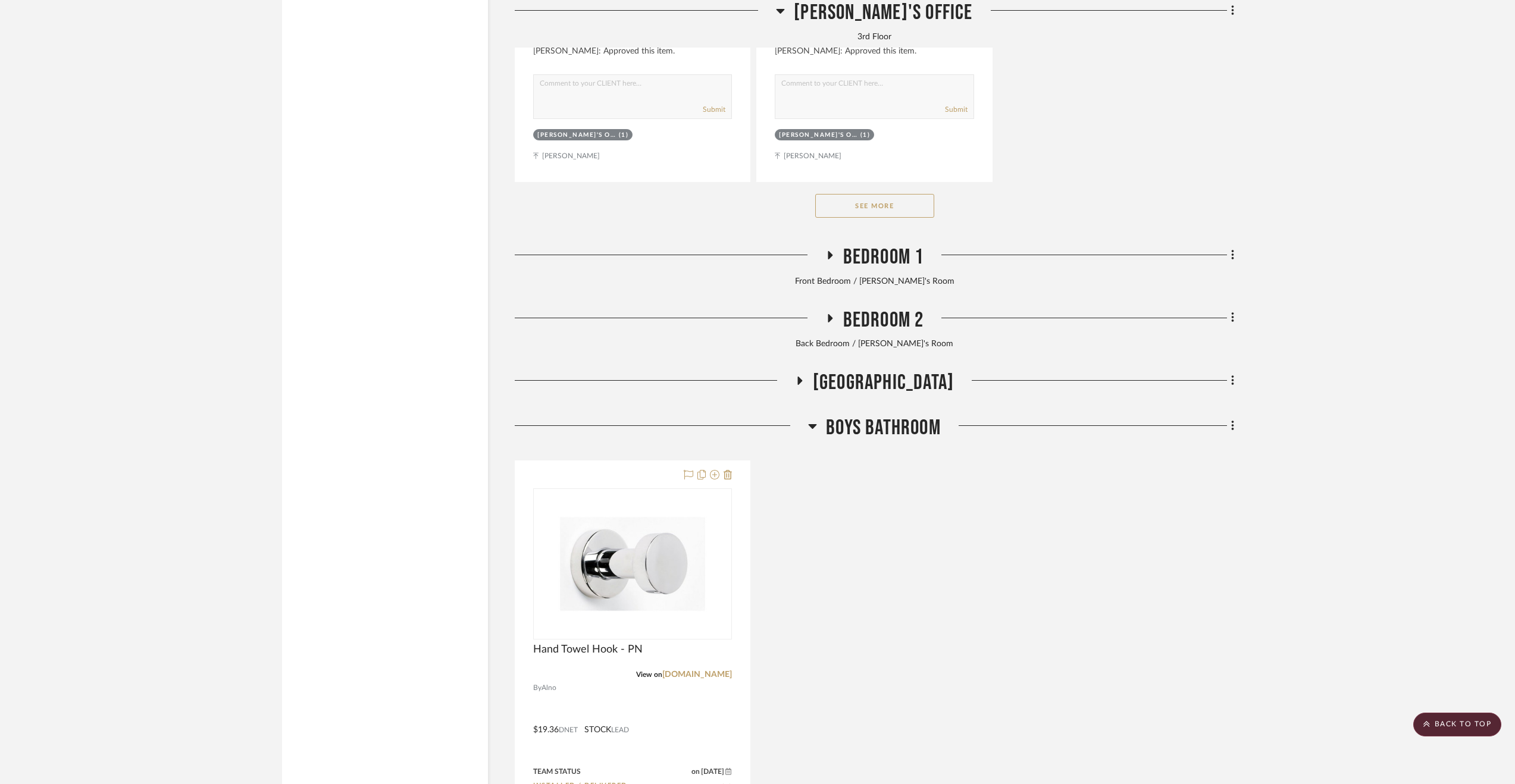
click at [846, 441] on span "Boys Bathroom" at bounding box center [883, 428] width 115 height 26
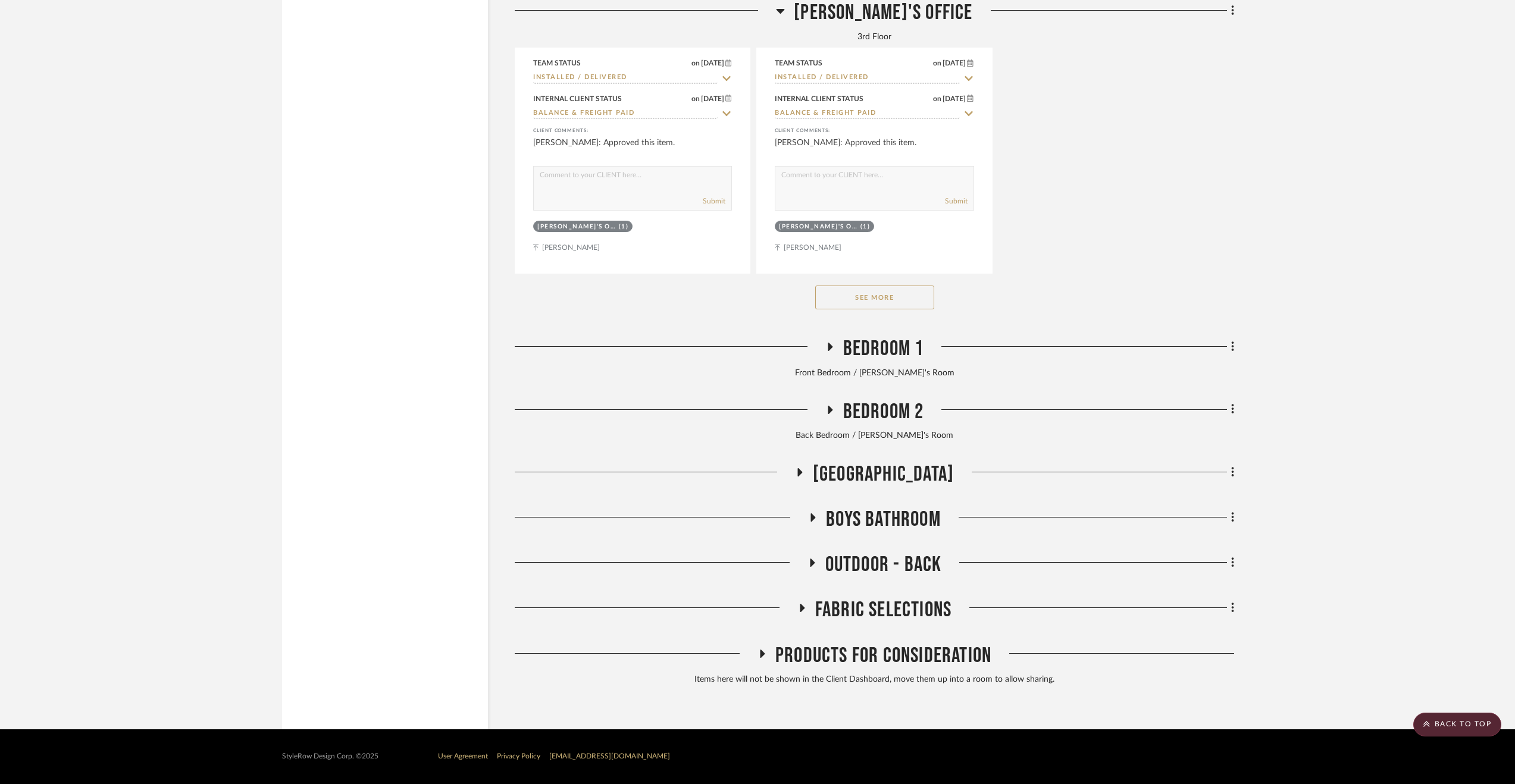
click at [861, 565] on span "Outdoor - Back" at bounding box center [883, 565] width 117 height 26
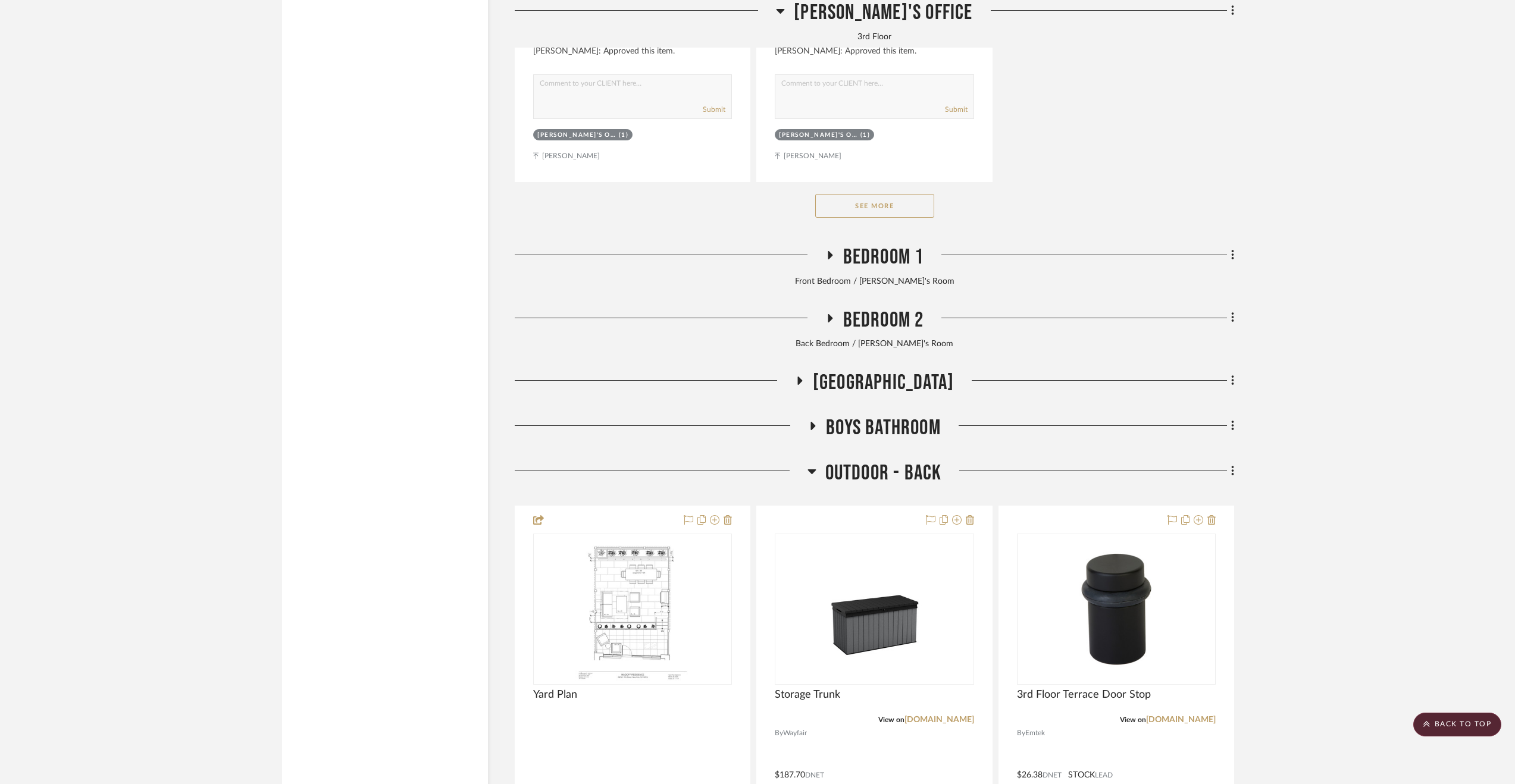
click at [829, 472] on span "Outdoor - Back" at bounding box center [883, 473] width 117 height 26
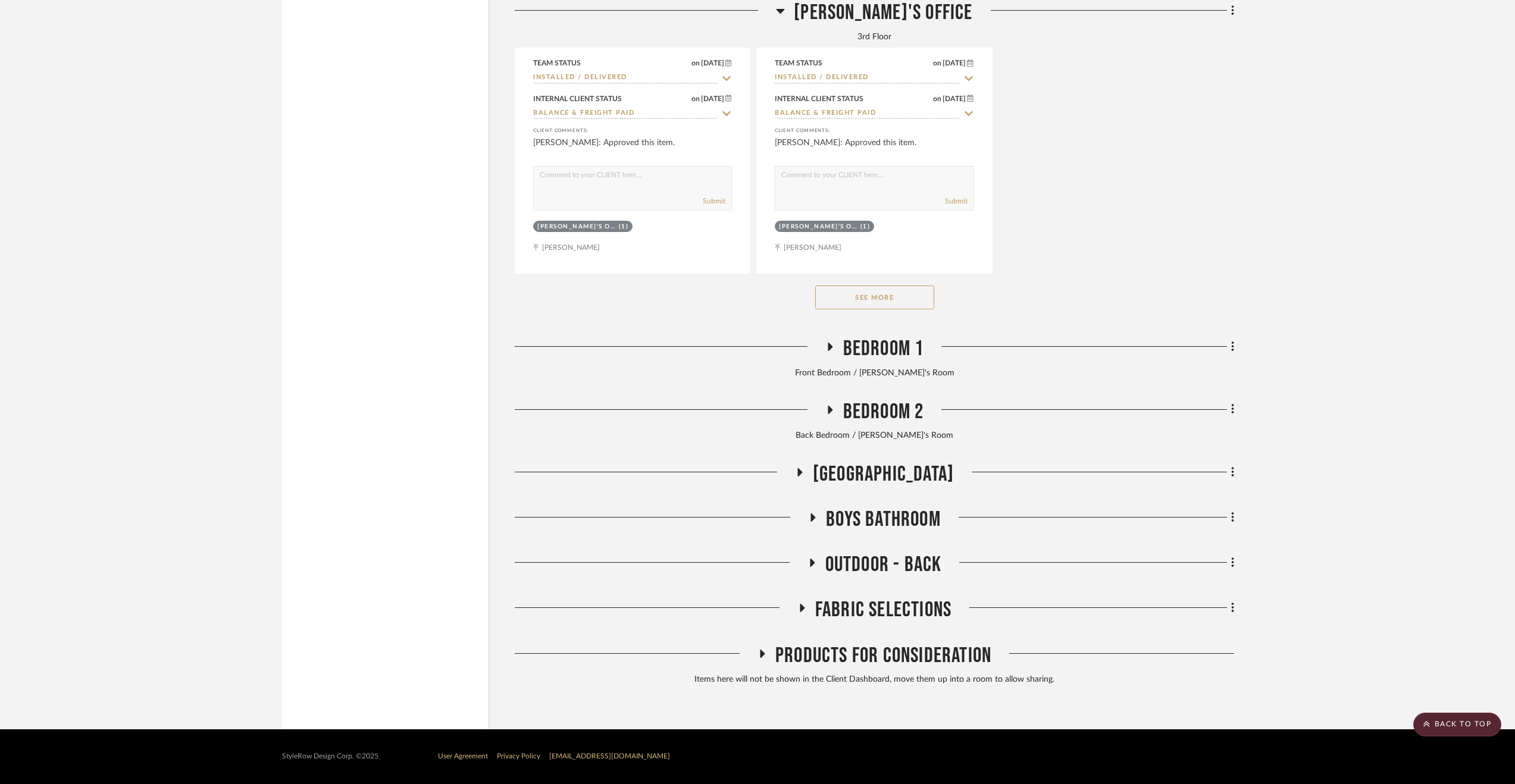
click at [875, 600] on span "Fabric Selections" at bounding box center [884, 610] width 137 height 26
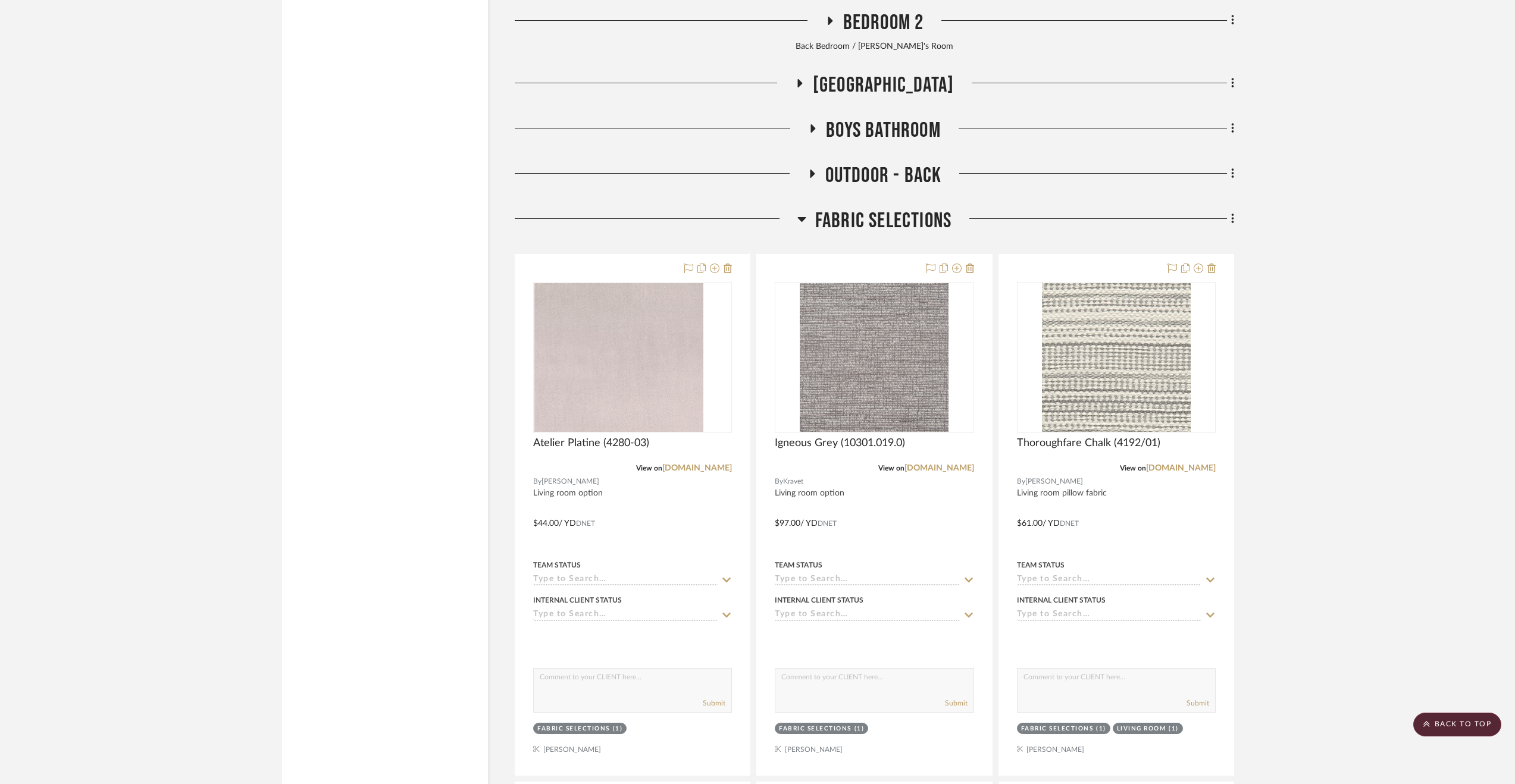
click at [838, 232] on span "Fabric Selections" at bounding box center [884, 221] width 137 height 26
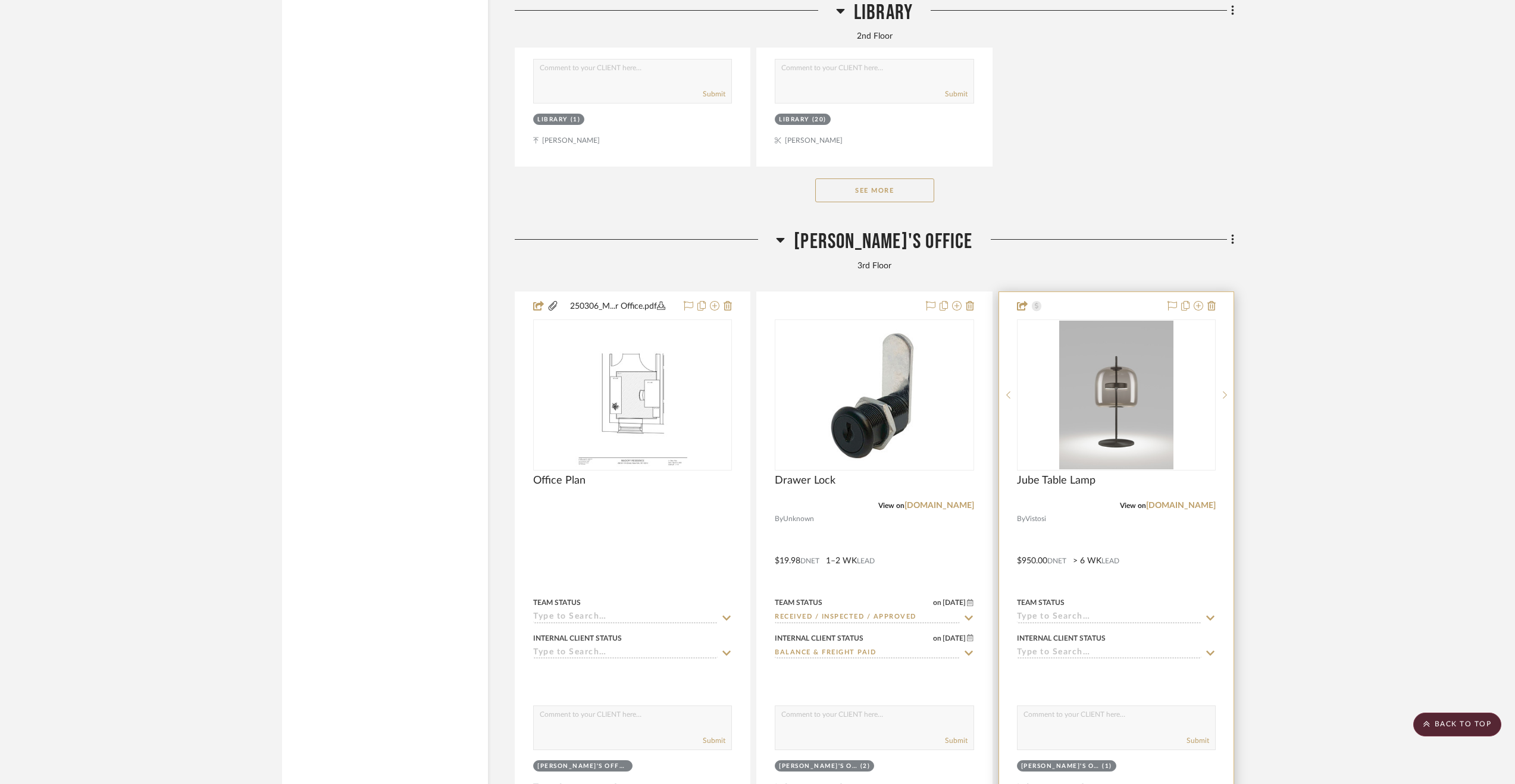
scroll to position [6995, 0]
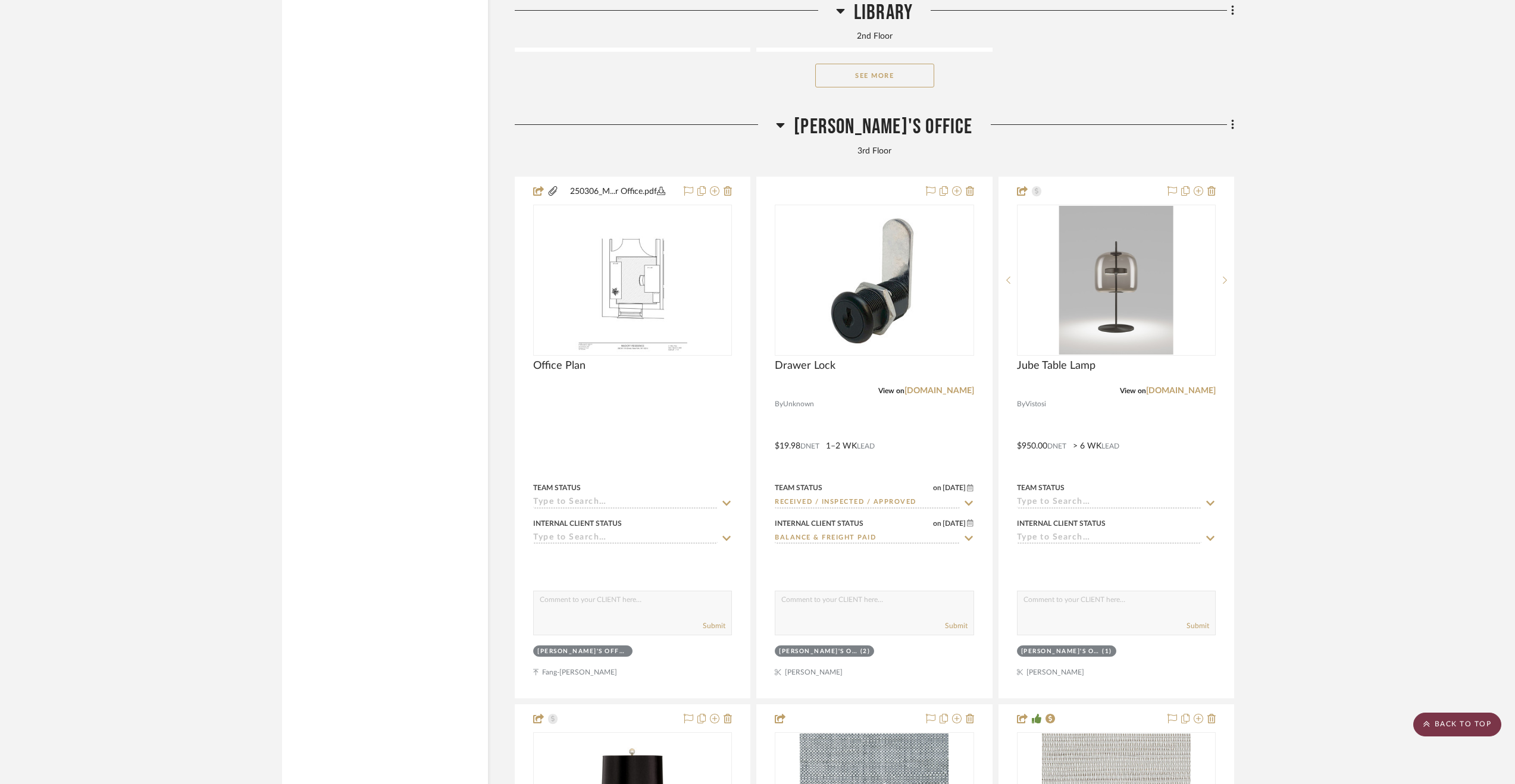
click at [1438, 725] on scroll-to-top-button "BACK TO TOP" at bounding box center [1458, 724] width 88 height 24
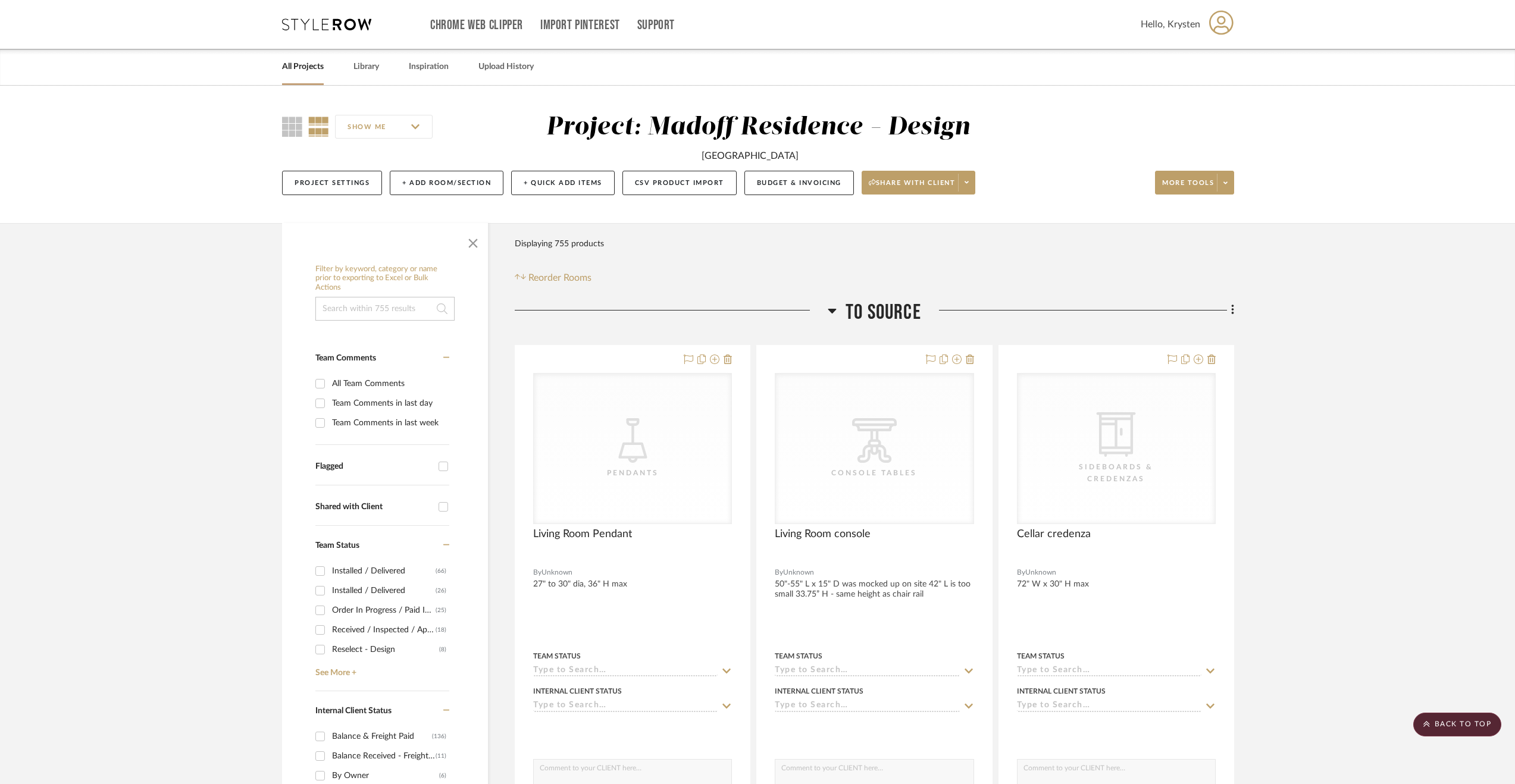
scroll to position [0, 0]
click at [319, 64] on link "All Projects" at bounding box center [303, 66] width 41 height 16
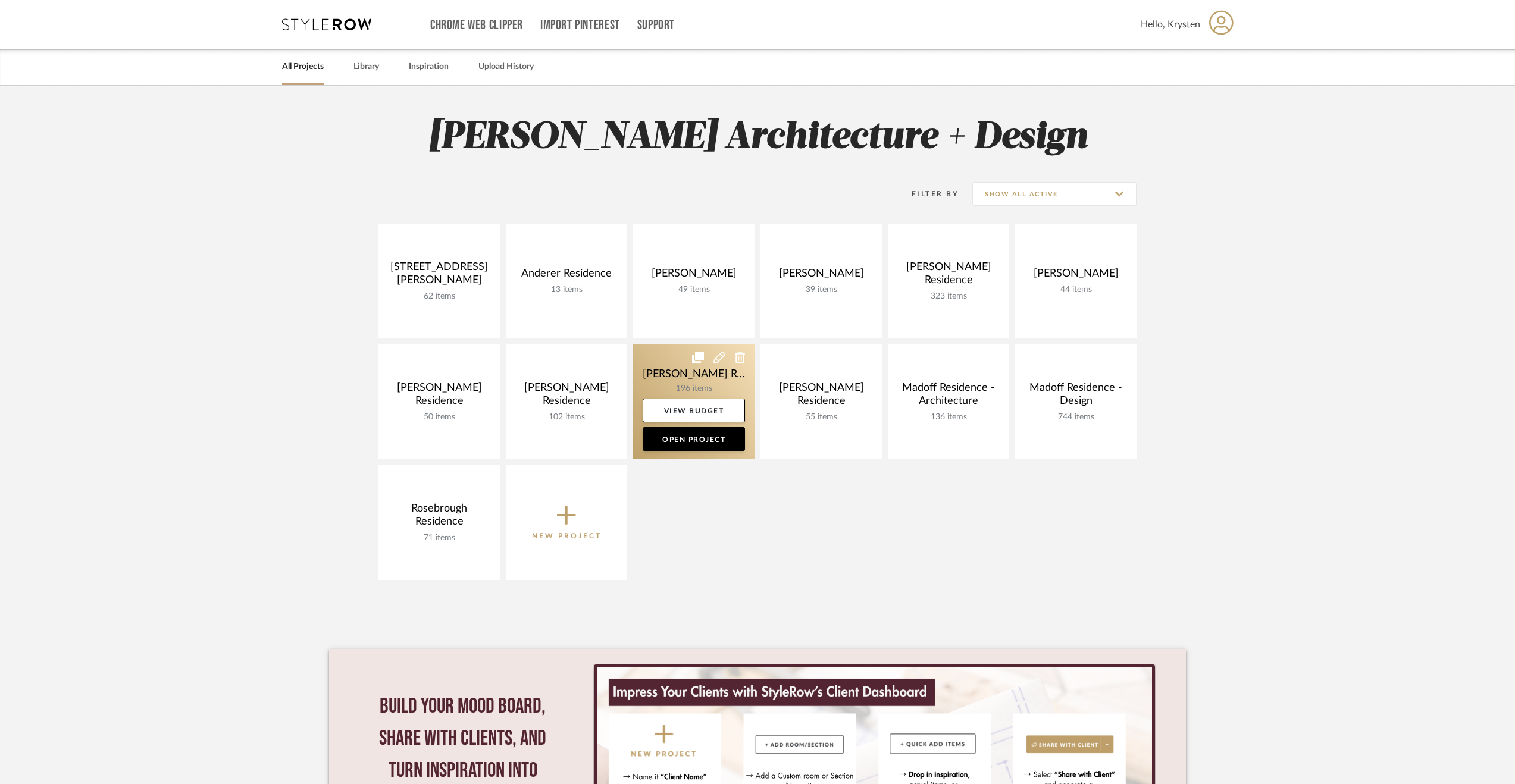
click at [662, 379] on link at bounding box center [694, 401] width 121 height 114
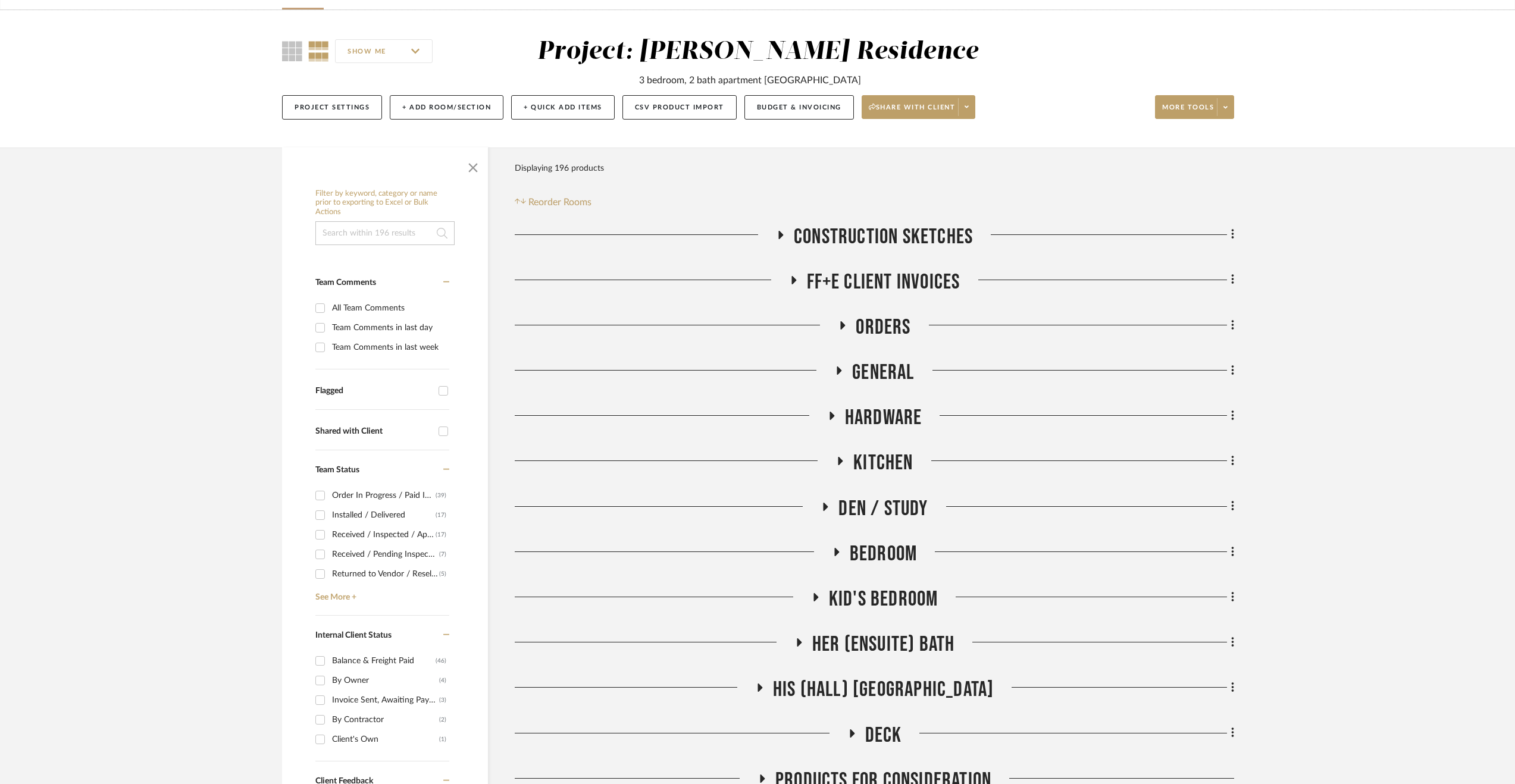
scroll to position [119, 0]
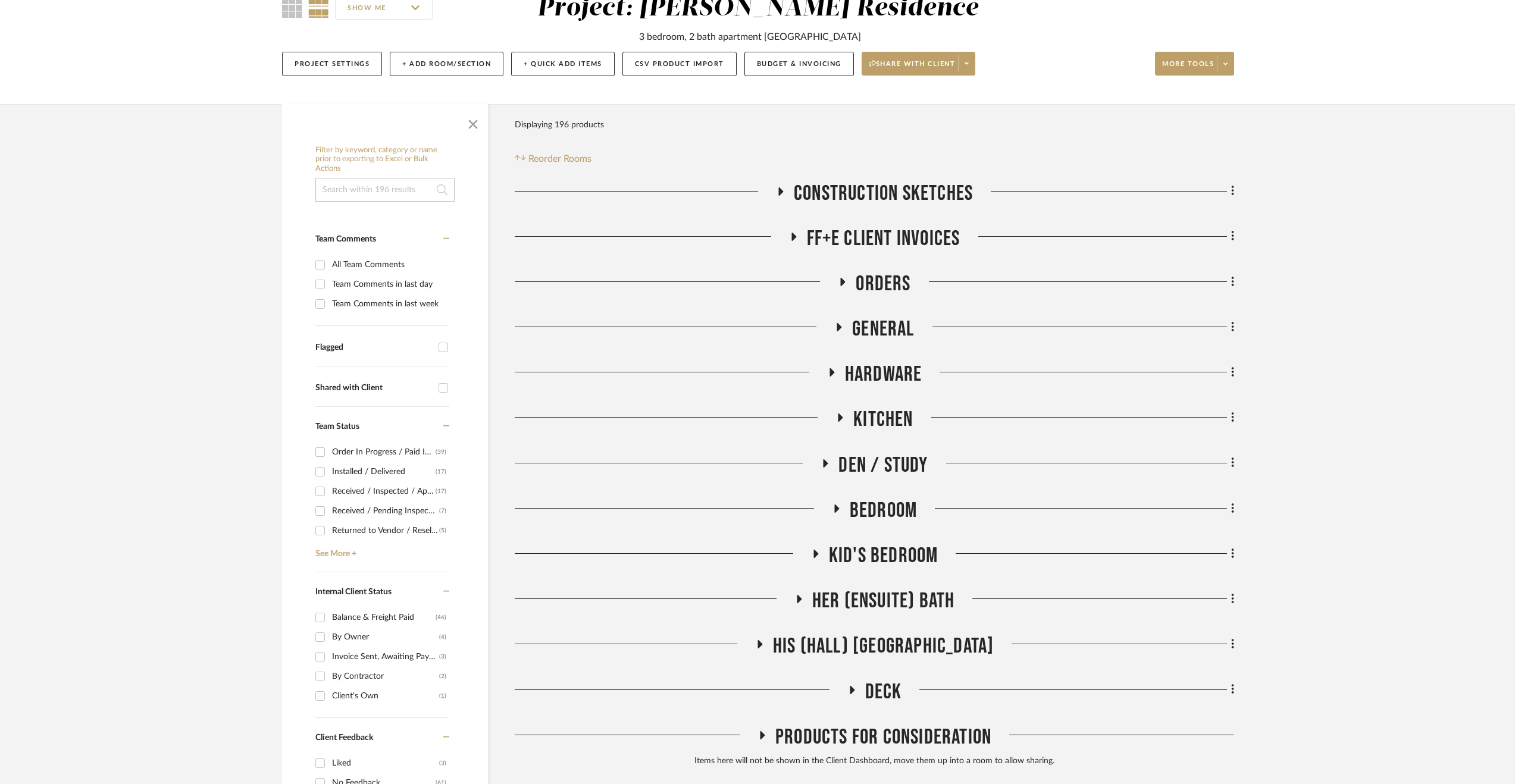
click at [876, 646] on span "His (Hall) Bath" at bounding box center [884, 646] width 221 height 26
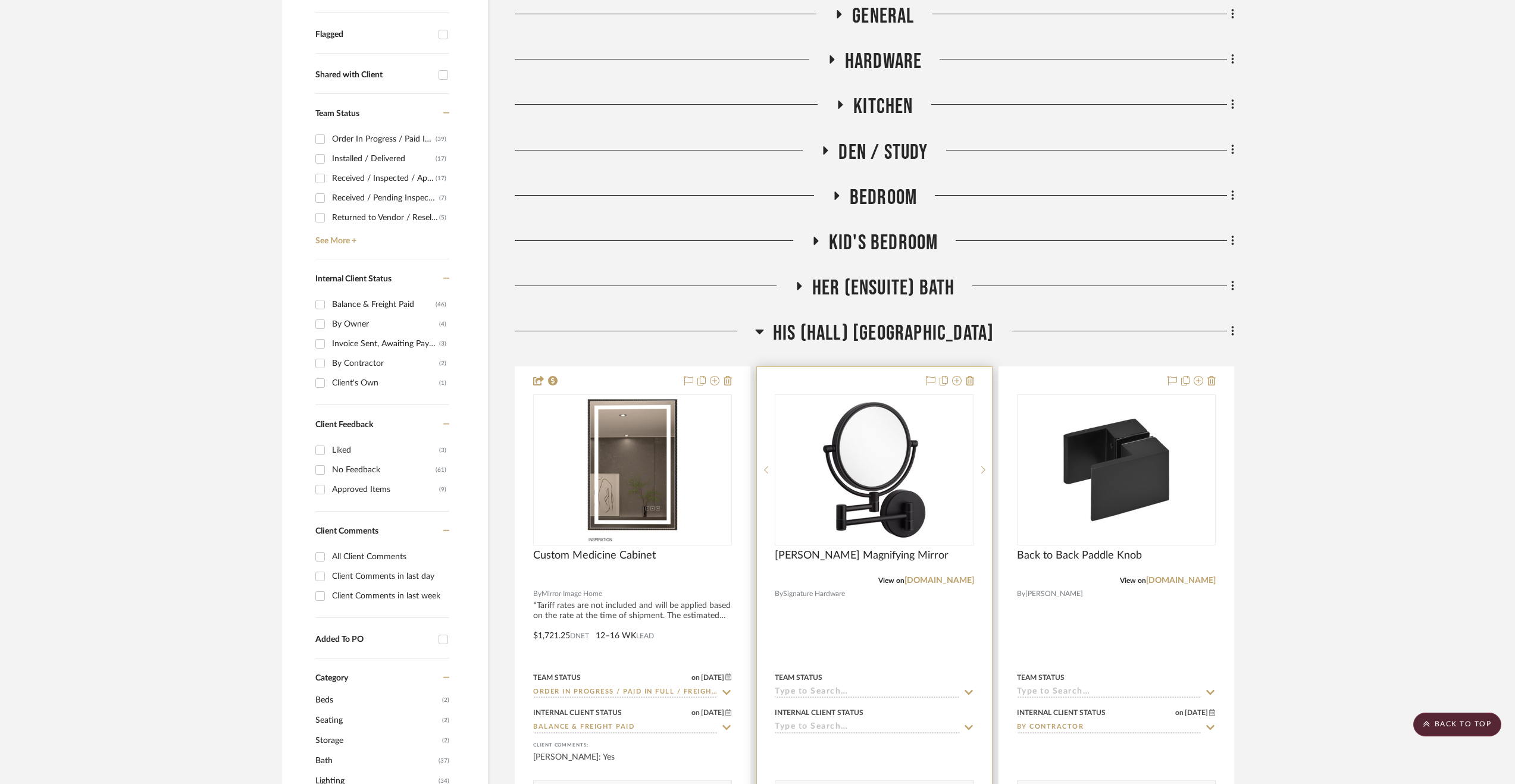
scroll to position [476, 0]
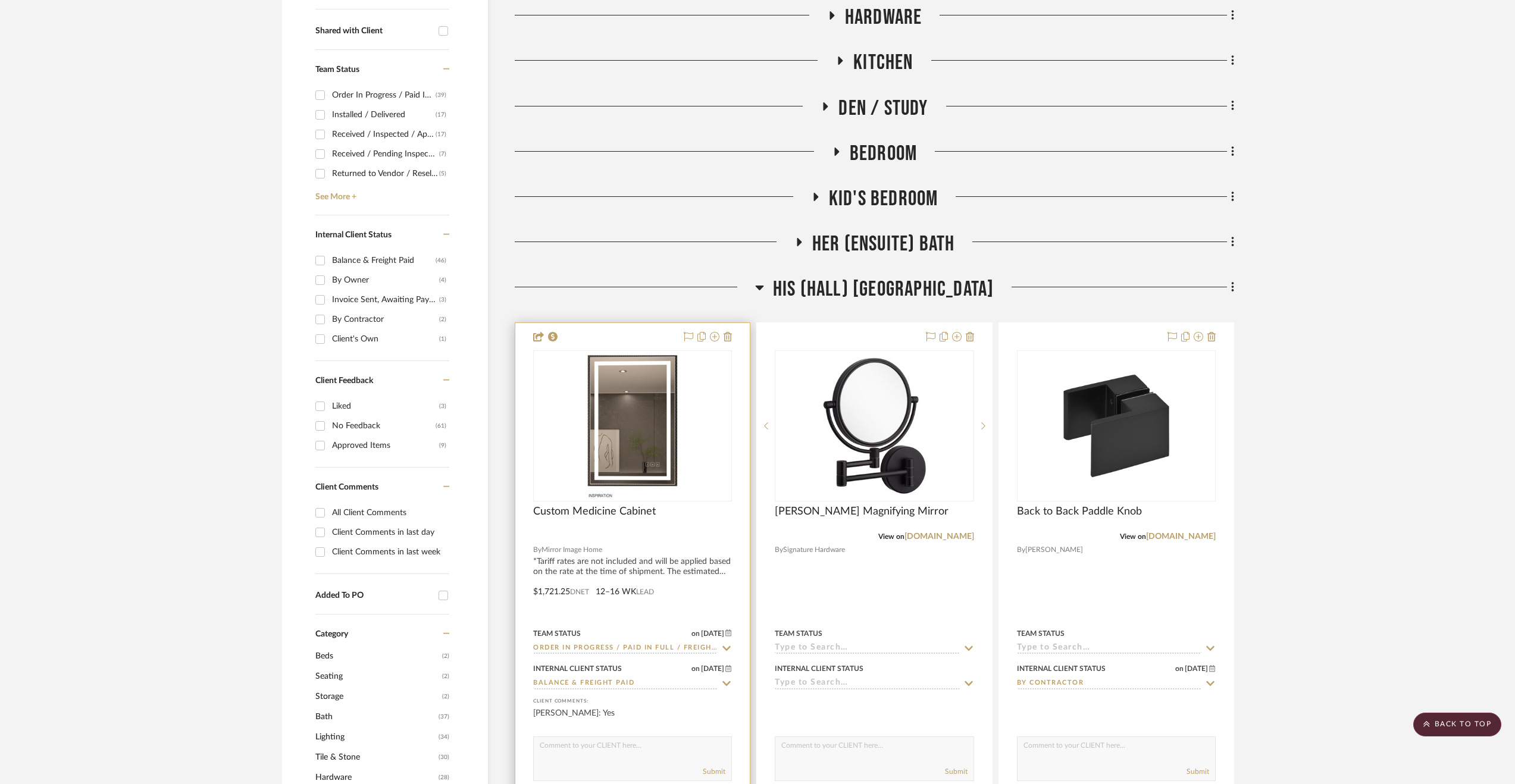
click at [714, 582] on div at bounding box center [633, 583] width 235 height 521
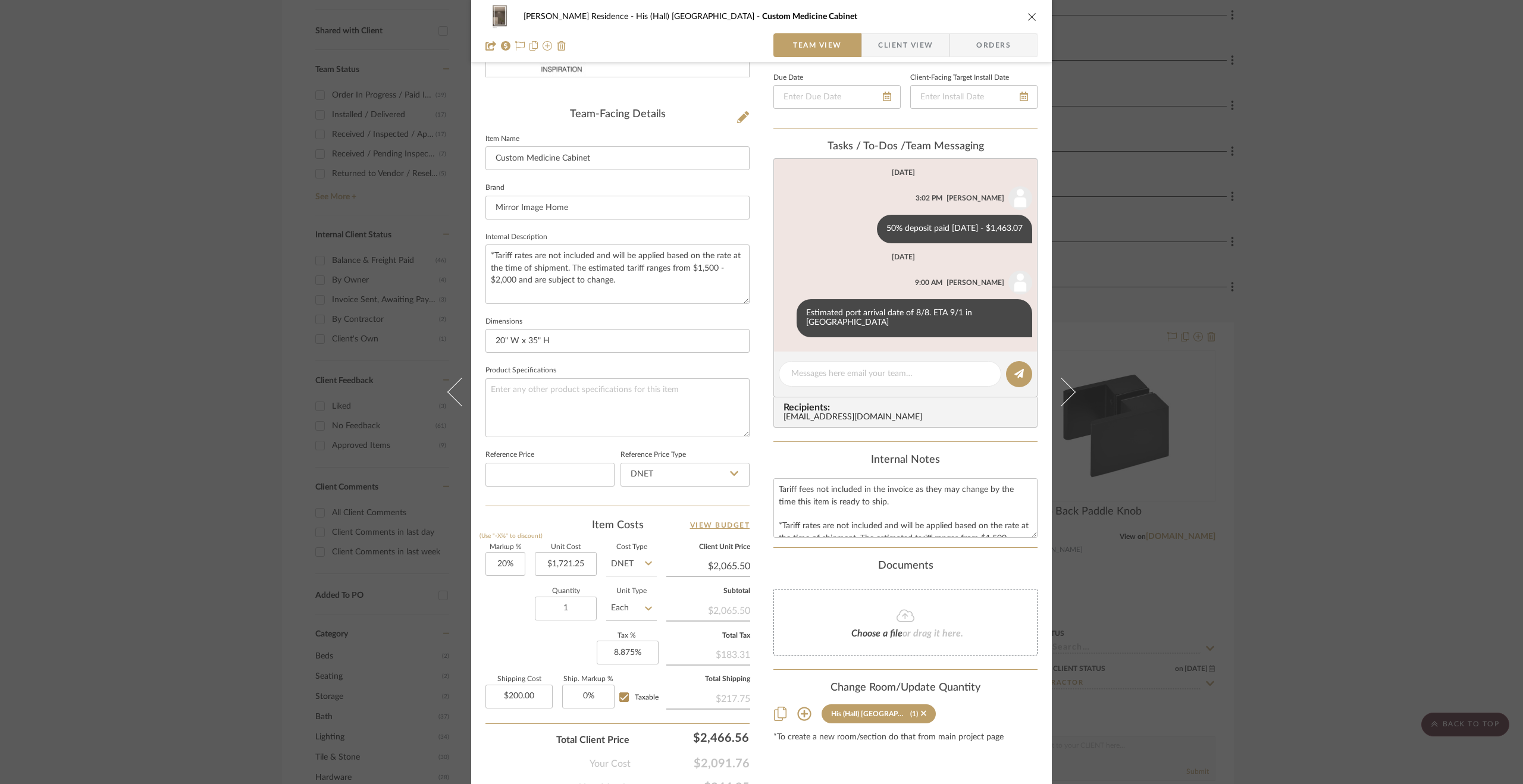
scroll to position [319, 0]
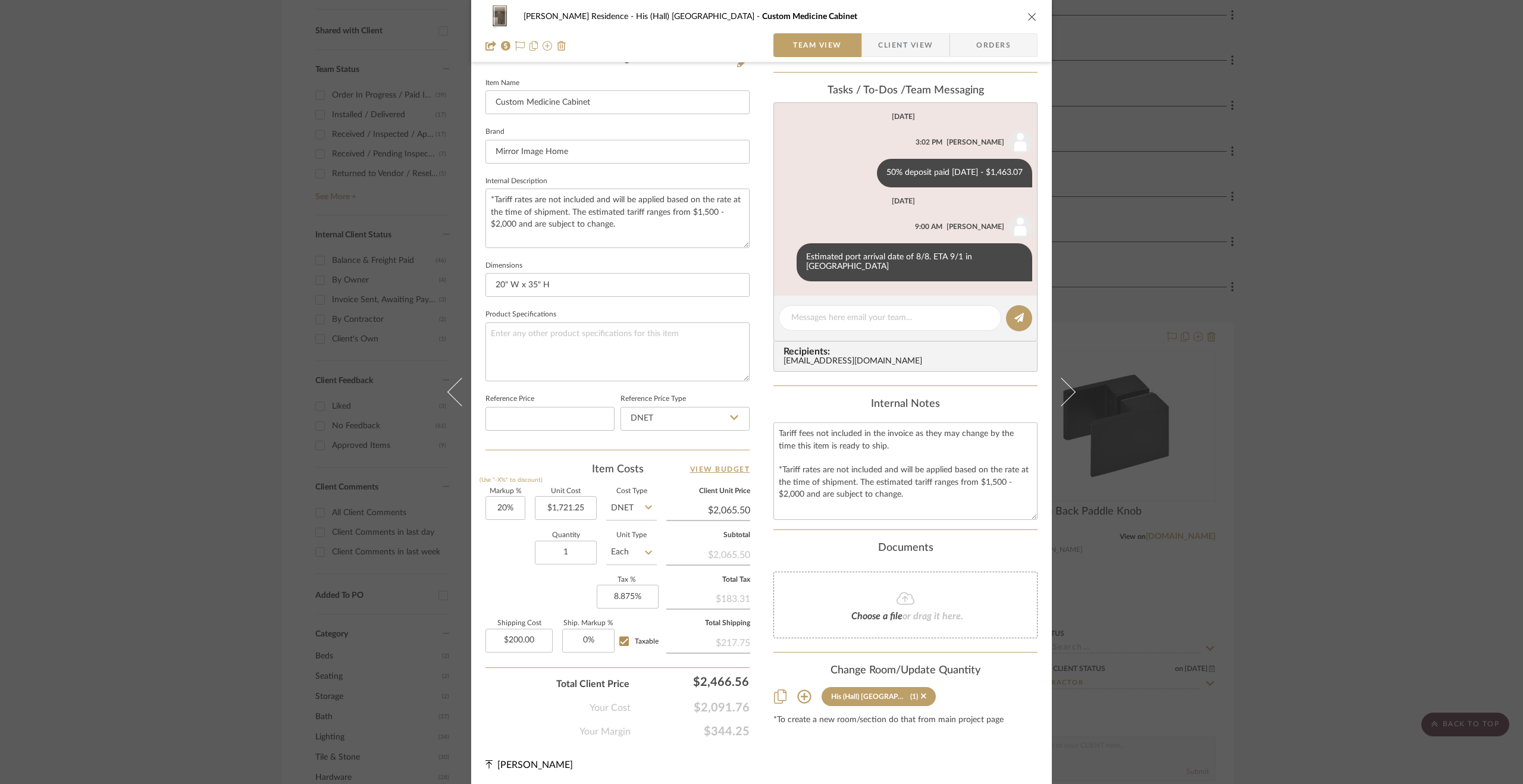
drag, startPoint x: 1032, startPoint y: 465, endPoint x: 1041, endPoint y: 504, distance: 40.0
click at [1041, 504] on div "Kiely Residence His (Hall) Bath Custom Medicine Cabinet Team View Client View O…" at bounding box center [762, 239] width 581 height 1096
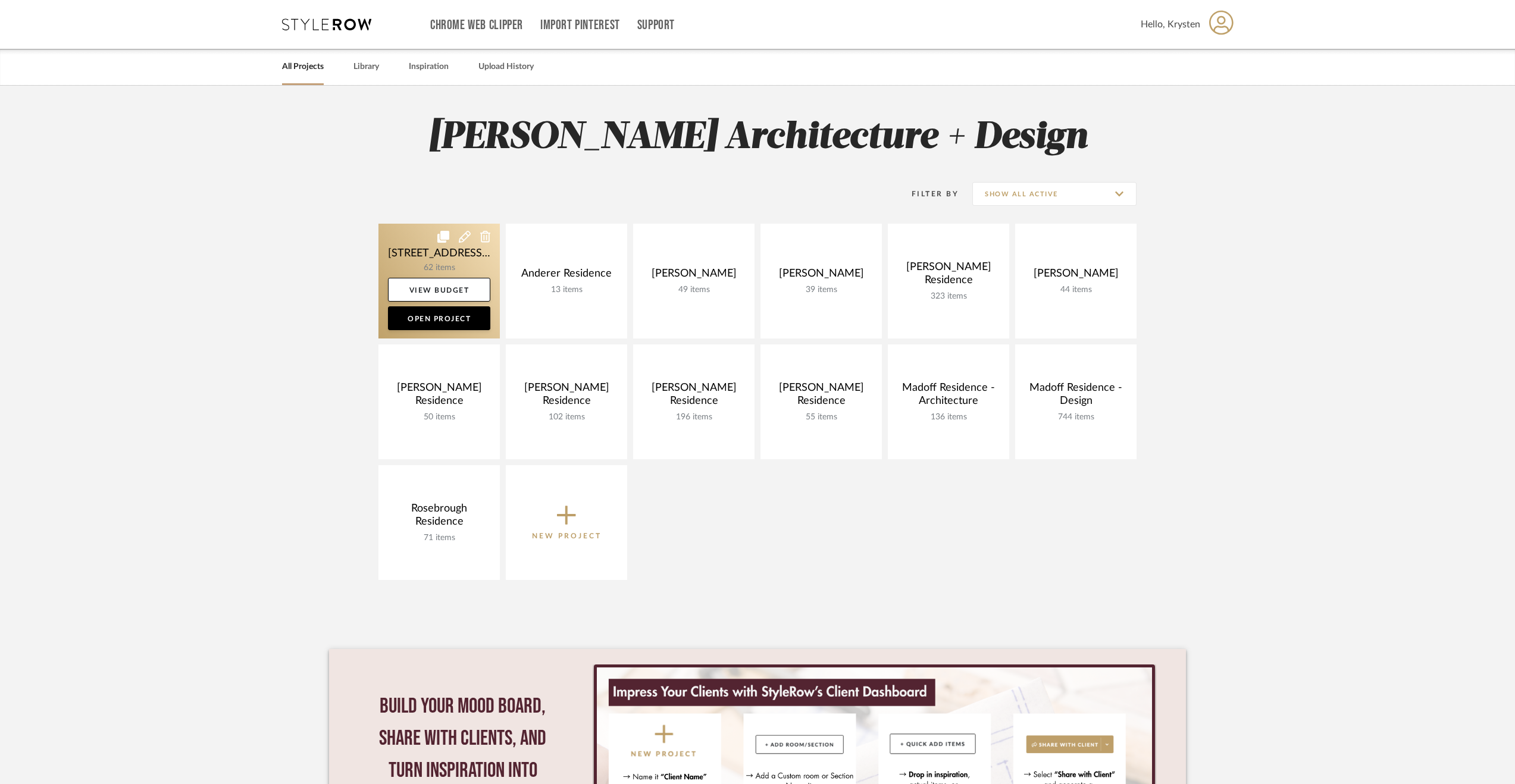
click at [408, 245] on link at bounding box center [439, 281] width 121 height 114
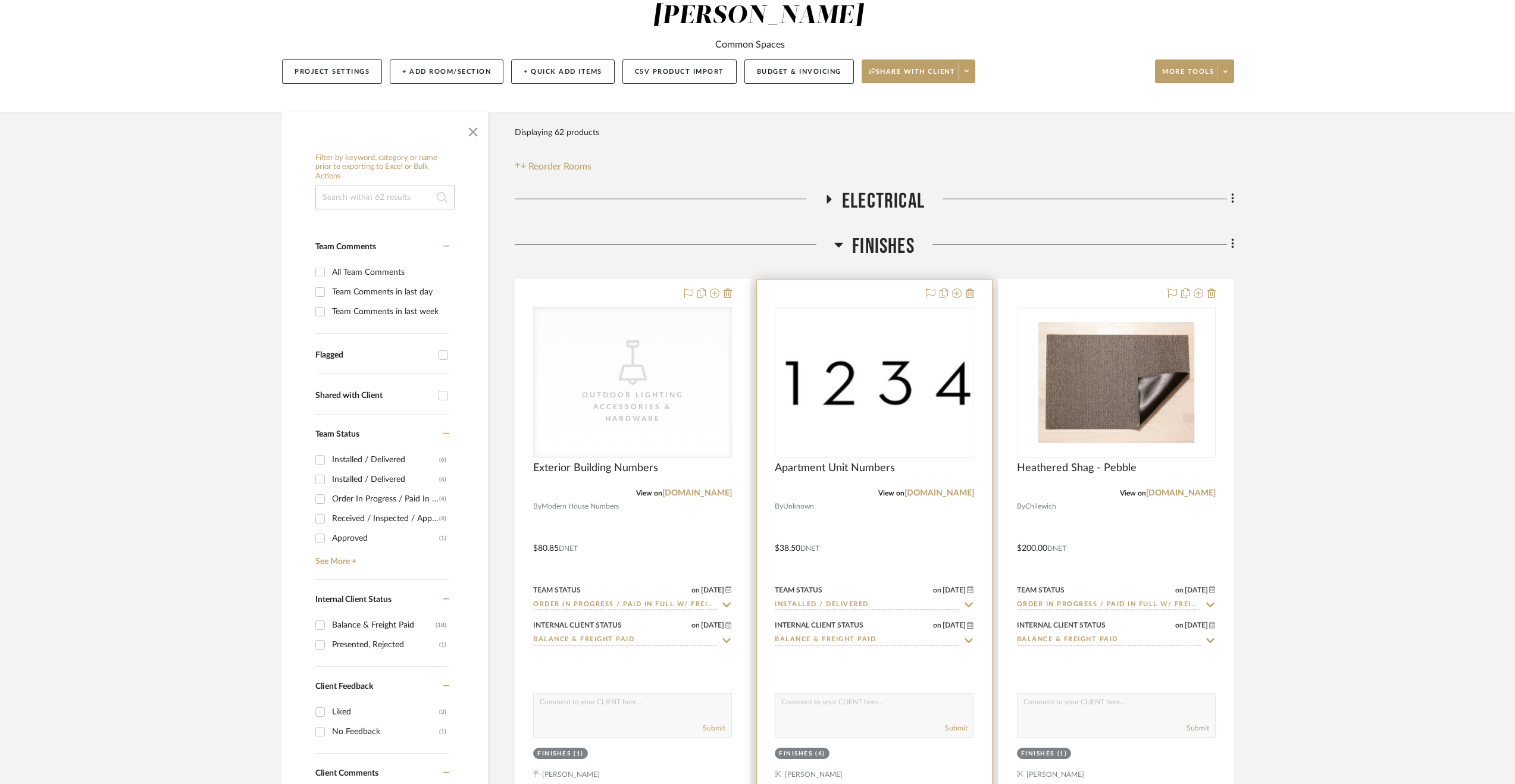
scroll to position [238, 0]
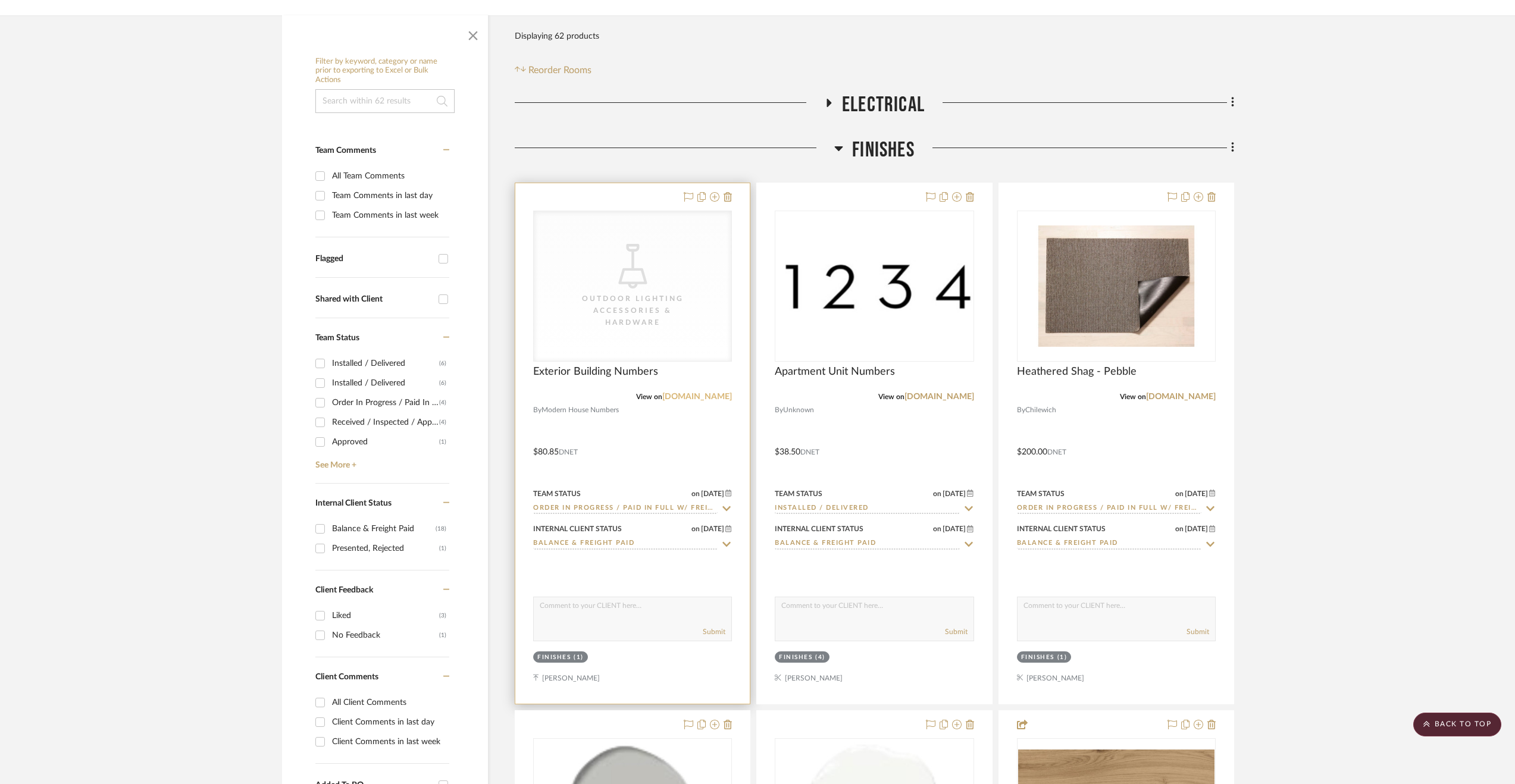
click at [683, 392] on link "[DOMAIN_NAME]" at bounding box center [697, 396] width 70 height 8
